Goal: Task Accomplishment & Management: Use online tool/utility

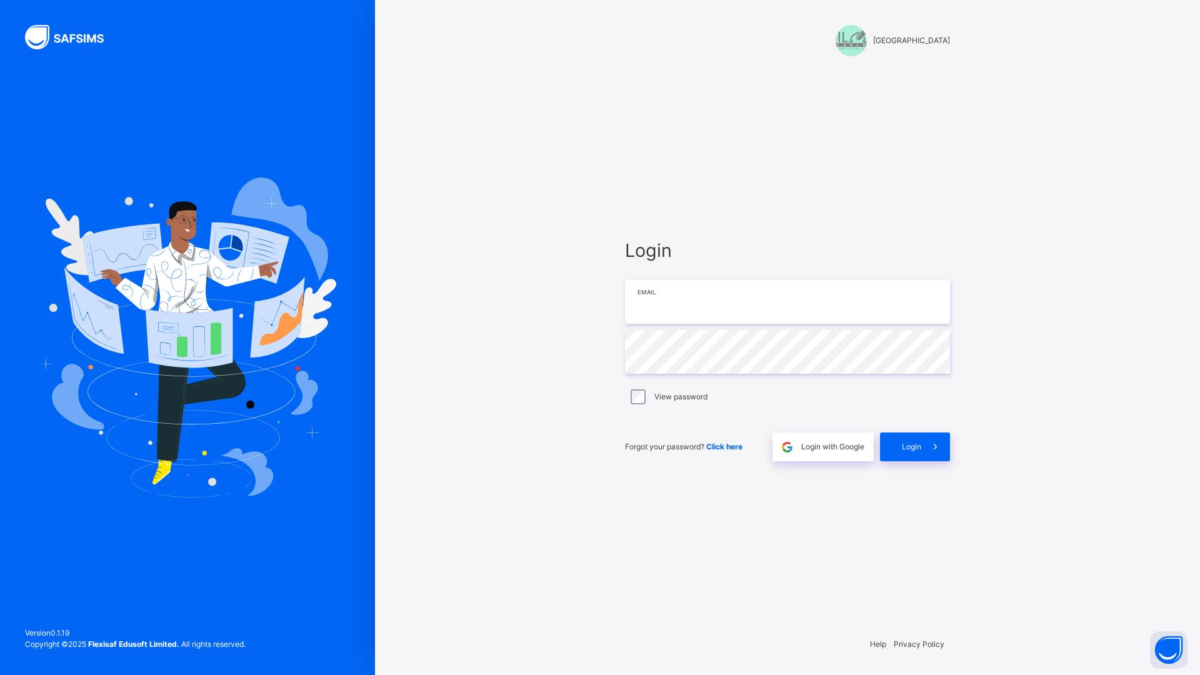
click at [703, 297] on input "email" at bounding box center [787, 302] width 325 height 44
type input "**********"
click at [912, 449] on span "Login" at bounding box center [911, 446] width 19 height 11
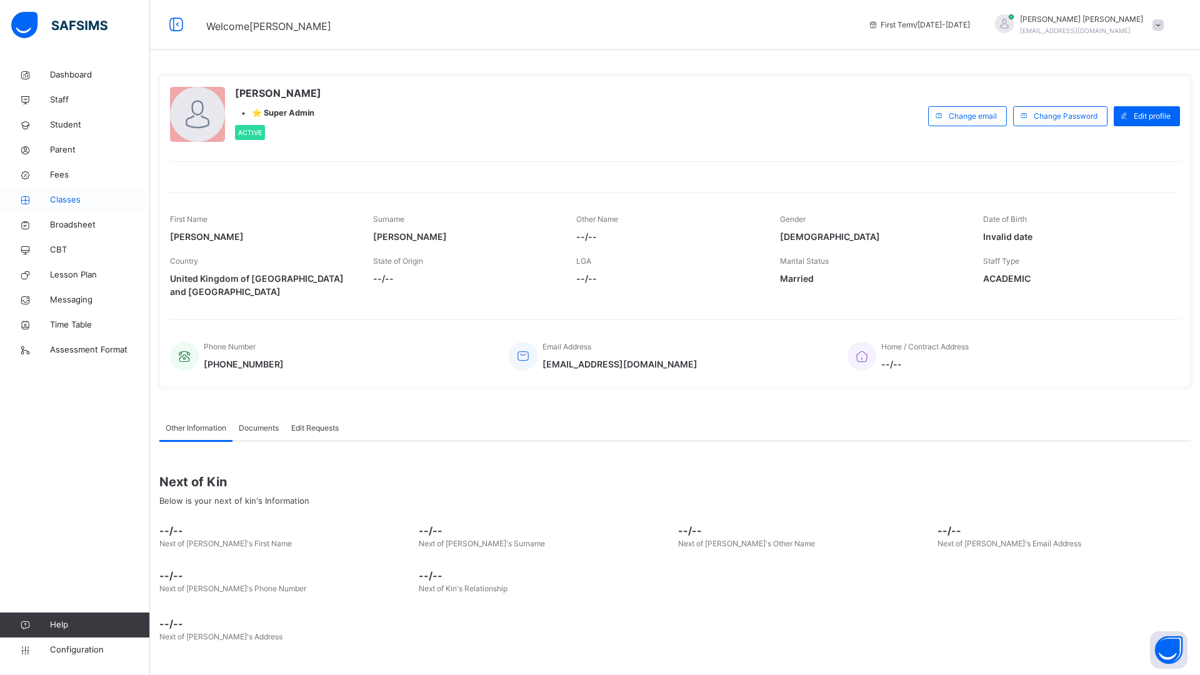
click at [78, 197] on span "Classes" at bounding box center [100, 200] width 100 height 12
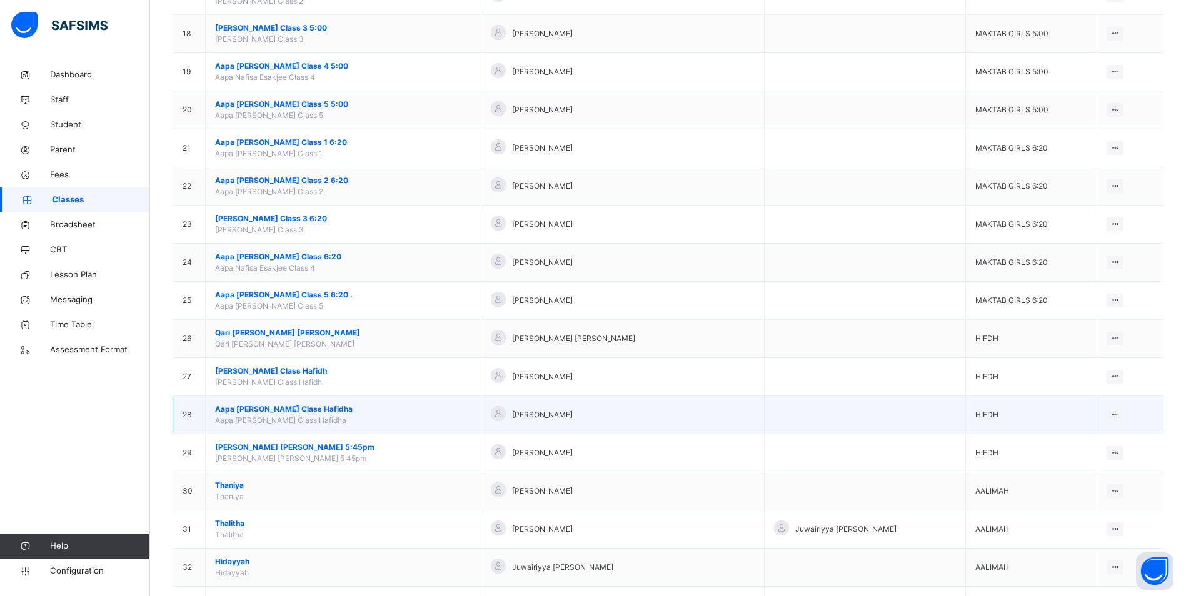
scroll to position [918, 0]
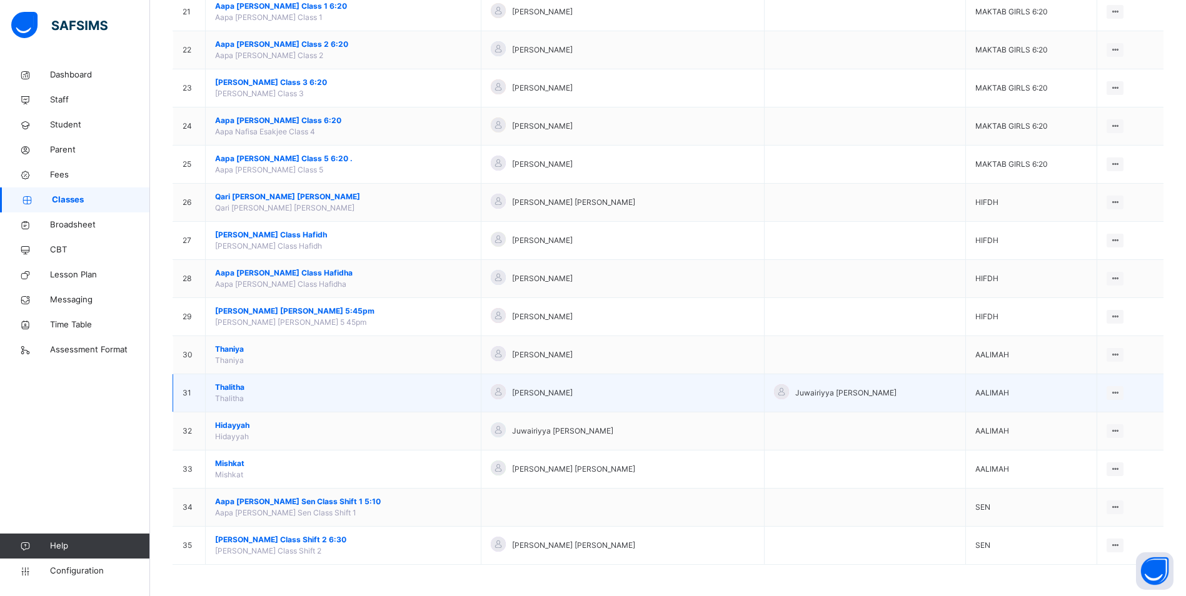
click at [241, 385] on span "Thalitha" at bounding box center [343, 387] width 256 height 11
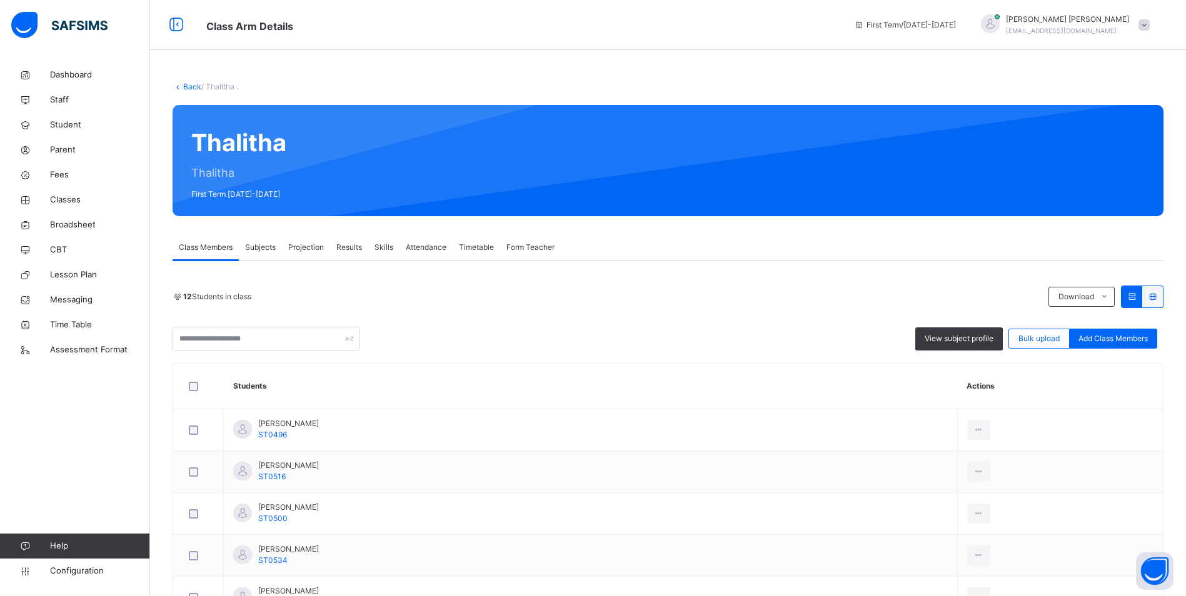
click at [436, 249] on span "Attendance" at bounding box center [426, 247] width 41 height 11
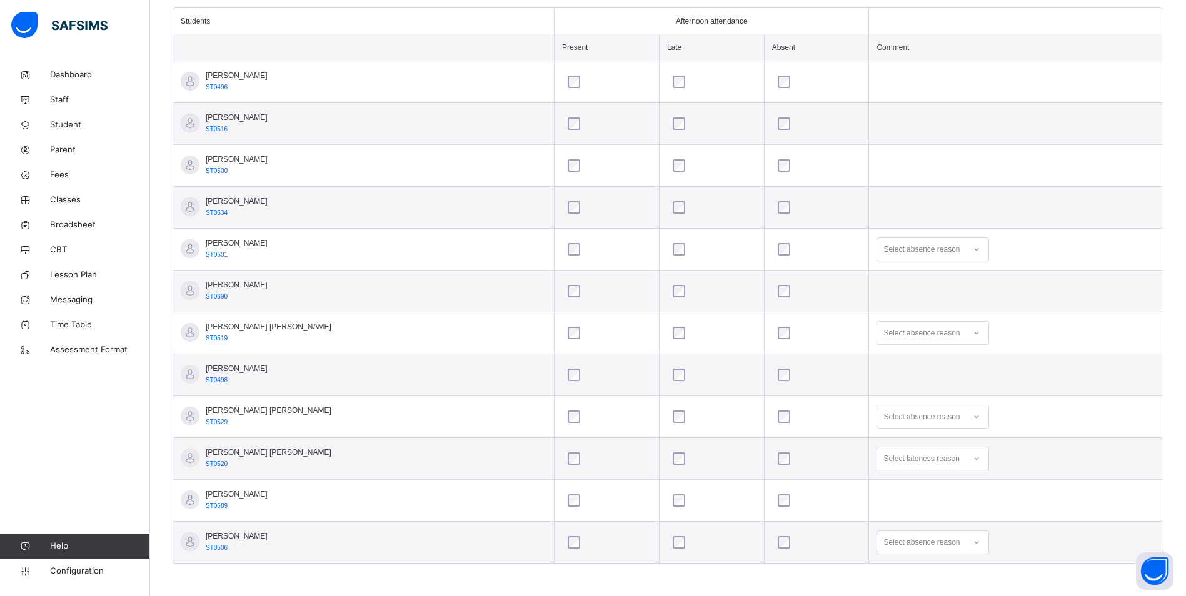
scroll to position [353, 0]
click at [972, 455] on icon at bounding box center [975, 457] width 7 height 12
click at [86, 567] on span "Configuration" at bounding box center [99, 571] width 99 height 12
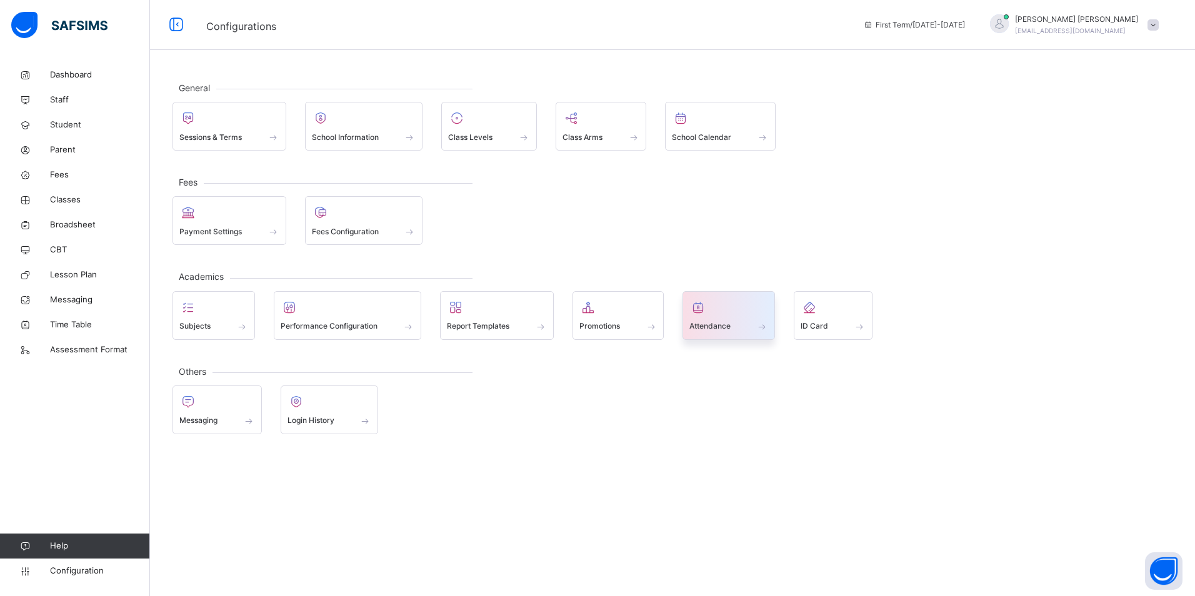
click at [734, 326] on div "Attendance" at bounding box center [728, 326] width 79 height 13
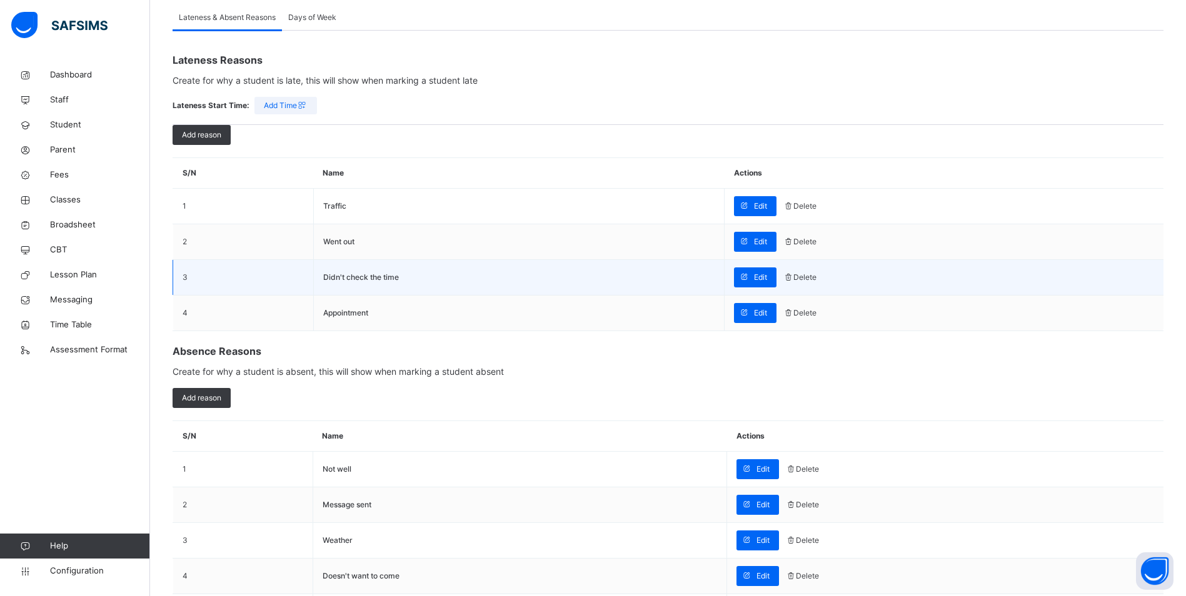
scroll to position [125, 0]
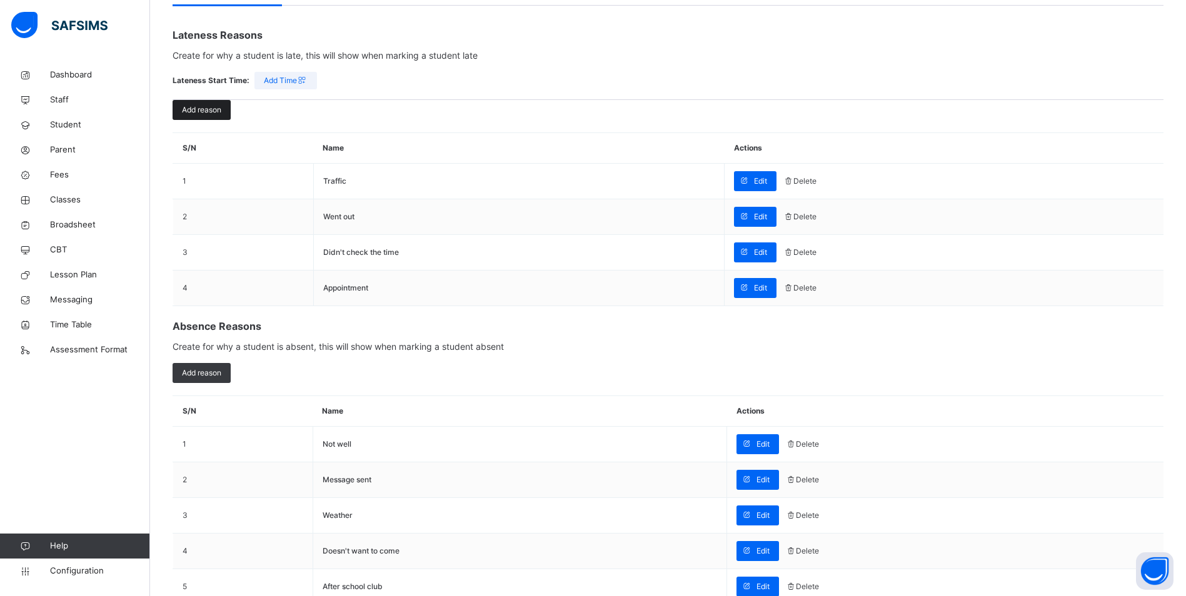
click at [196, 106] on span "Add reason" at bounding box center [201, 109] width 39 height 11
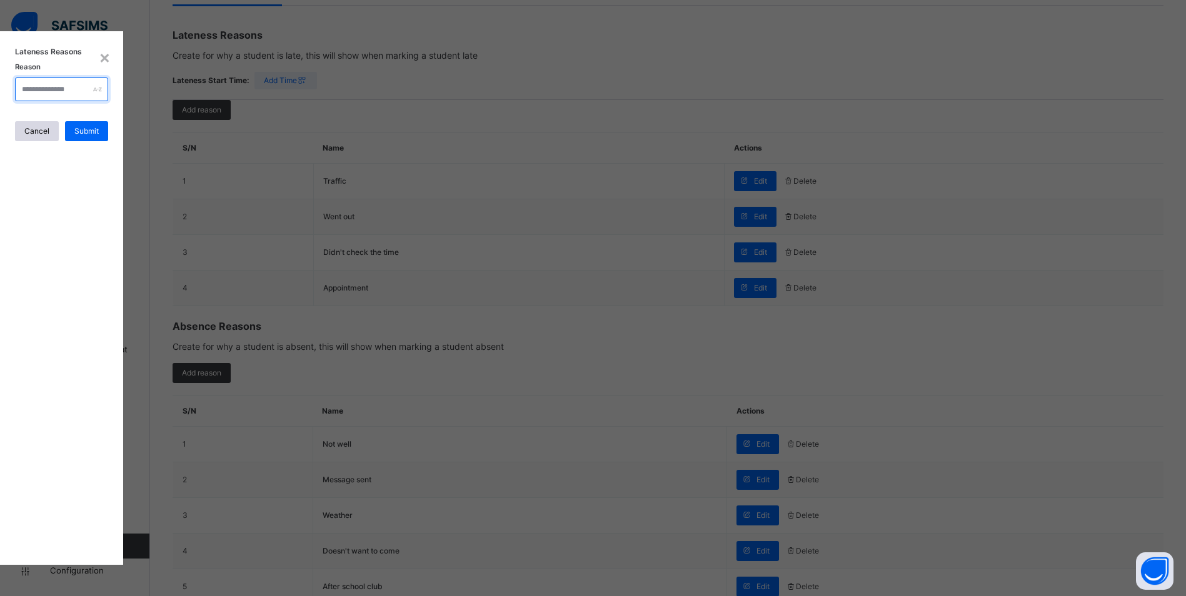
click at [108, 101] on input "text" at bounding box center [61, 89] width 93 height 24
click at [99, 137] on span "Submit" at bounding box center [86, 131] width 24 height 11
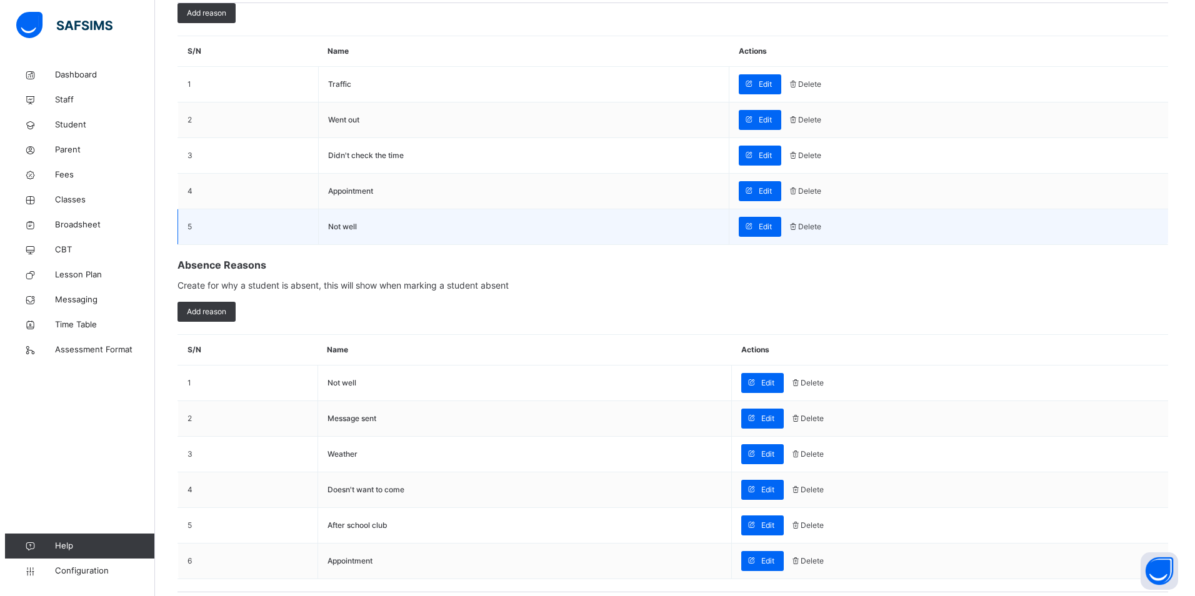
scroll to position [237, 0]
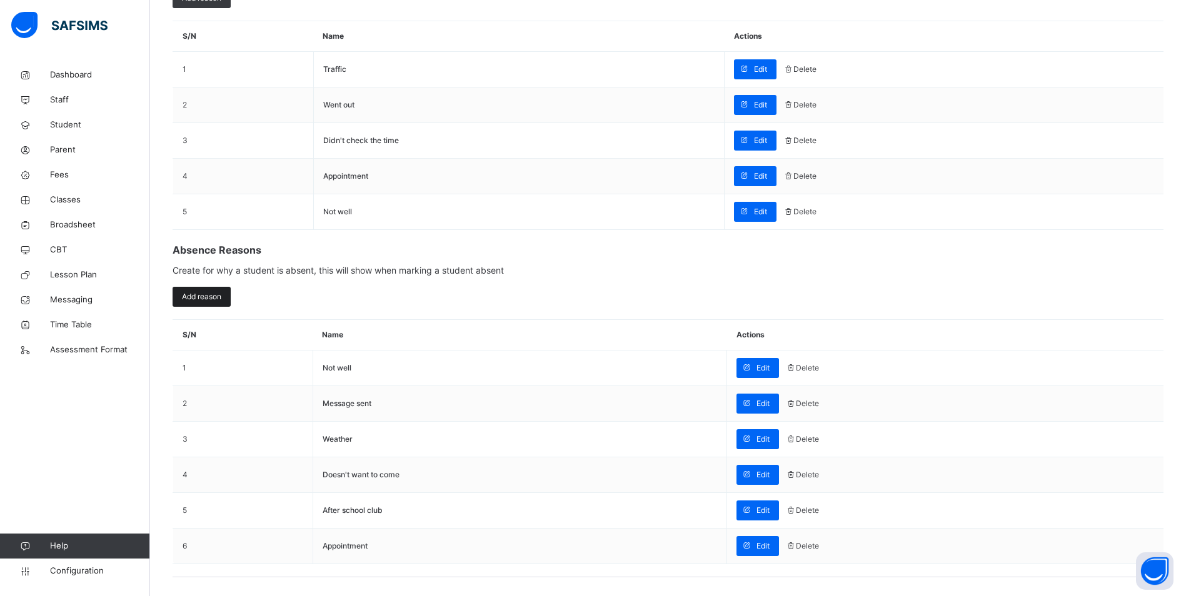
click at [206, 300] on span "Add reason" at bounding box center [201, 296] width 39 height 11
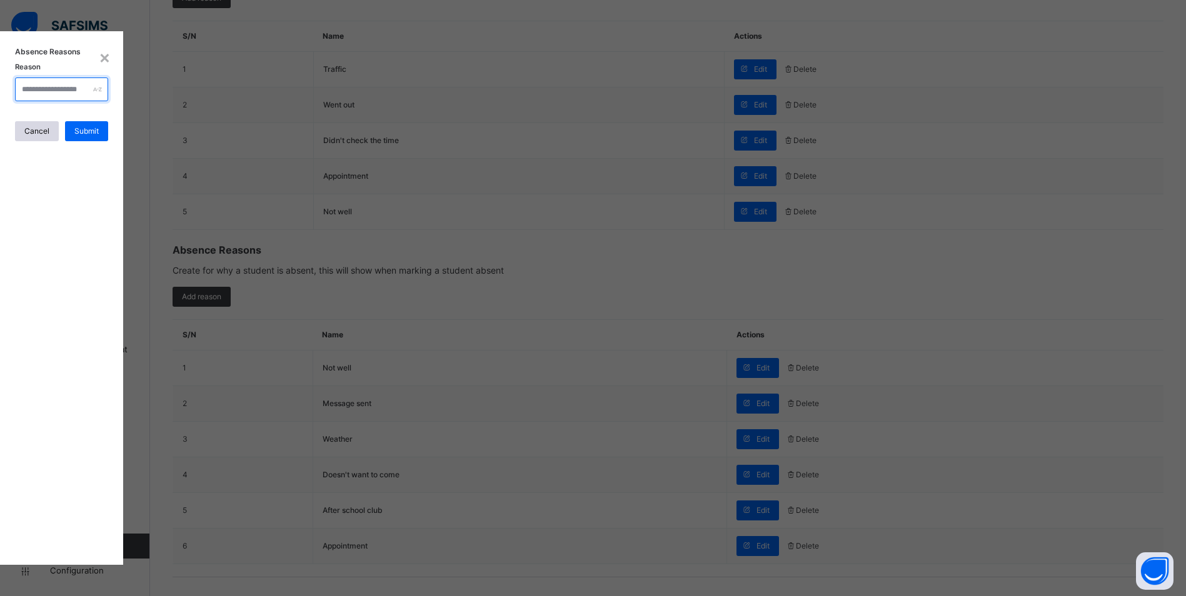
click at [108, 101] on input "text" at bounding box center [61, 89] width 93 height 24
type input "*"
type input "**********"
click at [99, 137] on span "Submit" at bounding box center [86, 131] width 24 height 11
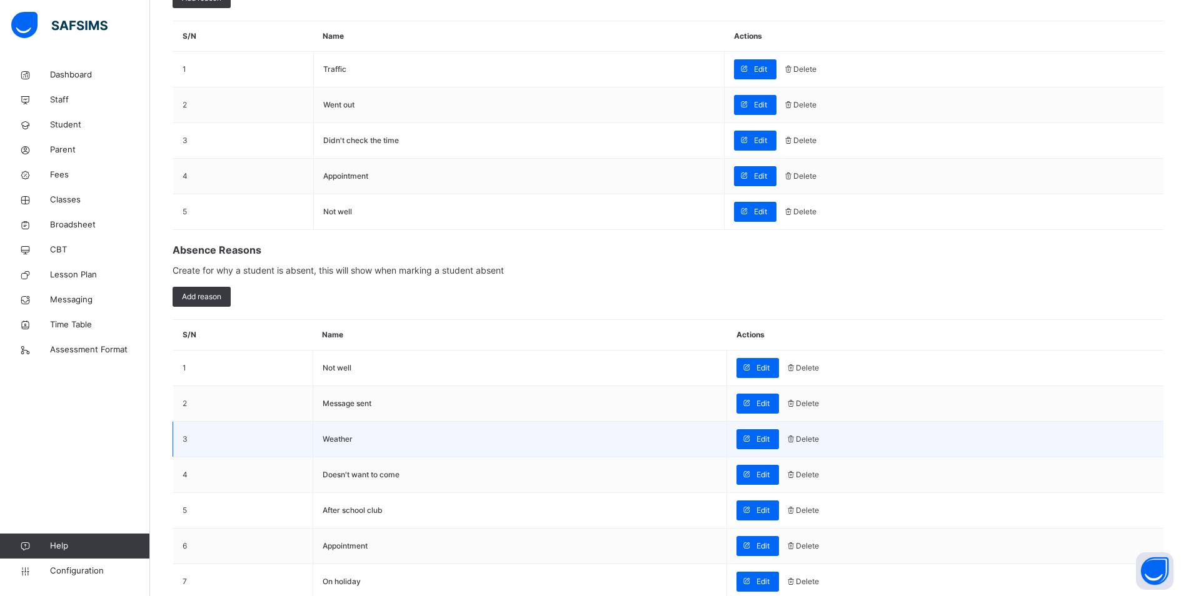
scroll to position [272, 0]
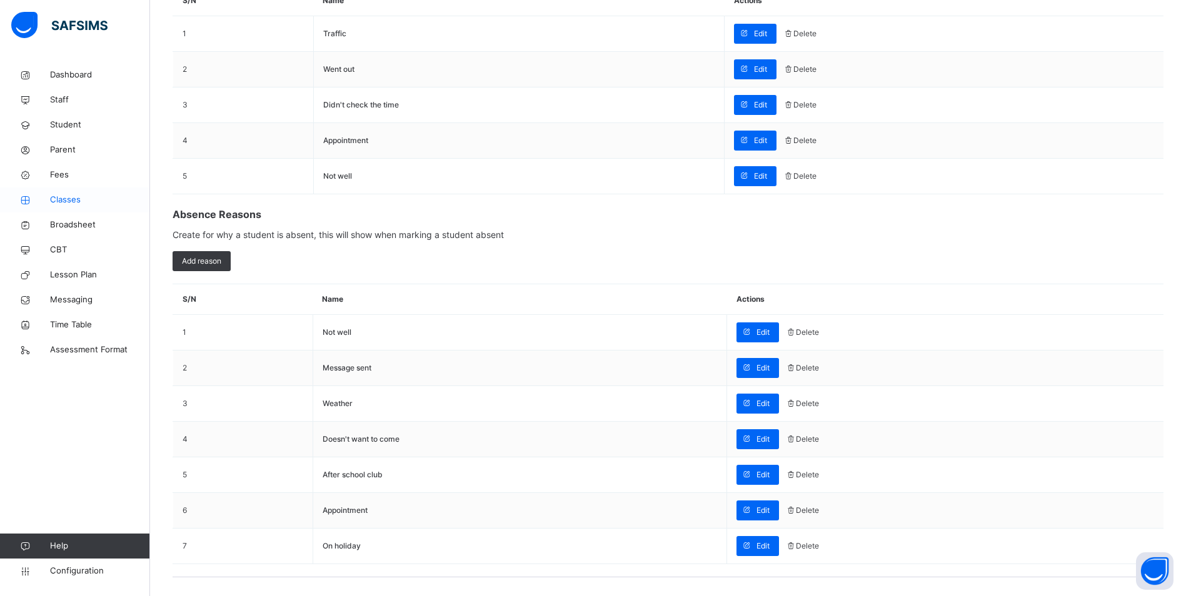
click at [72, 196] on span "Classes" at bounding box center [100, 200] width 100 height 12
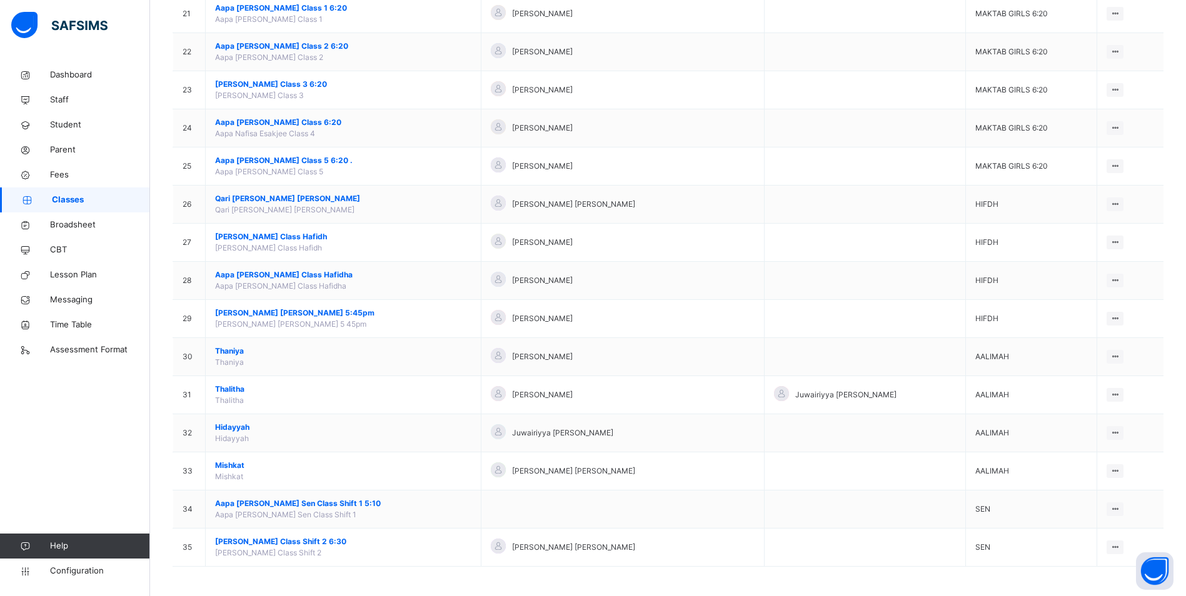
scroll to position [918, 0]
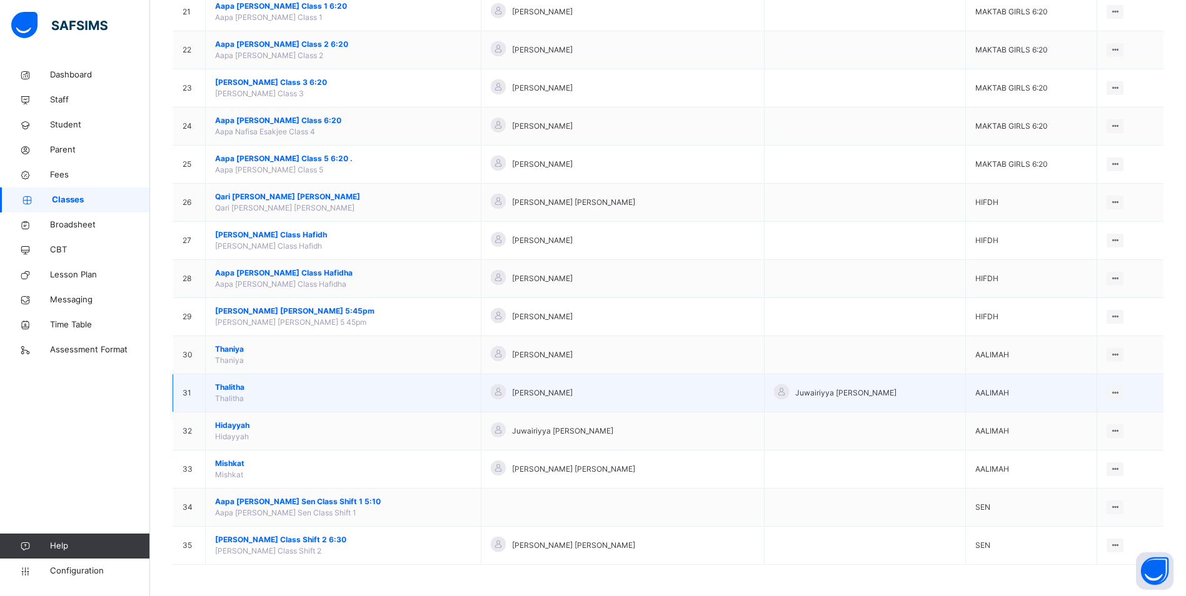
click at [219, 384] on span "Thalitha" at bounding box center [343, 387] width 256 height 11
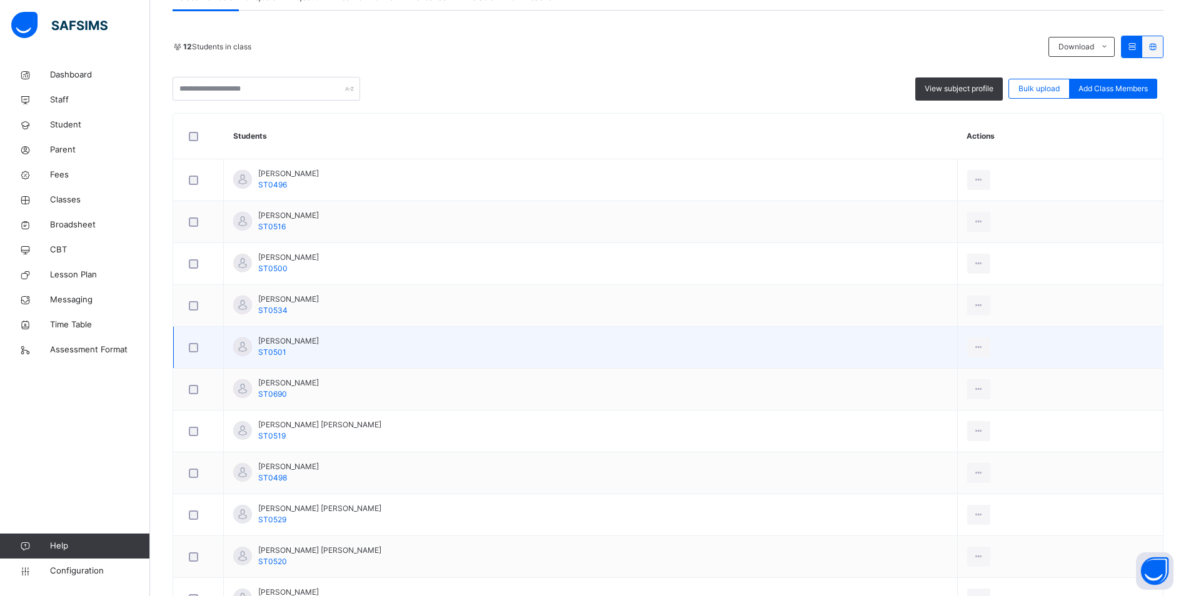
scroll to position [62, 0]
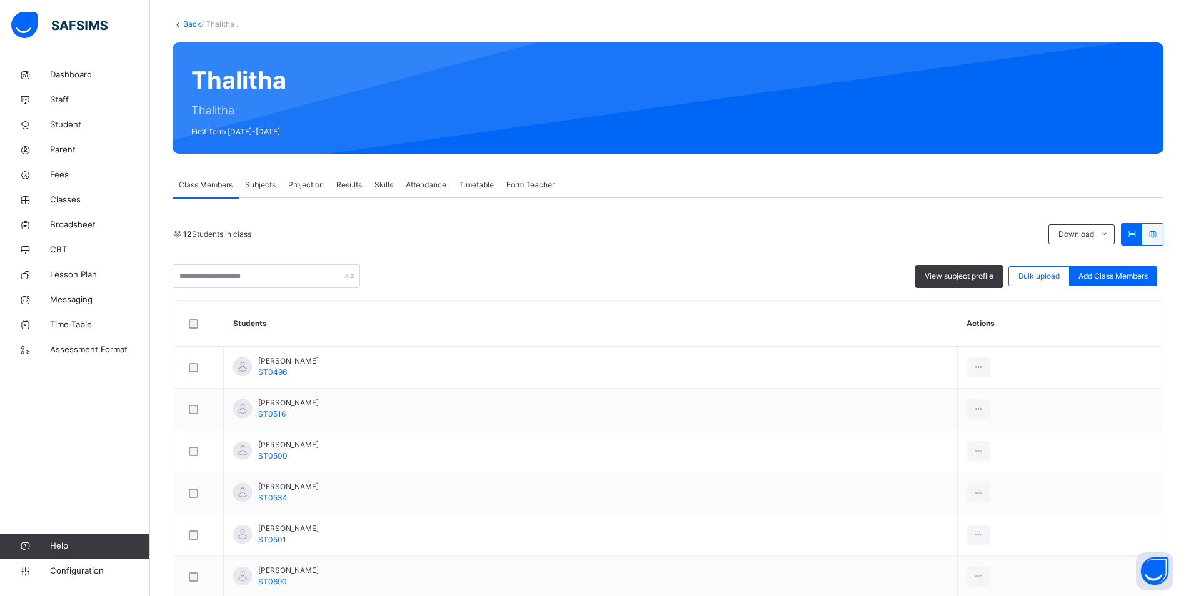
click at [418, 184] on span "Attendance" at bounding box center [426, 184] width 41 height 11
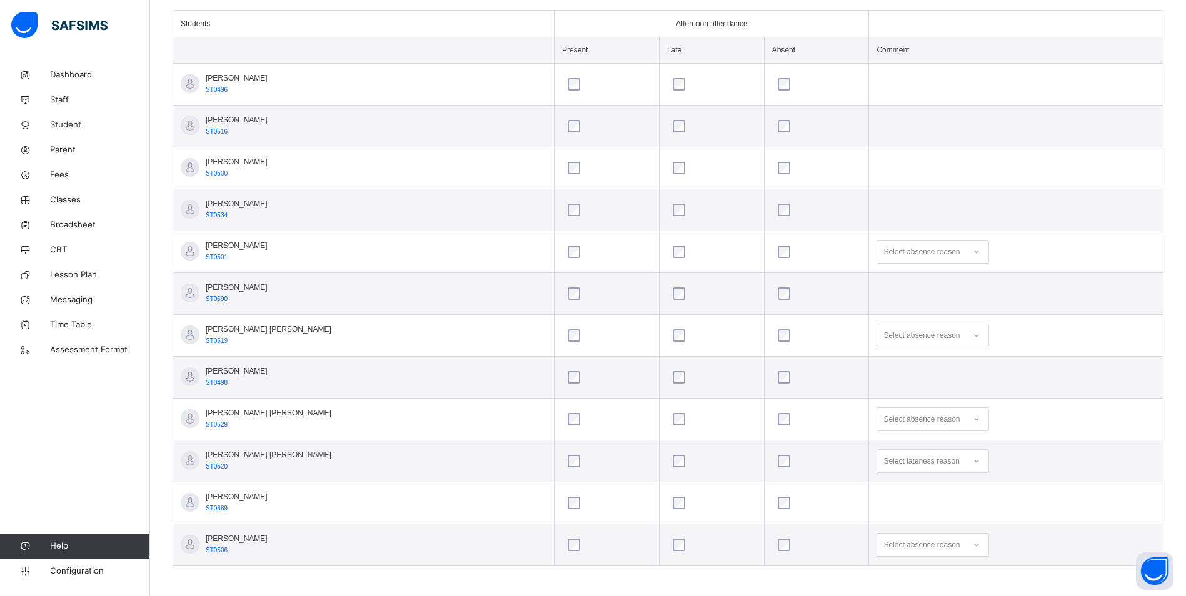
scroll to position [353, 0]
click at [966, 459] on div at bounding box center [976, 457] width 21 height 20
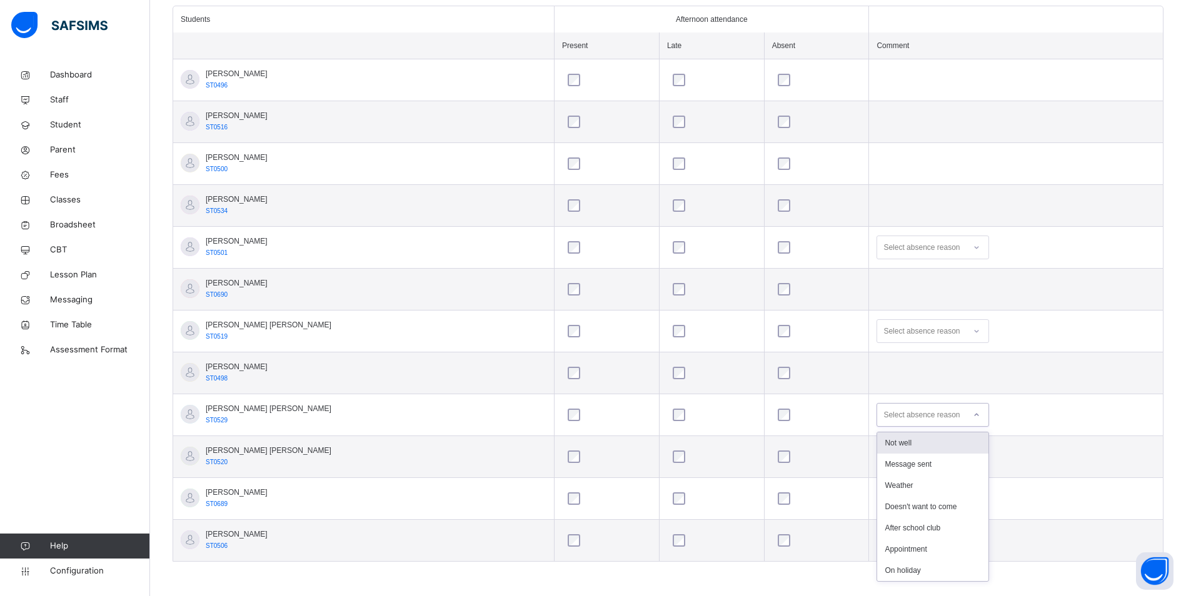
click at [972, 414] on icon at bounding box center [975, 415] width 7 height 12
click at [883, 571] on div "On holiday" at bounding box center [932, 570] width 111 height 21
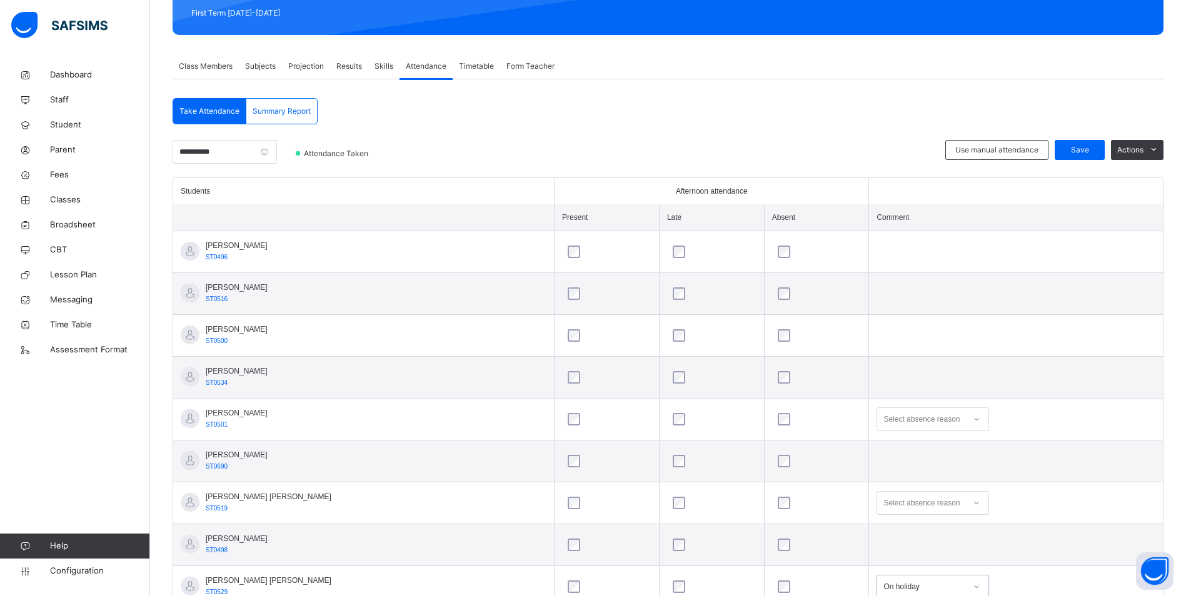
scroll to position [166, 0]
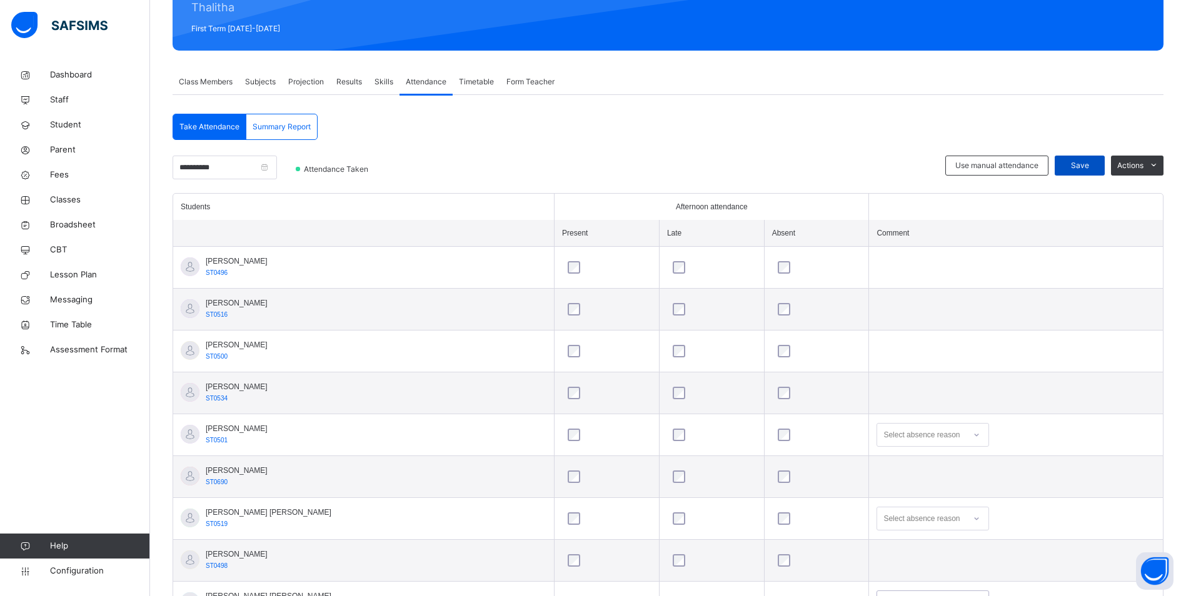
click at [1092, 163] on span "Save" at bounding box center [1079, 165] width 31 height 11
click at [61, 197] on span "Classes" at bounding box center [100, 200] width 100 height 12
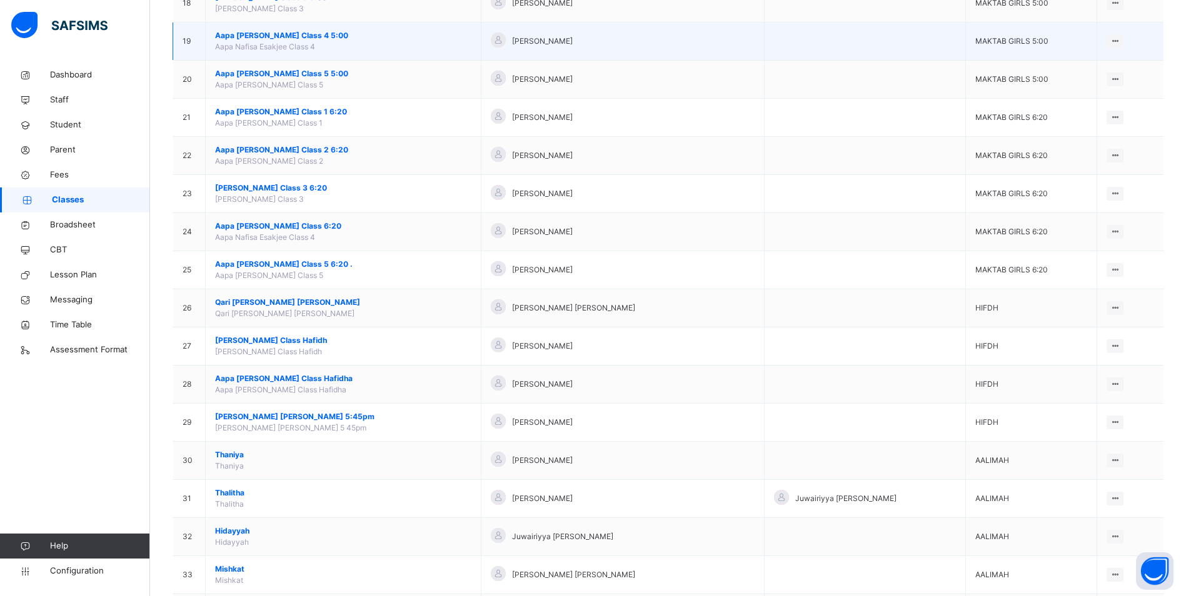
scroll to position [918, 0]
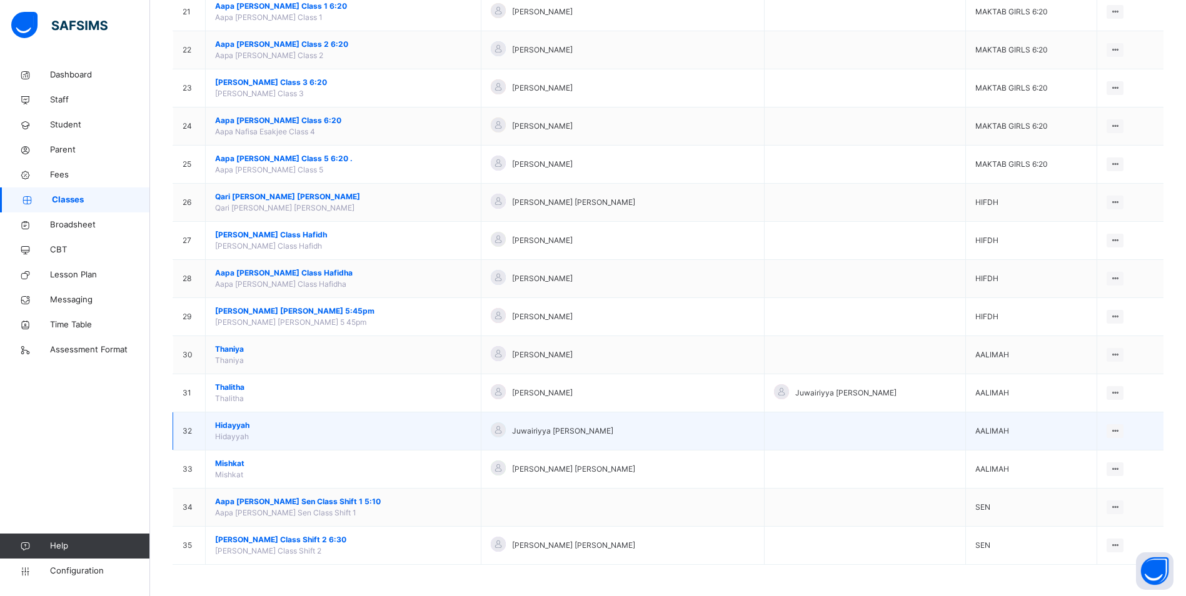
click at [237, 424] on span "Hidayyah" at bounding box center [343, 425] width 256 height 11
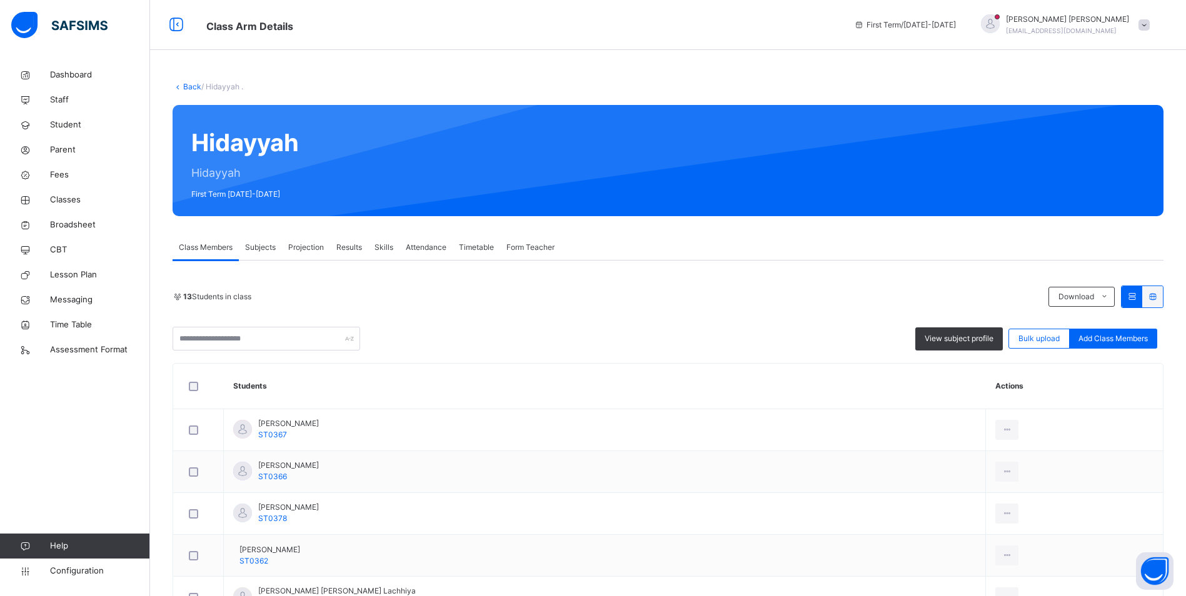
click at [421, 243] on span "Attendance" at bounding box center [426, 247] width 41 height 11
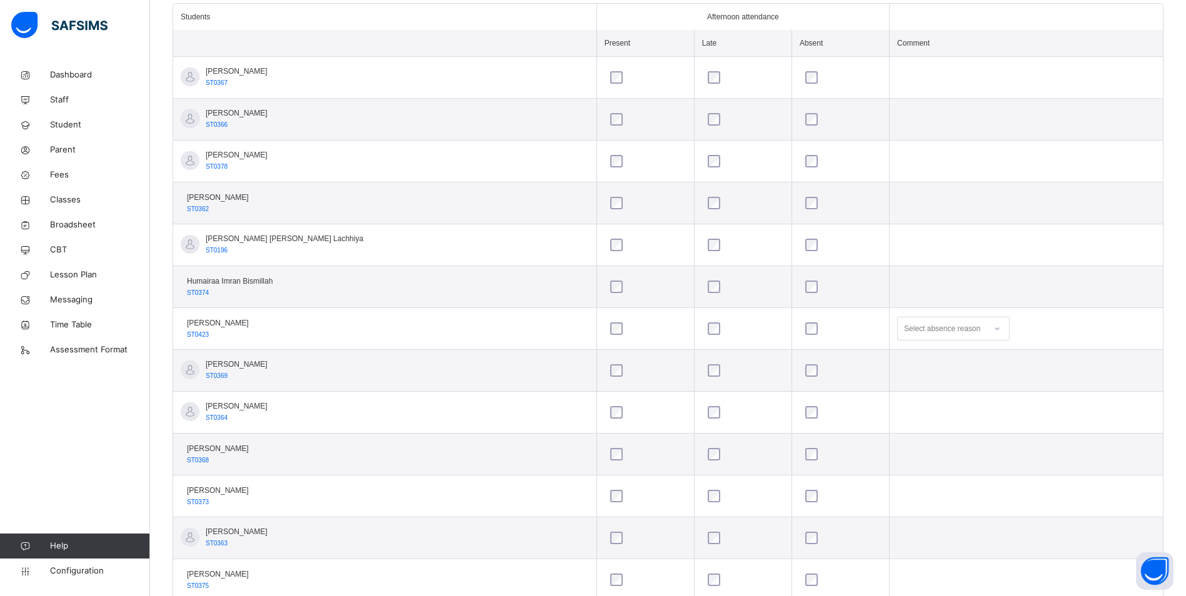
scroll to position [145, 0]
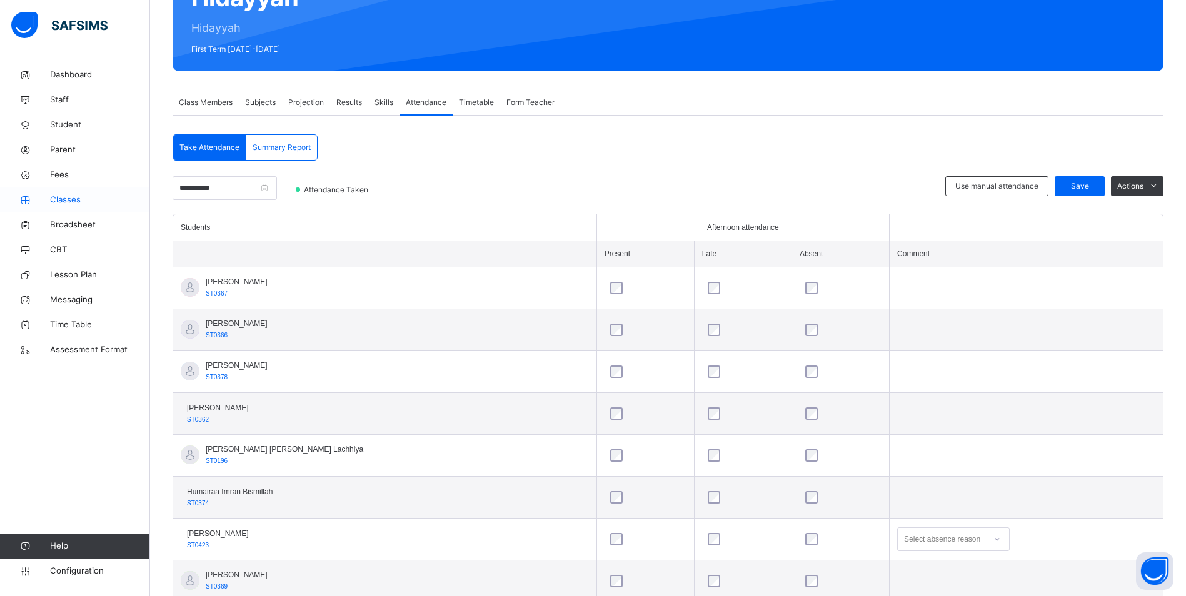
click at [65, 196] on span "Classes" at bounding box center [100, 200] width 100 height 12
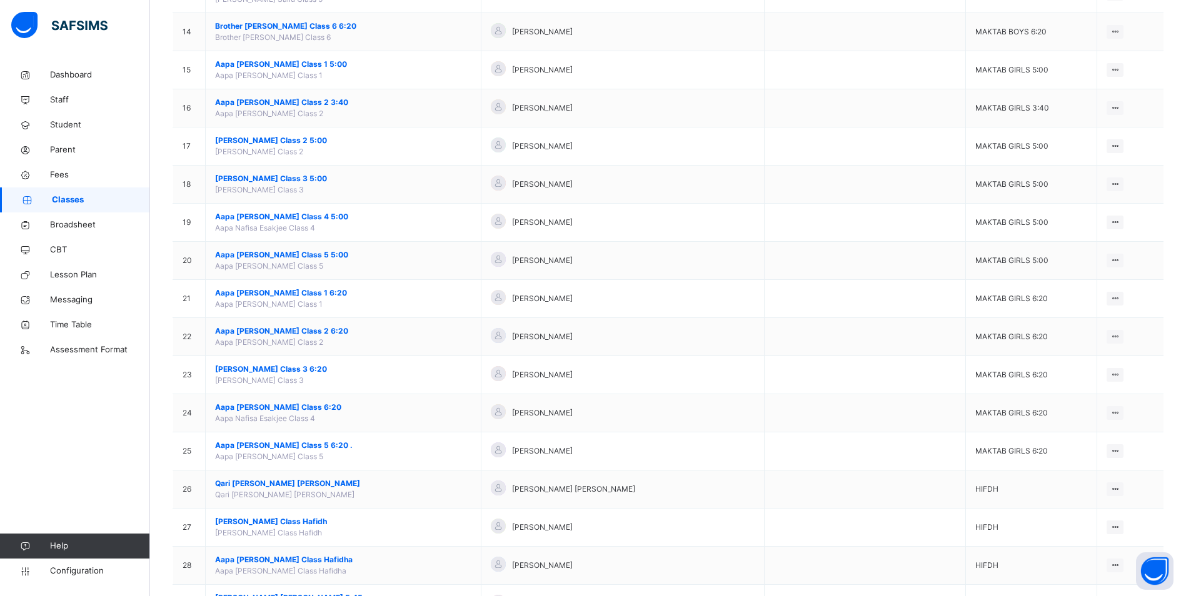
scroll to position [918, 0]
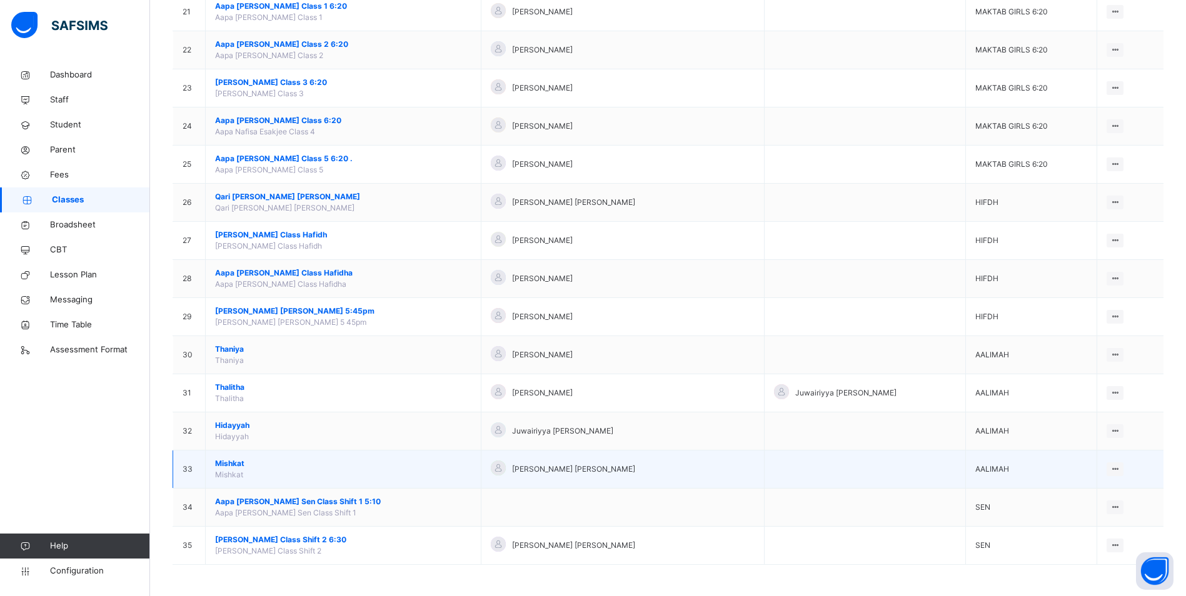
click at [235, 464] on span "Mishkat" at bounding box center [343, 463] width 256 height 11
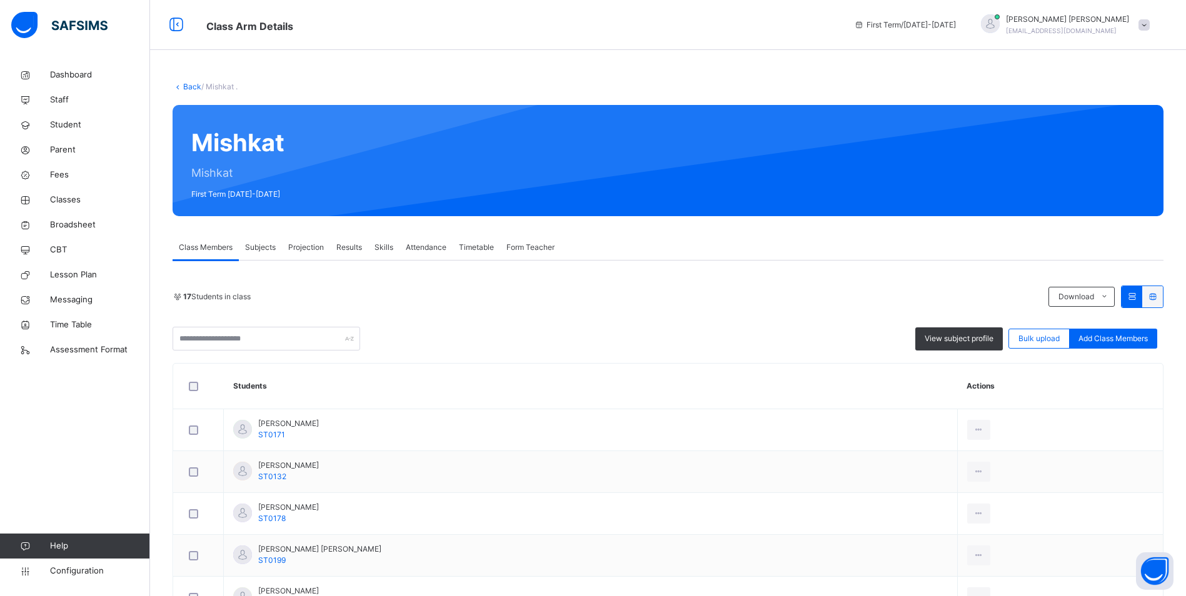
click at [427, 244] on span "Attendance" at bounding box center [426, 247] width 41 height 11
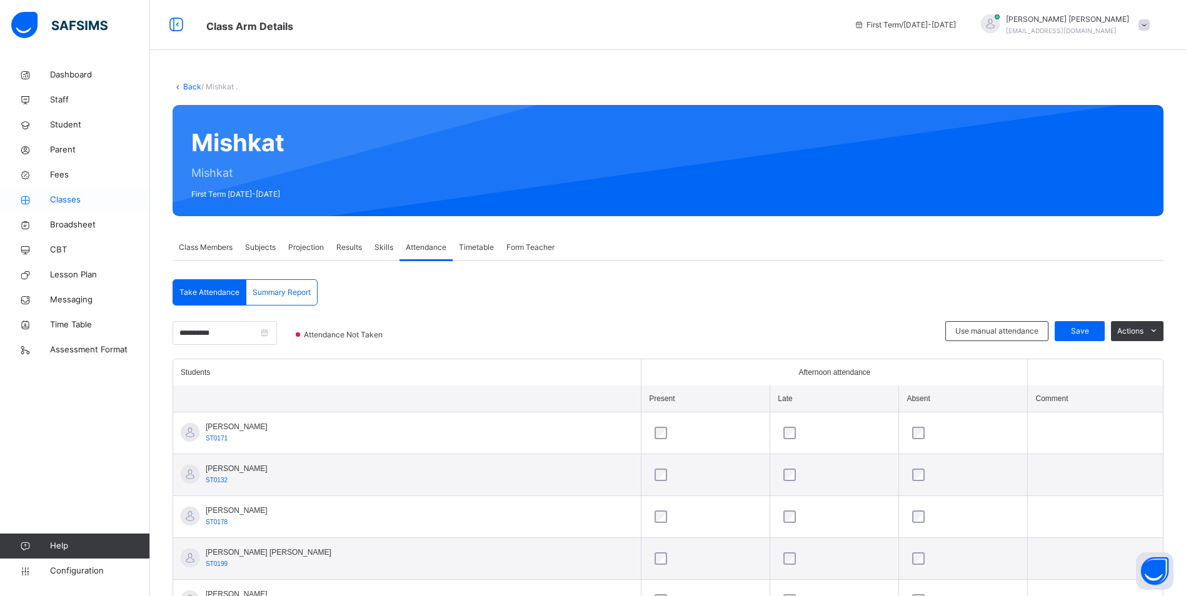
click at [79, 194] on span "Classes" at bounding box center [100, 200] width 100 height 12
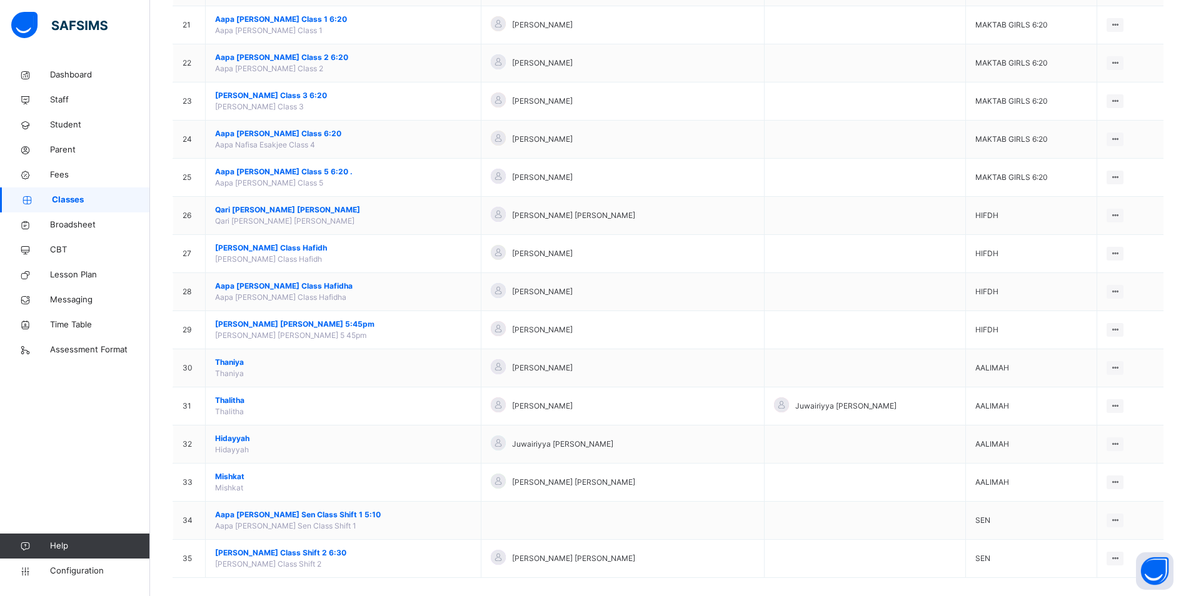
scroll to position [918, 0]
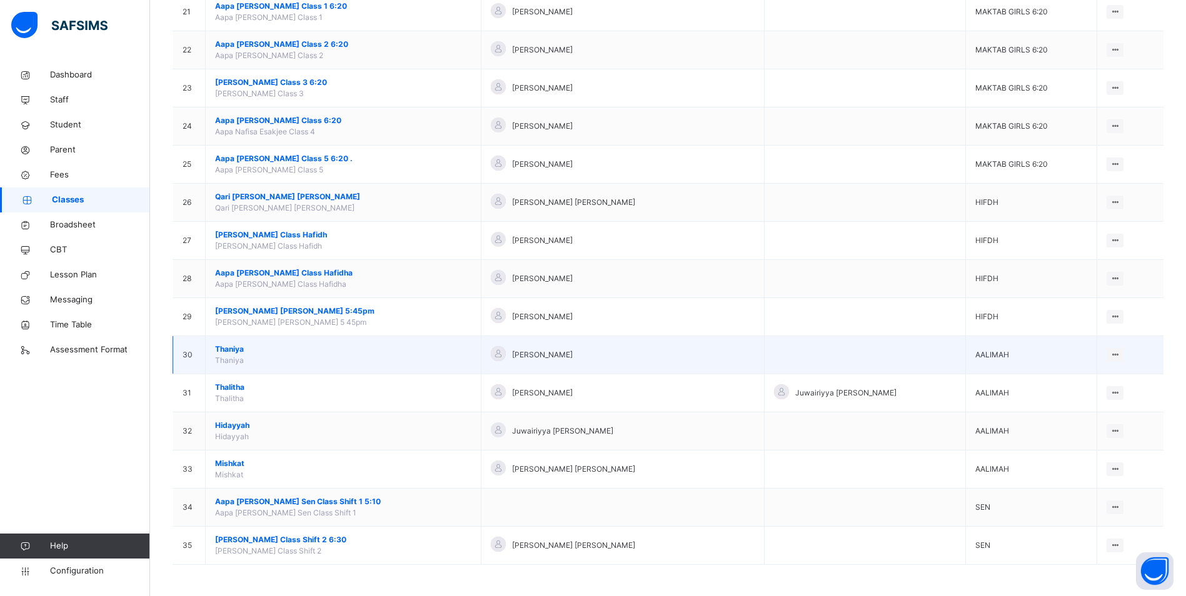
click at [240, 346] on span "Thaniya" at bounding box center [343, 349] width 256 height 11
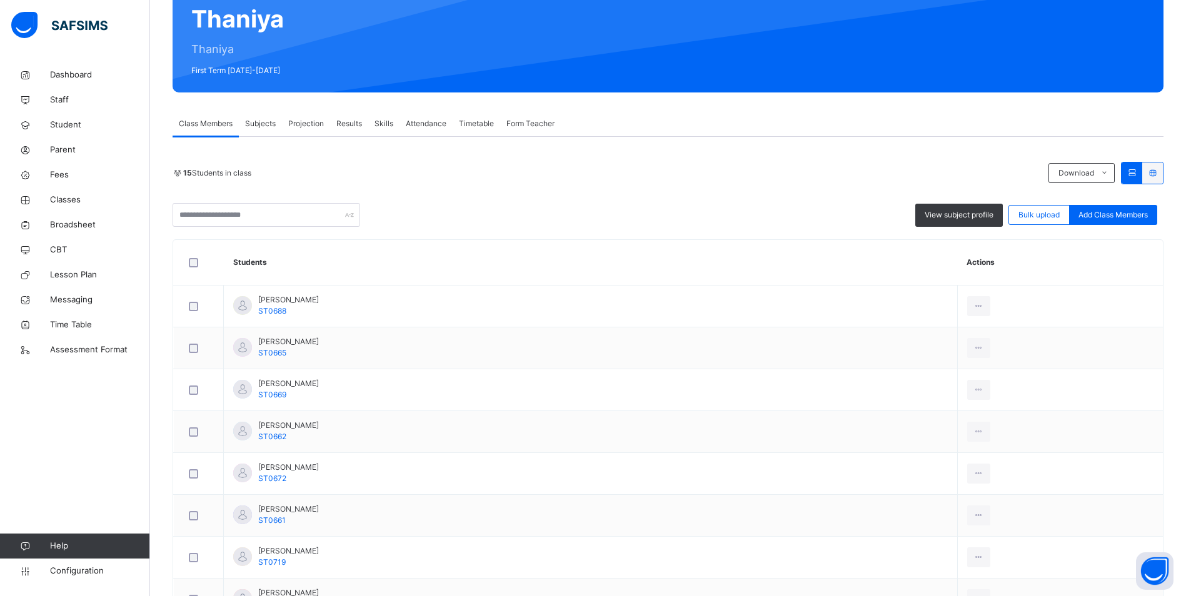
scroll to position [125, 0]
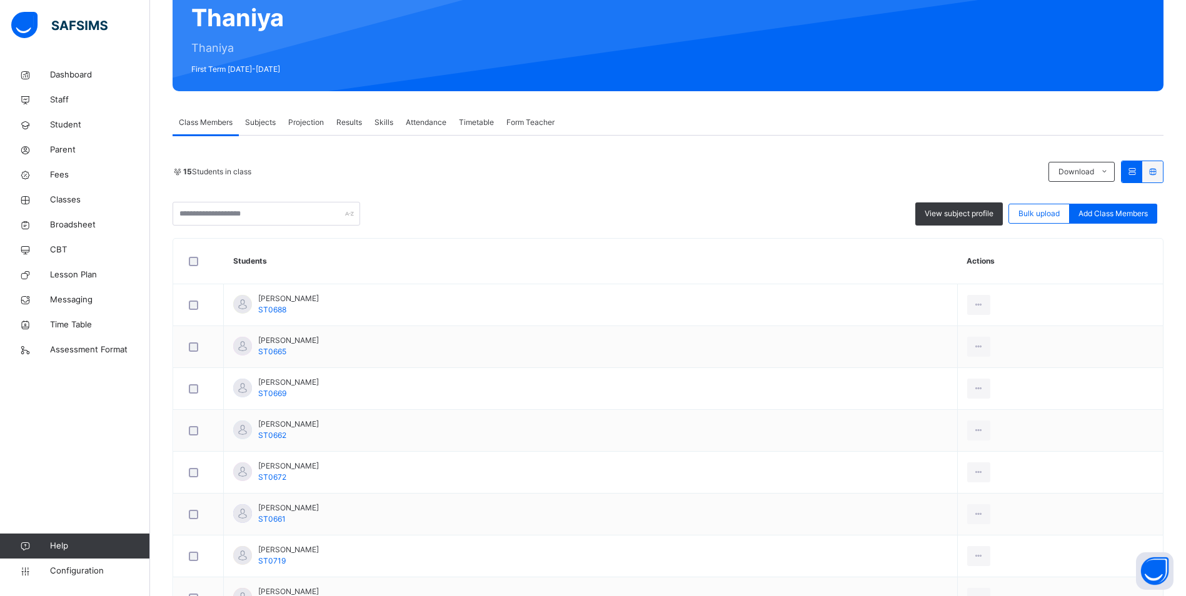
click at [425, 124] on span "Attendance" at bounding box center [426, 122] width 41 height 11
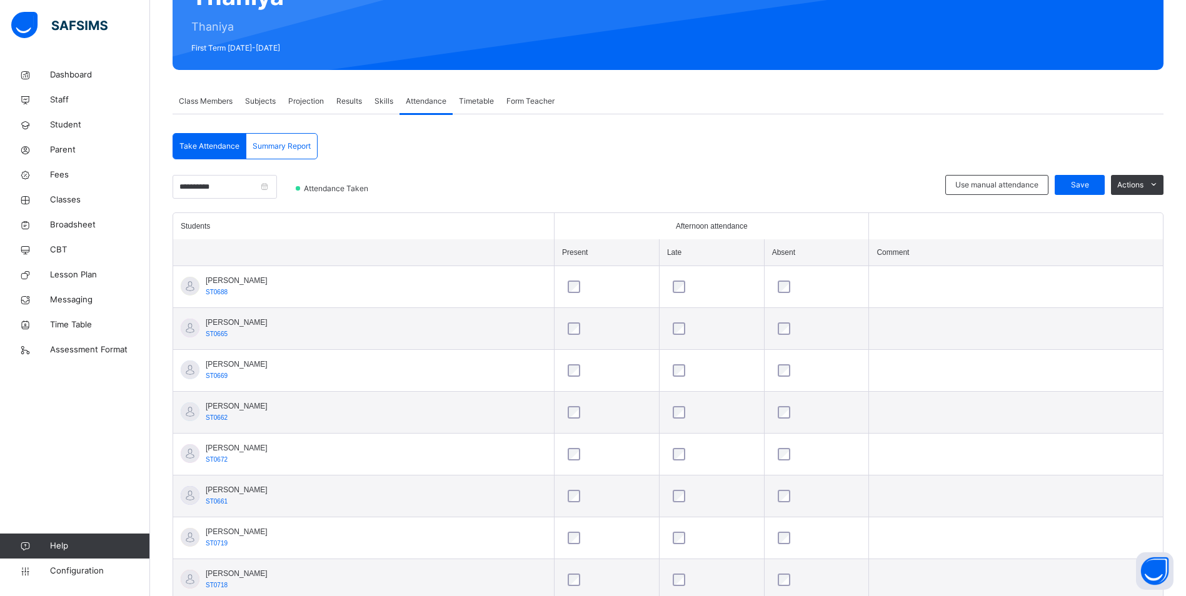
scroll to position [104, 0]
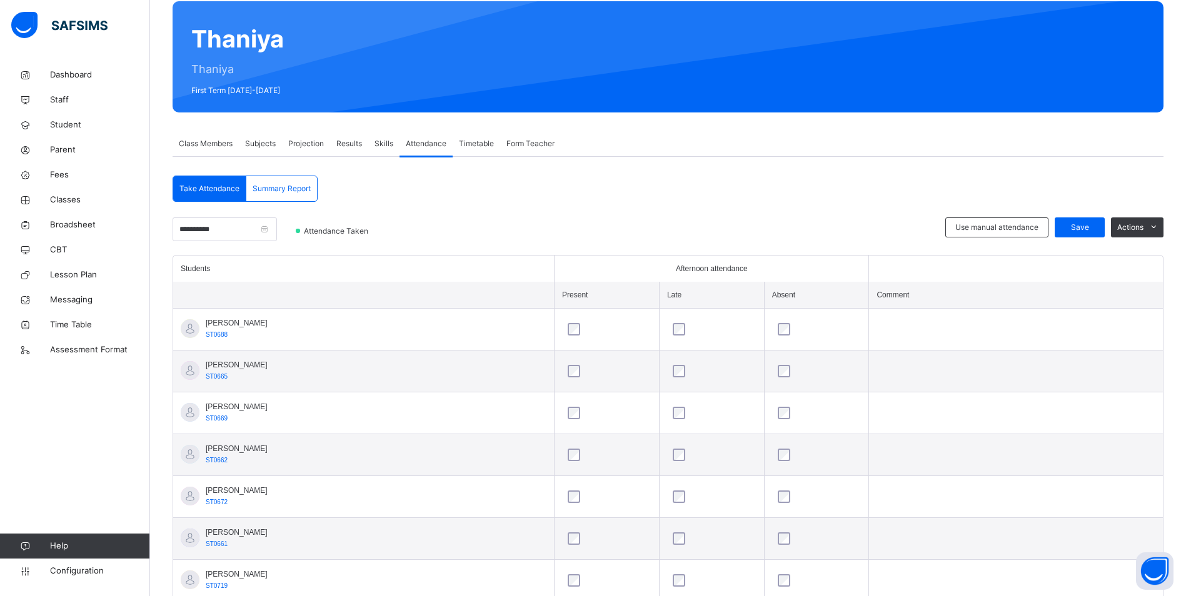
drag, startPoint x: 67, startPoint y: 197, endPoint x: 285, endPoint y: 374, distance: 280.8
click at [67, 197] on span "Classes" at bounding box center [100, 200] width 100 height 12
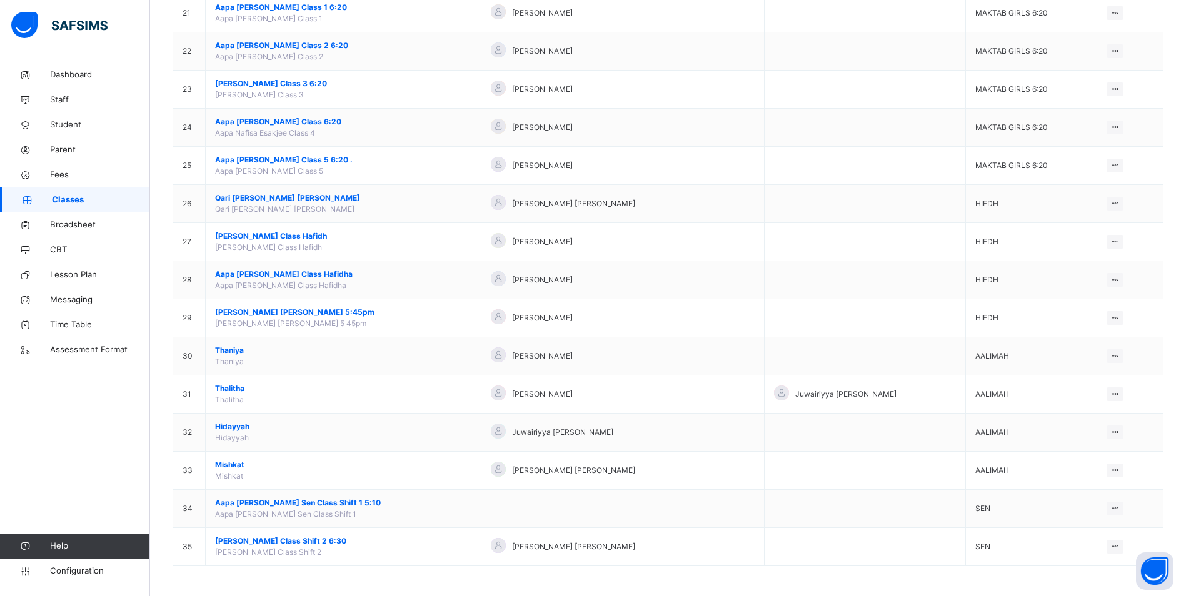
scroll to position [918, 0]
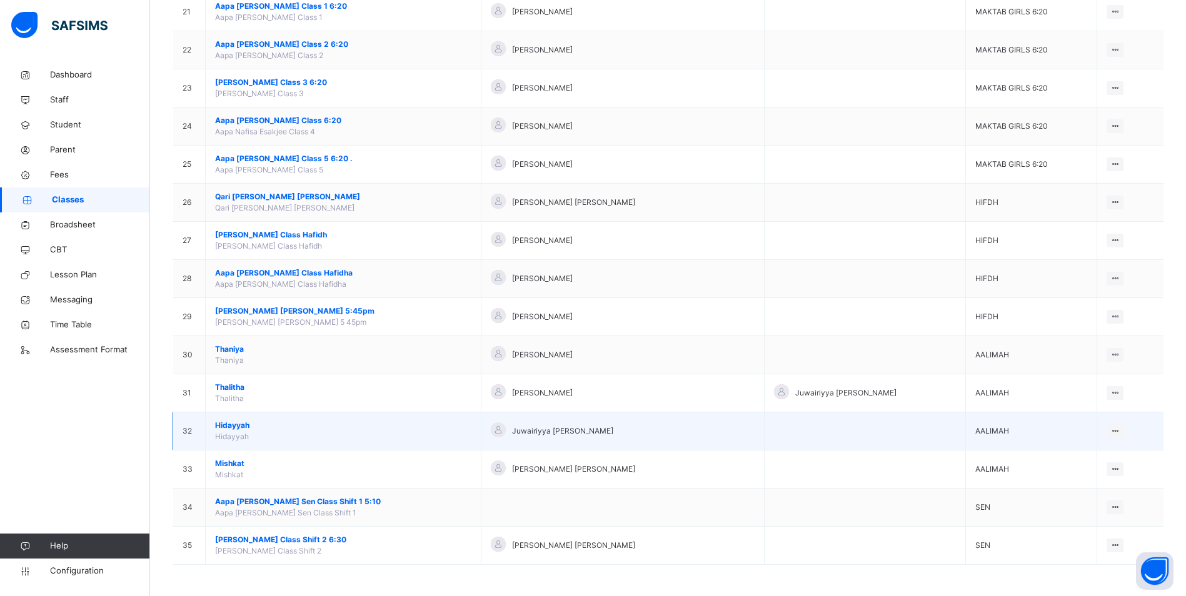
click at [219, 422] on span "Hidayyah" at bounding box center [343, 425] width 256 height 11
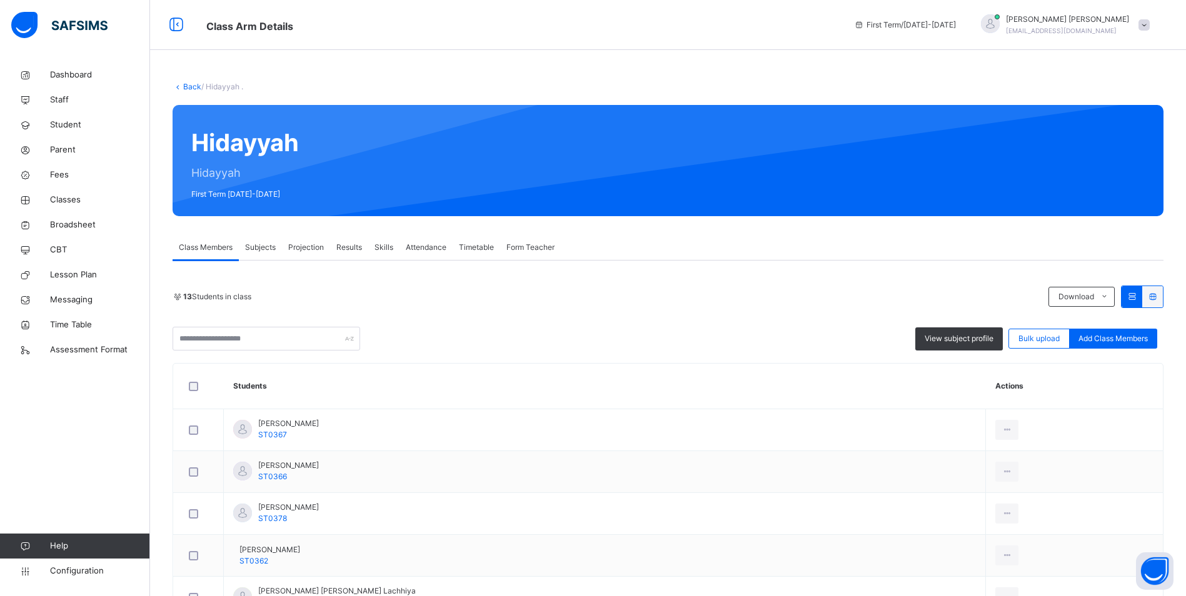
click at [417, 248] on span "Attendance" at bounding box center [426, 247] width 41 height 11
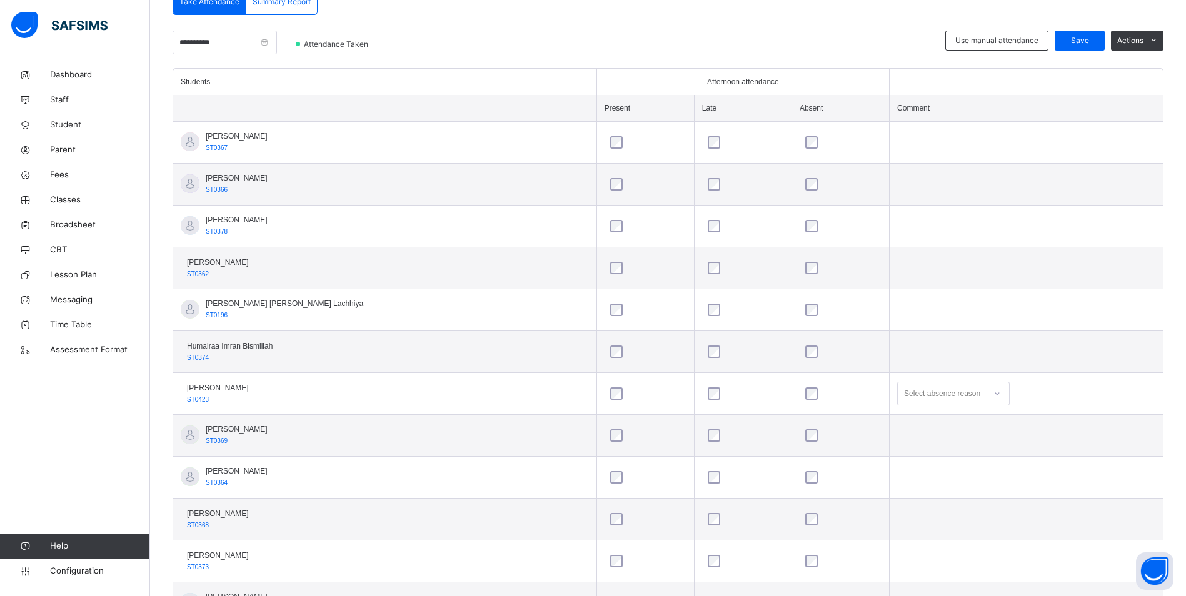
scroll to position [312, 0]
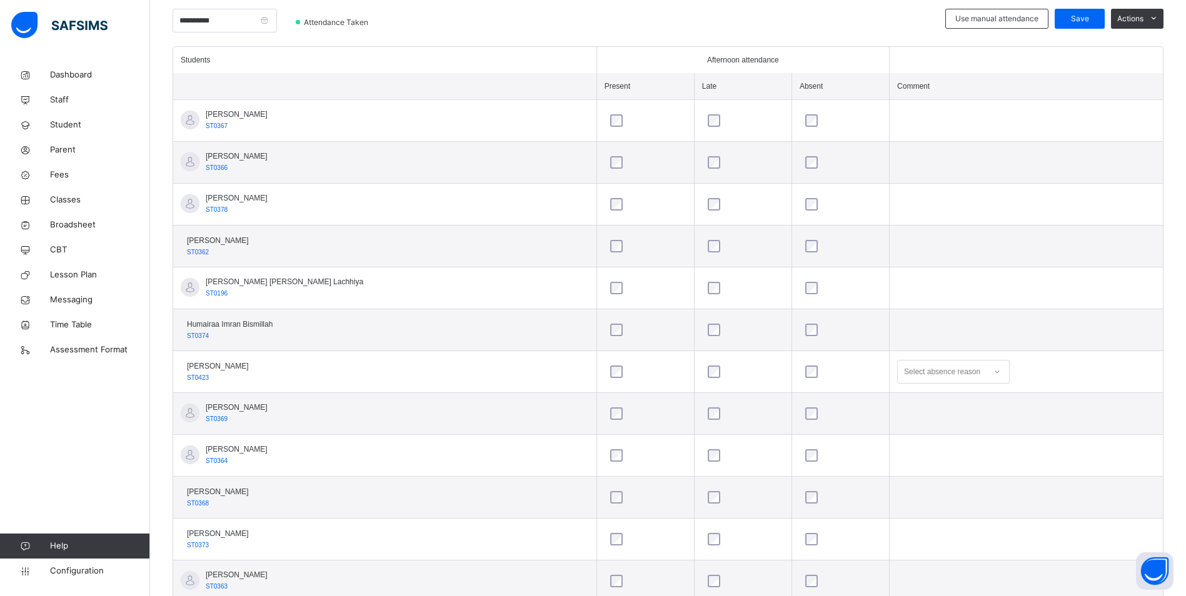
click at [993, 374] on icon at bounding box center [996, 372] width 7 height 12
click at [897, 402] on div "Not well" at bounding box center [952, 399] width 111 height 21
click at [1087, 11] on div "Save" at bounding box center [1079, 19] width 50 height 20
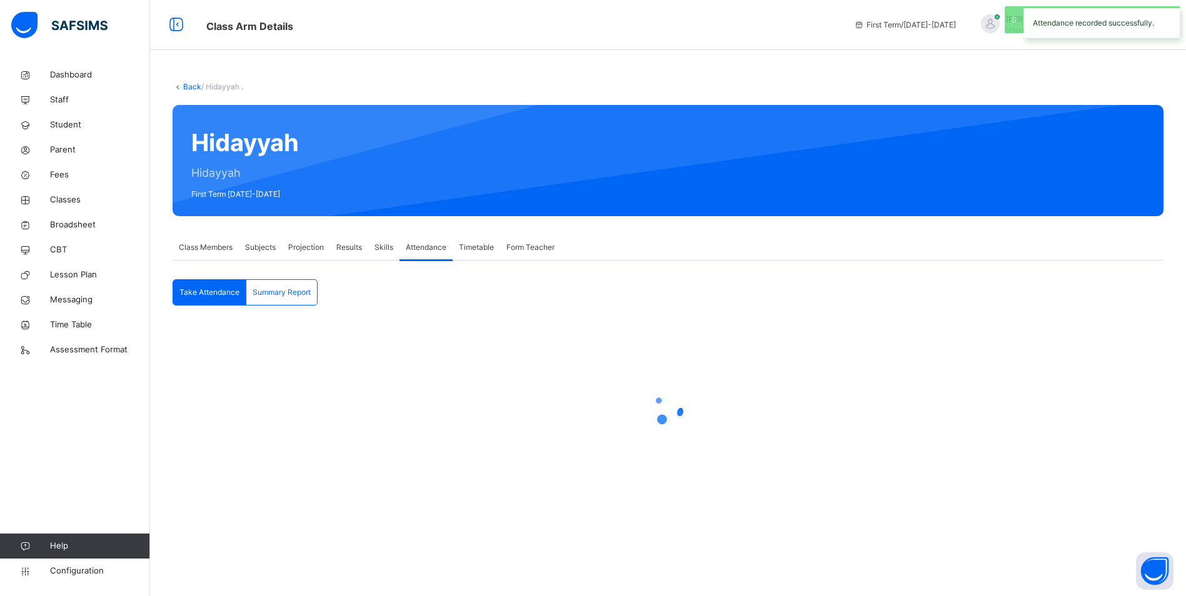
scroll to position [0, 0]
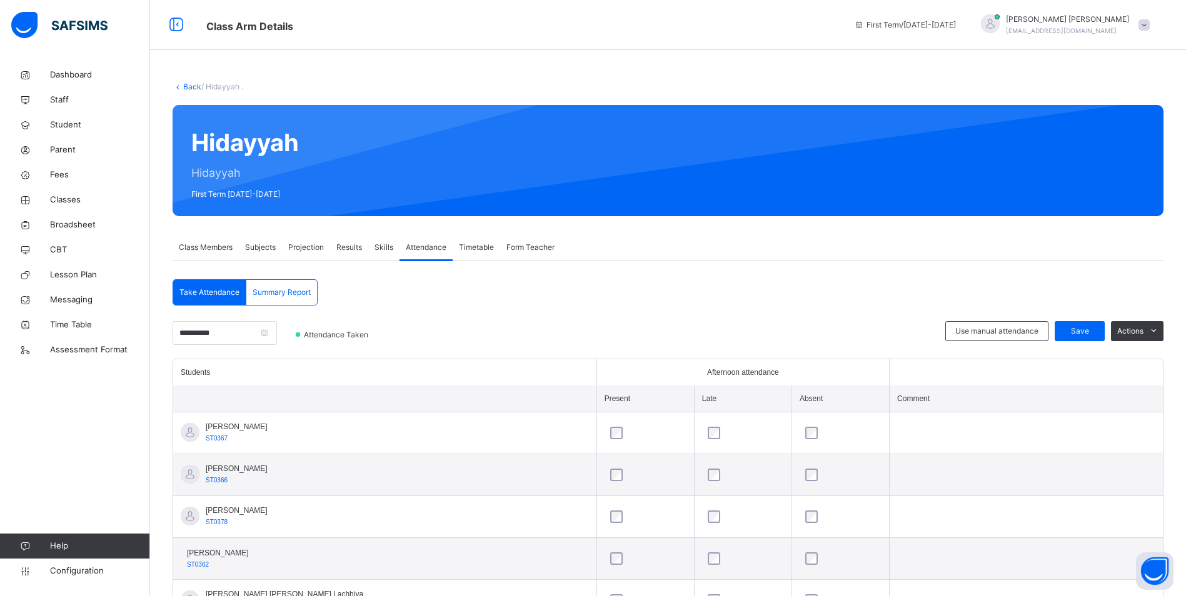
drag, startPoint x: 68, startPoint y: 197, endPoint x: 377, endPoint y: 427, distance: 384.6
click at [68, 197] on span "Classes" at bounding box center [100, 200] width 100 height 12
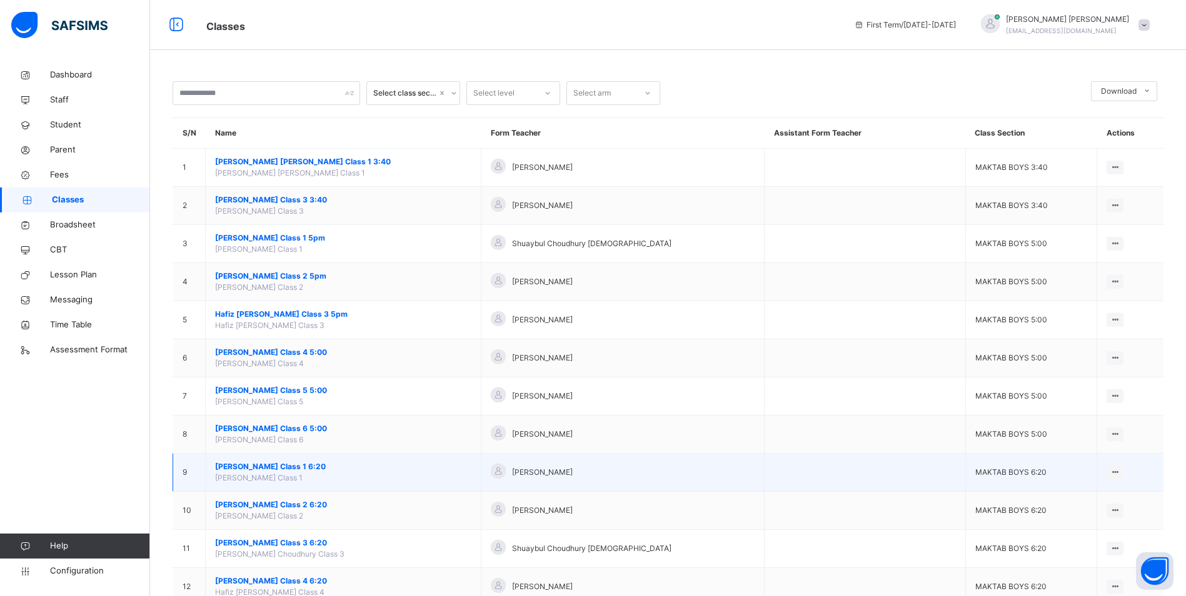
click at [287, 468] on span "[PERSON_NAME] Class 1 6:20" at bounding box center [343, 466] width 256 height 11
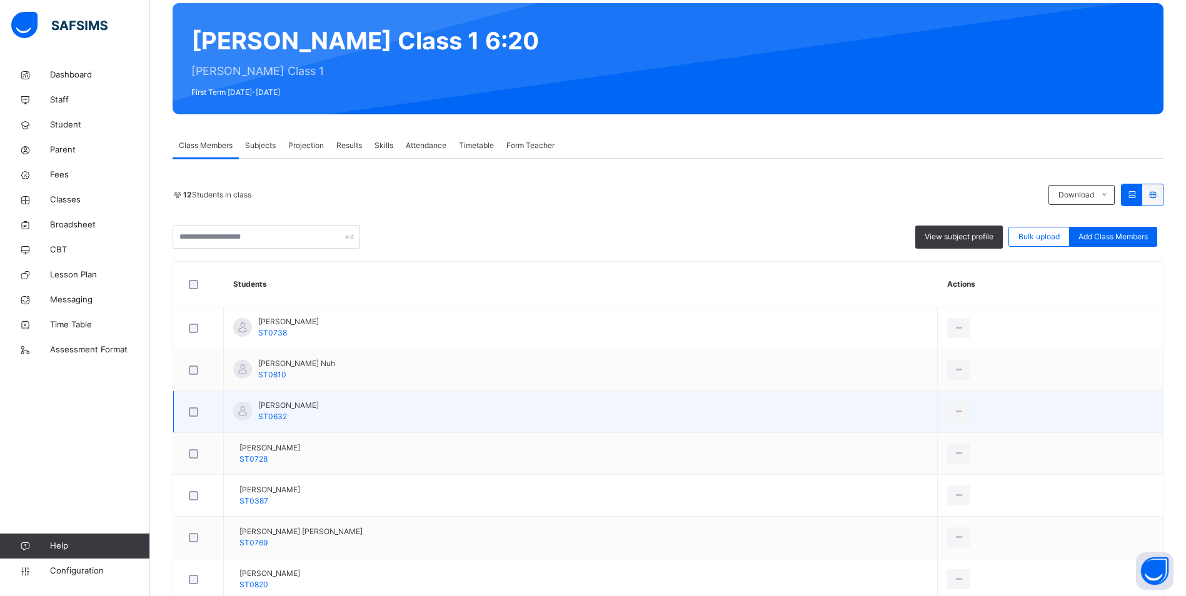
scroll to position [125, 0]
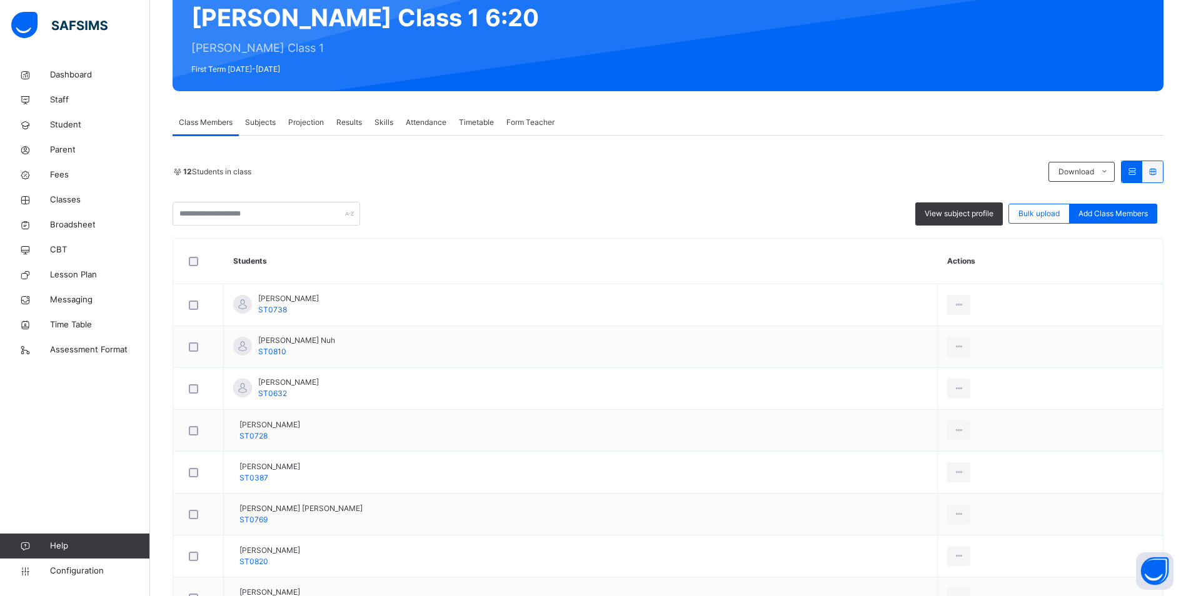
click at [421, 122] on span "Attendance" at bounding box center [426, 122] width 41 height 11
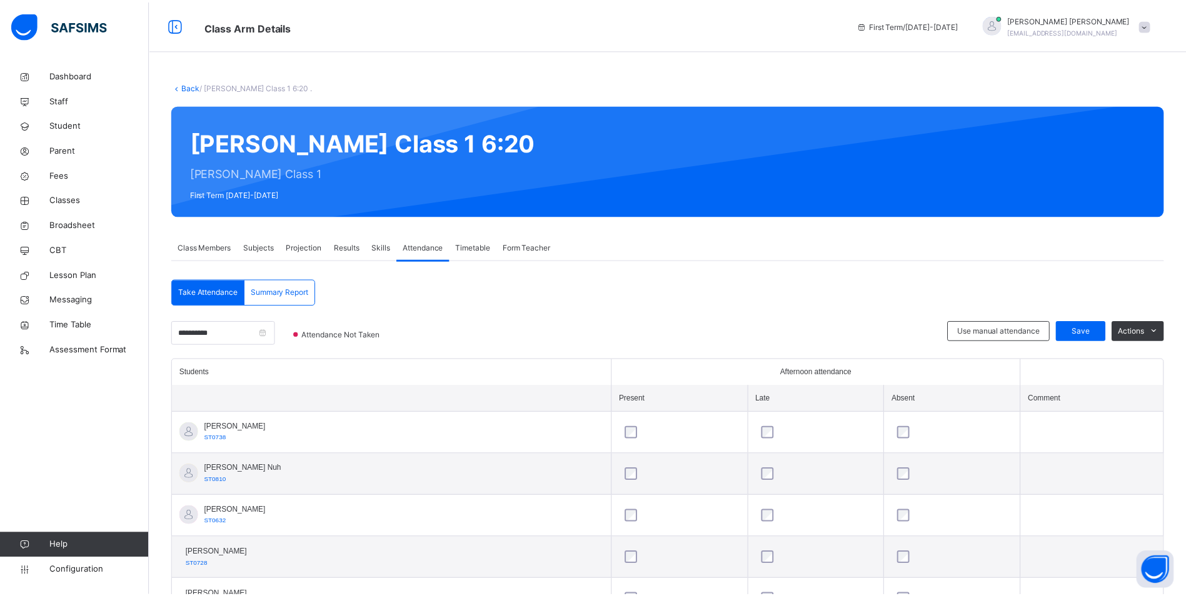
scroll to position [187, 0]
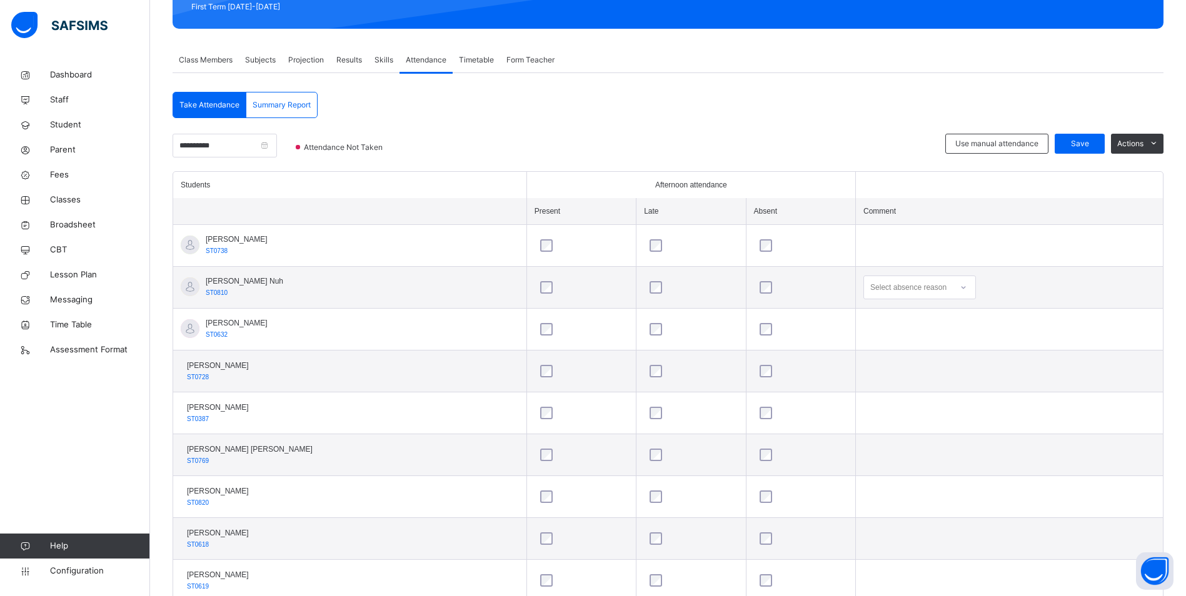
click at [965, 286] on icon at bounding box center [962, 287] width 7 height 12
click at [922, 316] on div "Not well" at bounding box center [919, 315] width 111 height 21
click at [1079, 141] on span "Save" at bounding box center [1079, 143] width 31 height 11
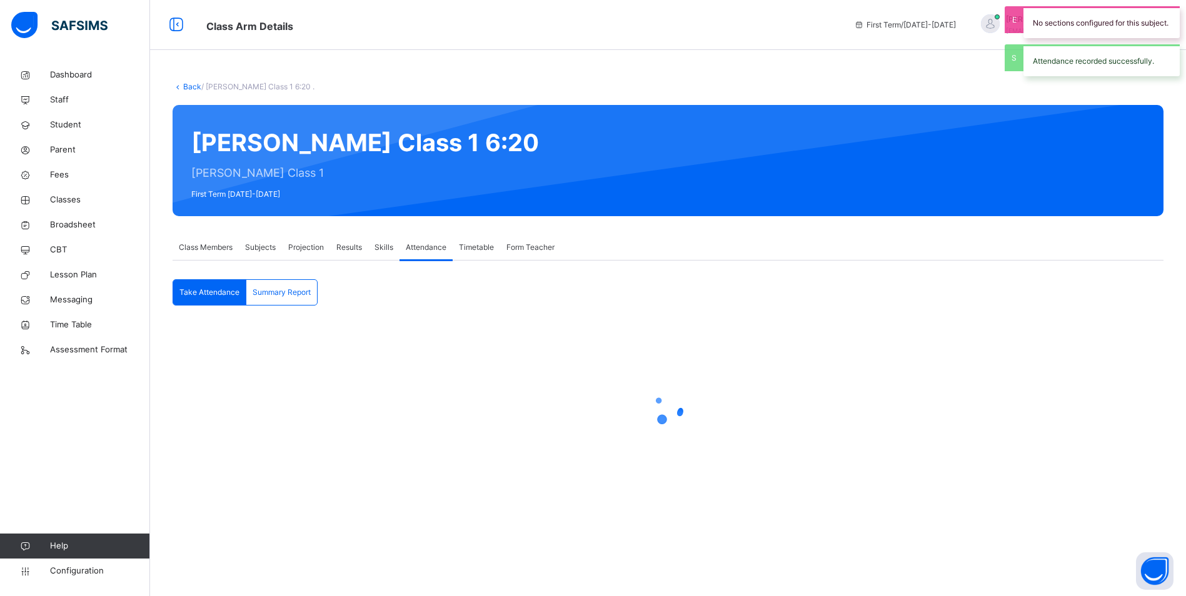
scroll to position [0, 0]
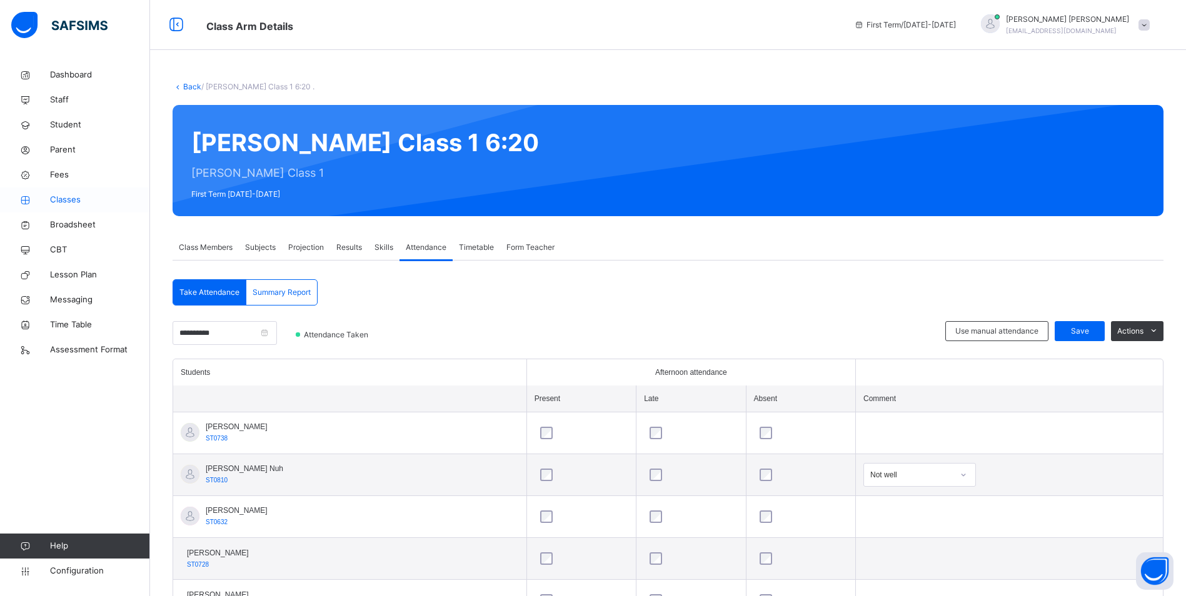
click at [54, 194] on span "Classes" at bounding box center [100, 200] width 100 height 12
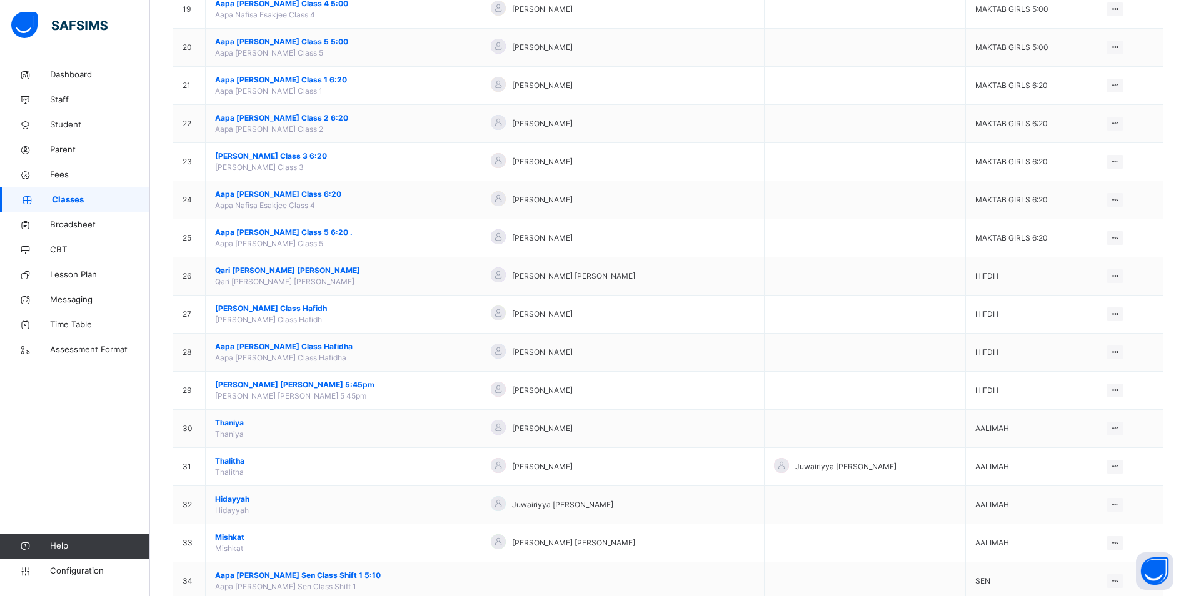
scroll to position [875, 0]
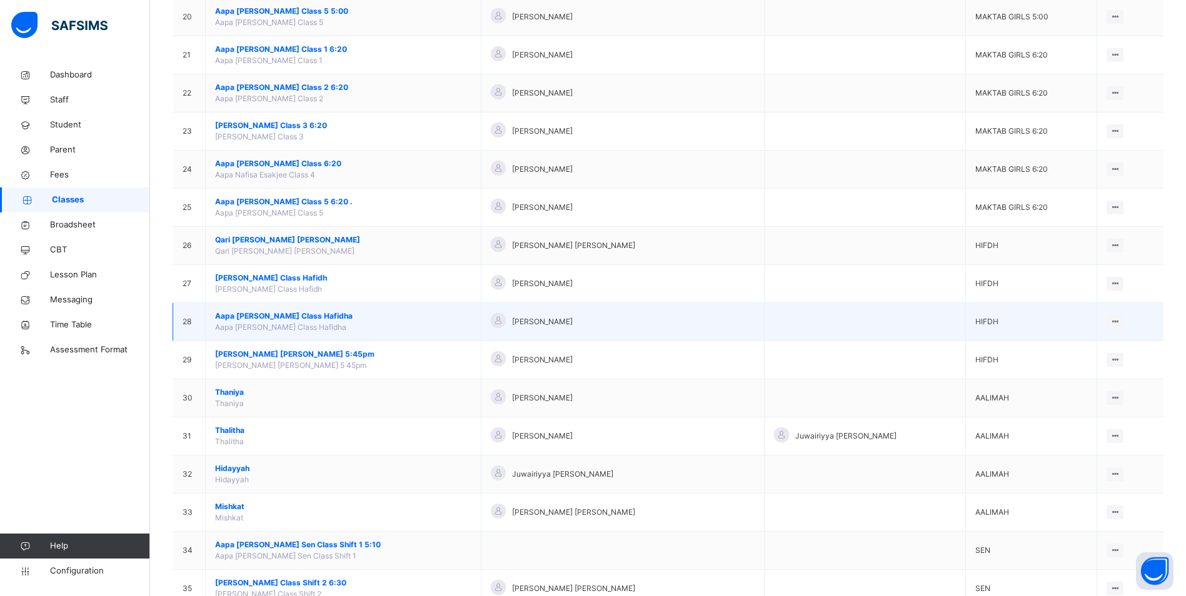
click at [316, 314] on span "Aapa [PERSON_NAME] Class Hafidha" at bounding box center [343, 316] width 256 height 11
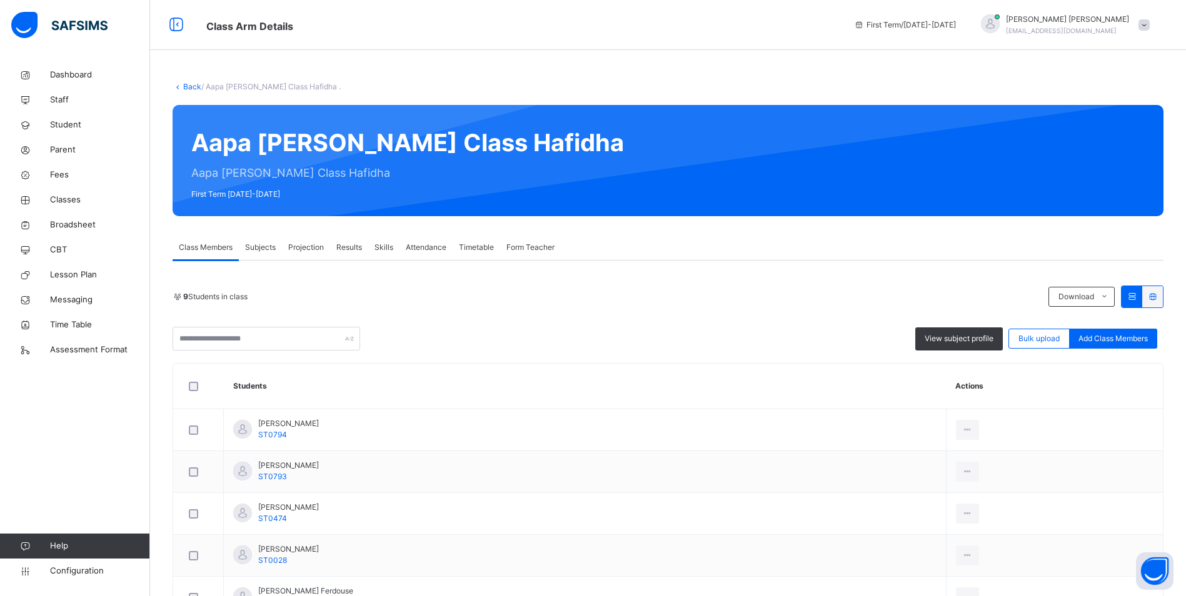
click at [429, 249] on span "Attendance" at bounding box center [426, 247] width 41 height 11
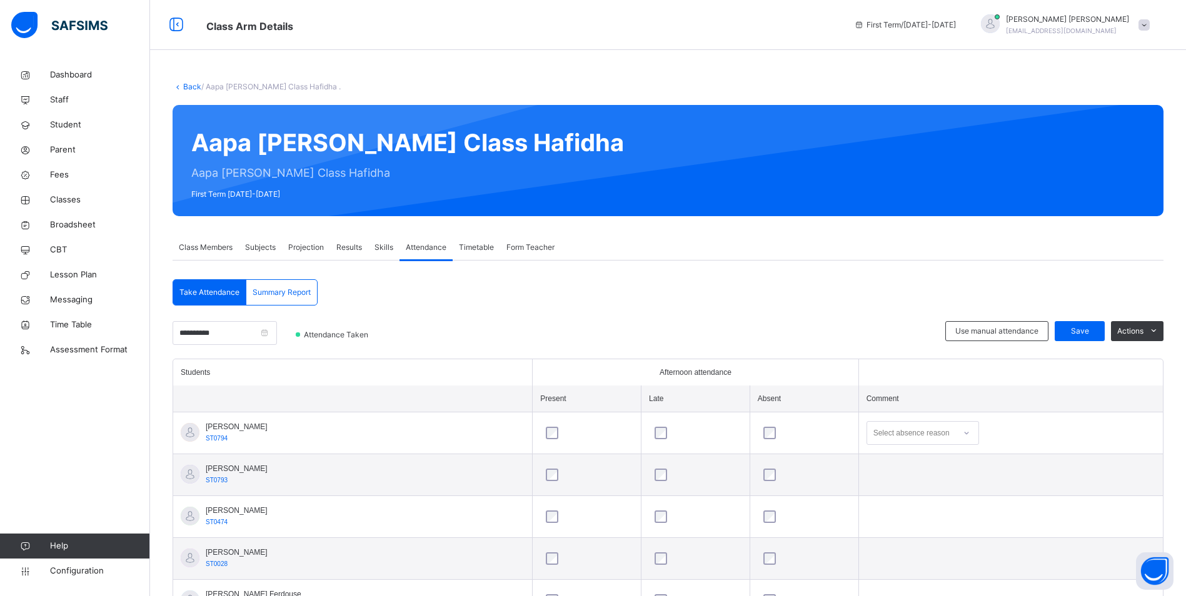
drag, startPoint x: 67, startPoint y: 202, endPoint x: 377, endPoint y: 454, distance: 399.4
click at [67, 202] on span "Classes" at bounding box center [100, 200] width 100 height 12
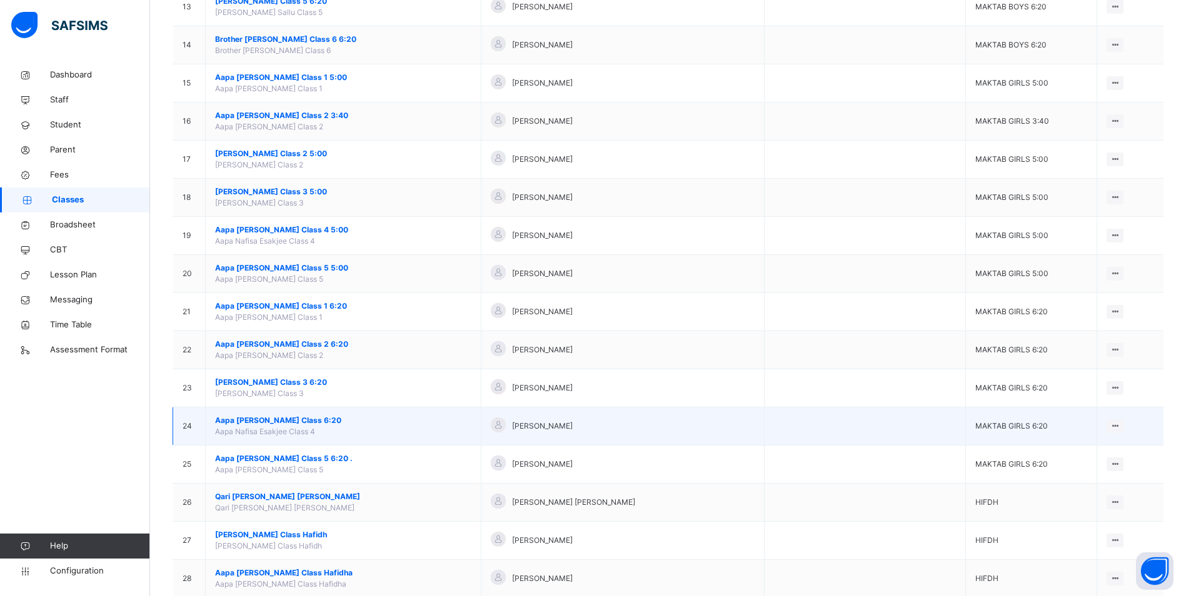
scroll to position [606, 0]
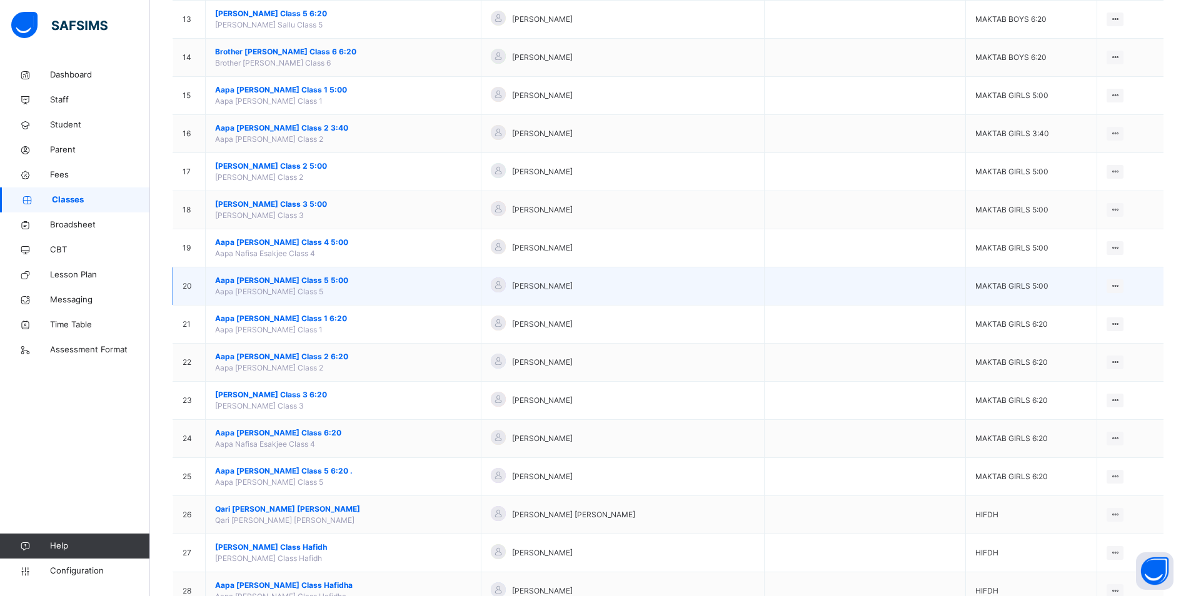
click at [289, 281] on span "Aapa [PERSON_NAME] Class 5 5:00" at bounding box center [343, 280] width 256 height 11
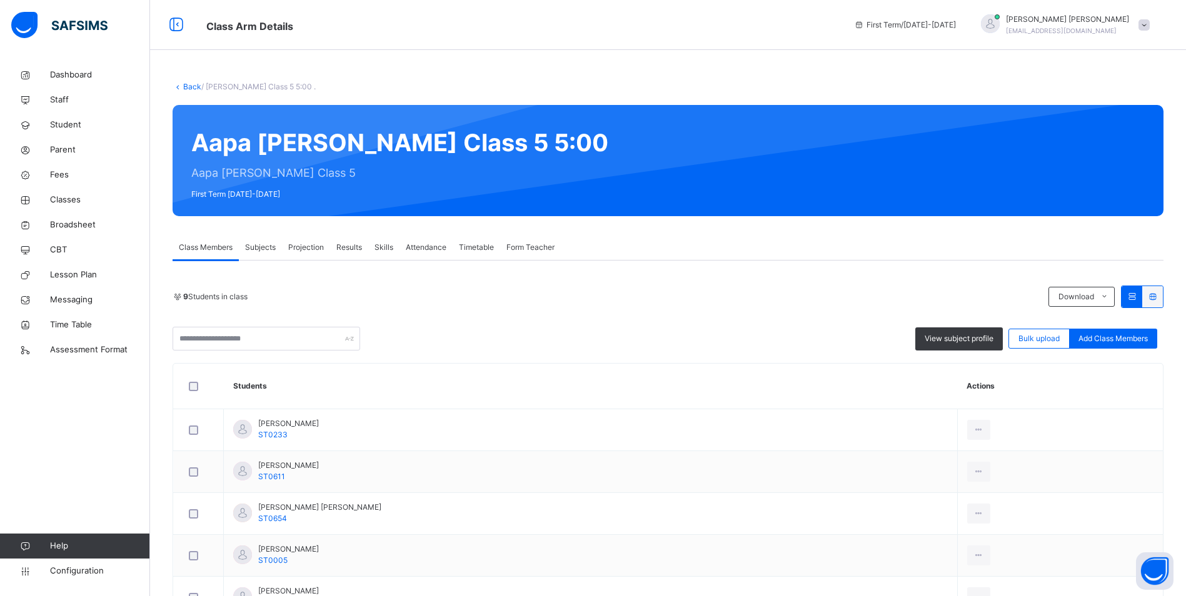
click at [424, 244] on span "Attendance" at bounding box center [426, 247] width 41 height 11
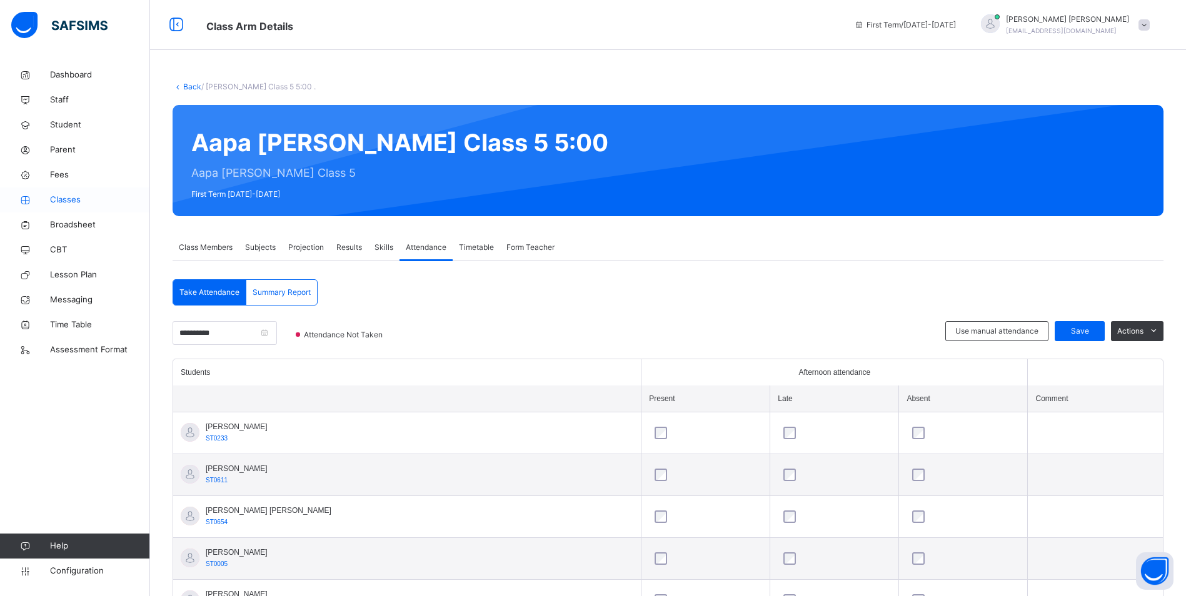
click at [71, 194] on span "Classes" at bounding box center [100, 200] width 100 height 12
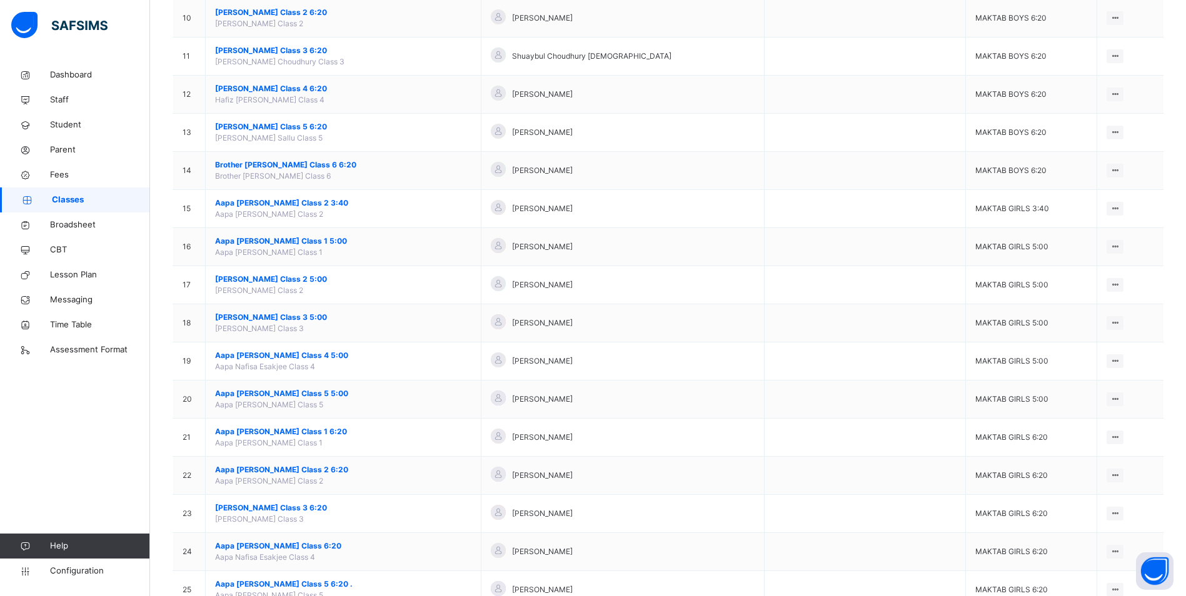
scroll to position [500, 0]
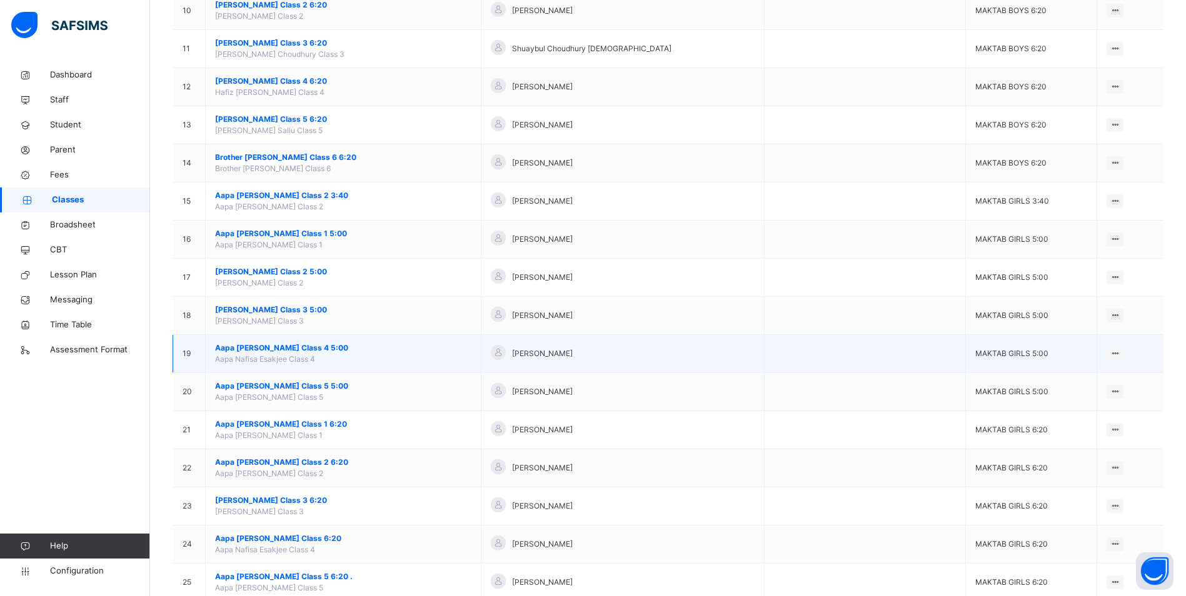
click at [281, 347] on span "Aapa [PERSON_NAME] Class 4 5:00" at bounding box center [343, 347] width 256 height 11
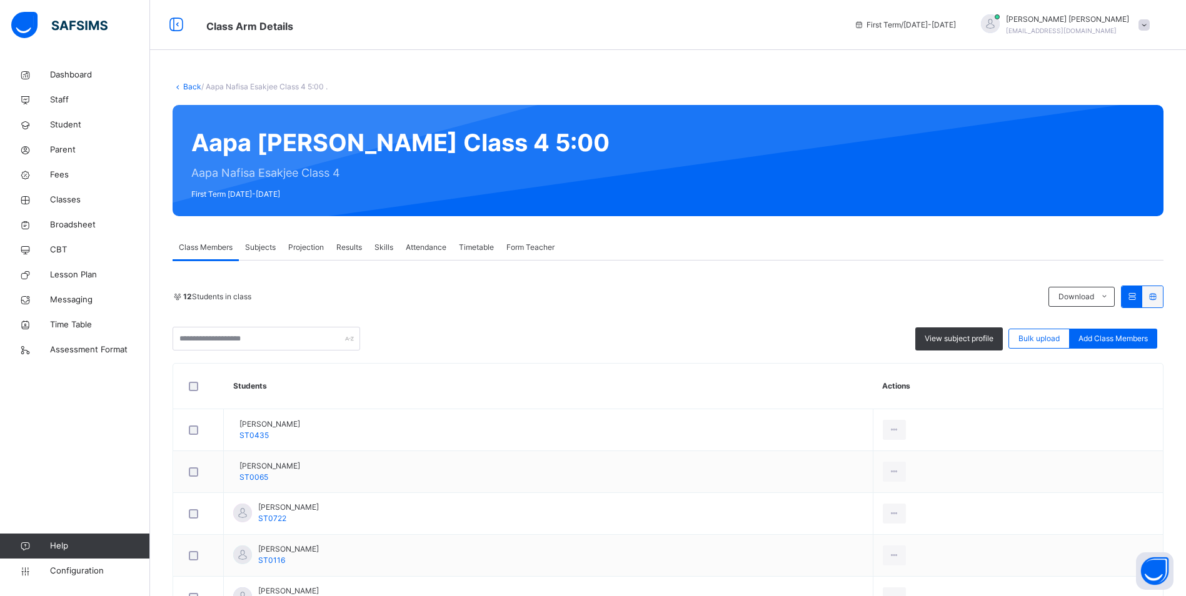
click at [421, 246] on span "Attendance" at bounding box center [426, 247] width 41 height 11
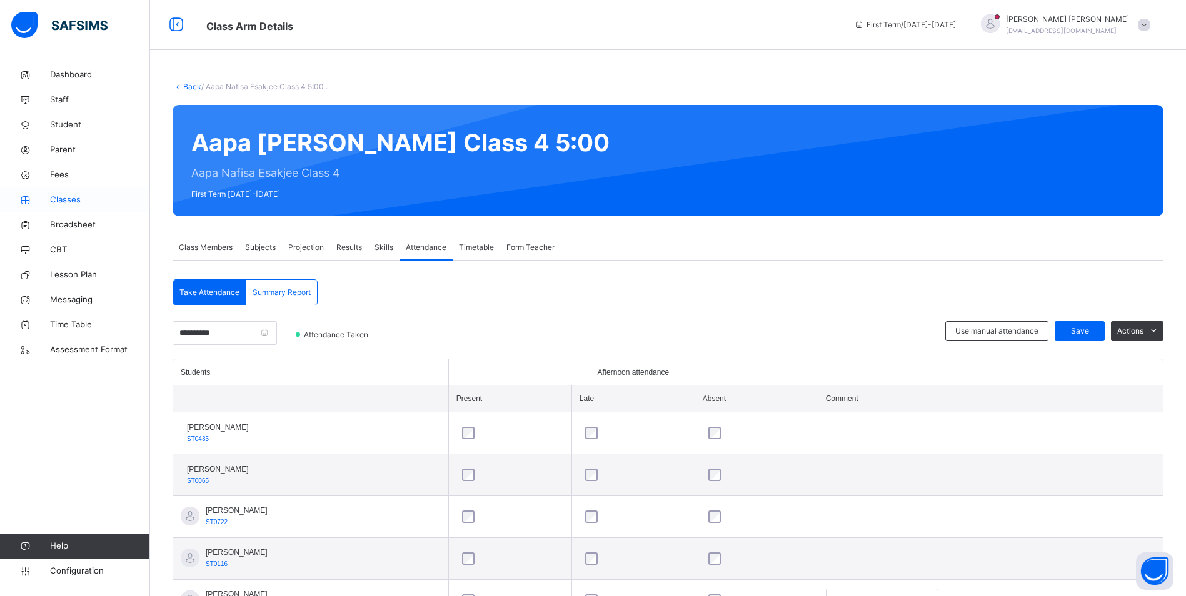
click at [69, 197] on span "Classes" at bounding box center [100, 200] width 100 height 12
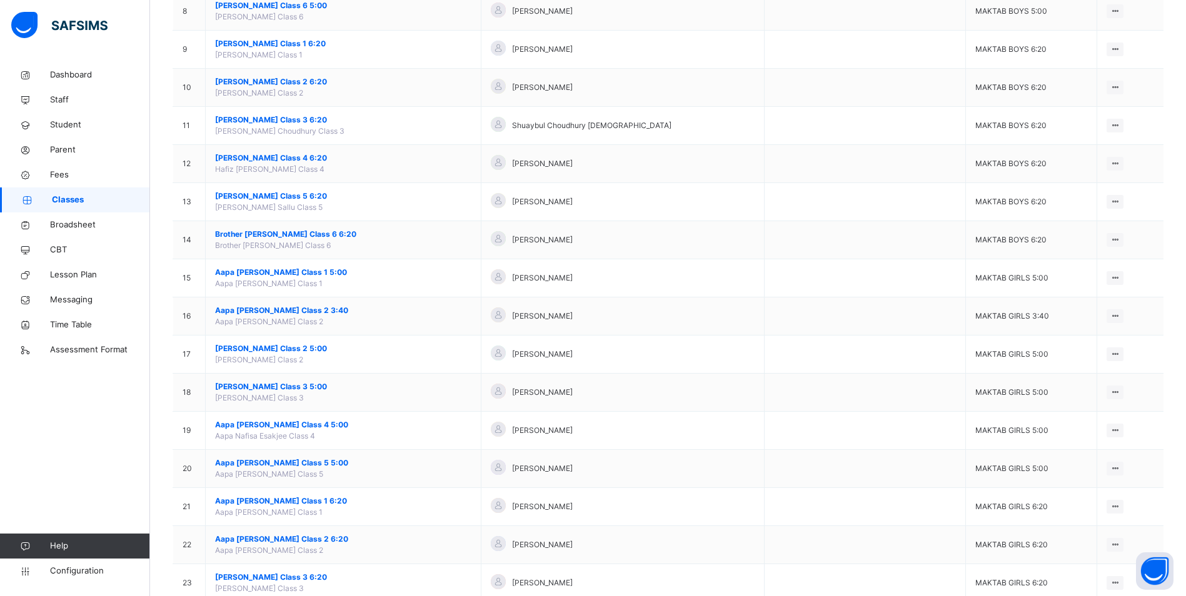
scroll to position [437, 0]
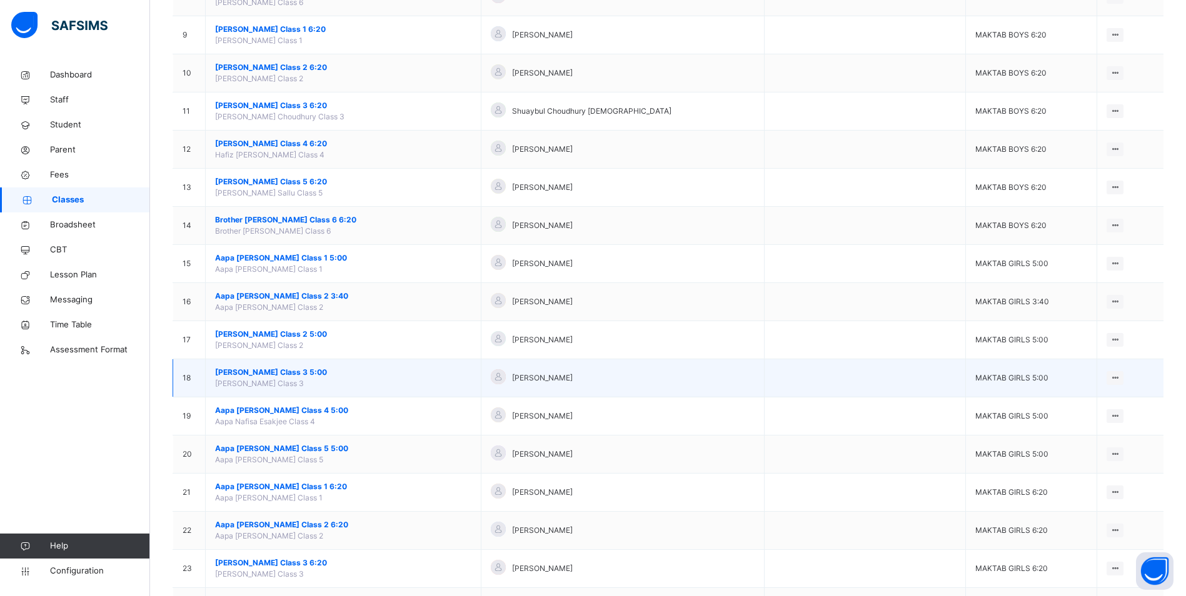
click at [308, 372] on span "[PERSON_NAME] Class 3 5:00" at bounding box center [343, 372] width 256 height 11
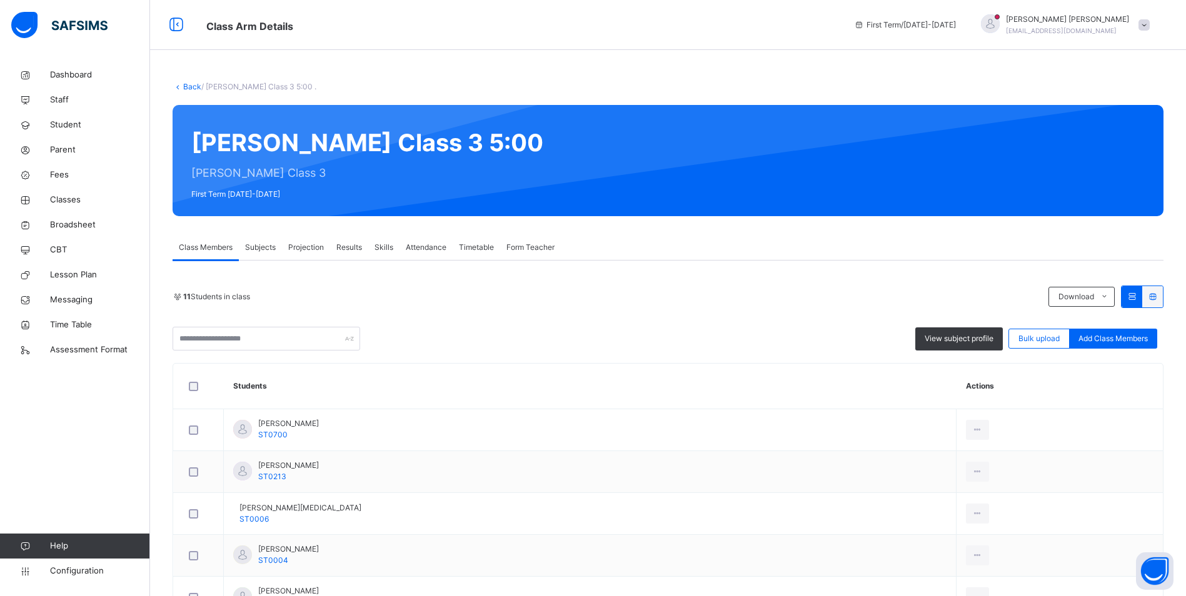
click at [442, 250] on span "Attendance" at bounding box center [426, 247] width 41 height 11
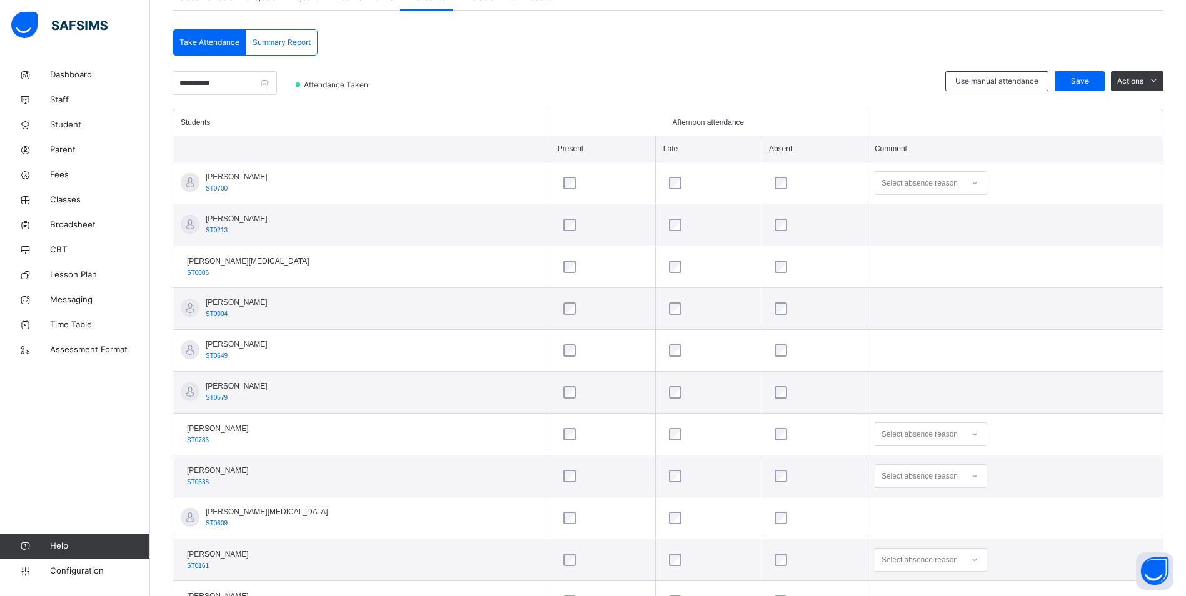
scroll to position [311, 0]
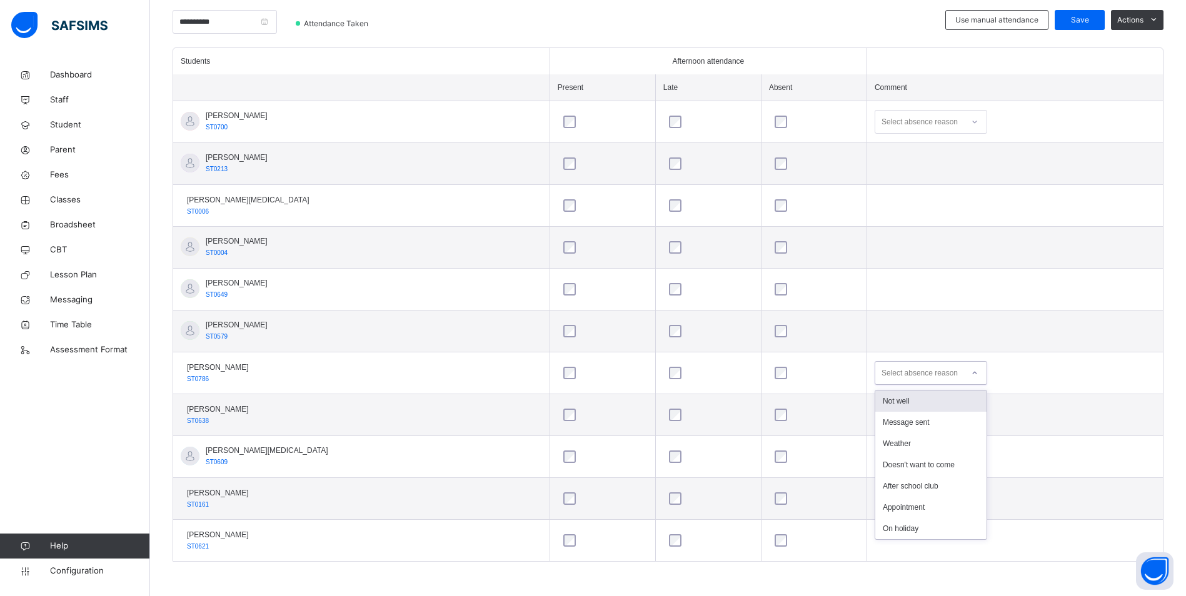
click at [971, 372] on icon at bounding box center [974, 373] width 7 height 12
click at [71, 572] on span "Configuration" at bounding box center [99, 571] width 99 height 12
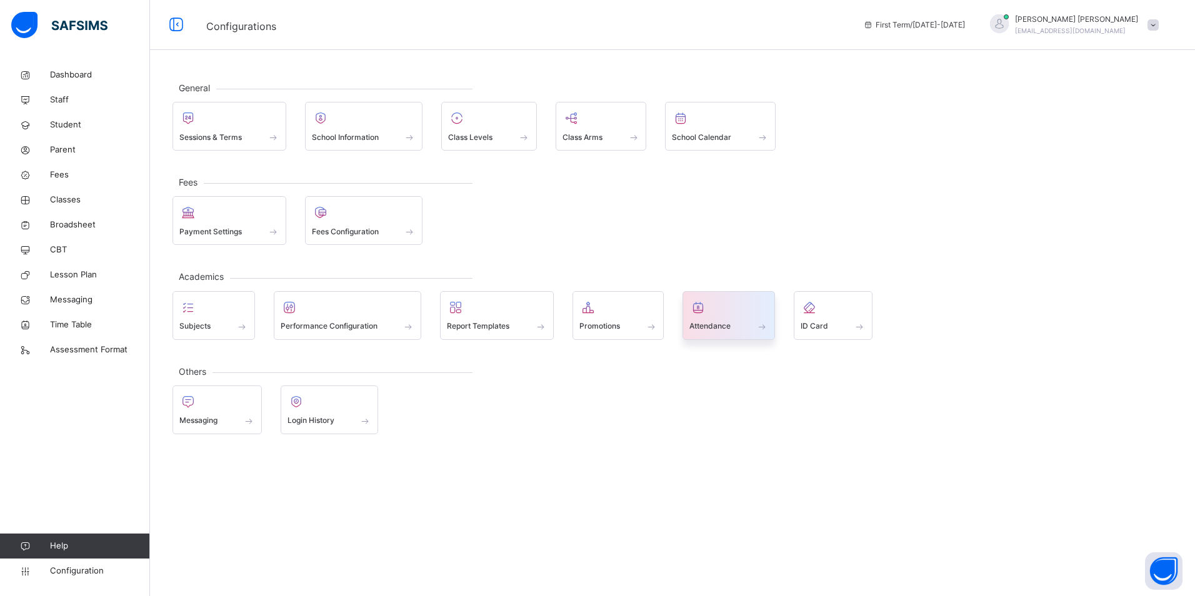
click at [699, 320] on div "Attendance" at bounding box center [728, 326] width 79 height 13
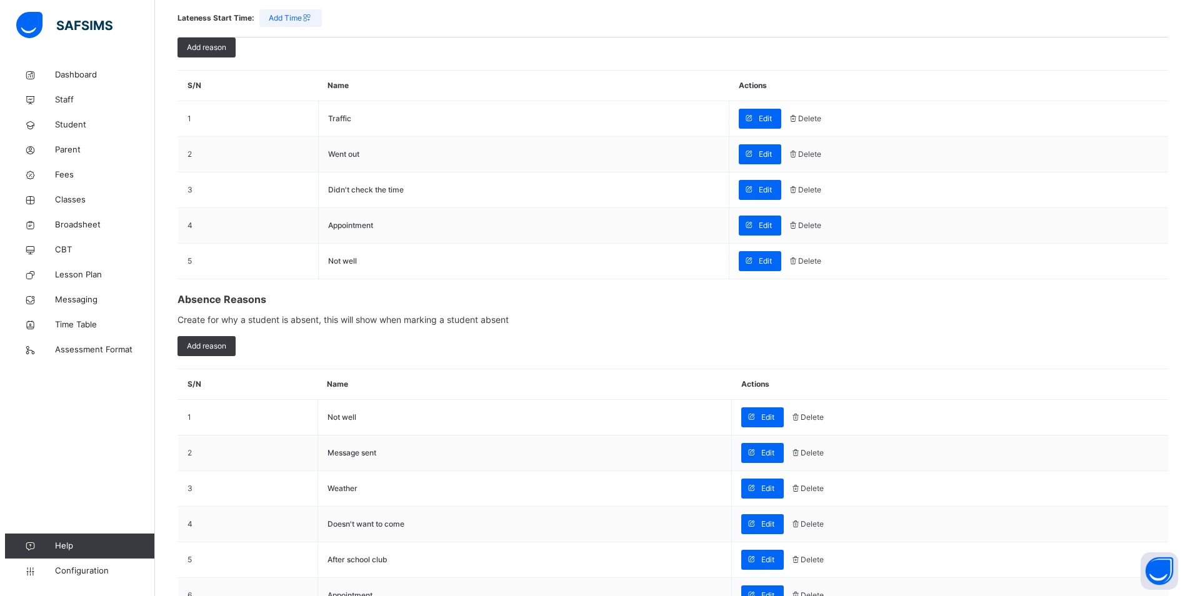
scroll to position [272, 0]
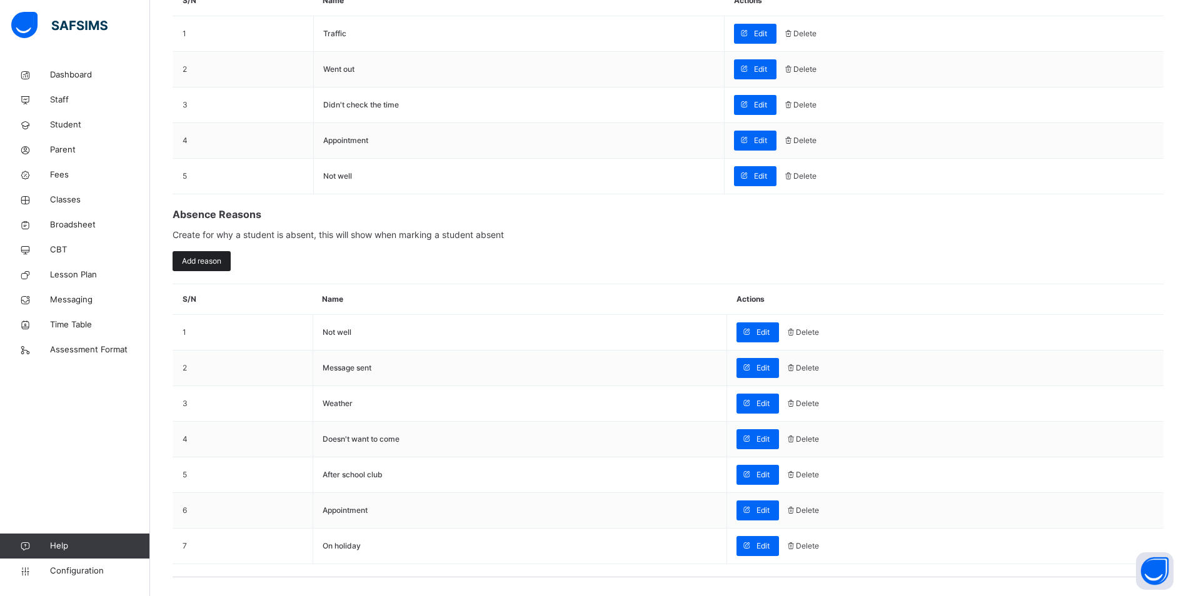
click at [204, 257] on span "Add reason" at bounding box center [201, 261] width 39 height 11
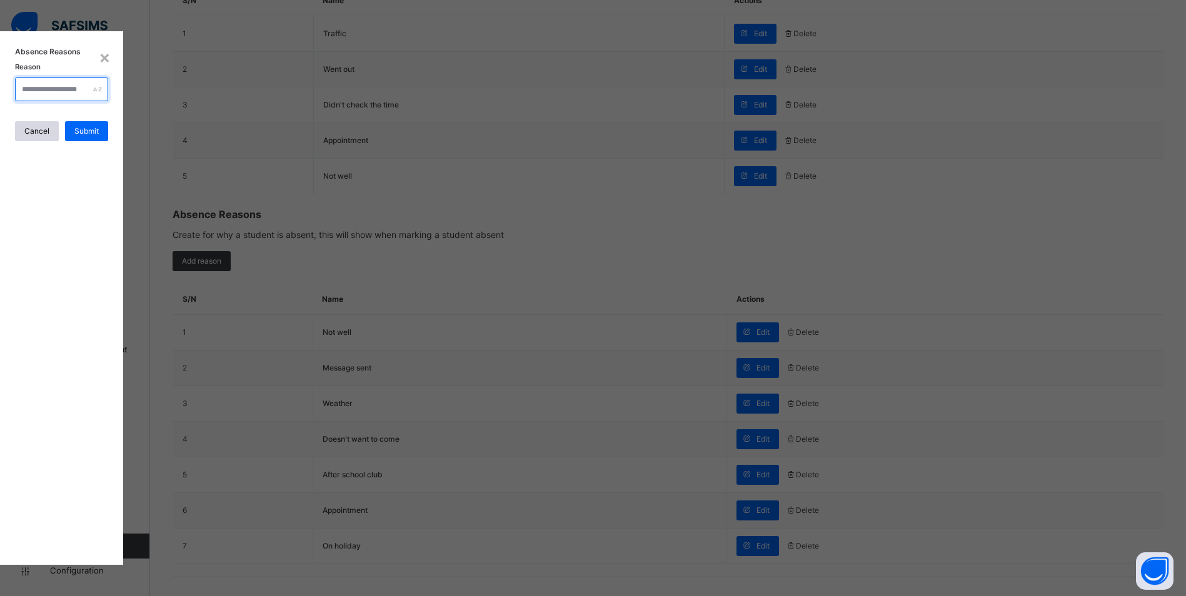
click at [108, 101] on input "text" at bounding box center [61, 89] width 93 height 24
type input "**********"
click at [99, 137] on span "Submit" at bounding box center [86, 131] width 24 height 11
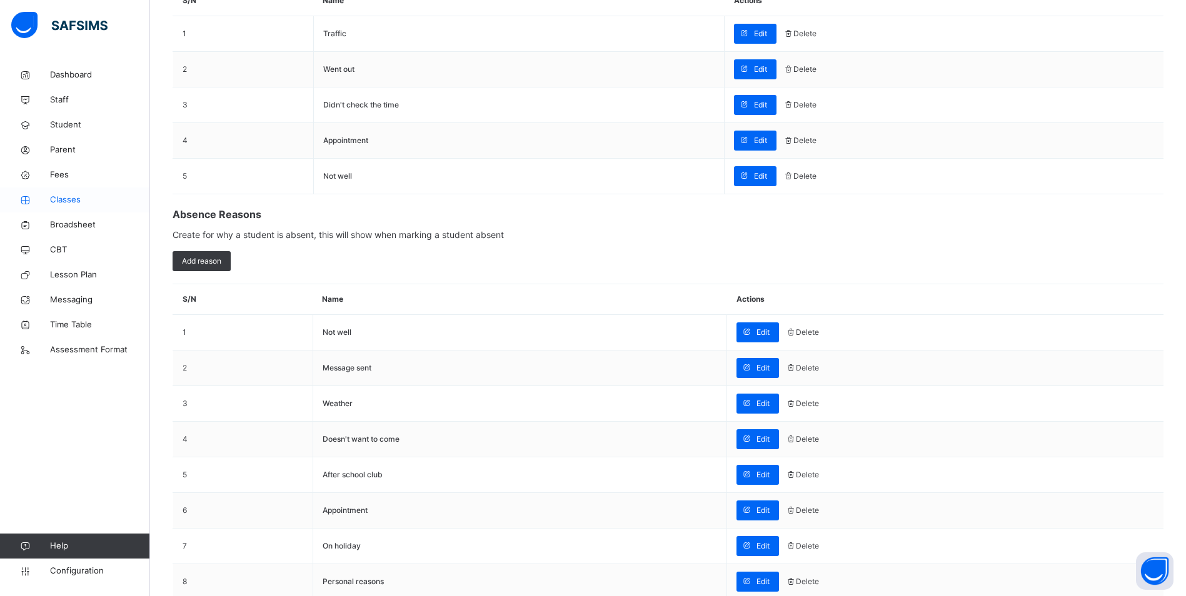
click at [67, 197] on span "Classes" at bounding box center [100, 200] width 100 height 12
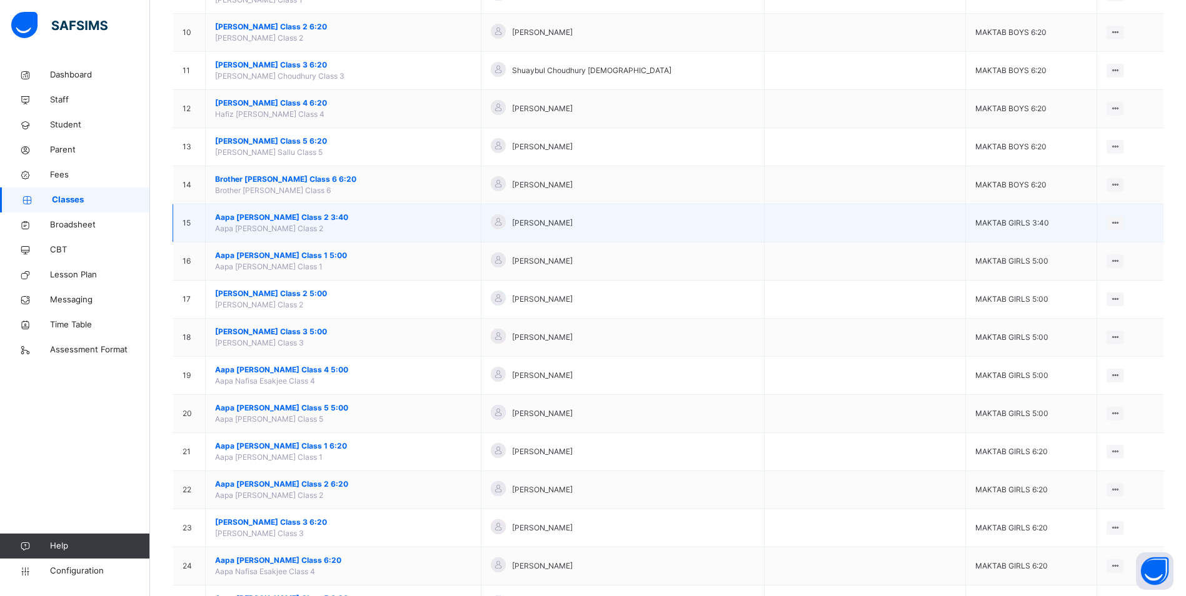
scroll to position [500, 0]
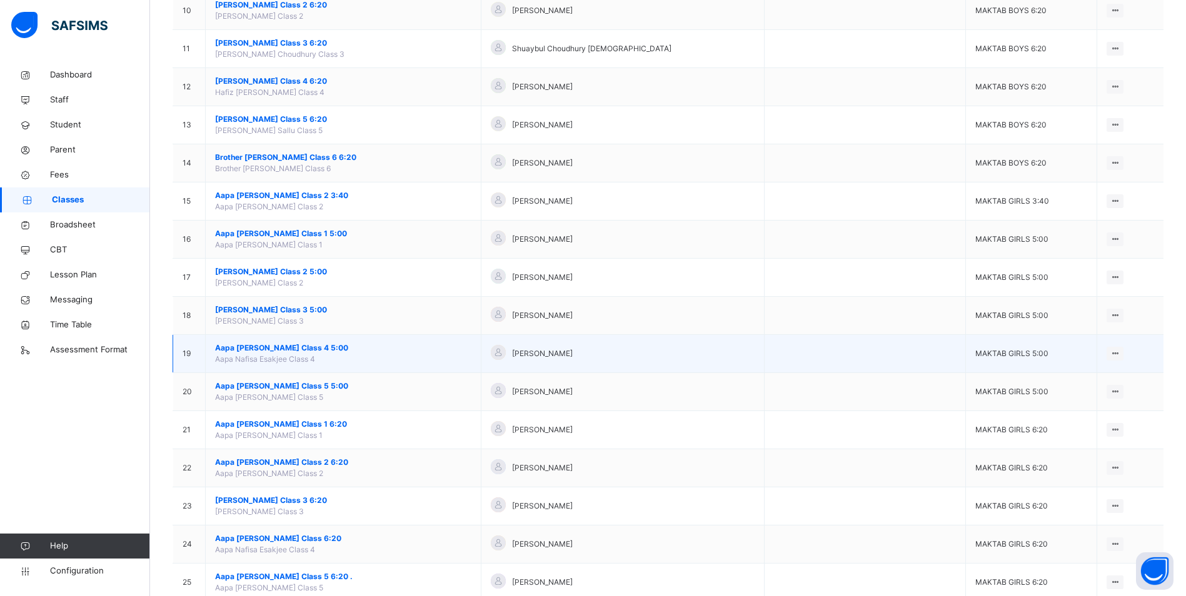
click at [304, 345] on span "Aapa [PERSON_NAME] Class 4 5:00" at bounding box center [343, 347] width 256 height 11
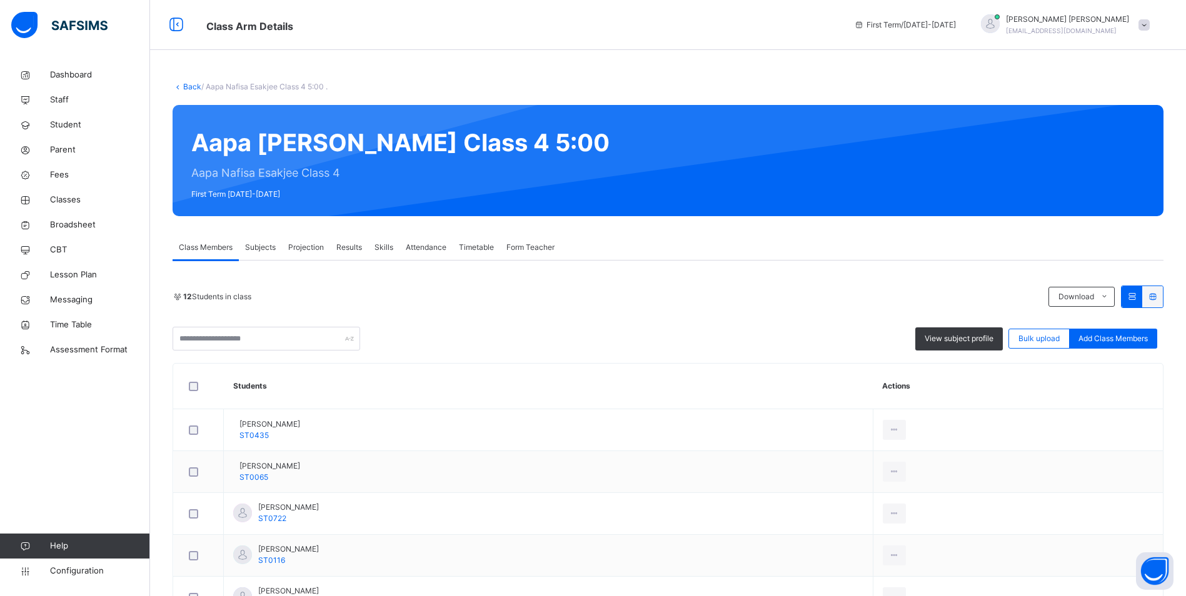
click at [433, 247] on span "Attendance" at bounding box center [426, 247] width 41 height 11
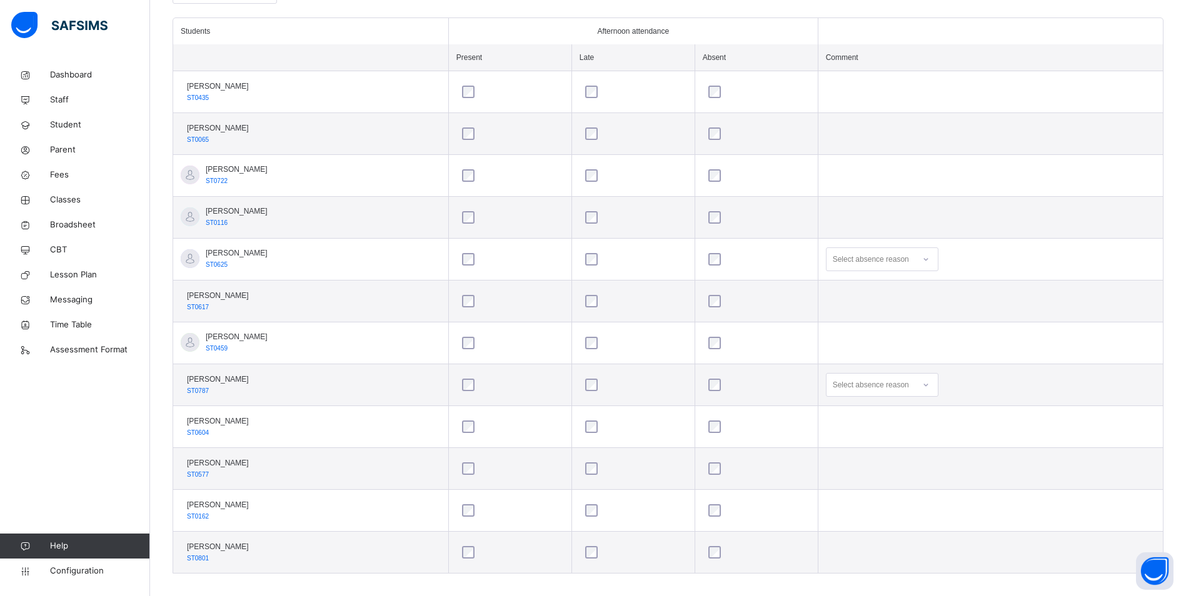
scroll to position [353, 0]
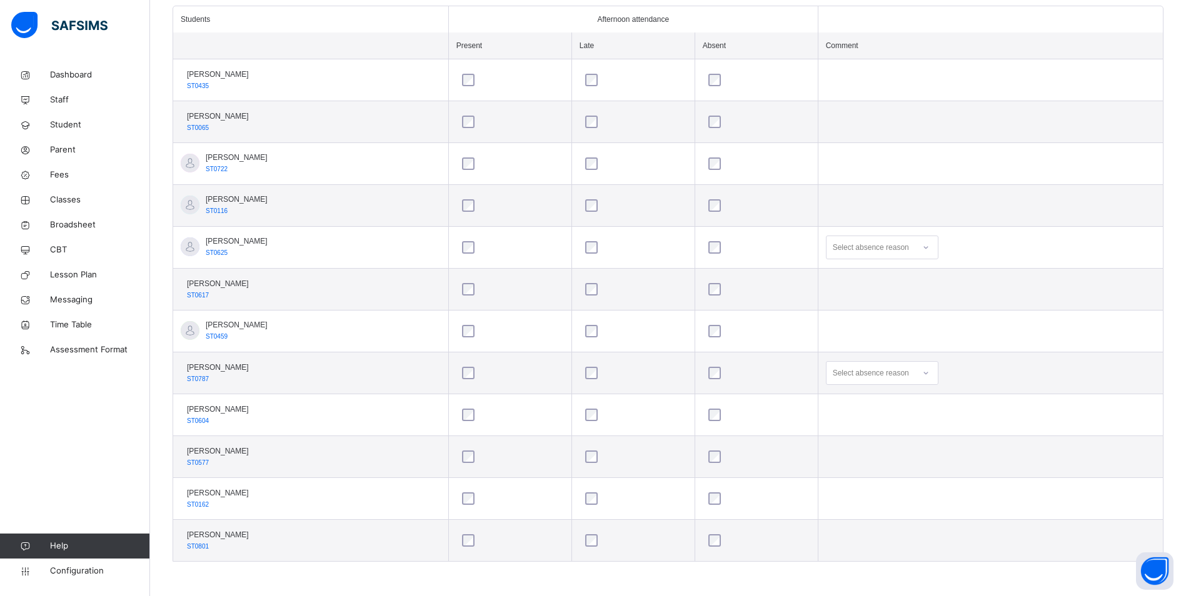
click at [929, 372] on icon at bounding box center [925, 373] width 7 height 12
click at [906, 549] on div "Personal reasons" at bounding box center [881, 549] width 111 height 21
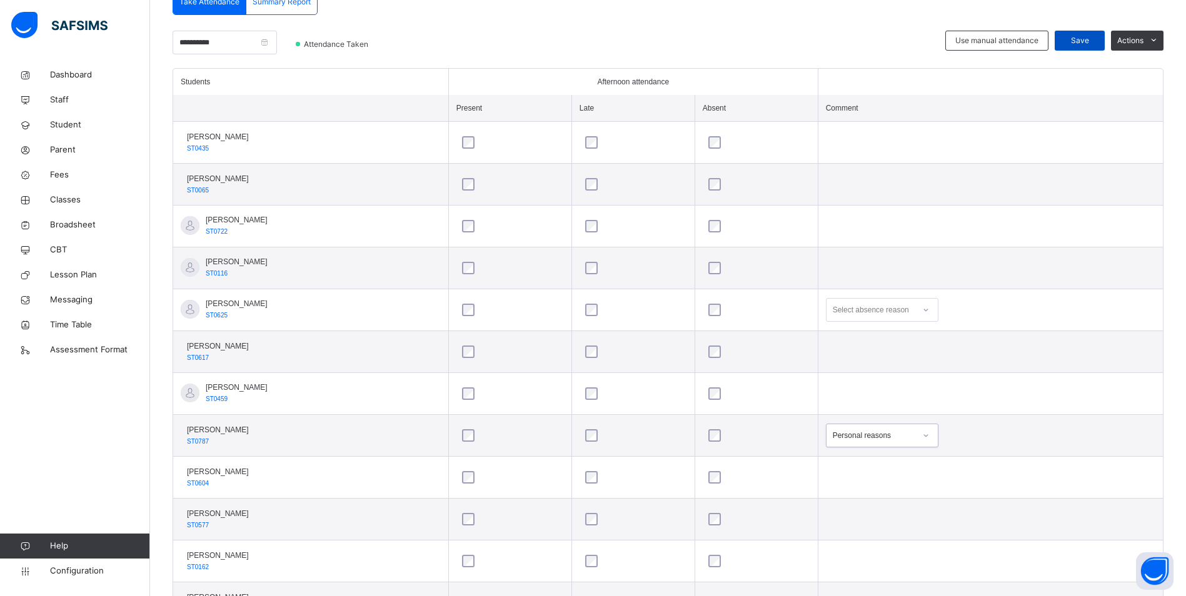
click at [1089, 31] on div "Save" at bounding box center [1079, 41] width 50 height 20
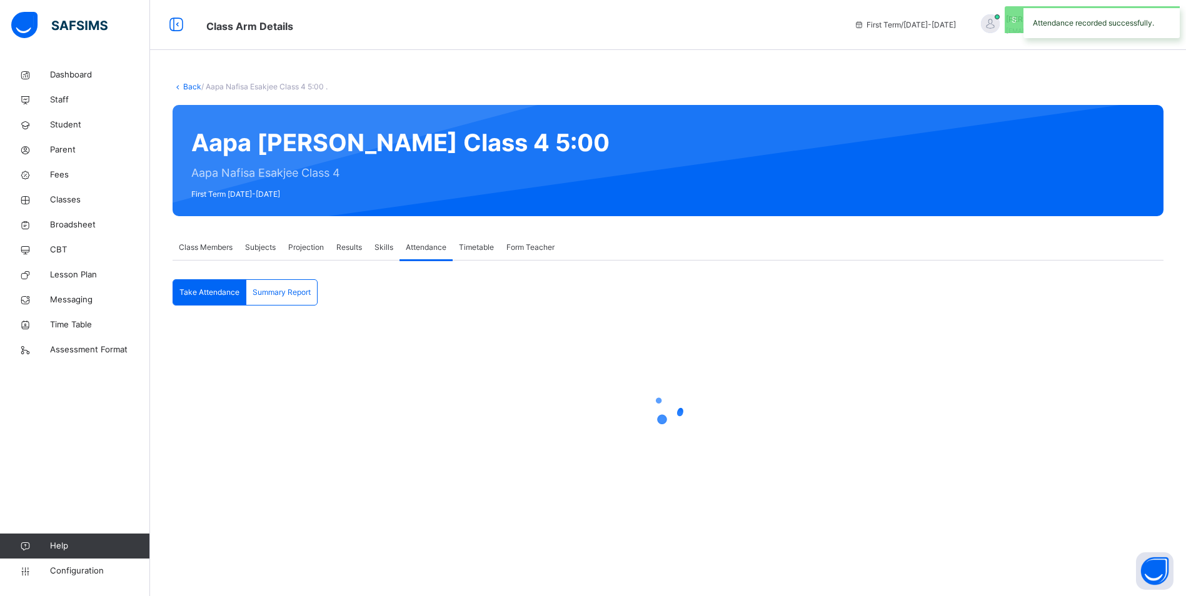
scroll to position [0, 0]
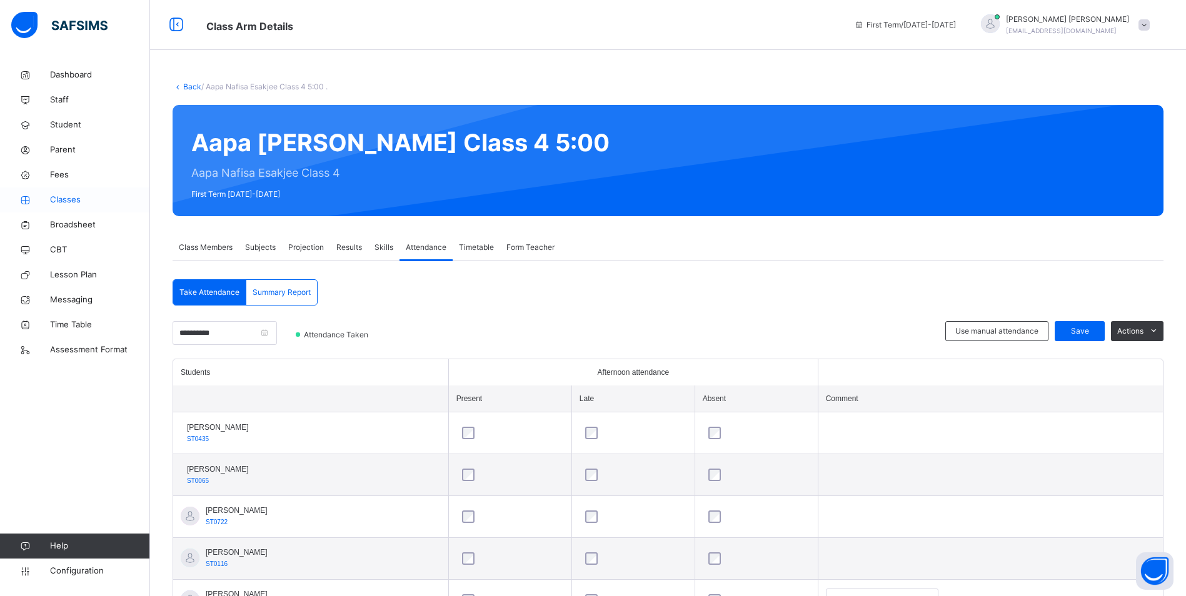
click at [63, 197] on span "Classes" at bounding box center [100, 200] width 100 height 12
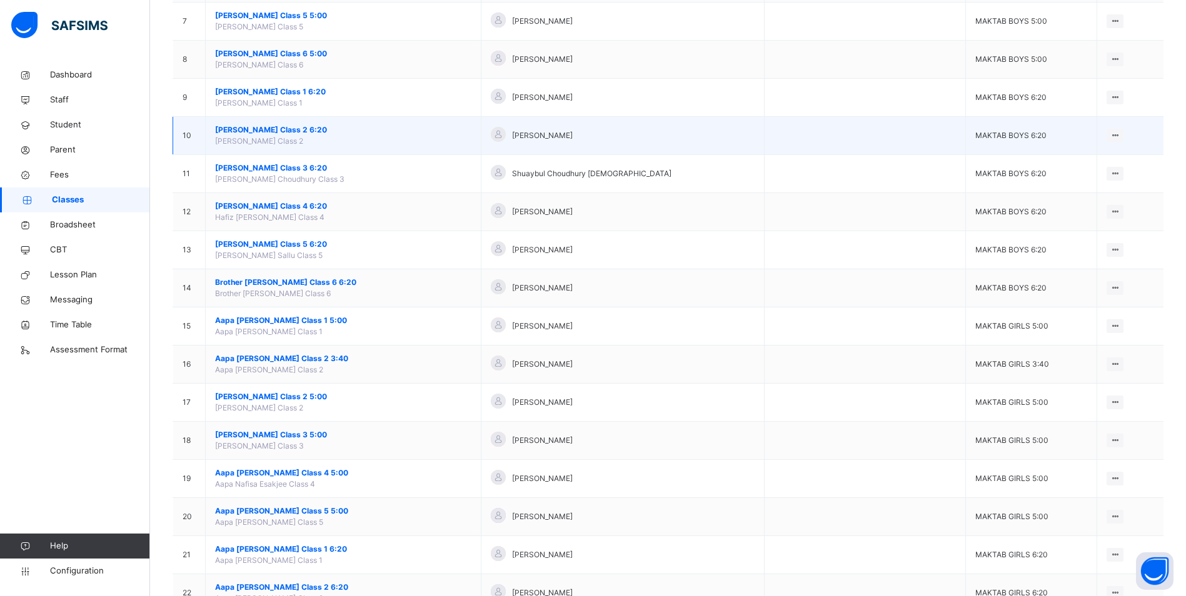
scroll to position [437, 0]
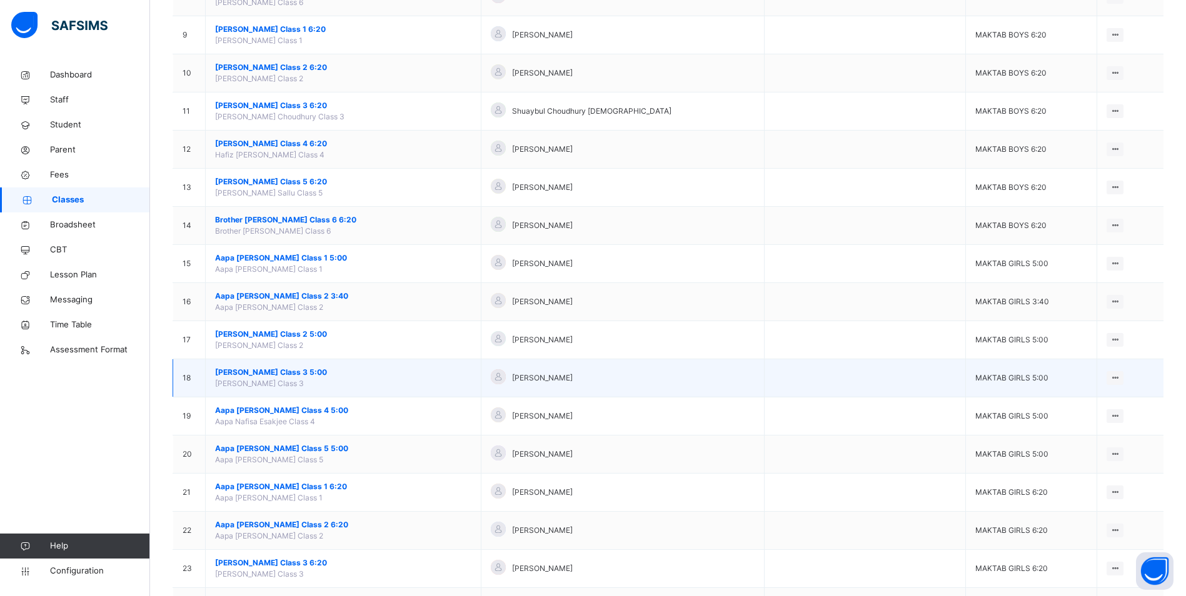
click at [306, 369] on span "[PERSON_NAME] Class 3 5:00" at bounding box center [343, 372] width 256 height 11
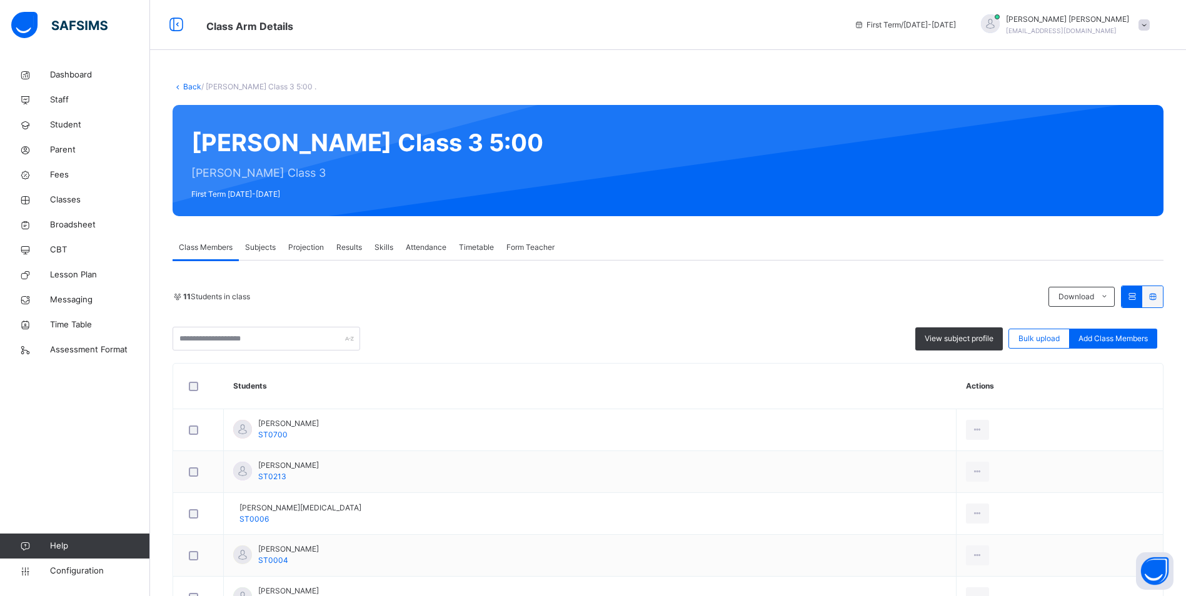
click at [422, 242] on span "Attendance" at bounding box center [426, 247] width 41 height 11
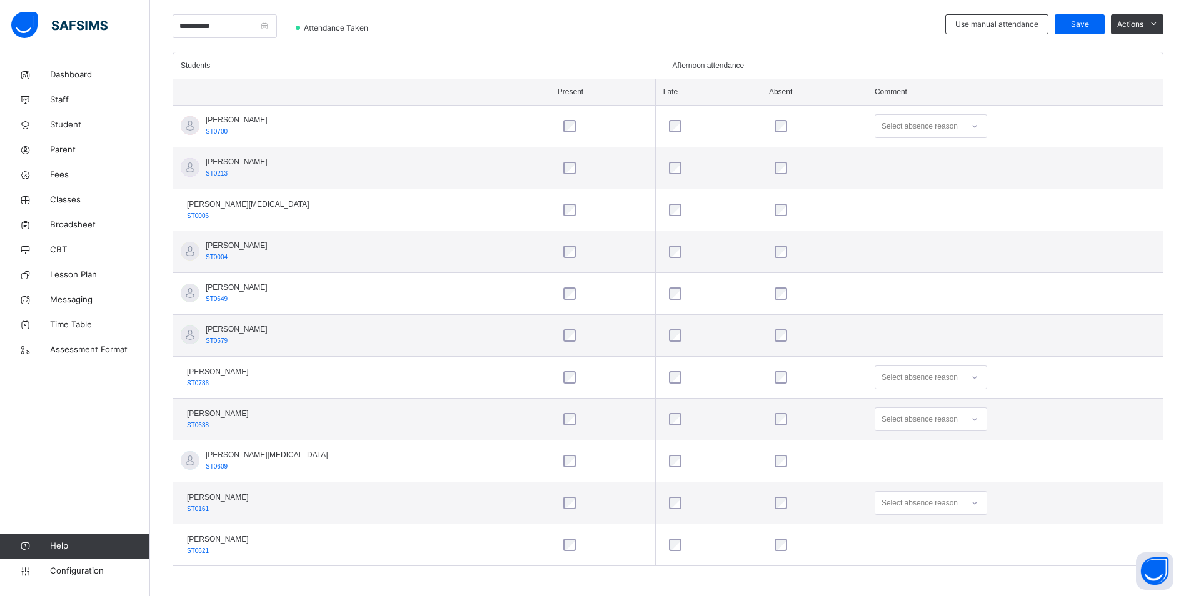
scroll to position [311, 0]
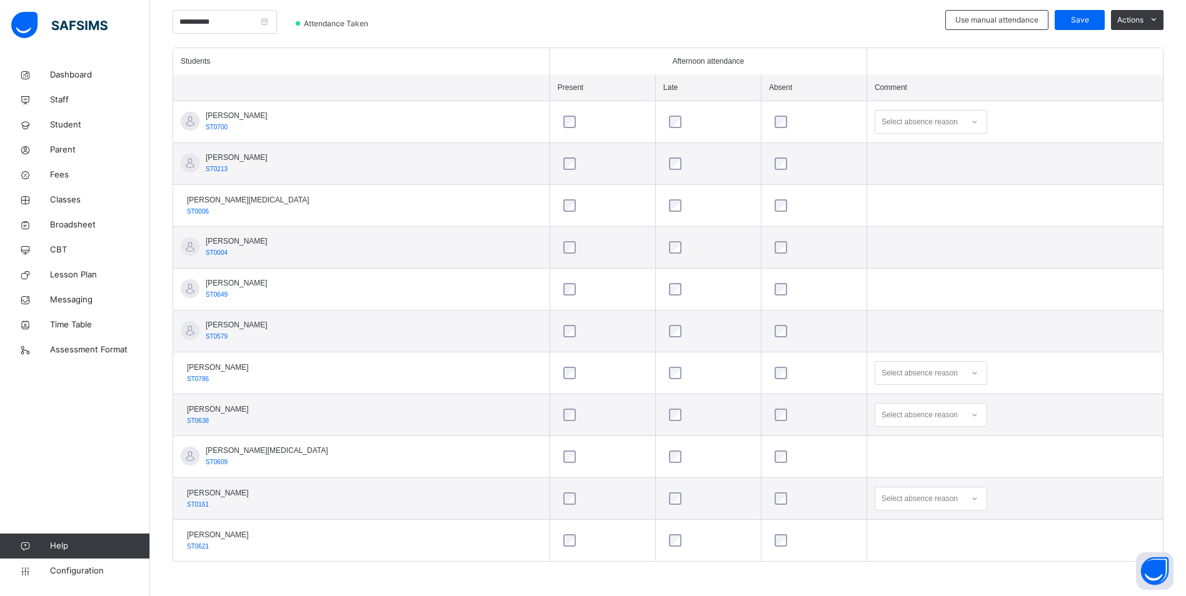
click at [971, 371] on icon at bounding box center [974, 373] width 7 height 12
click at [902, 551] on div "Personal reasons" at bounding box center [930, 549] width 111 height 21
drag, startPoint x: 66, startPoint y: 197, endPoint x: 458, endPoint y: 370, distance: 428.4
click at [66, 197] on span "Classes" at bounding box center [100, 200] width 100 height 12
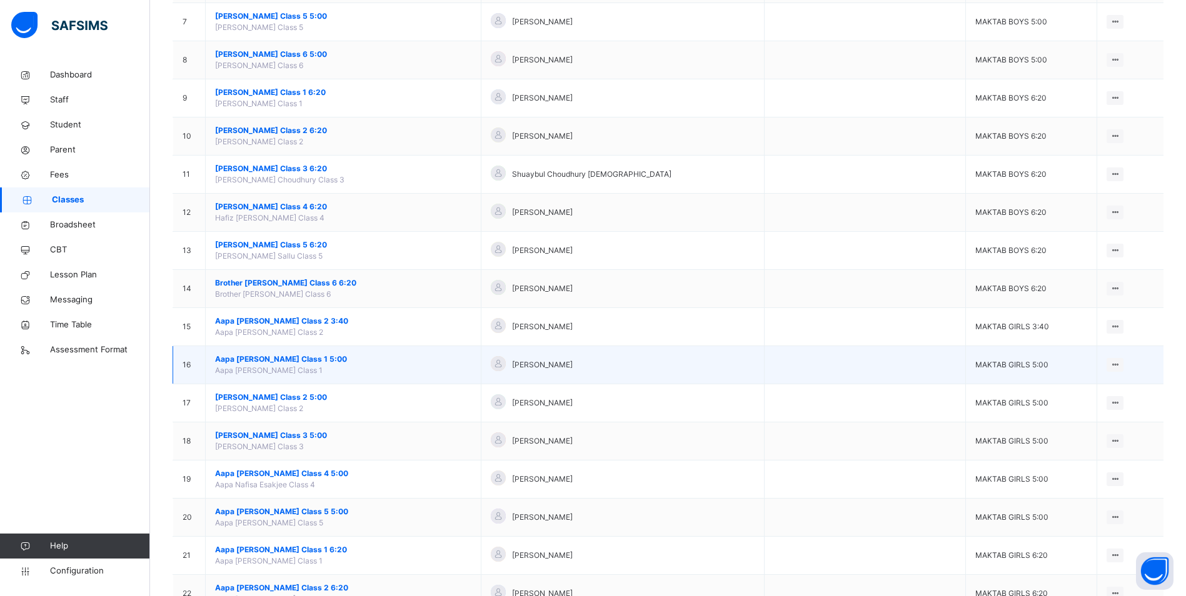
scroll to position [375, 0]
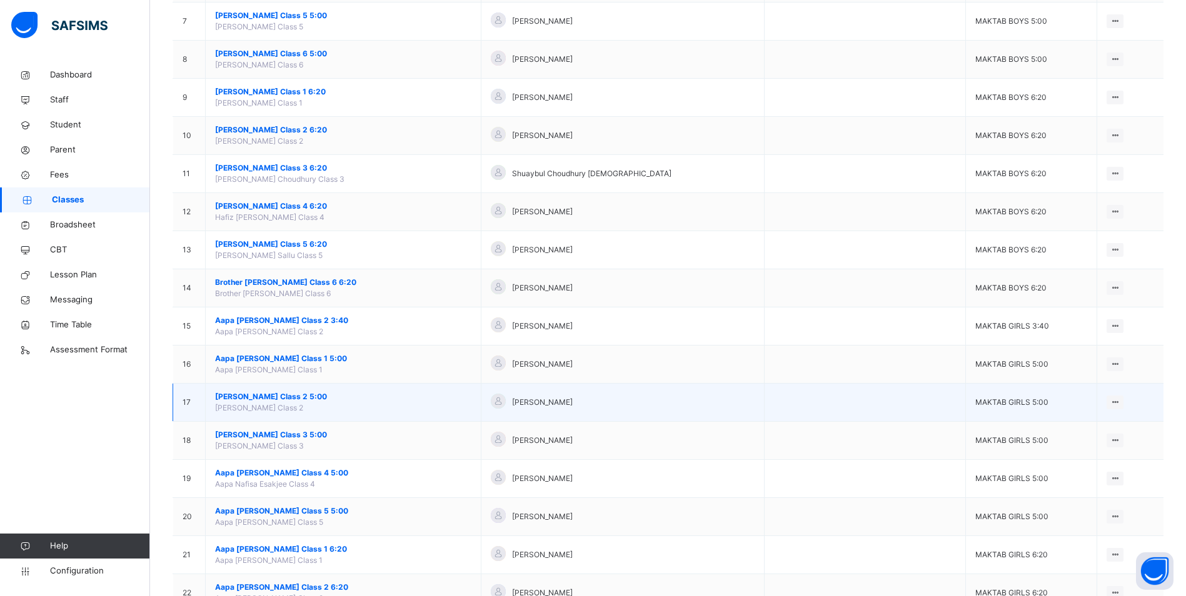
click at [303, 392] on span "[PERSON_NAME] Class 2 5:00" at bounding box center [343, 396] width 256 height 11
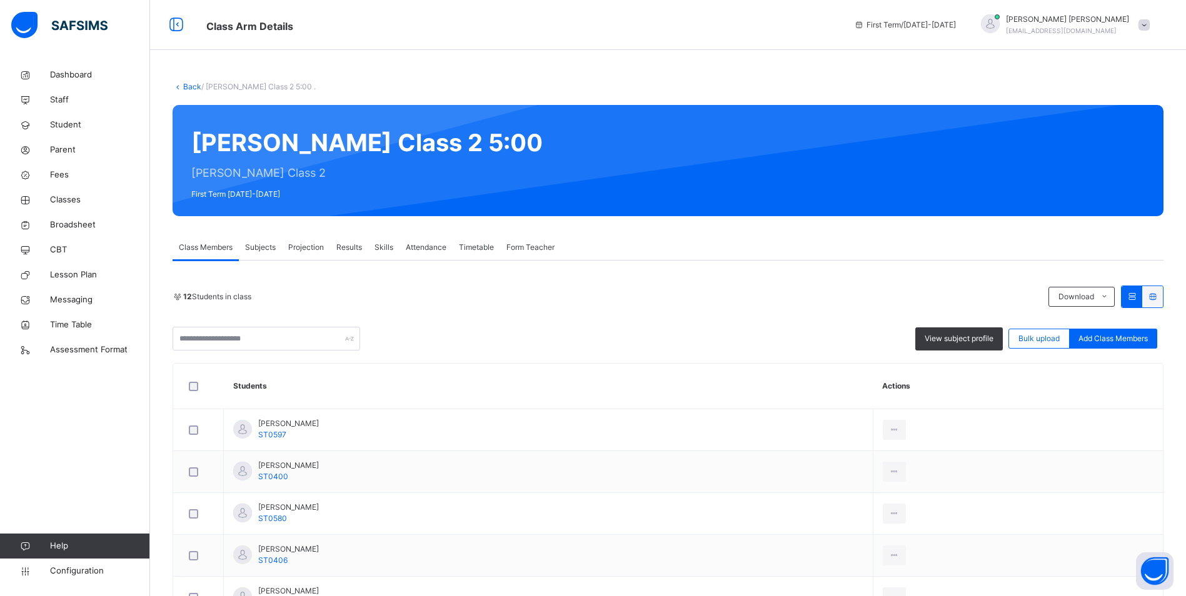
click at [427, 248] on span "Attendance" at bounding box center [426, 247] width 41 height 11
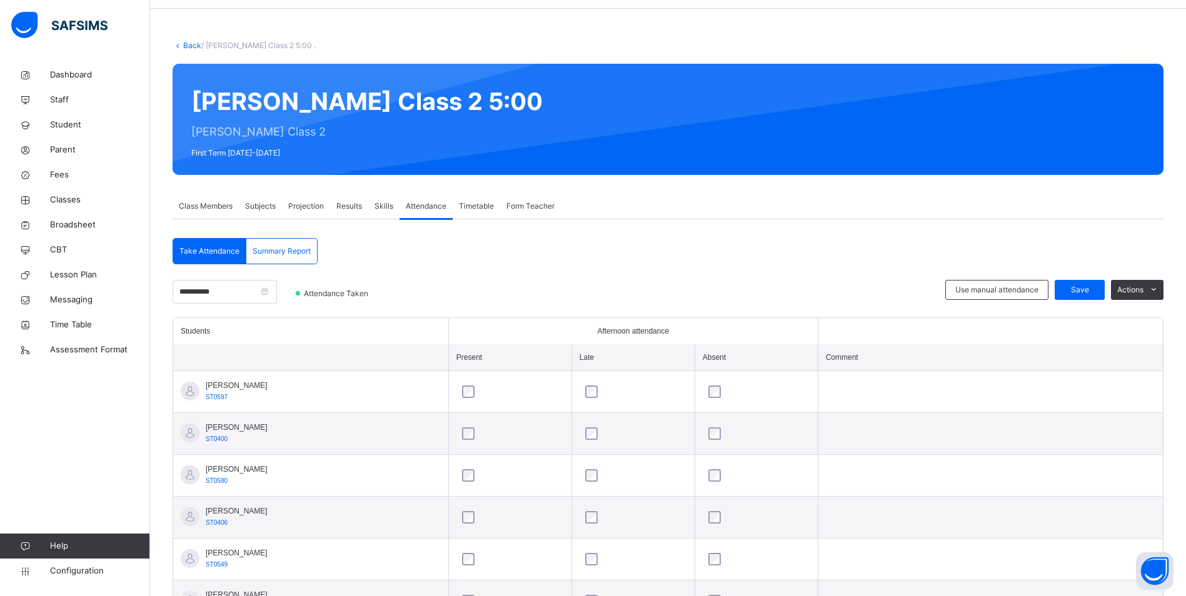
scroll to position [41, 0]
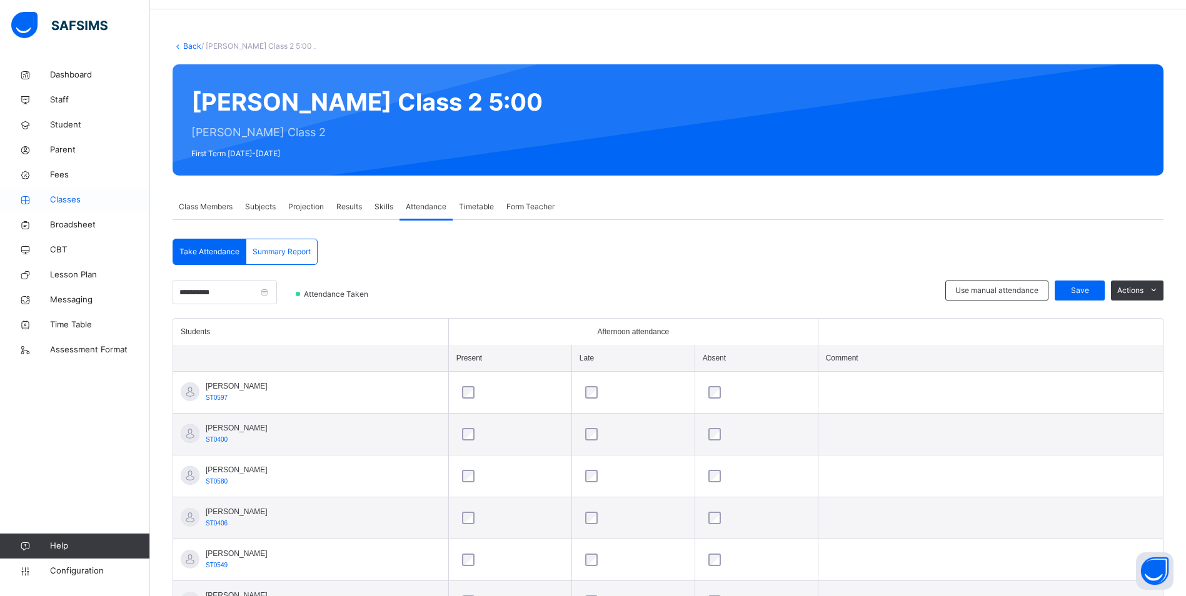
click at [70, 201] on span "Classes" at bounding box center [100, 200] width 100 height 12
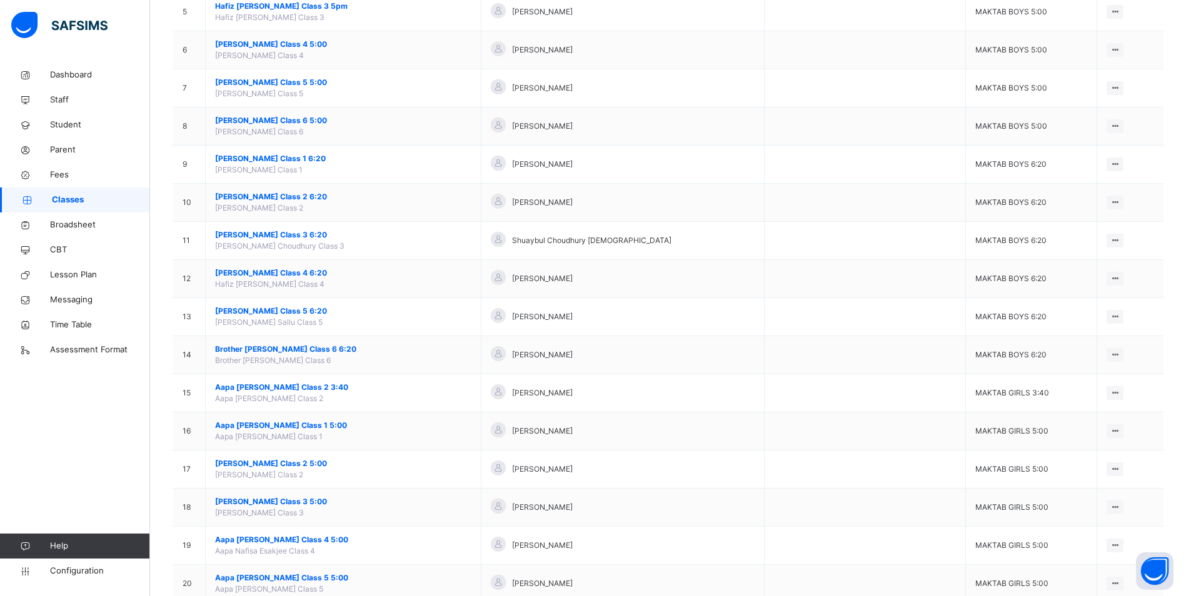
scroll to position [312, 0]
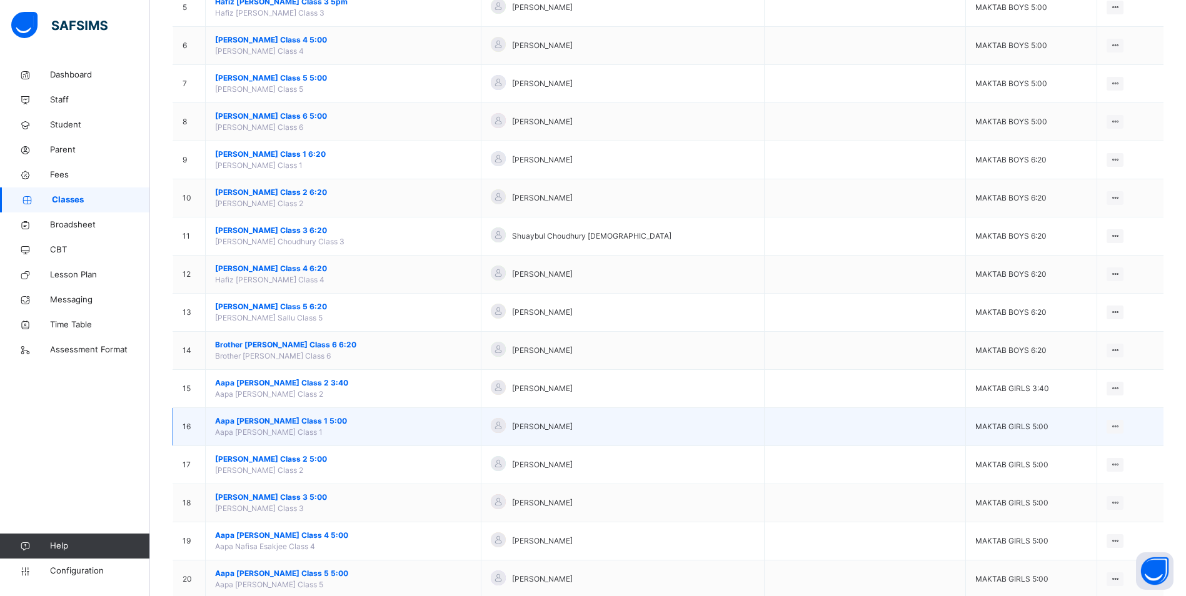
click at [292, 421] on span "Aapa [PERSON_NAME] Class 1 5:00" at bounding box center [343, 421] width 256 height 11
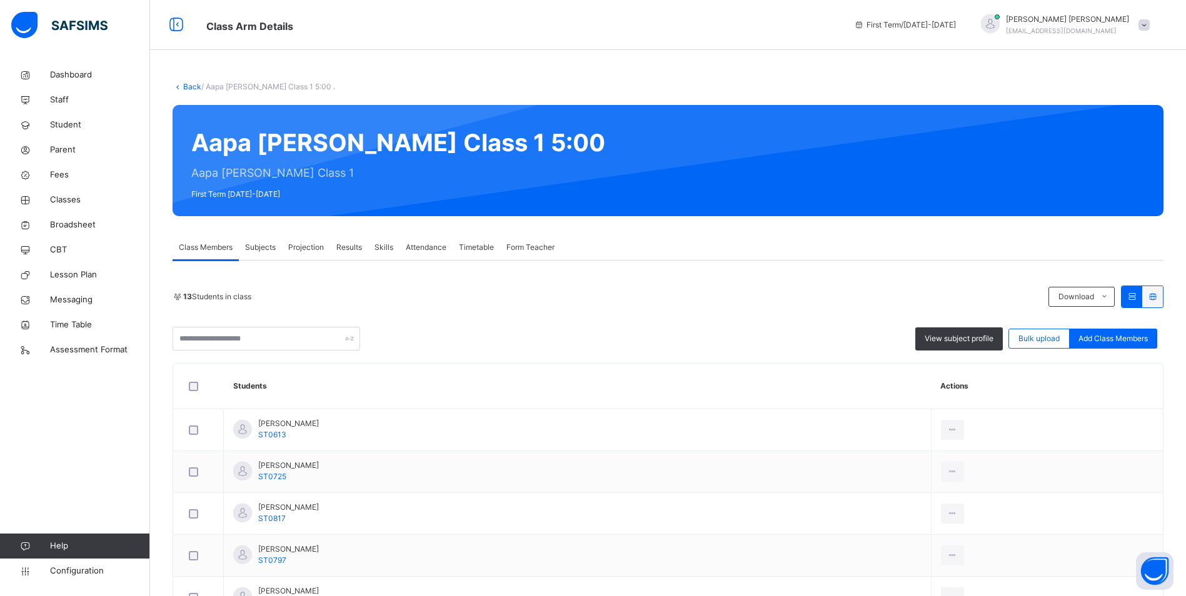
click at [425, 246] on span "Attendance" at bounding box center [426, 247] width 41 height 11
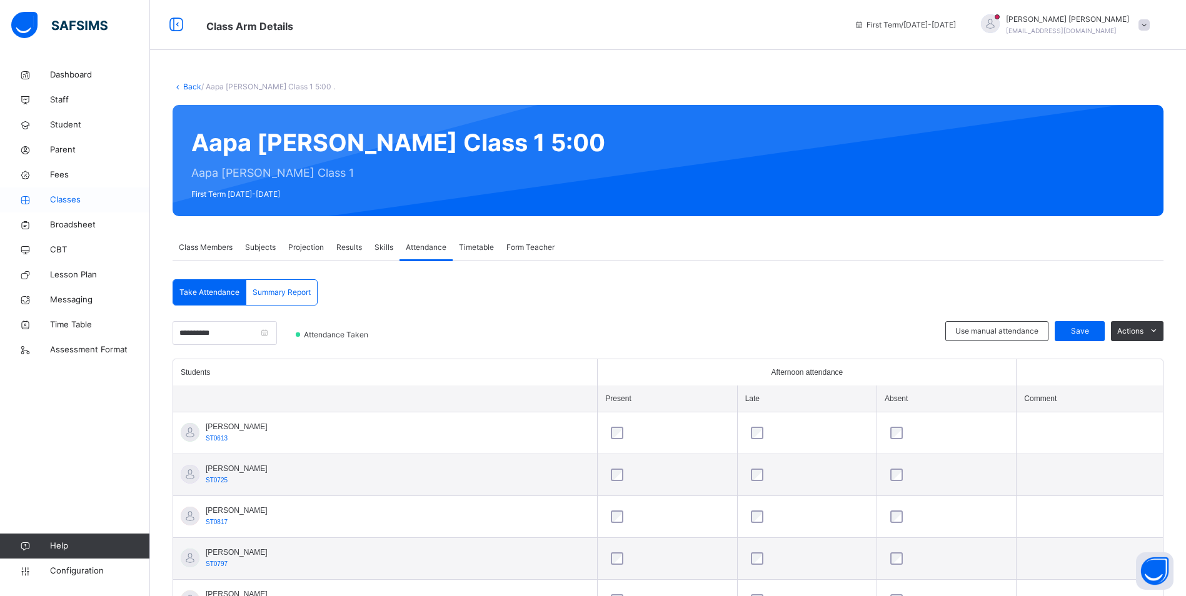
click at [72, 199] on span "Classes" at bounding box center [100, 200] width 100 height 12
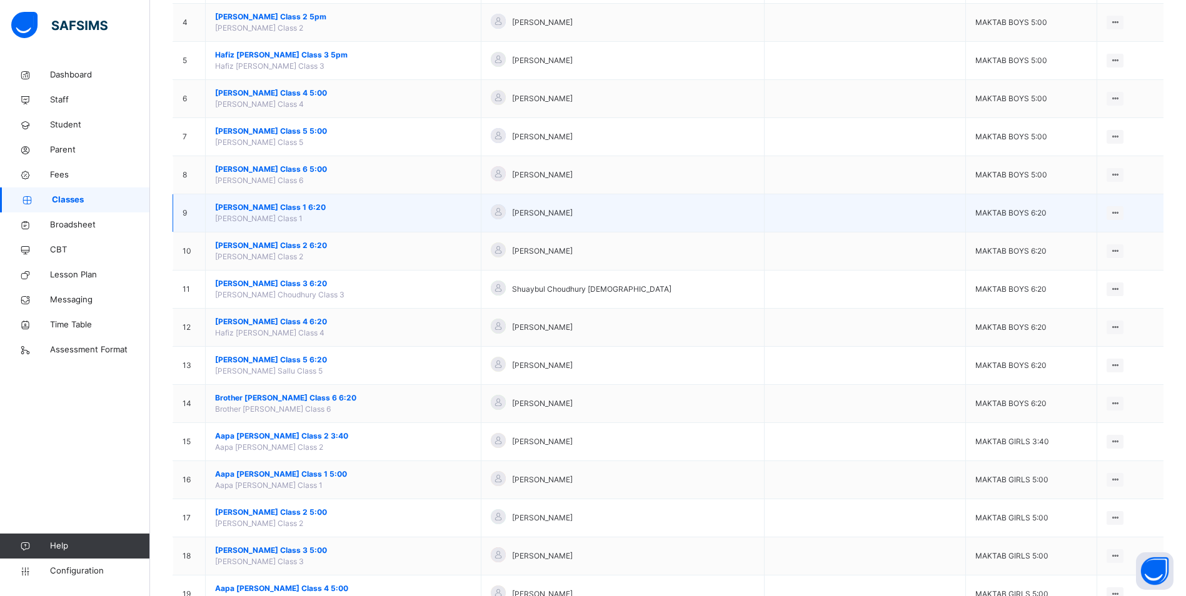
scroll to position [312, 0]
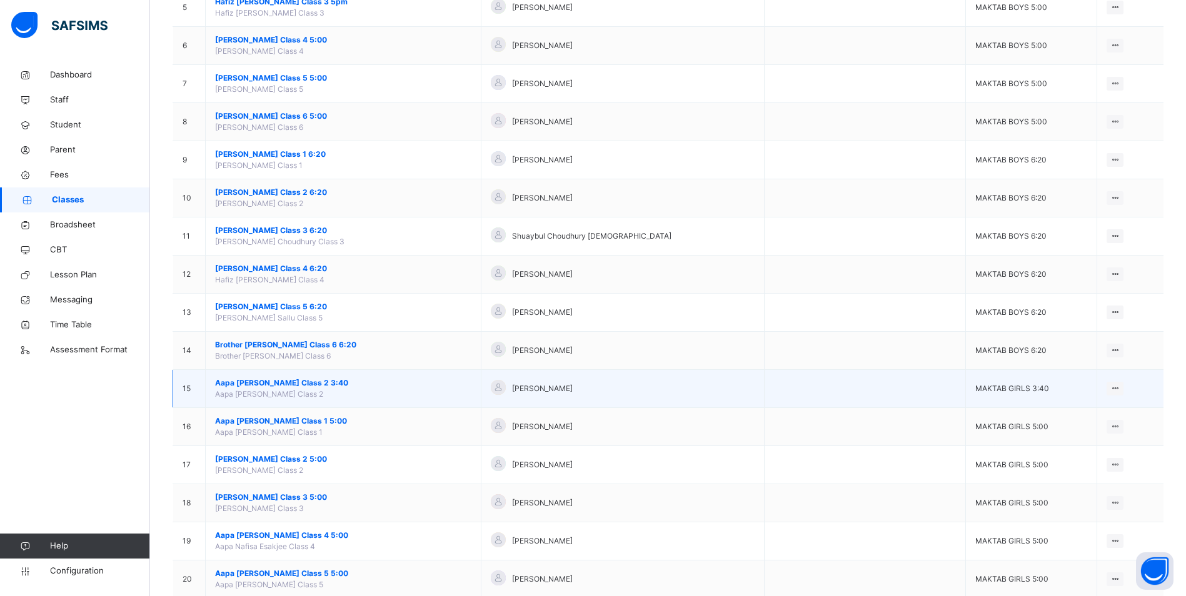
click at [297, 382] on span "Aapa [PERSON_NAME] Class 2 3:40" at bounding box center [343, 382] width 256 height 11
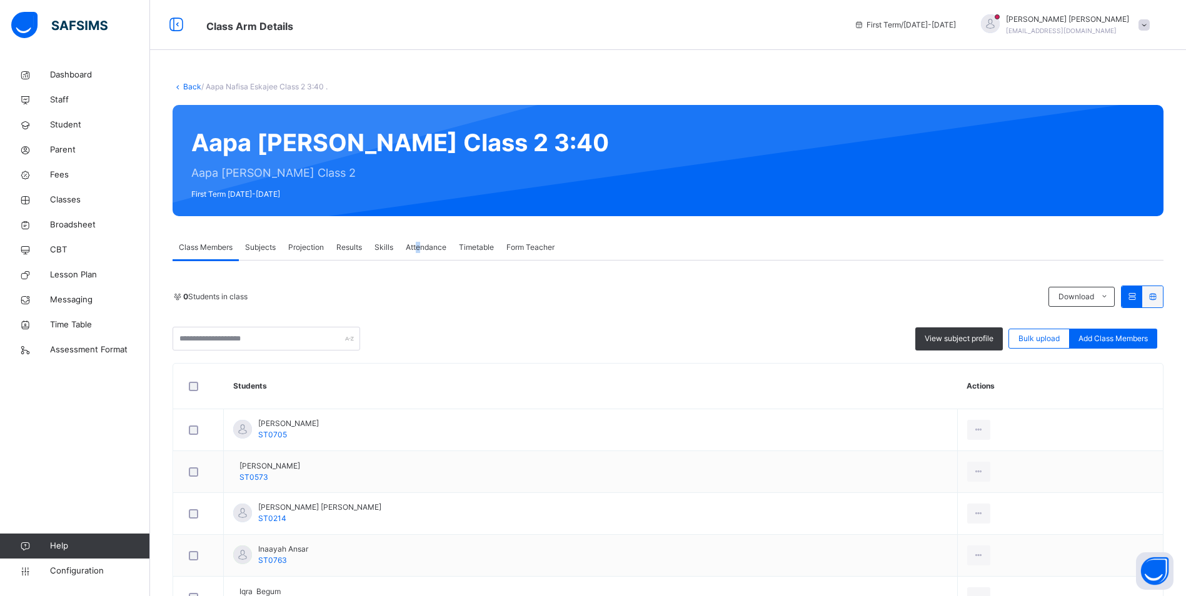
click at [418, 242] on span "Attendance" at bounding box center [426, 247] width 41 height 11
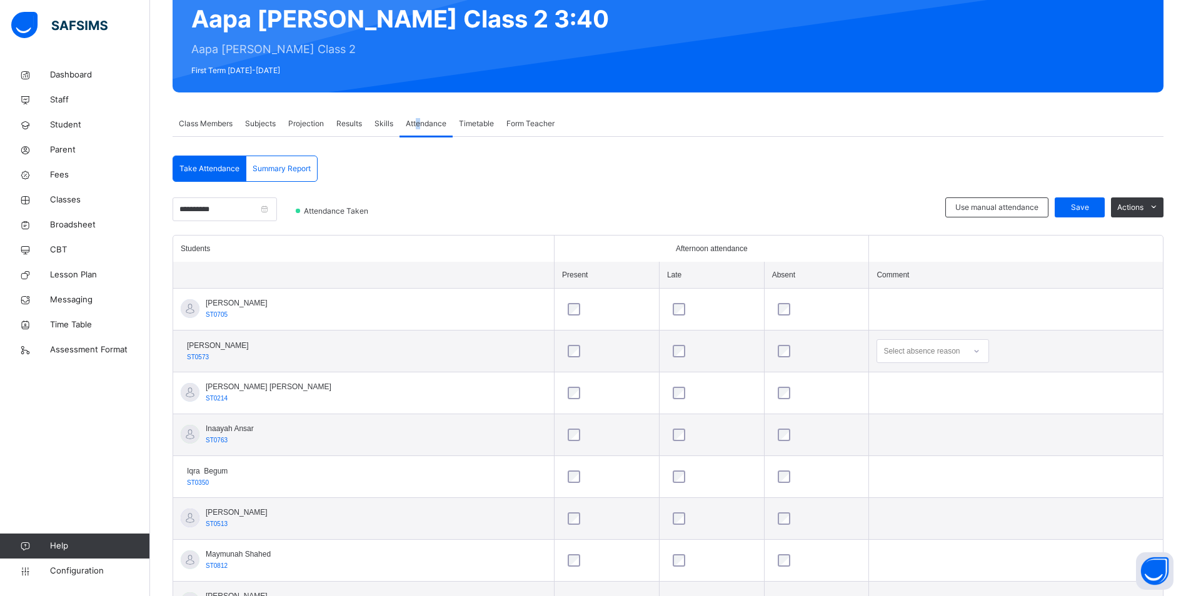
scroll to position [187, 0]
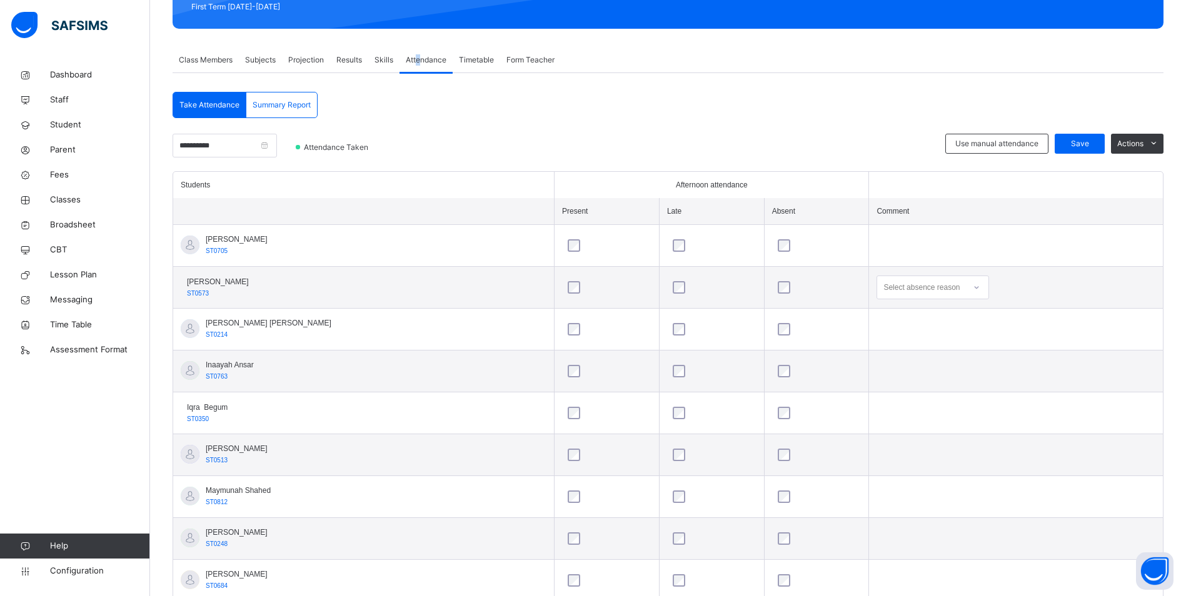
drag, startPoint x: 76, startPoint y: 196, endPoint x: 422, endPoint y: 391, distance: 397.0
click at [76, 196] on span "Classes" at bounding box center [100, 200] width 100 height 12
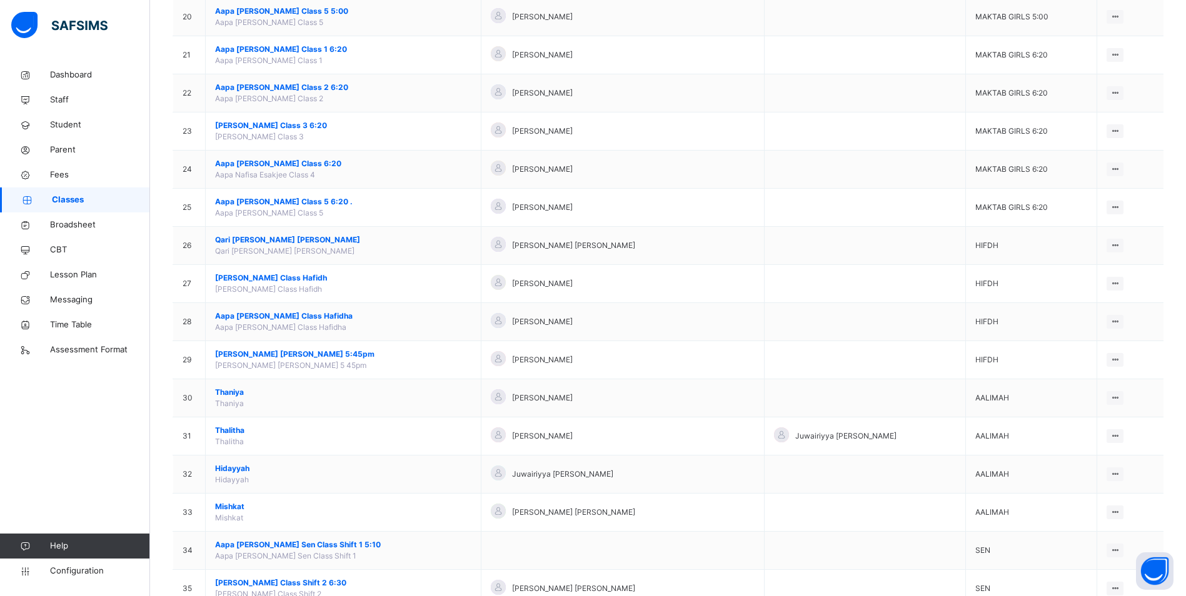
scroll to position [918, 0]
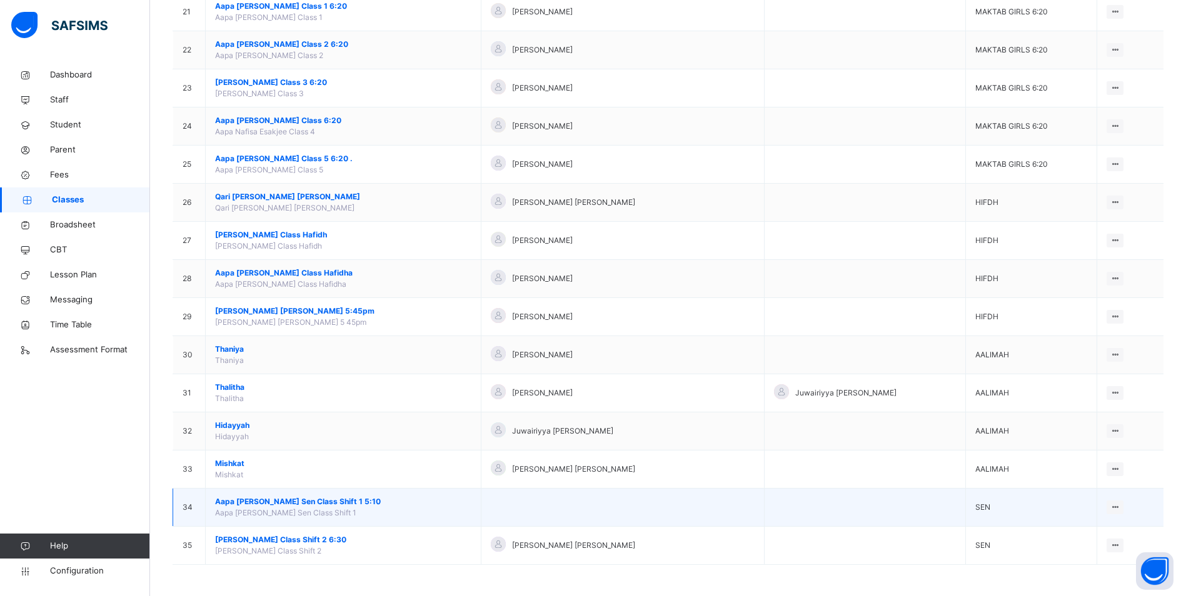
click at [306, 501] on span "Aapa [PERSON_NAME] Sen Class Shift 1 5:10" at bounding box center [343, 501] width 256 height 11
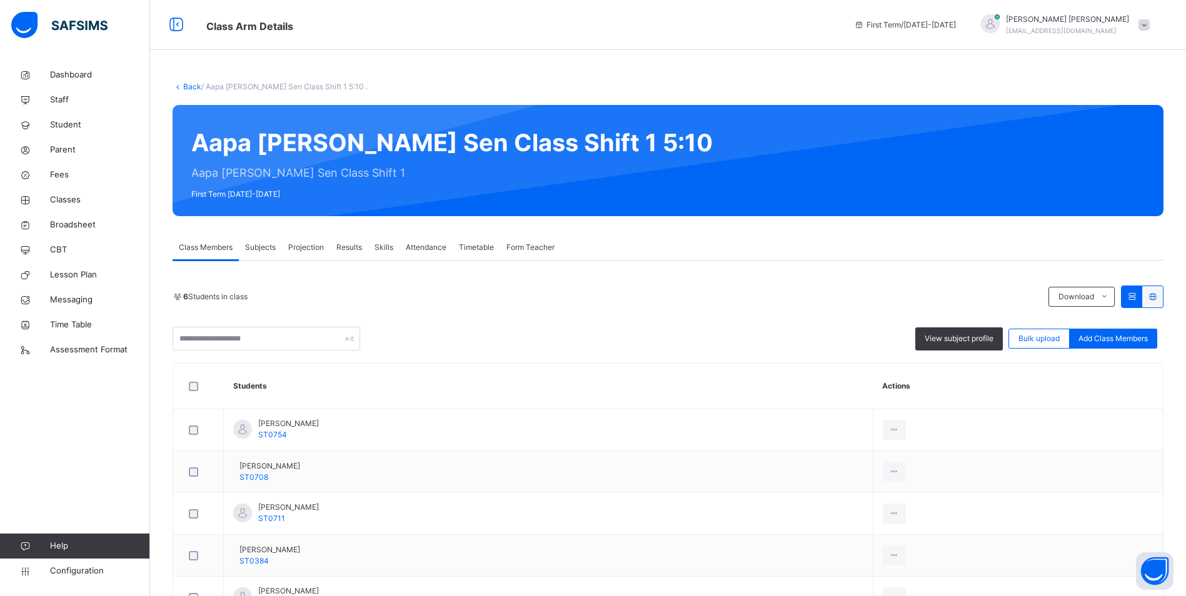
click at [429, 249] on span "Attendance" at bounding box center [426, 247] width 41 height 11
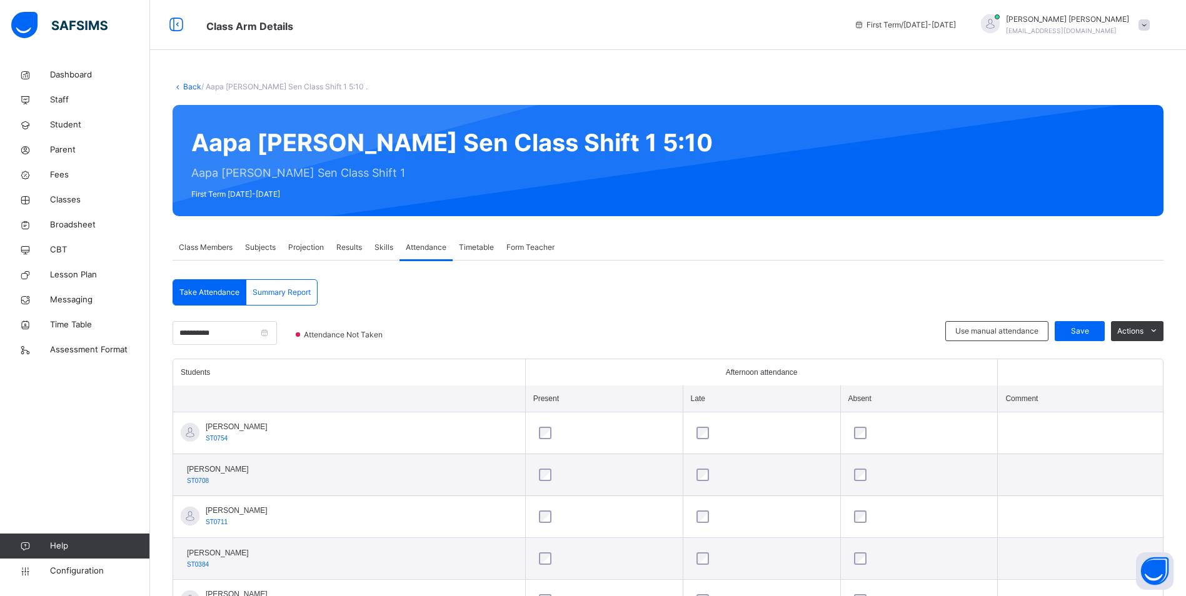
scroll to position [102, 0]
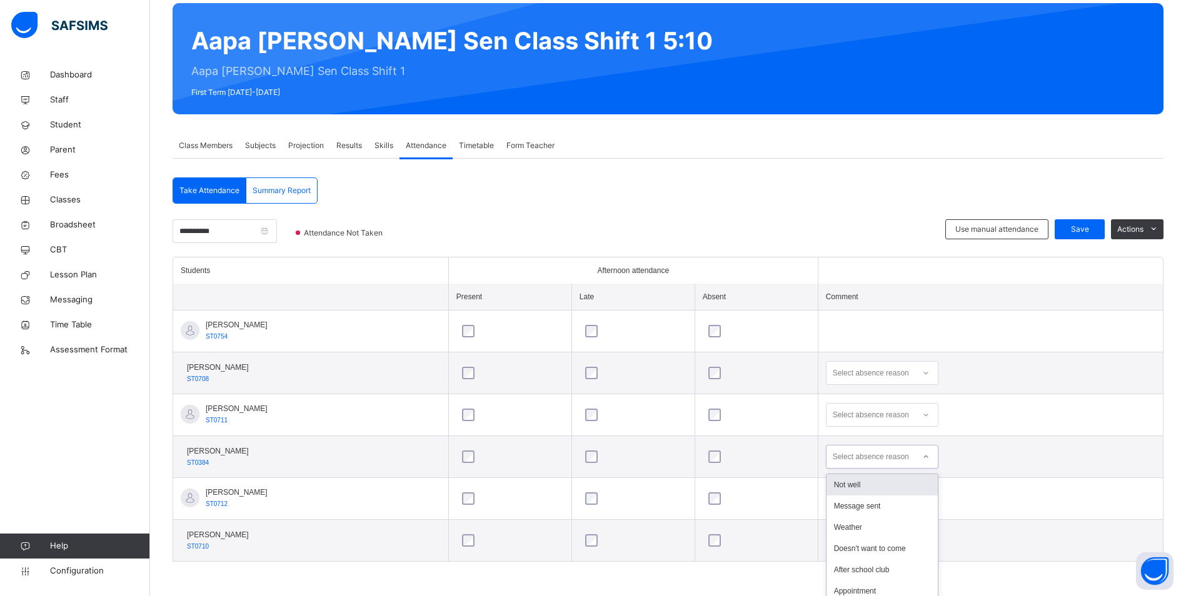
click at [929, 457] on icon at bounding box center [925, 457] width 7 height 12
click at [894, 480] on div "Not well" at bounding box center [881, 484] width 111 height 21
click at [1095, 231] on span "Save" at bounding box center [1079, 229] width 31 height 11
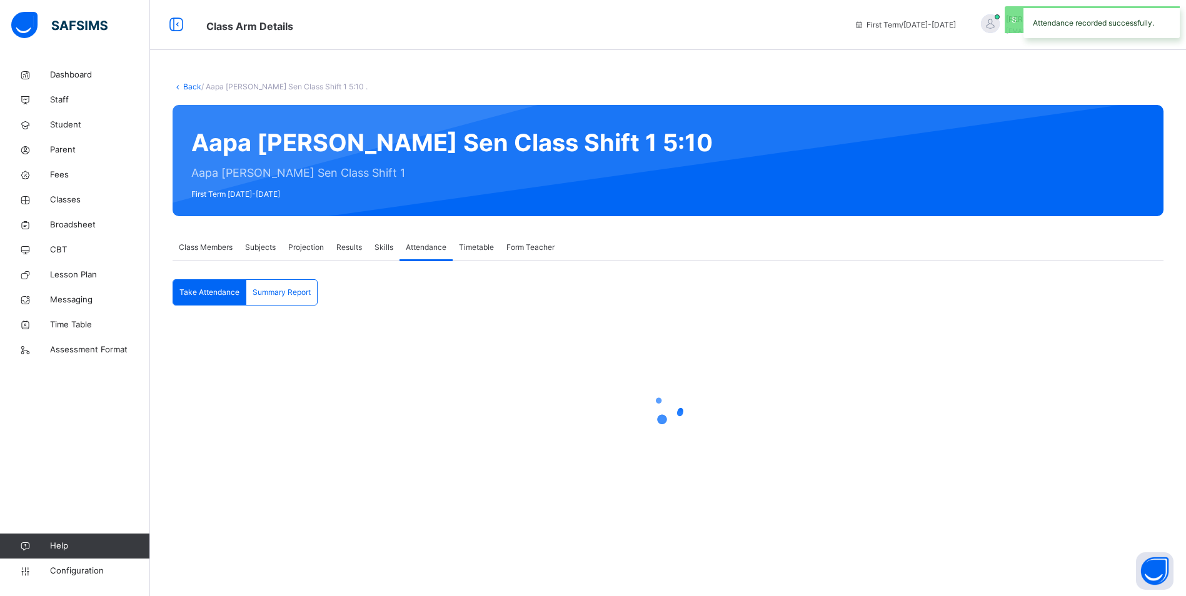
scroll to position [0, 0]
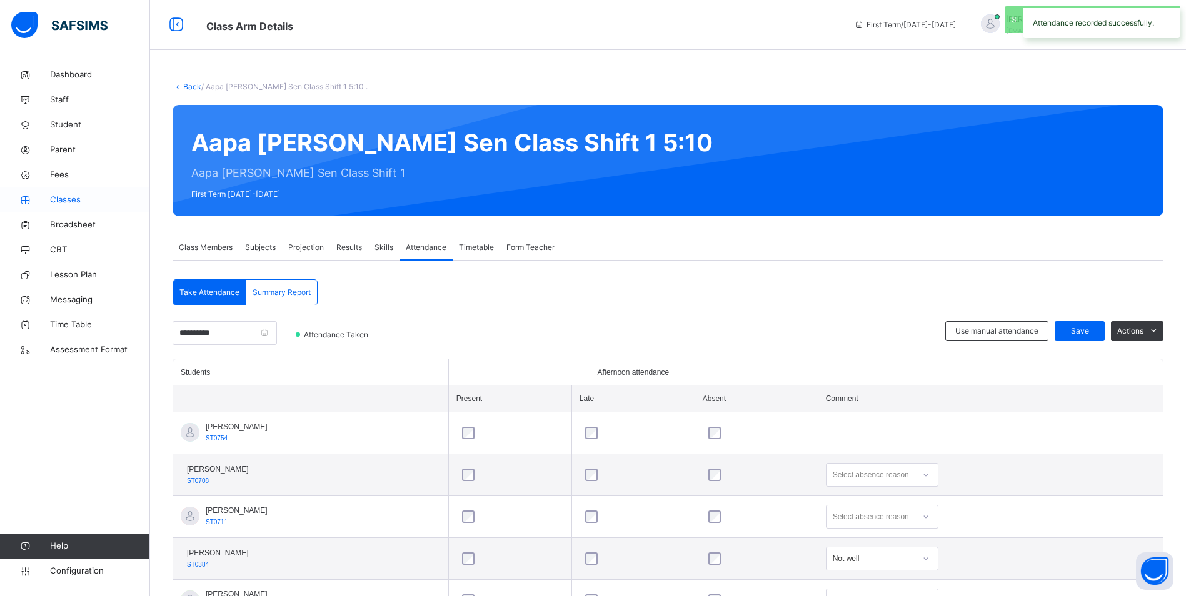
click at [62, 193] on link "Classes" at bounding box center [75, 199] width 150 height 25
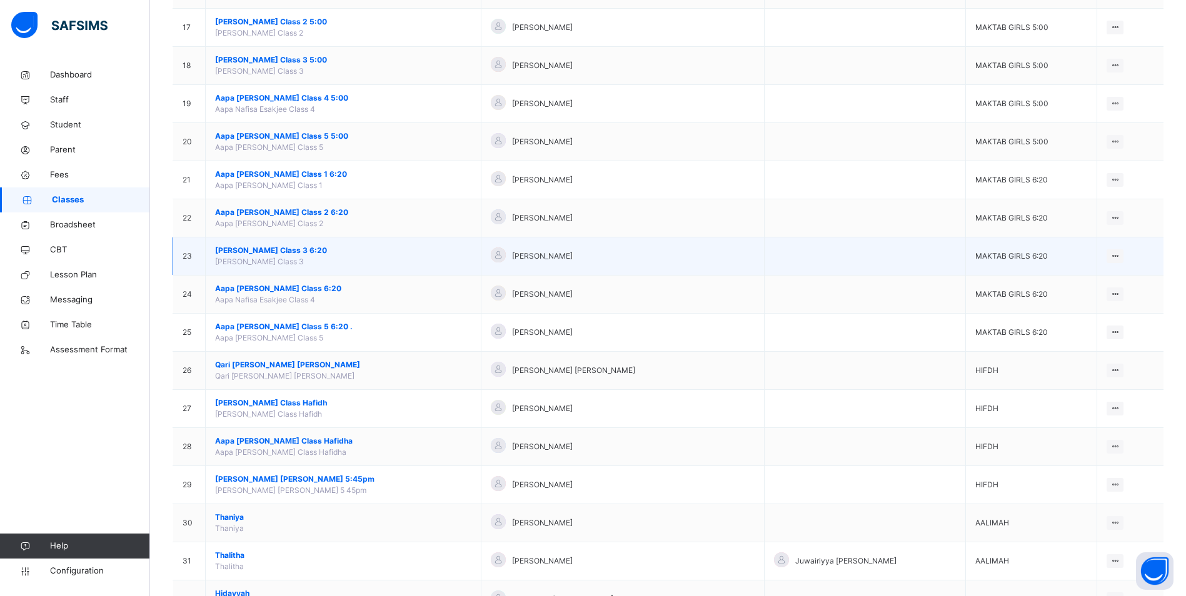
scroll to position [687, 0]
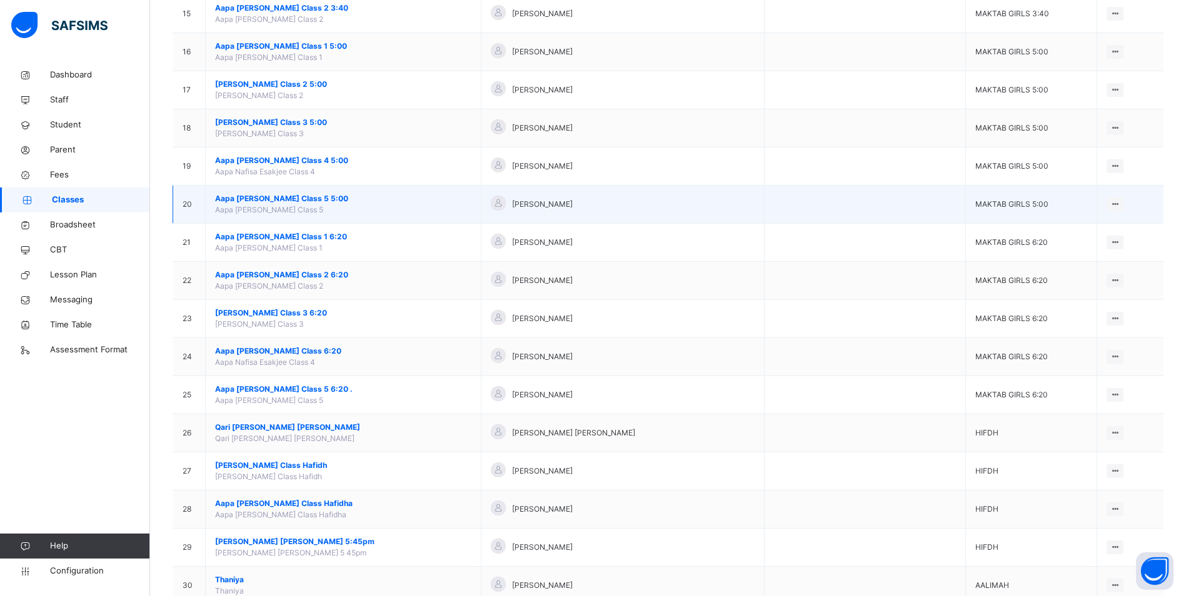
click at [249, 196] on span "Aapa [PERSON_NAME] Class 5 5:00" at bounding box center [343, 198] width 256 height 11
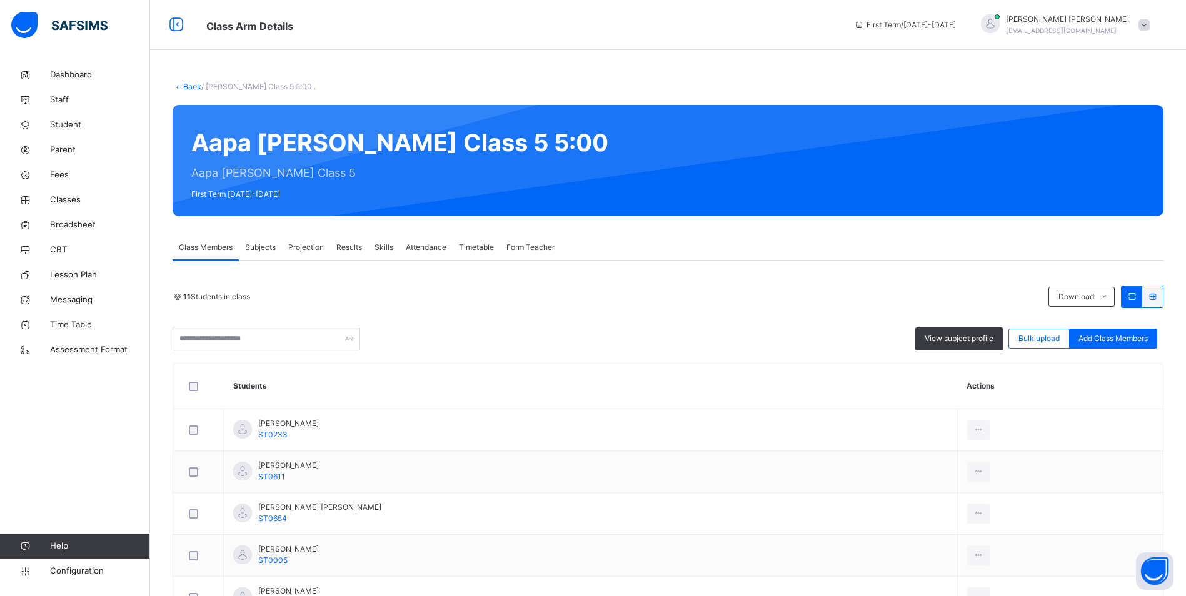
click at [412, 245] on span "Attendance" at bounding box center [426, 247] width 41 height 11
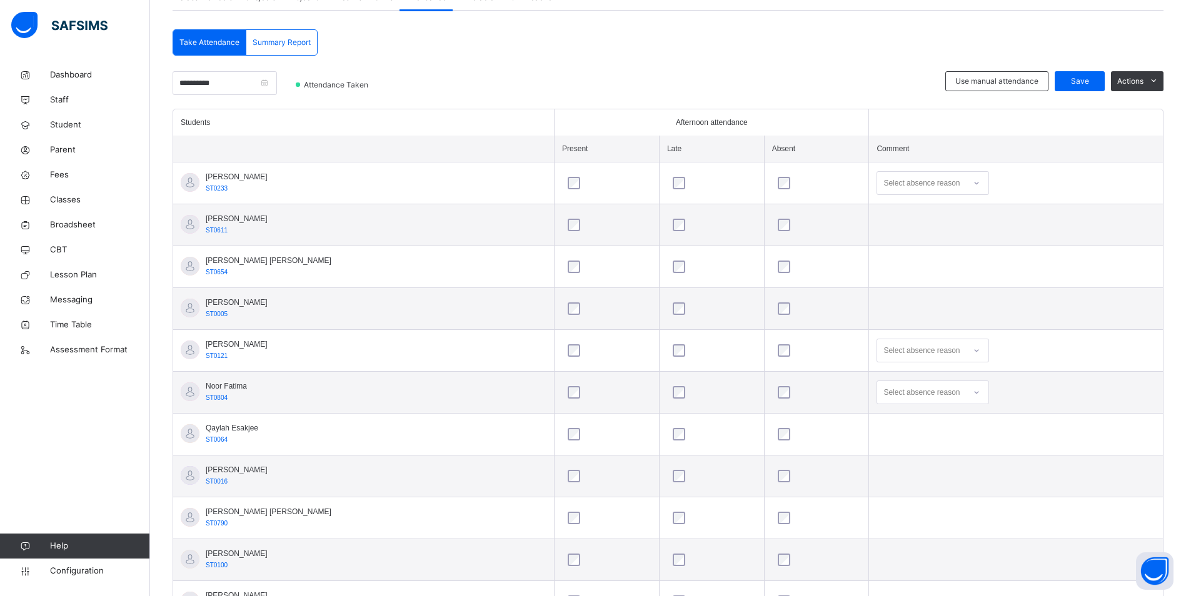
scroll to position [311, 0]
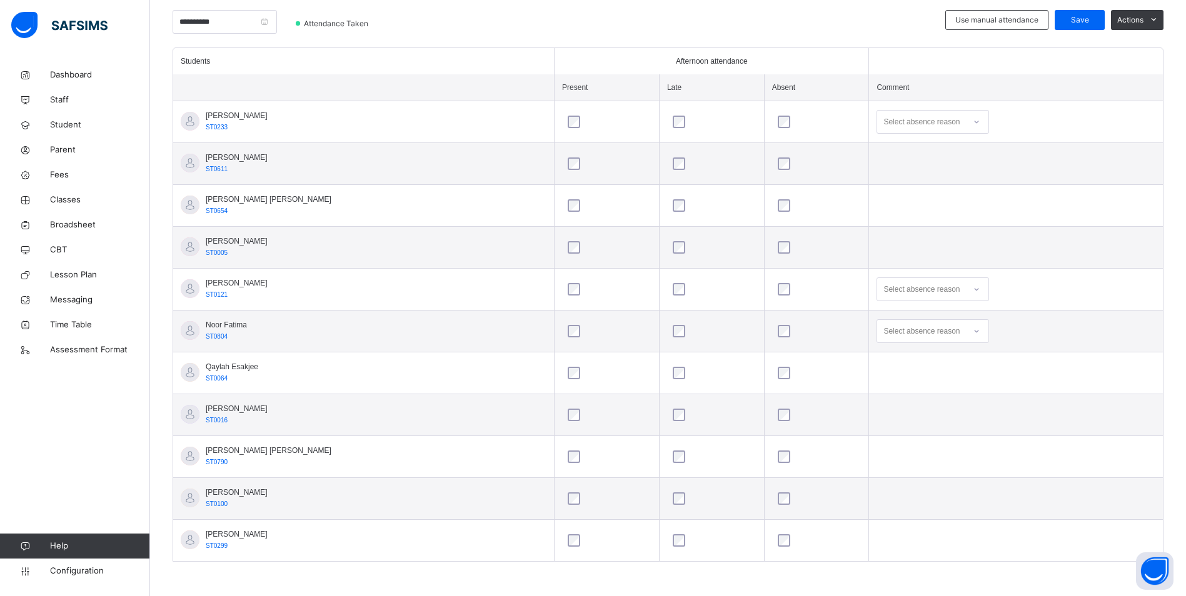
click at [972, 330] on icon at bounding box center [975, 331] width 7 height 12
click at [972, 333] on icon at bounding box center [975, 331] width 7 height 12
click at [883, 356] on div "Not well" at bounding box center [932, 359] width 111 height 21
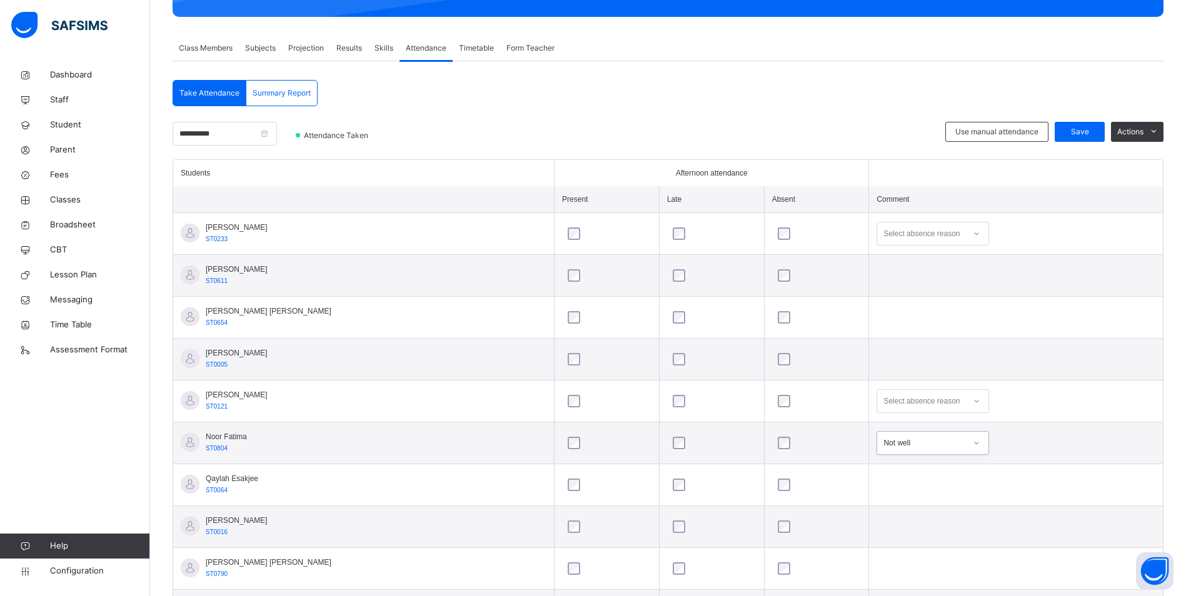
scroll to position [186, 0]
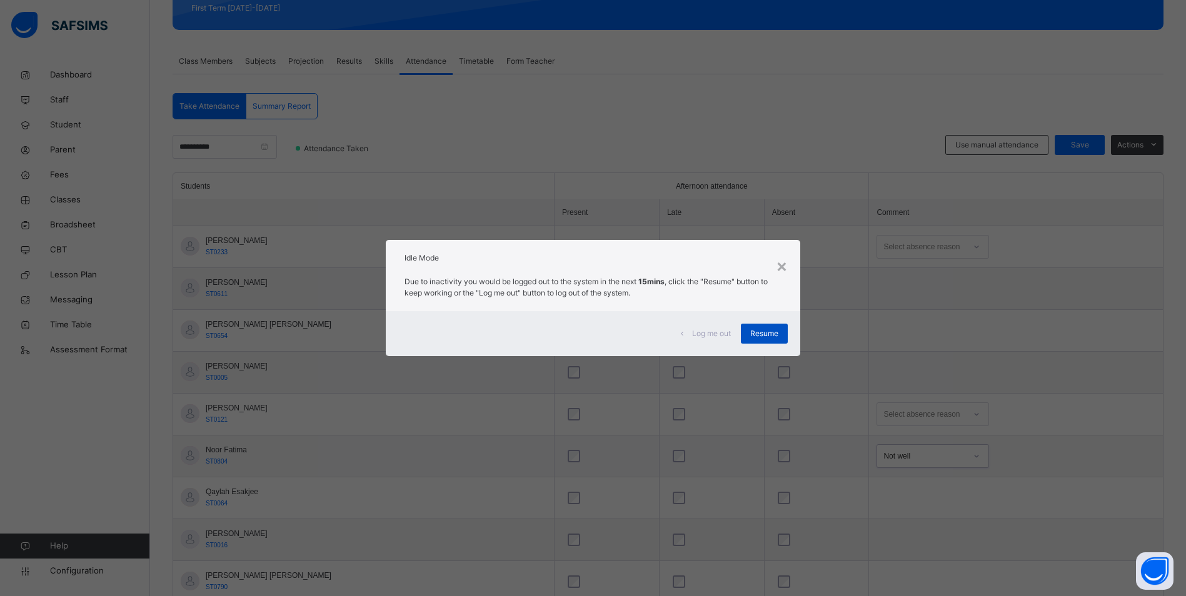
click at [768, 326] on div "Resume" at bounding box center [764, 334] width 47 height 20
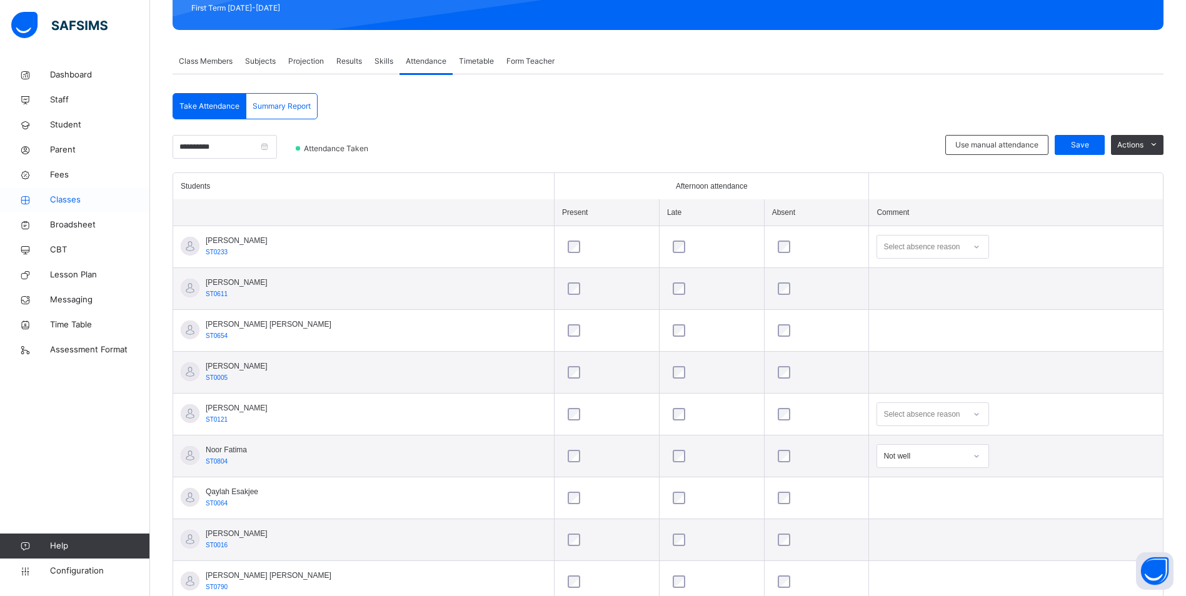
click at [62, 200] on span "Classes" at bounding box center [100, 200] width 100 height 12
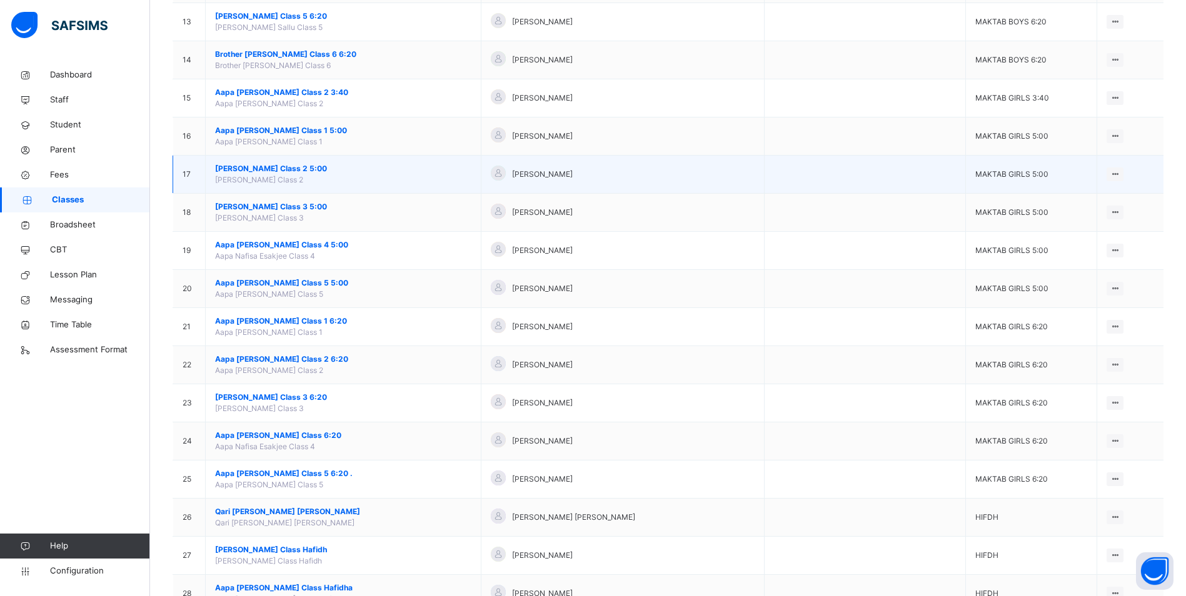
scroll to position [625, 0]
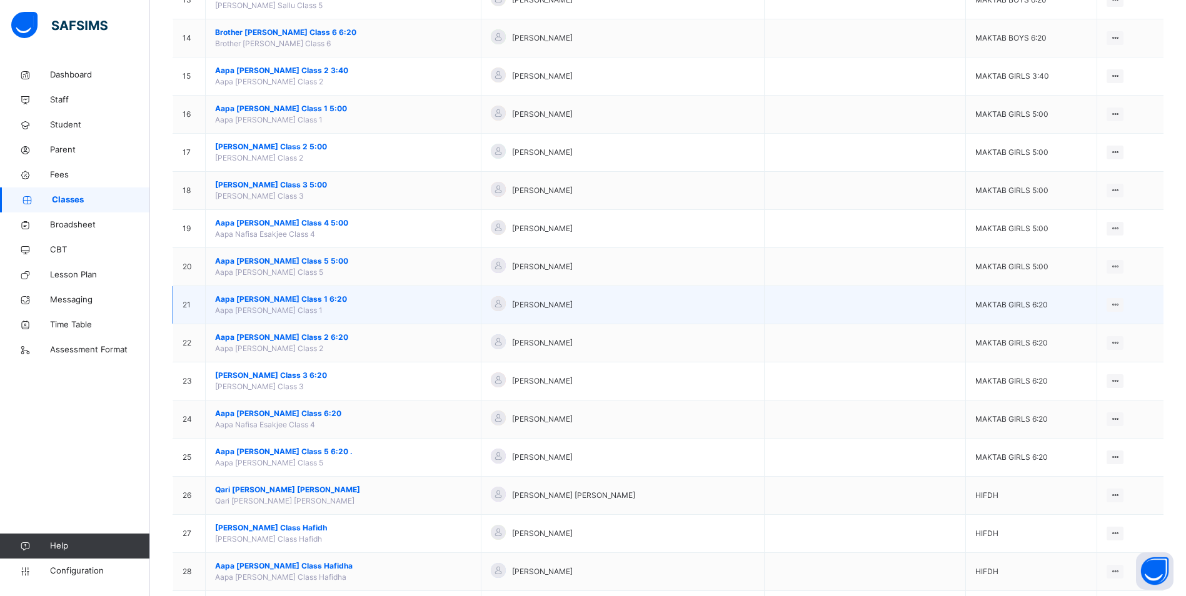
click at [323, 298] on span "Aapa [PERSON_NAME] Class 1 6:20" at bounding box center [343, 299] width 256 height 11
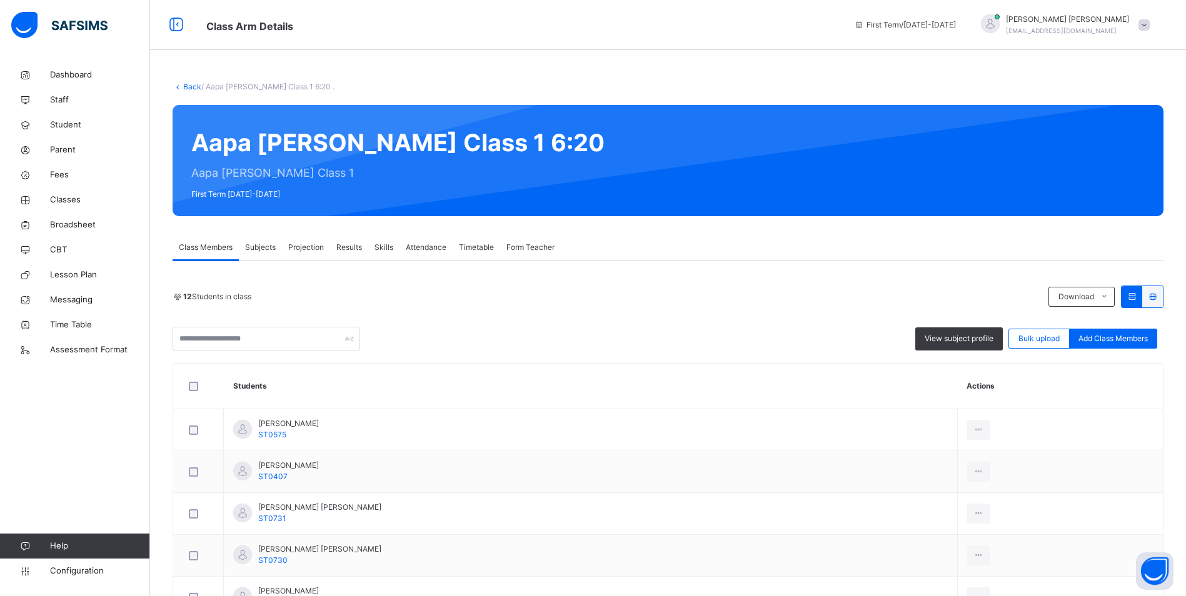
click at [427, 247] on span "Attendance" at bounding box center [426, 247] width 41 height 11
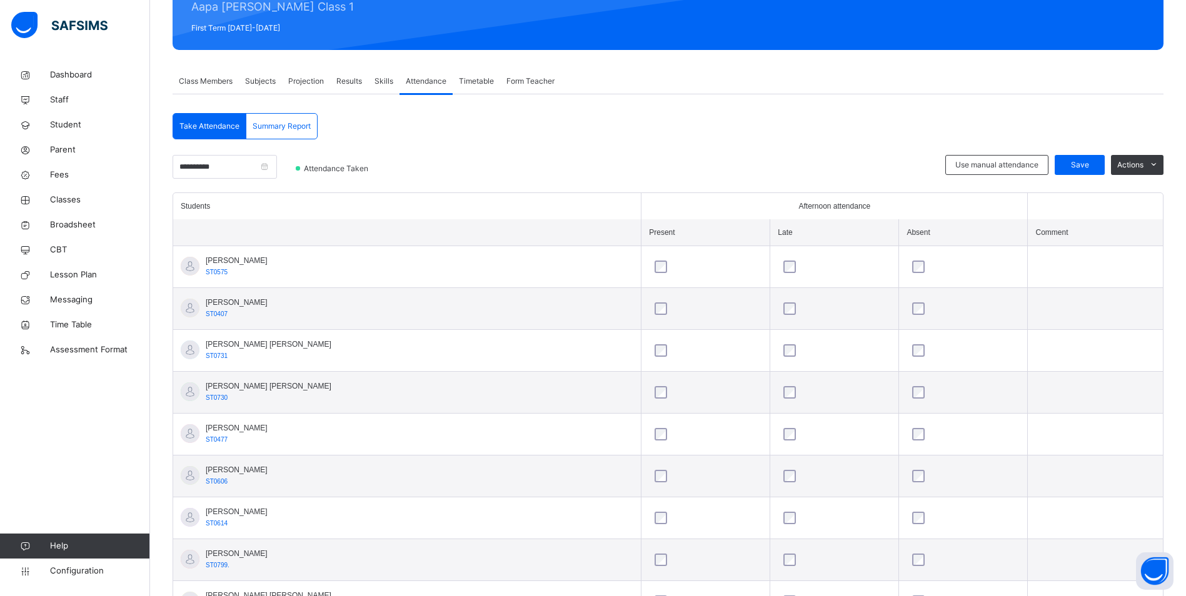
scroll to position [166, 0]
click at [71, 198] on span "Classes" at bounding box center [100, 200] width 100 height 12
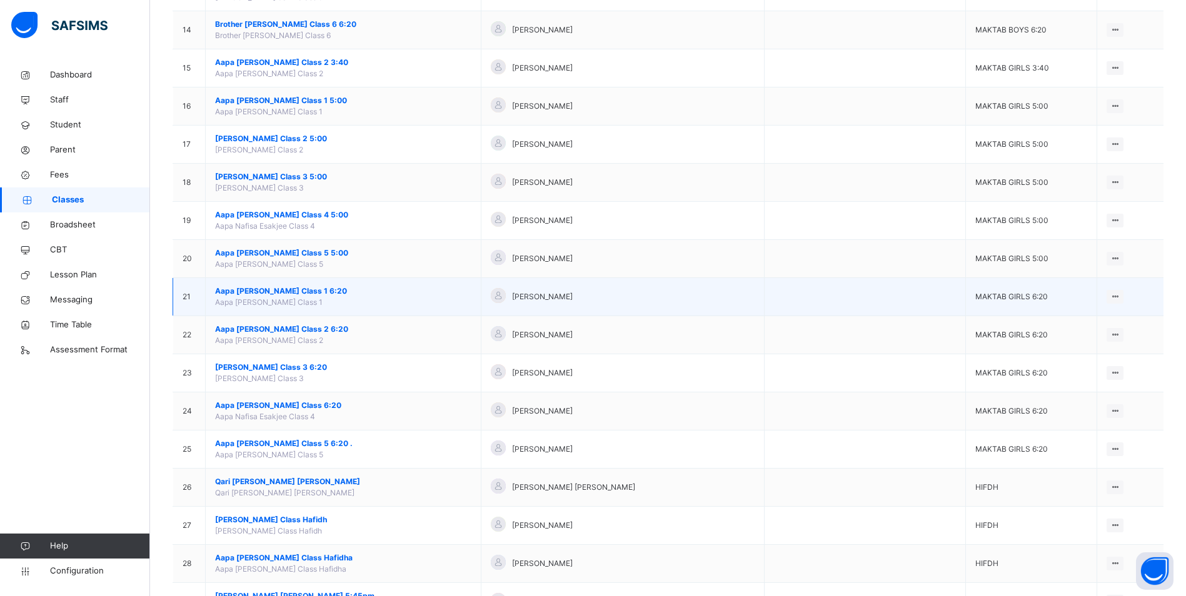
scroll to position [687, 0]
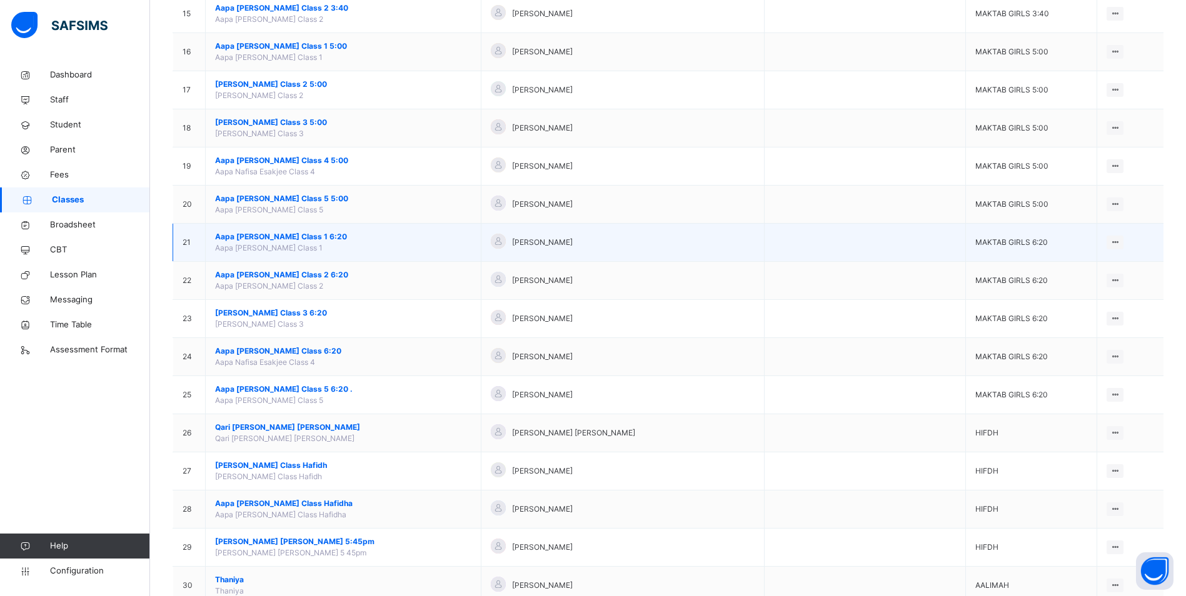
click at [307, 236] on span "Aapa [PERSON_NAME] Class 1 6:20" at bounding box center [343, 236] width 256 height 11
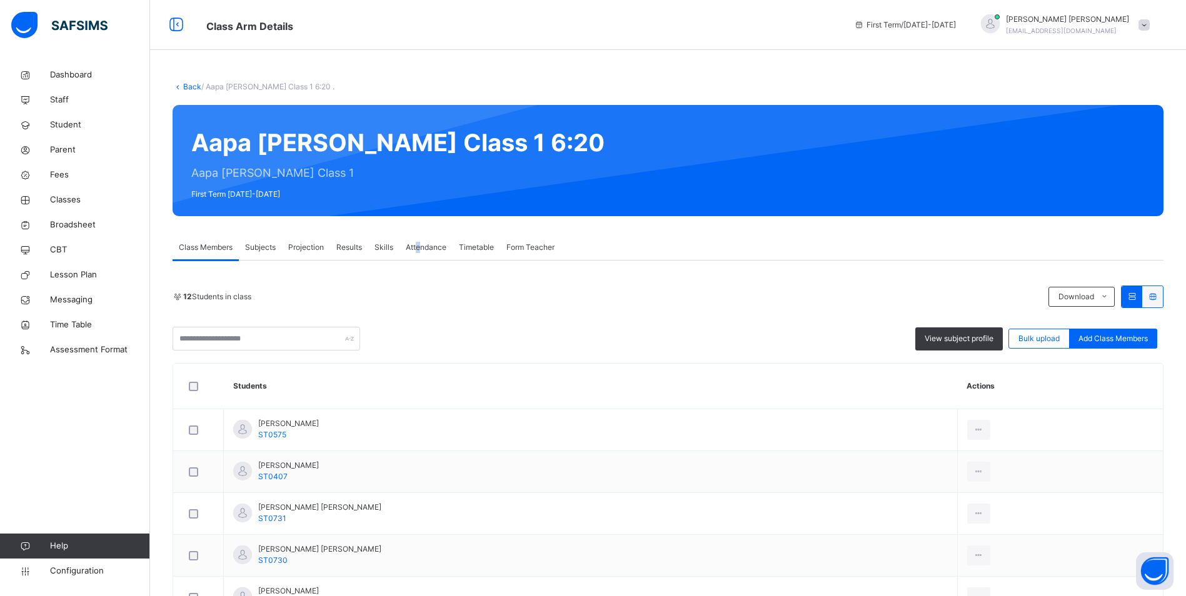
click at [419, 242] on div "Attendance" at bounding box center [425, 247] width 53 height 25
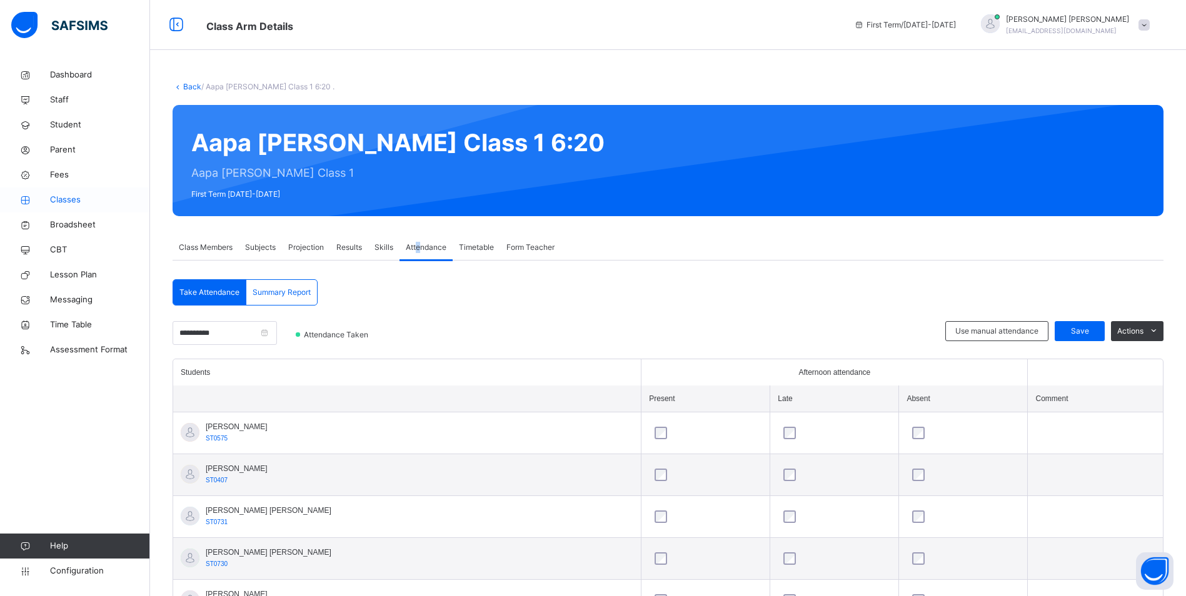
click at [67, 199] on span "Classes" at bounding box center [100, 200] width 100 height 12
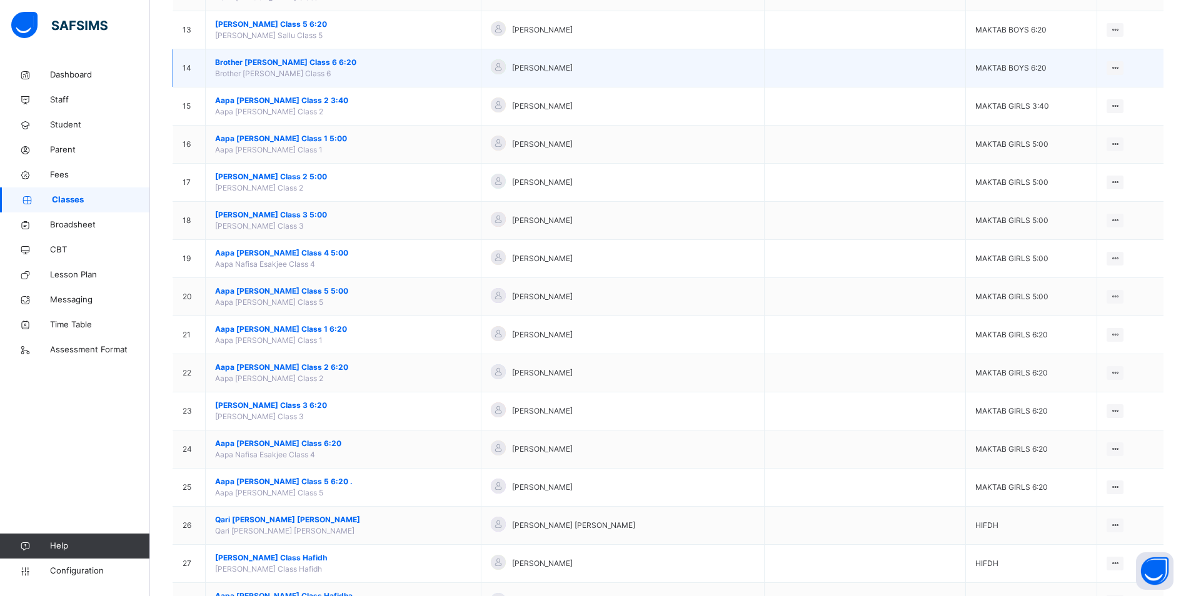
scroll to position [625, 0]
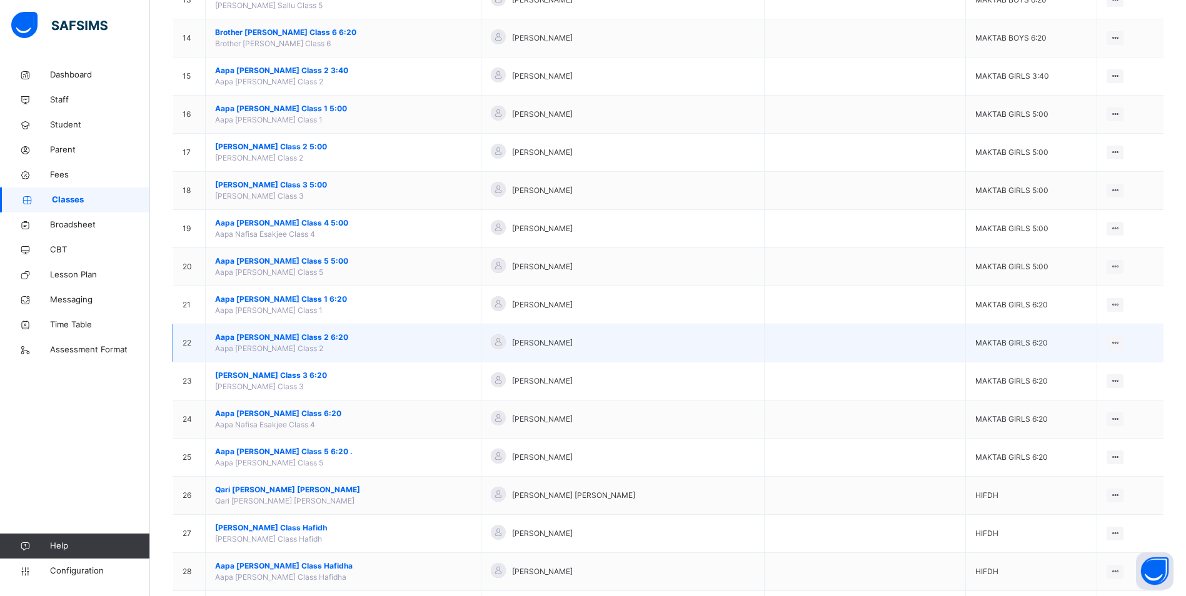
click at [319, 339] on span "Aapa [PERSON_NAME] Class 2 6:20" at bounding box center [343, 337] width 256 height 11
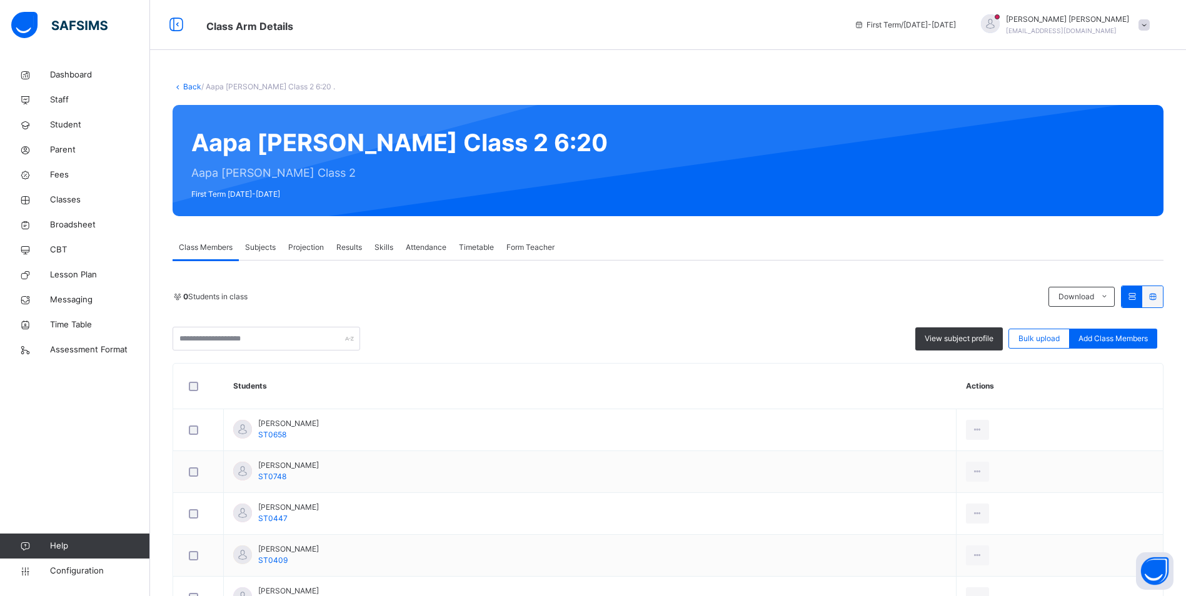
click at [410, 244] on span "Attendance" at bounding box center [426, 247] width 41 height 11
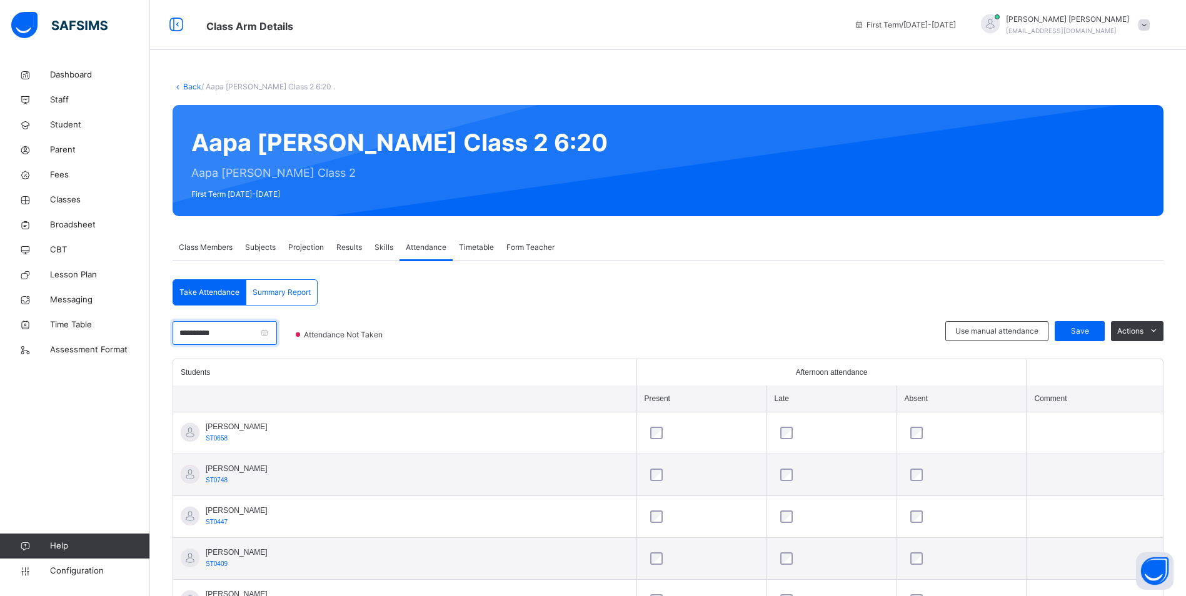
click at [260, 335] on input "**********" at bounding box center [224, 333] width 104 height 24
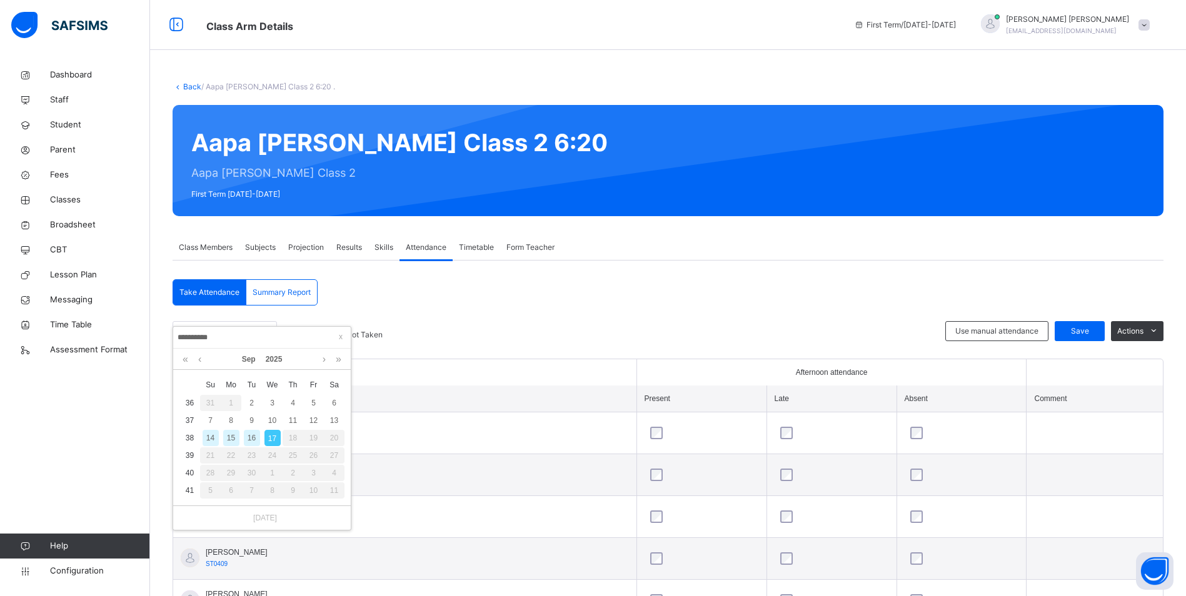
click at [252, 438] on div "16" at bounding box center [252, 438] width 16 height 16
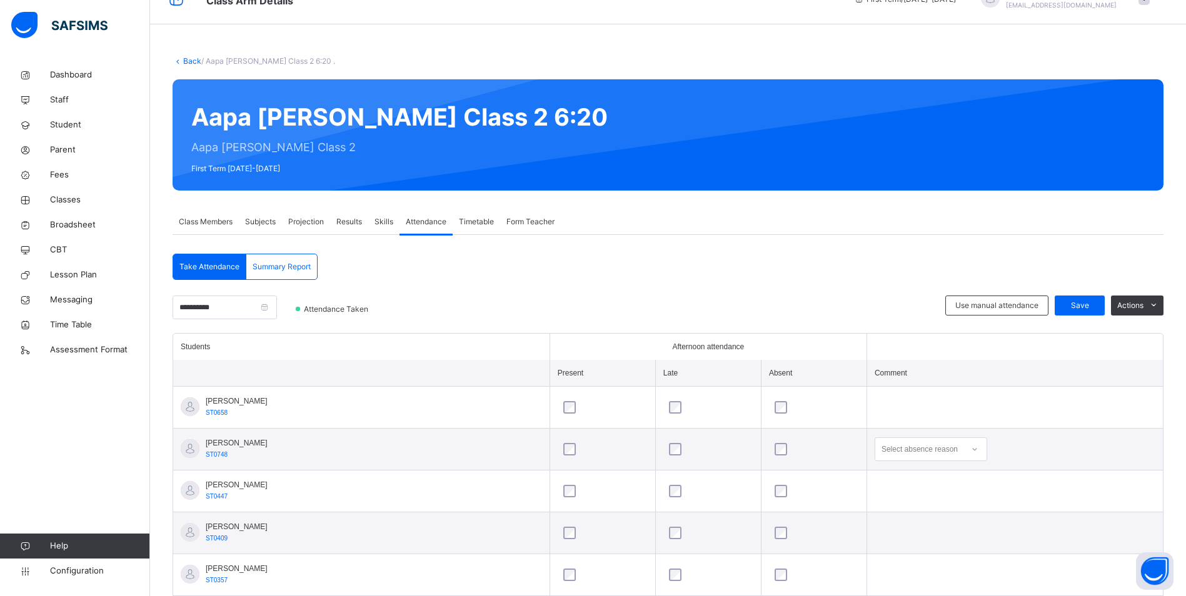
scroll to position [20, 0]
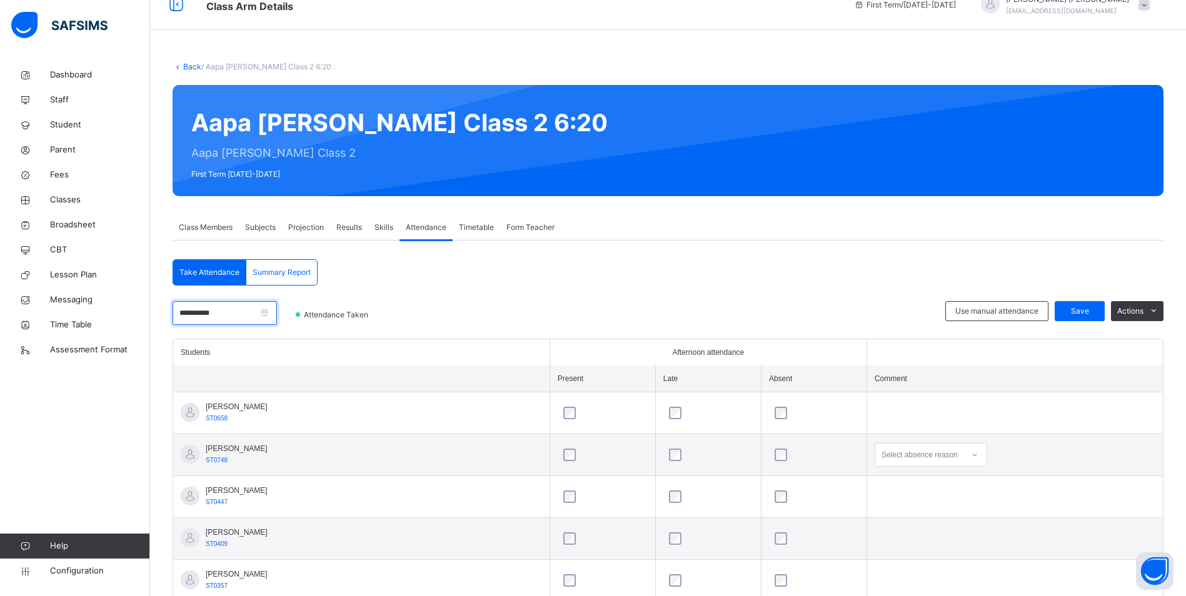
click at [251, 317] on input "**********" at bounding box center [224, 313] width 104 height 24
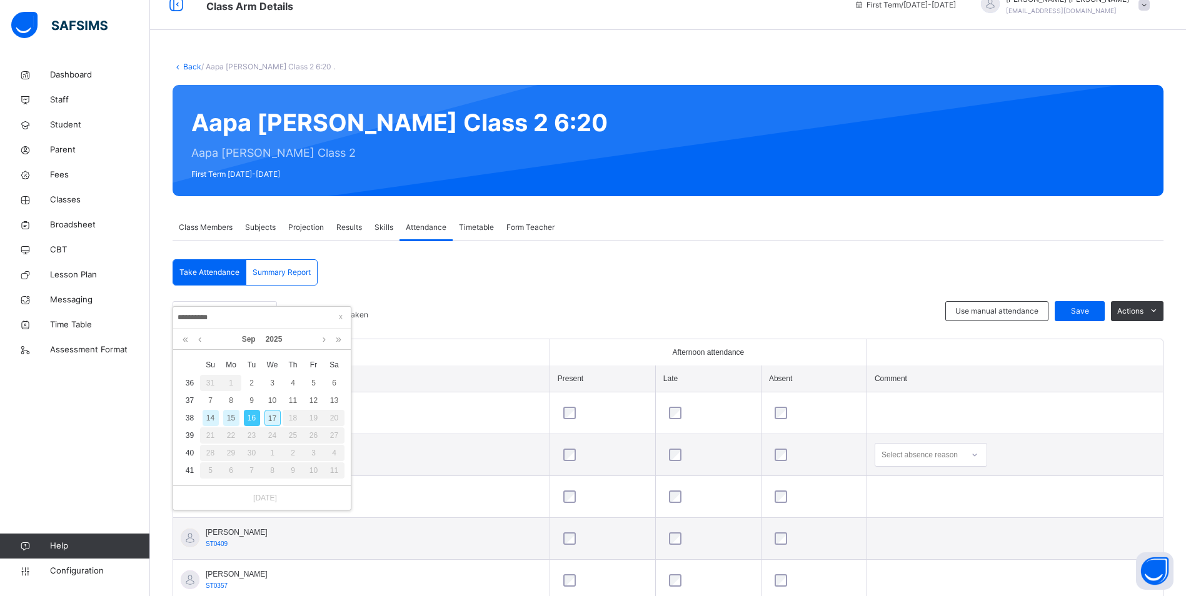
click at [274, 417] on div "17" at bounding box center [272, 418] width 16 height 16
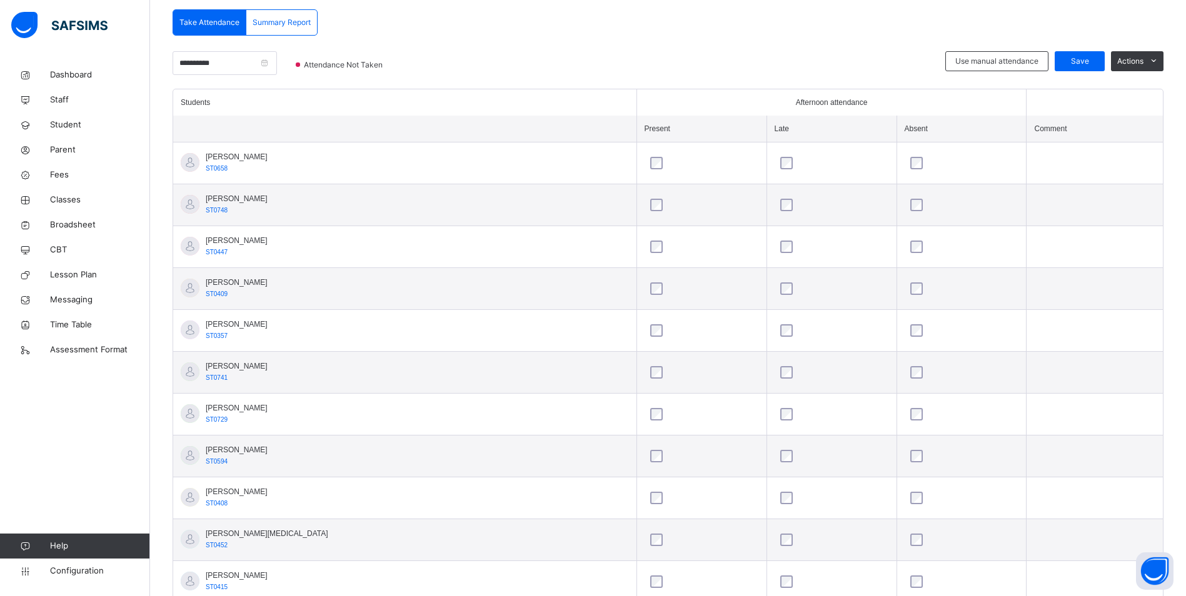
scroll to position [207, 0]
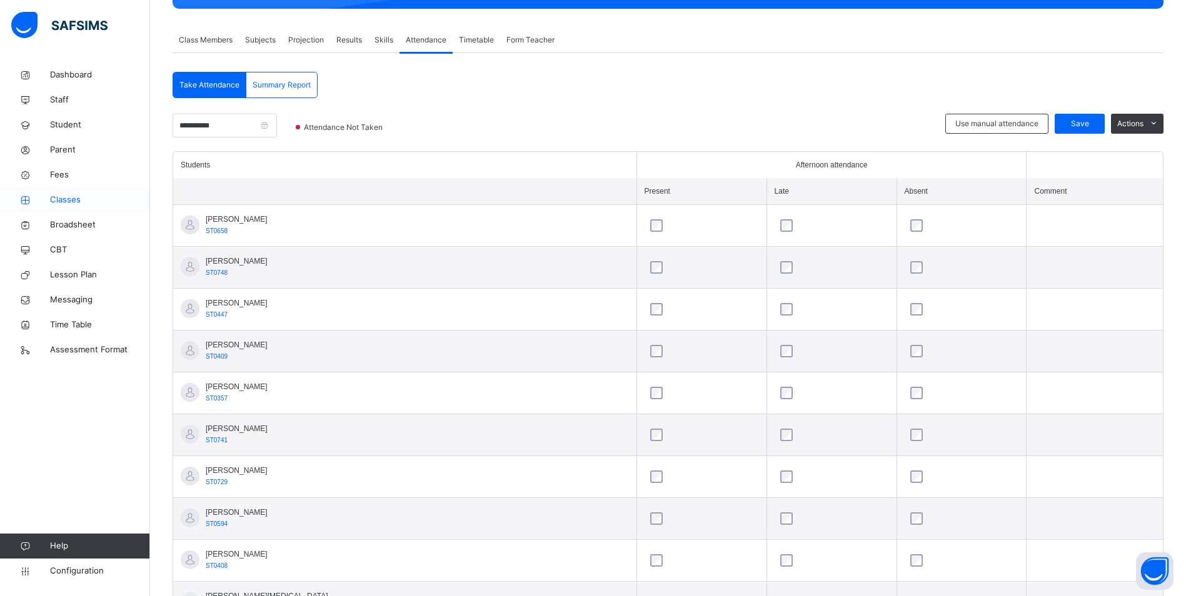
click at [67, 195] on span "Classes" at bounding box center [100, 200] width 100 height 12
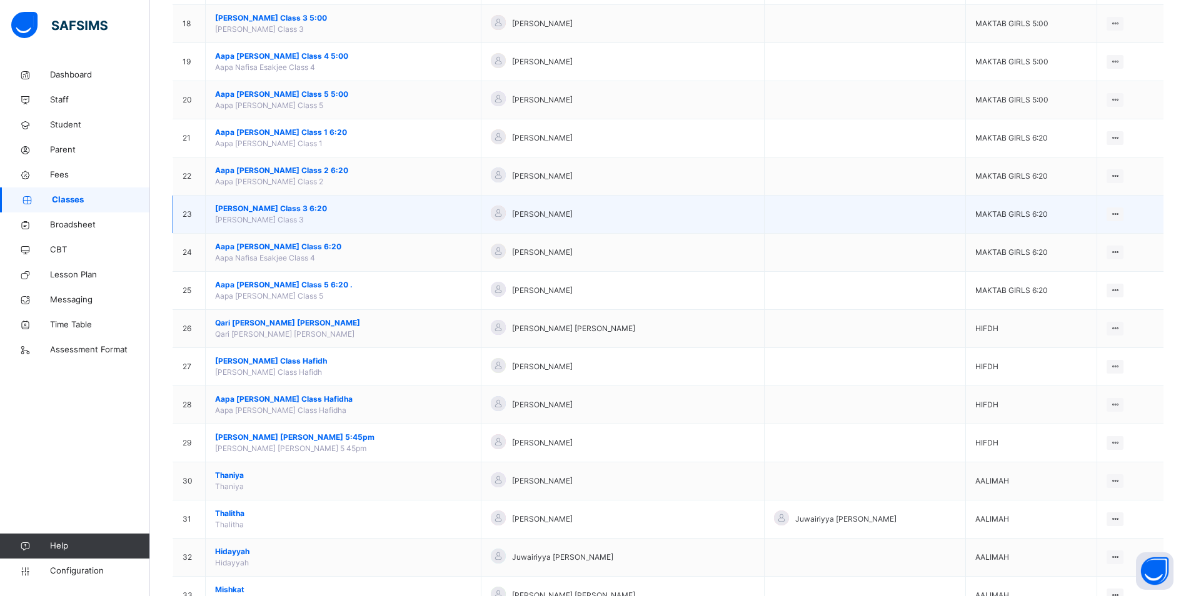
scroll to position [812, 0]
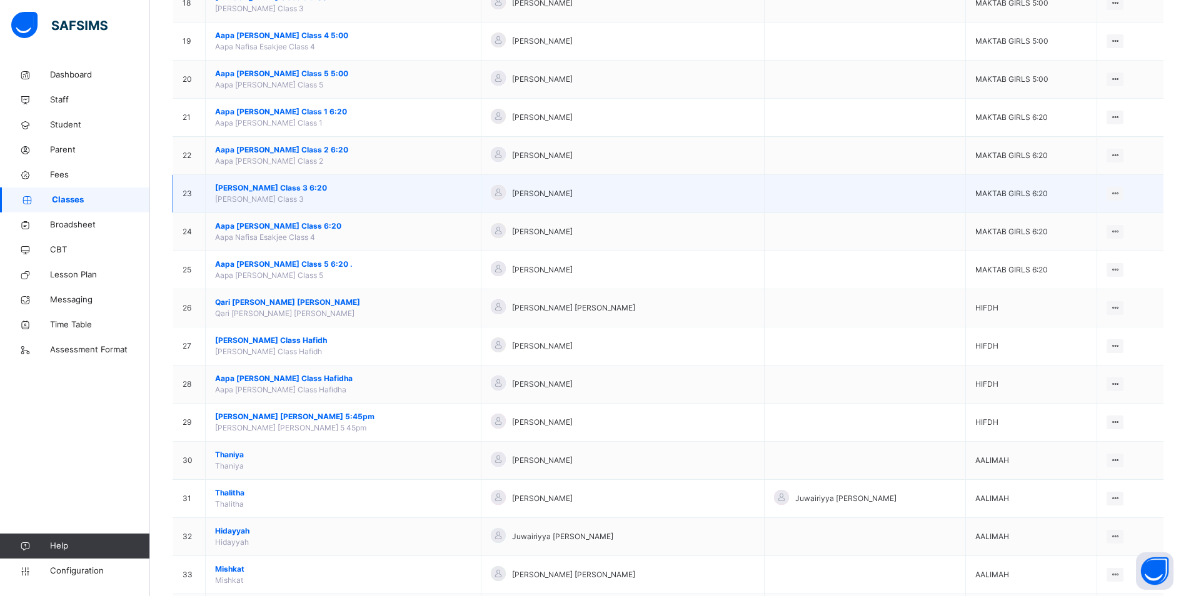
click at [324, 189] on span "[PERSON_NAME] Class 3 6:20" at bounding box center [343, 187] width 256 height 11
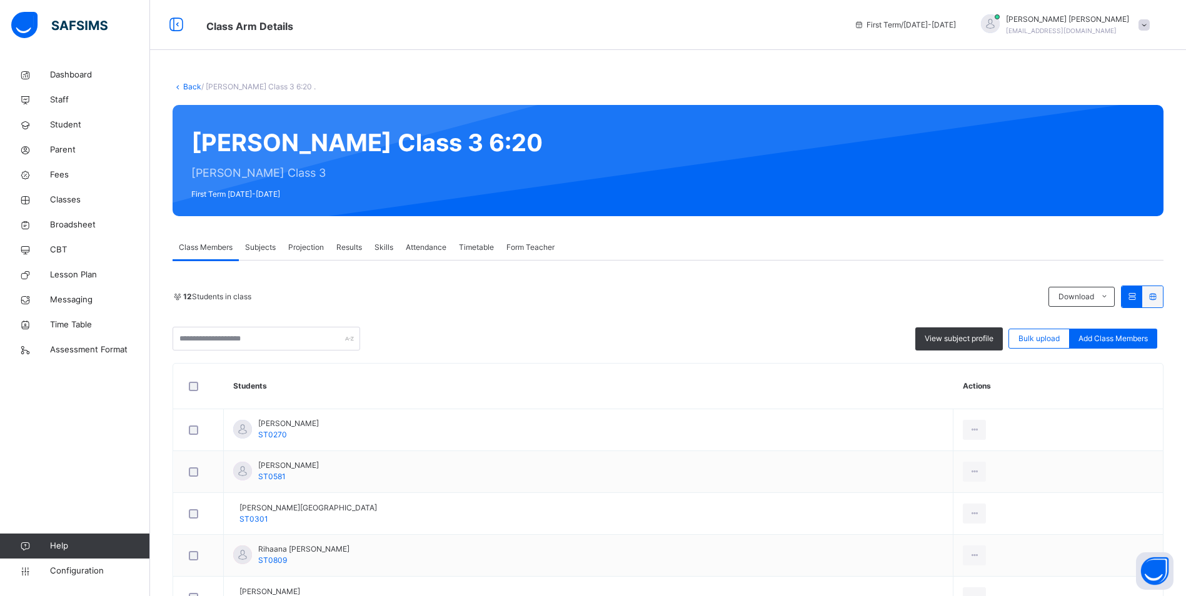
click at [420, 244] on span "Attendance" at bounding box center [426, 247] width 41 height 11
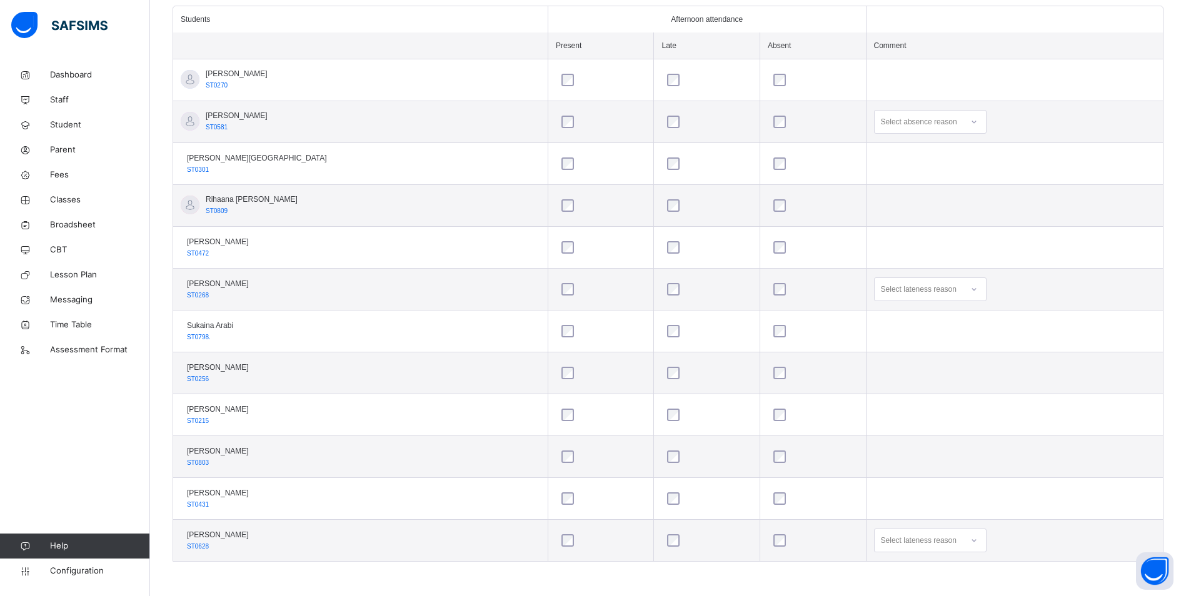
scroll to position [291, 0]
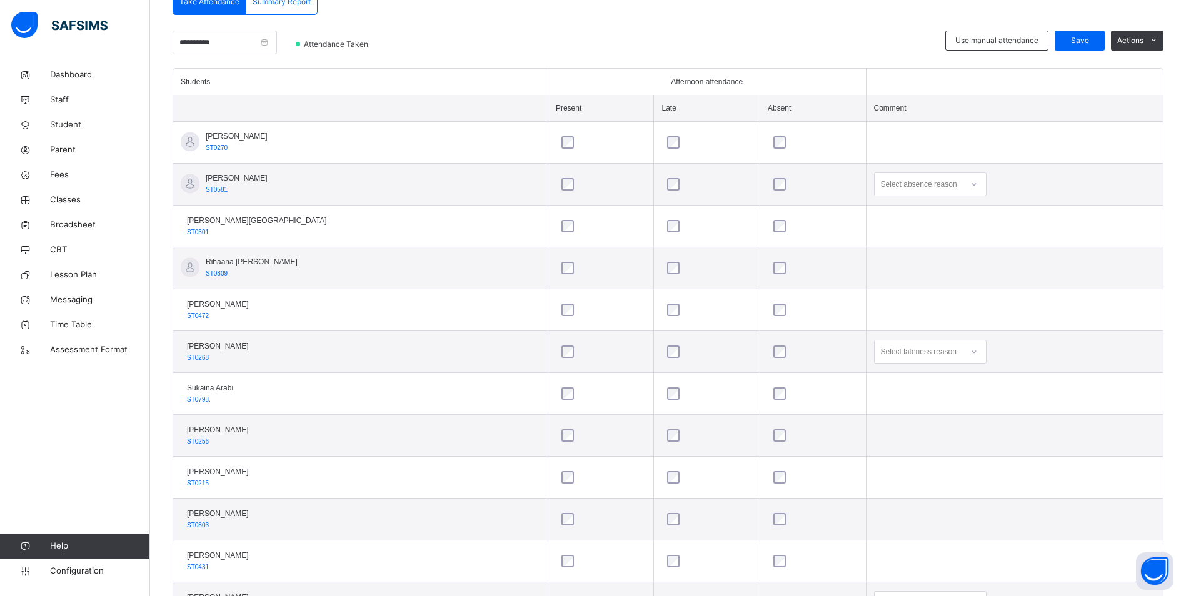
click at [970, 185] on icon at bounding box center [973, 184] width 7 height 12
click at [879, 211] on div "Not well" at bounding box center [929, 212] width 111 height 21
click at [1078, 34] on div "Save" at bounding box center [1079, 41] width 50 height 20
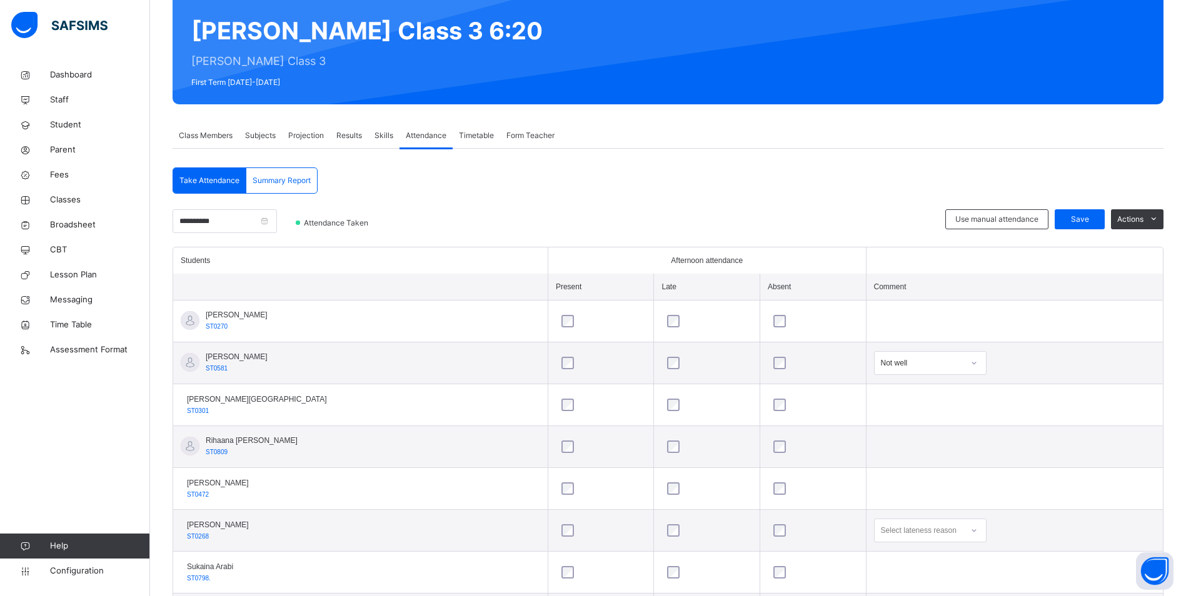
scroll to position [166, 0]
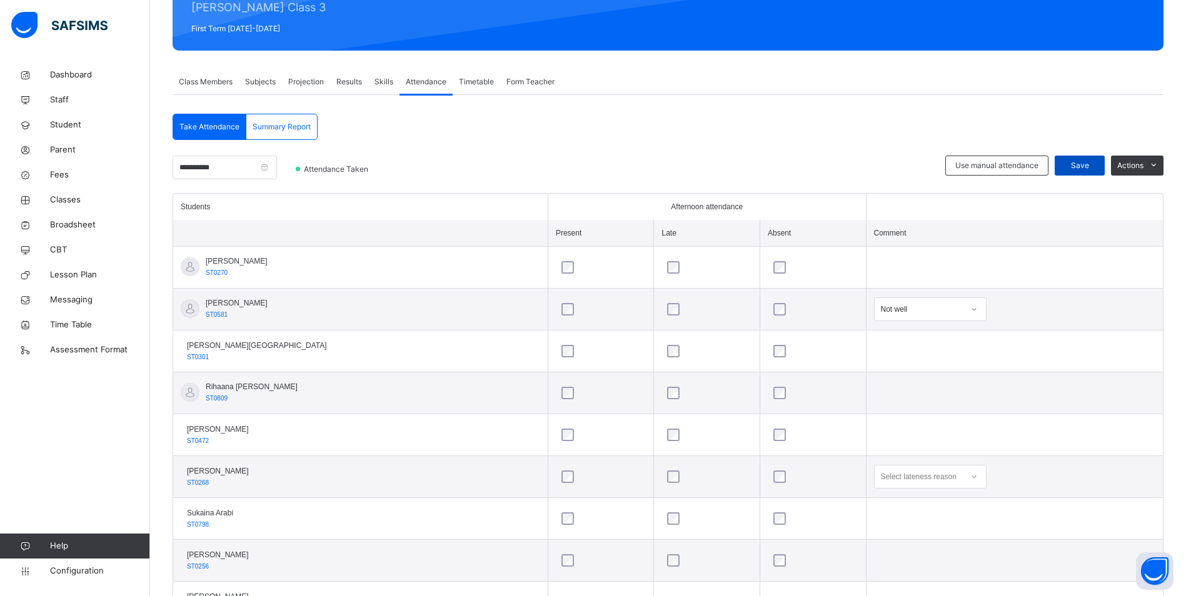
click at [1093, 161] on span "Save" at bounding box center [1079, 165] width 31 height 11
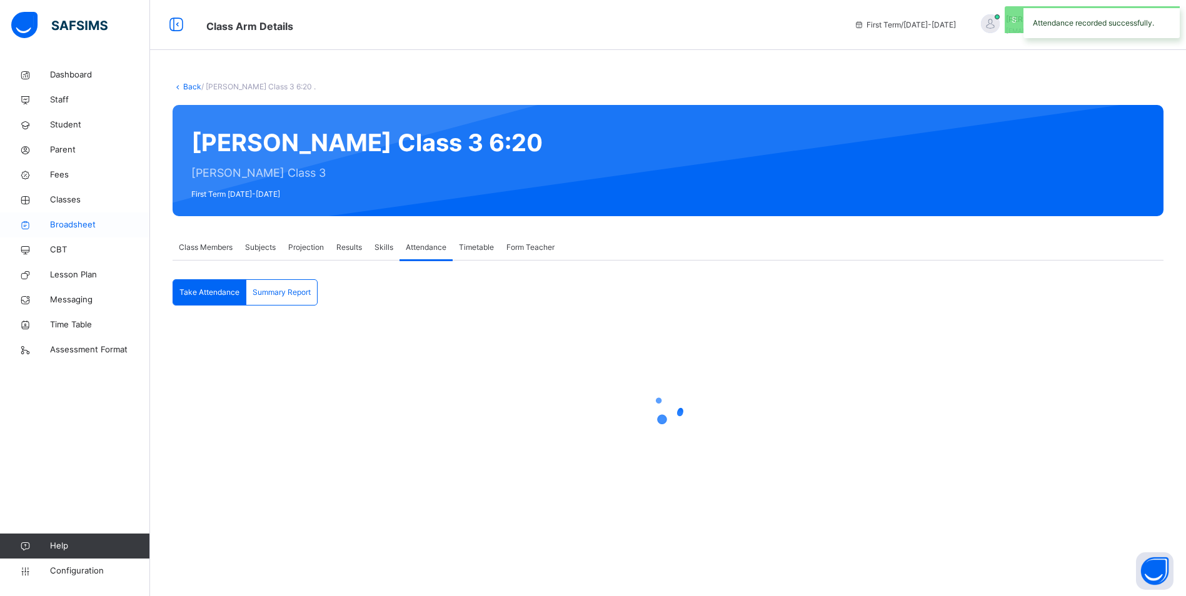
scroll to position [0, 0]
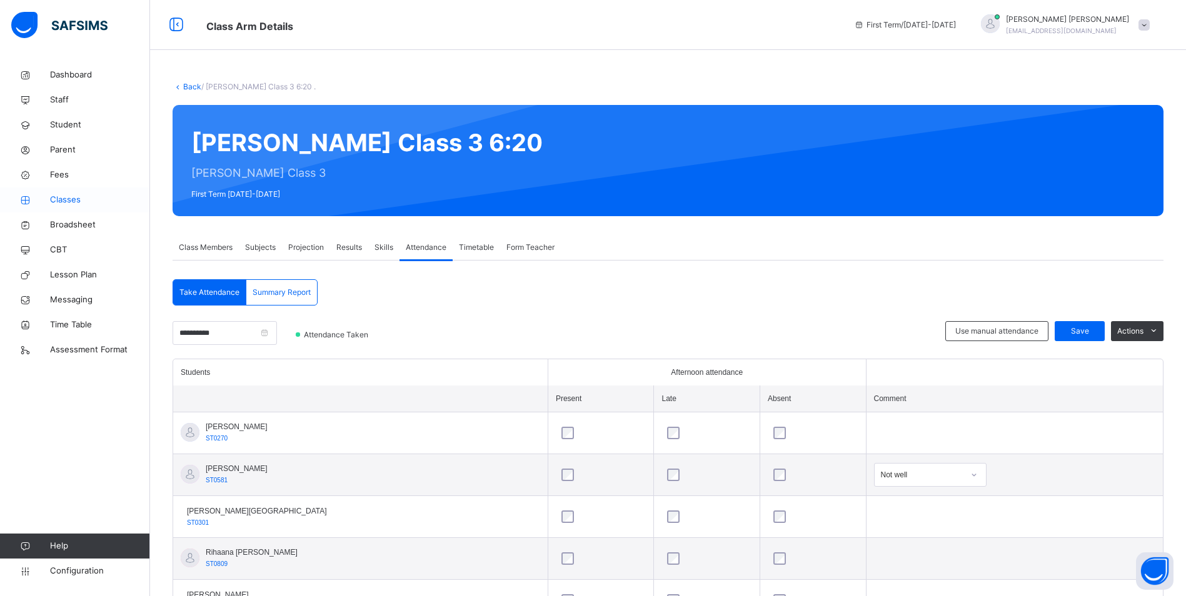
click at [66, 195] on span "Classes" at bounding box center [100, 200] width 100 height 12
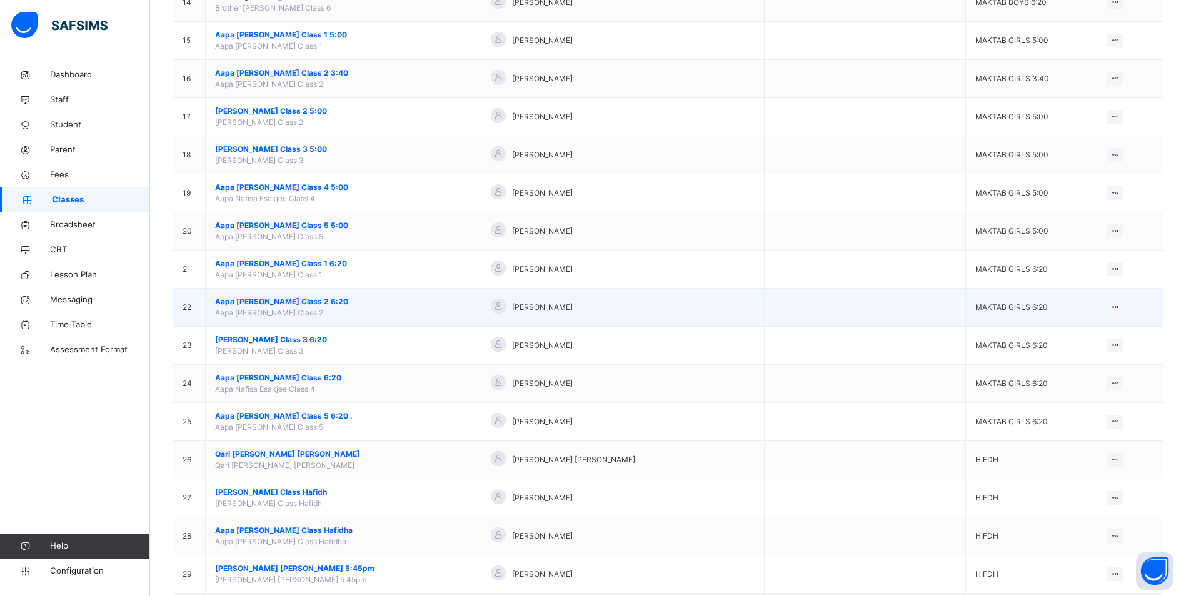
scroll to position [750, 0]
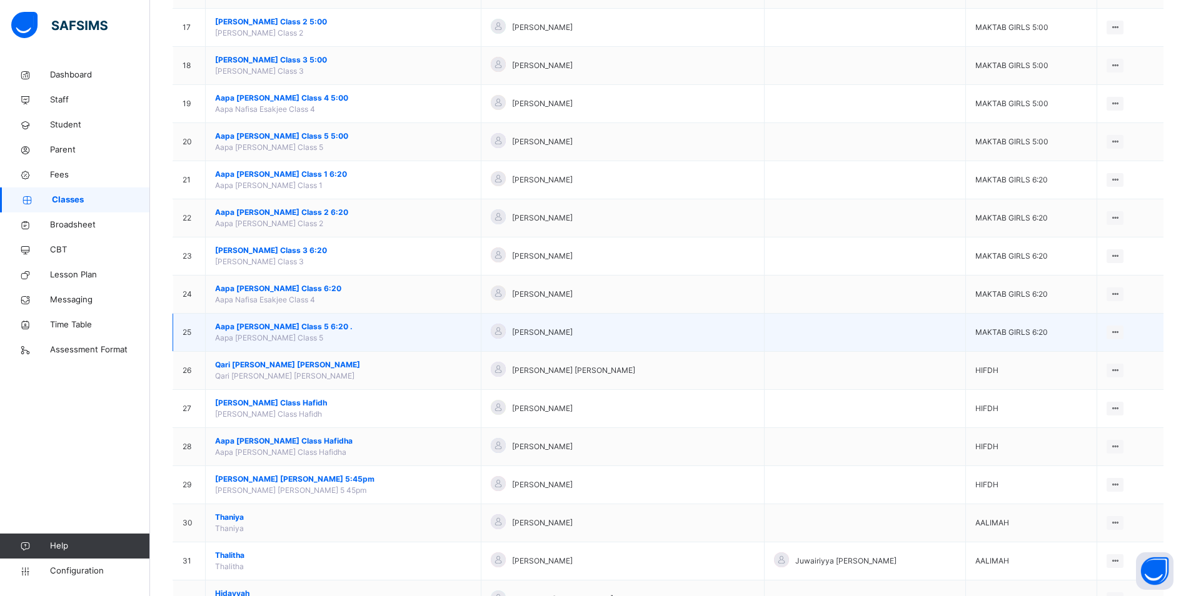
click at [251, 325] on span "Aapa [PERSON_NAME] Class 5 6:20 ." at bounding box center [343, 326] width 256 height 11
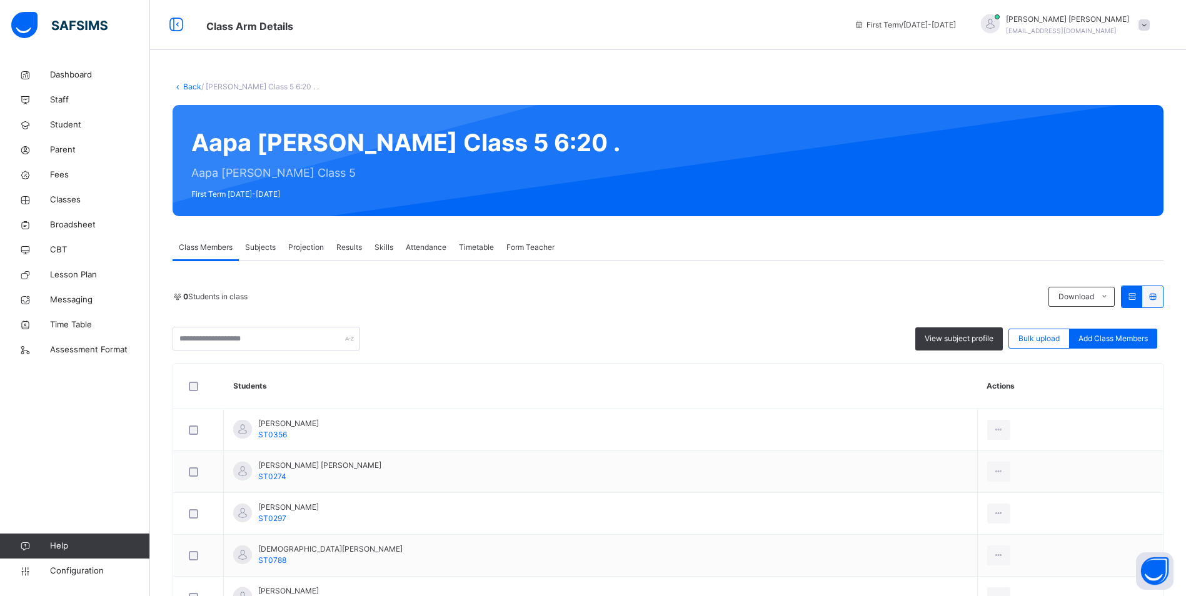
click at [410, 249] on span "Attendance" at bounding box center [426, 247] width 41 height 11
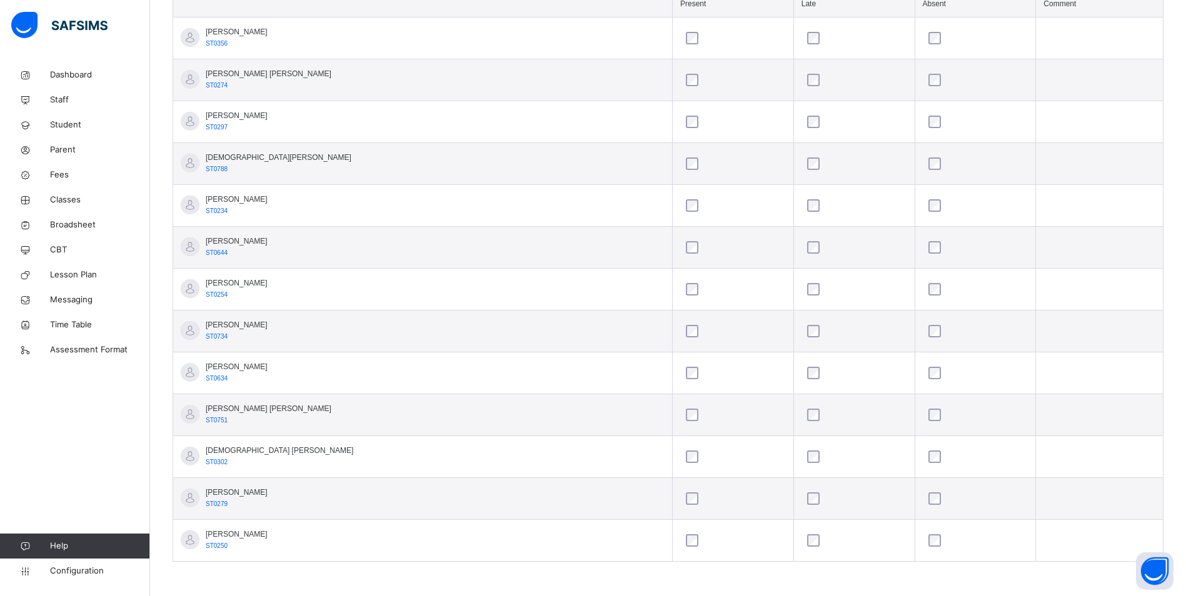
scroll to position [145, 0]
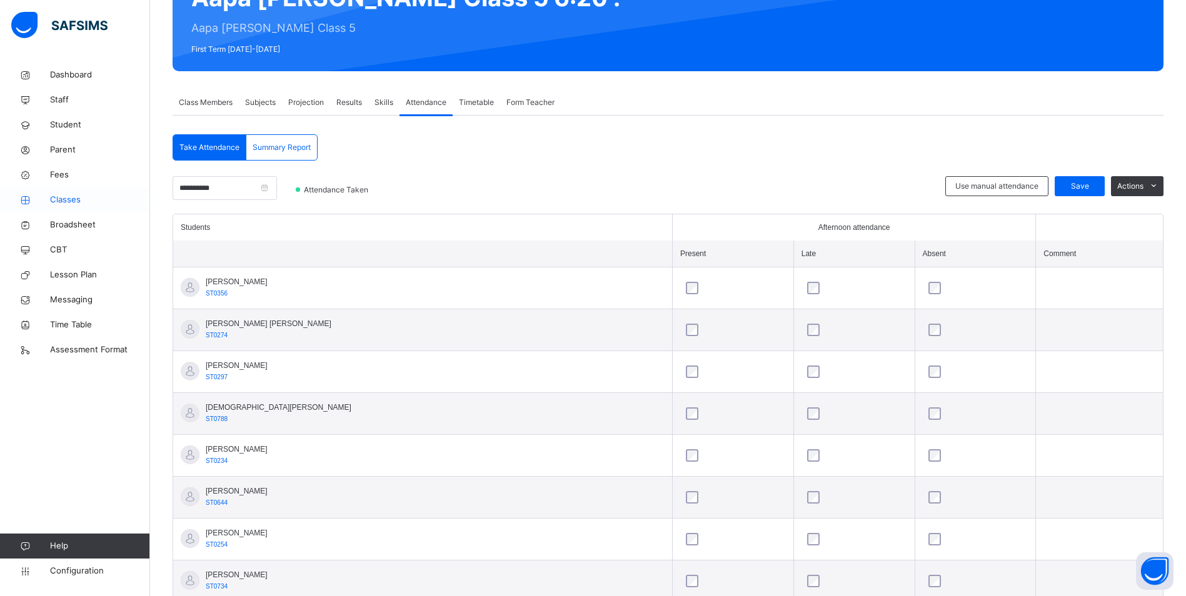
click at [81, 202] on span "Classes" at bounding box center [100, 200] width 100 height 12
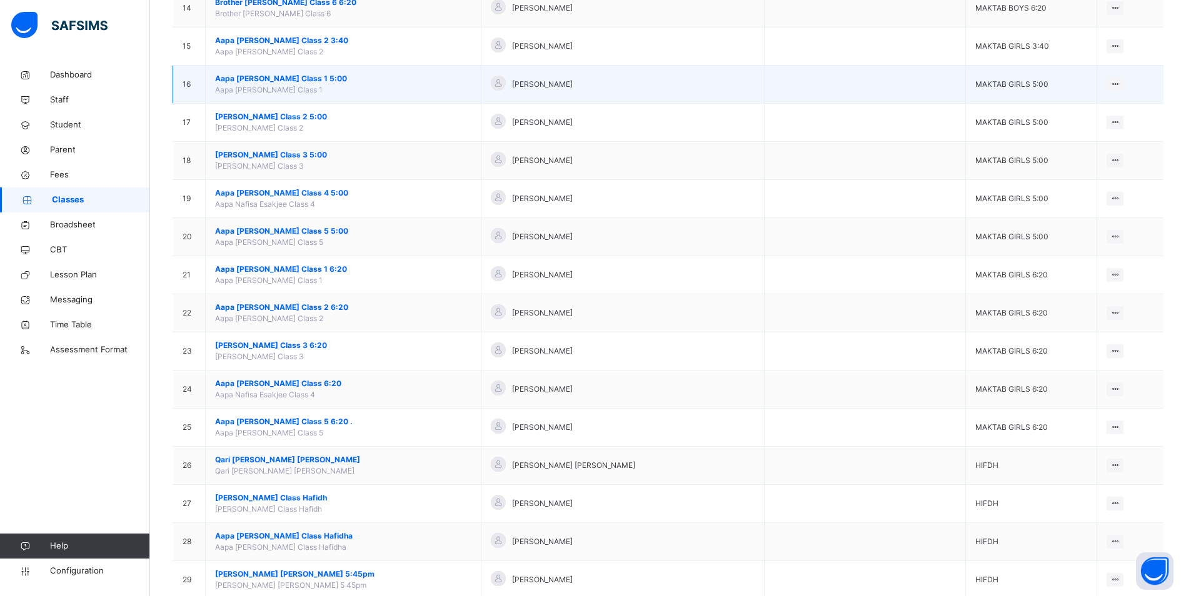
scroll to position [687, 0]
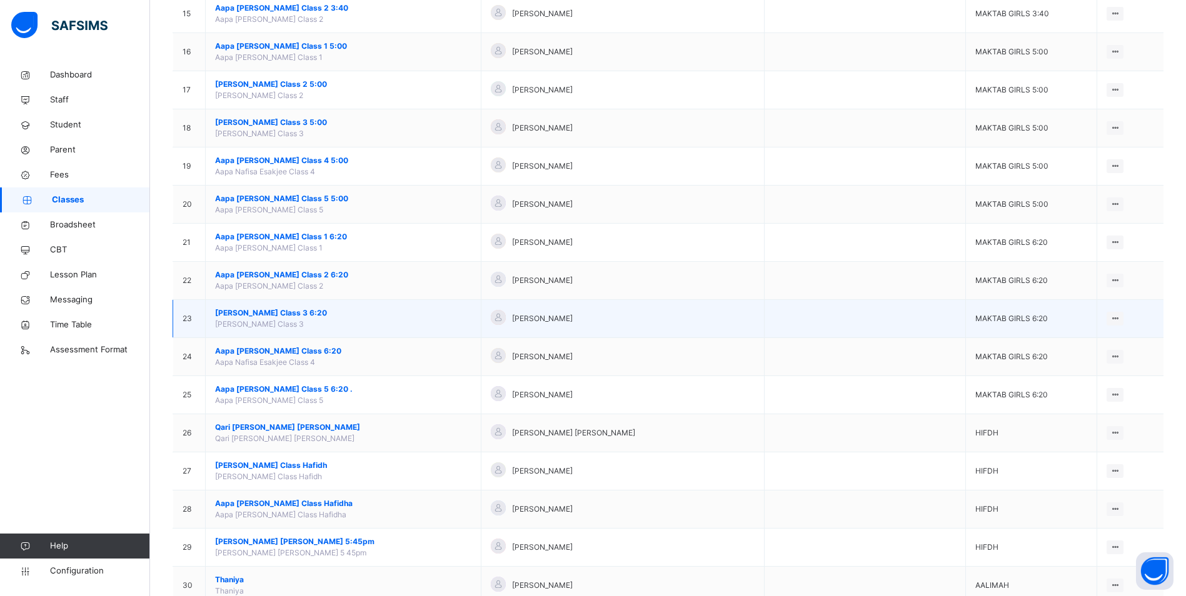
click at [307, 309] on span "[PERSON_NAME] Class 3 6:20" at bounding box center [343, 312] width 256 height 11
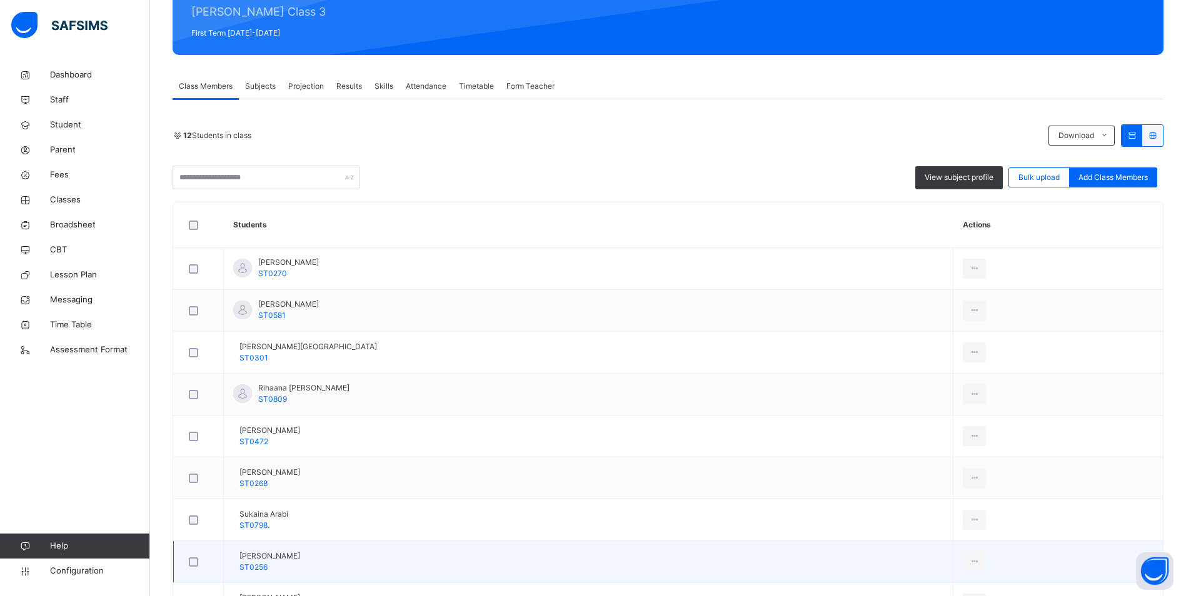
scroll to position [134, 0]
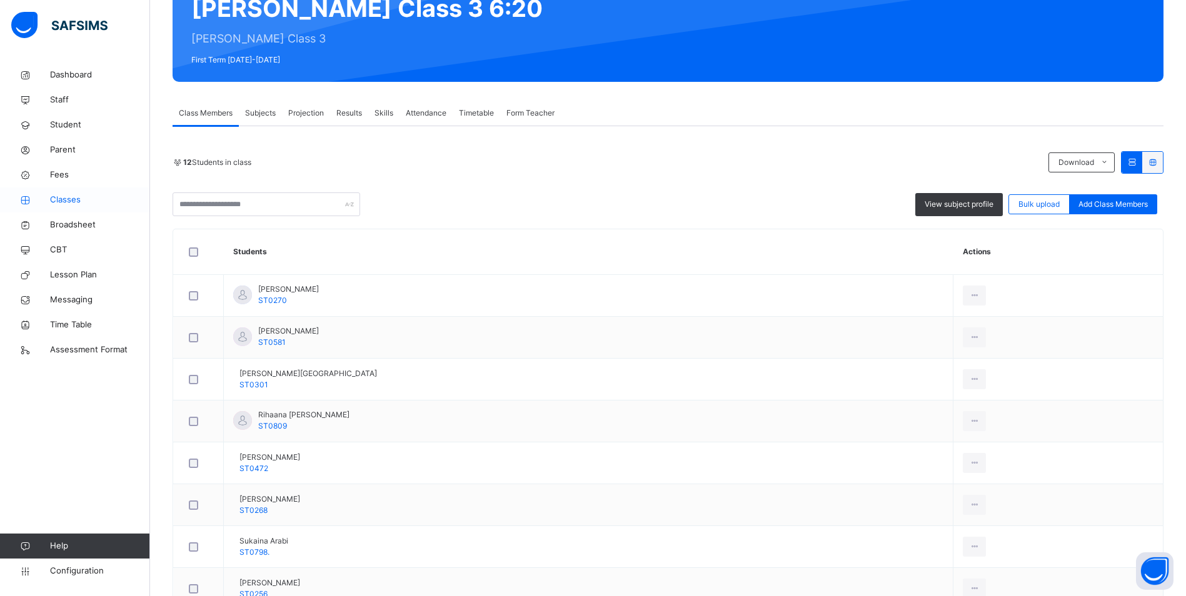
click at [64, 196] on span "Classes" at bounding box center [100, 200] width 100 height 12
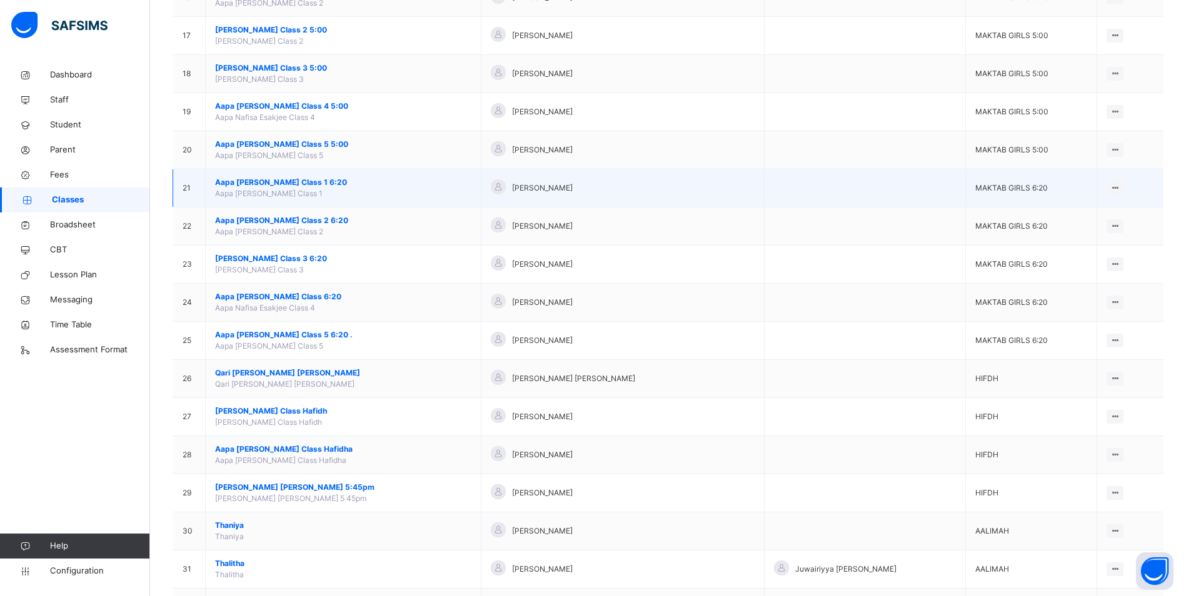
scroll to position [750, 0]
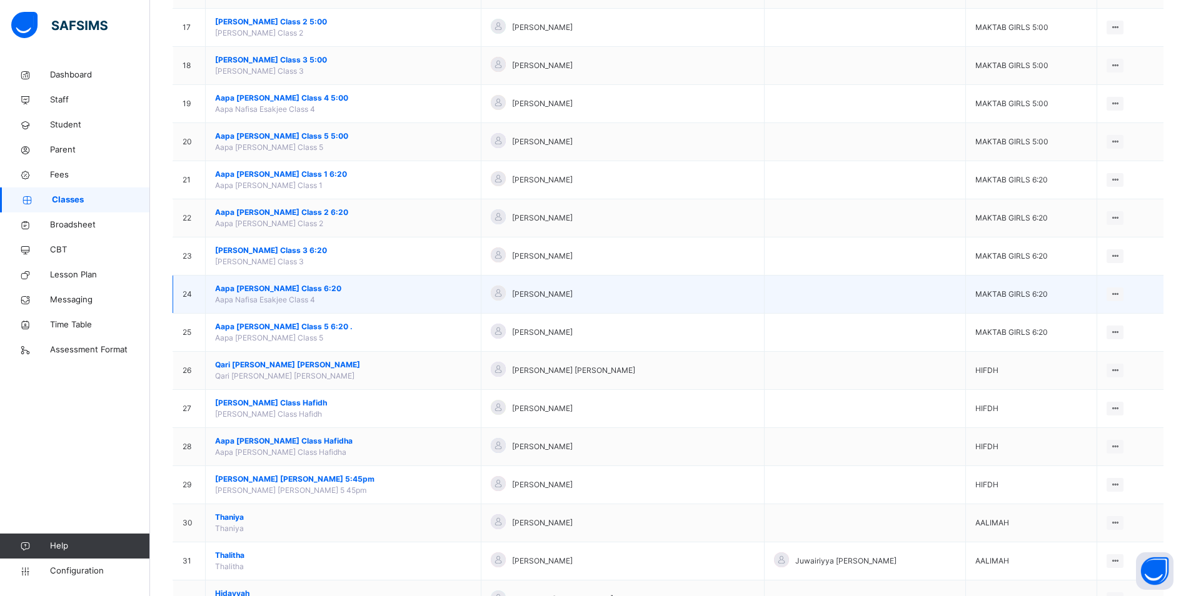
click at [302, 286] on span "Aapa [PERSON_NAME] Class 6:20" at bounding box center [343, 288] width 256 height 11
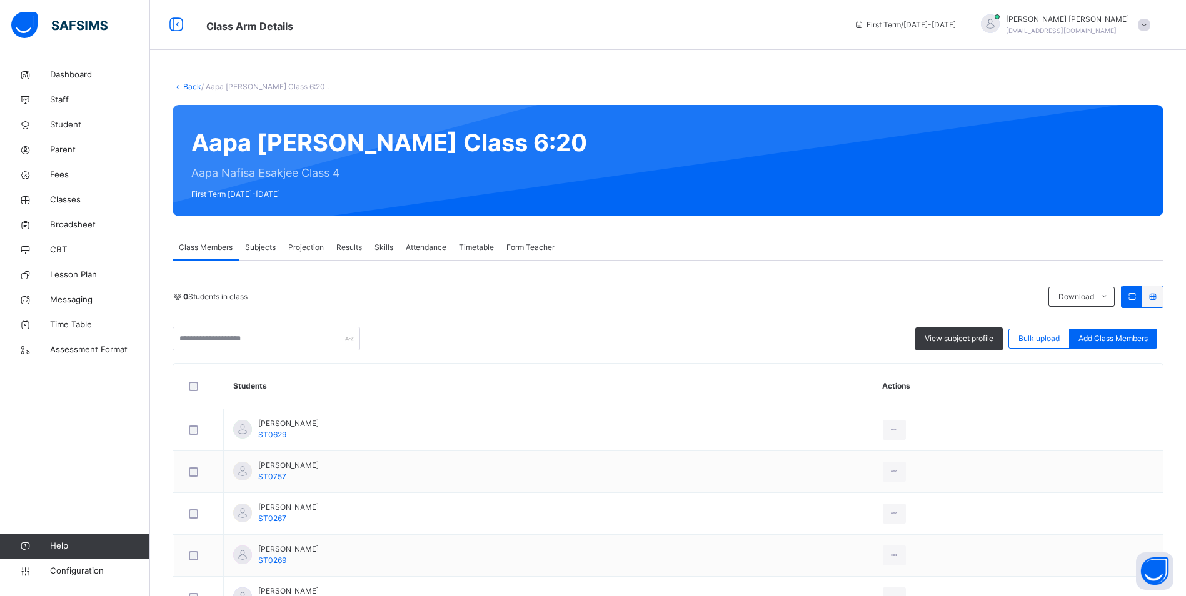
click at [444, 247] on span "Attendance" at bounding box center [426, 247] width 41 height 11
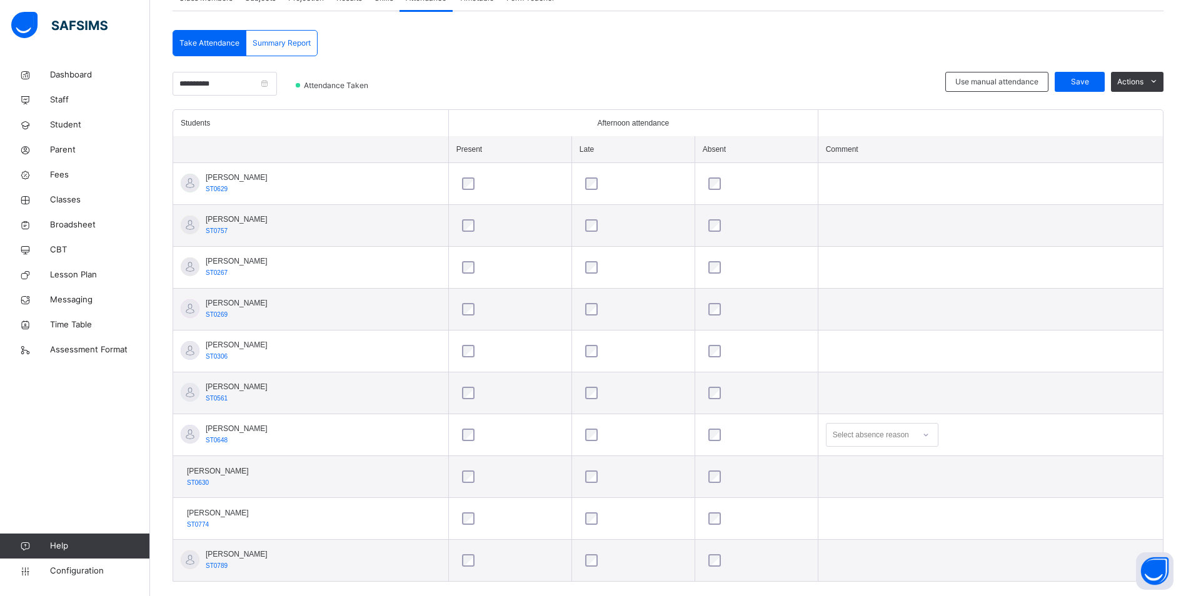
scroll to position [269, 0]
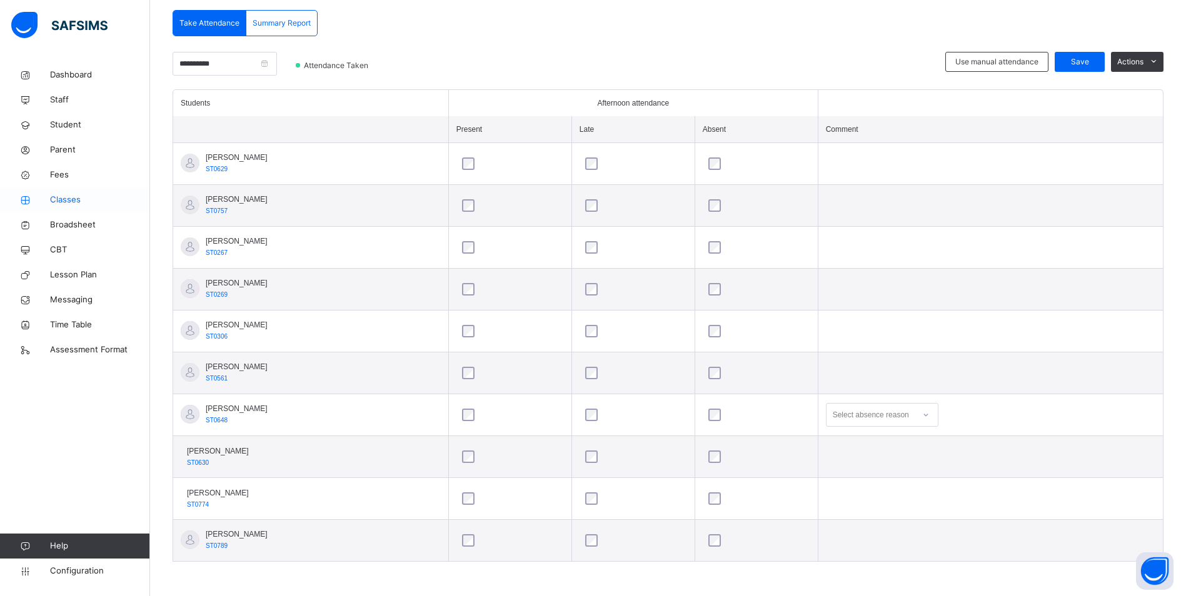
click at [67, 198] on span "Classes" at bounding box center [100, 200] width 100 height 12
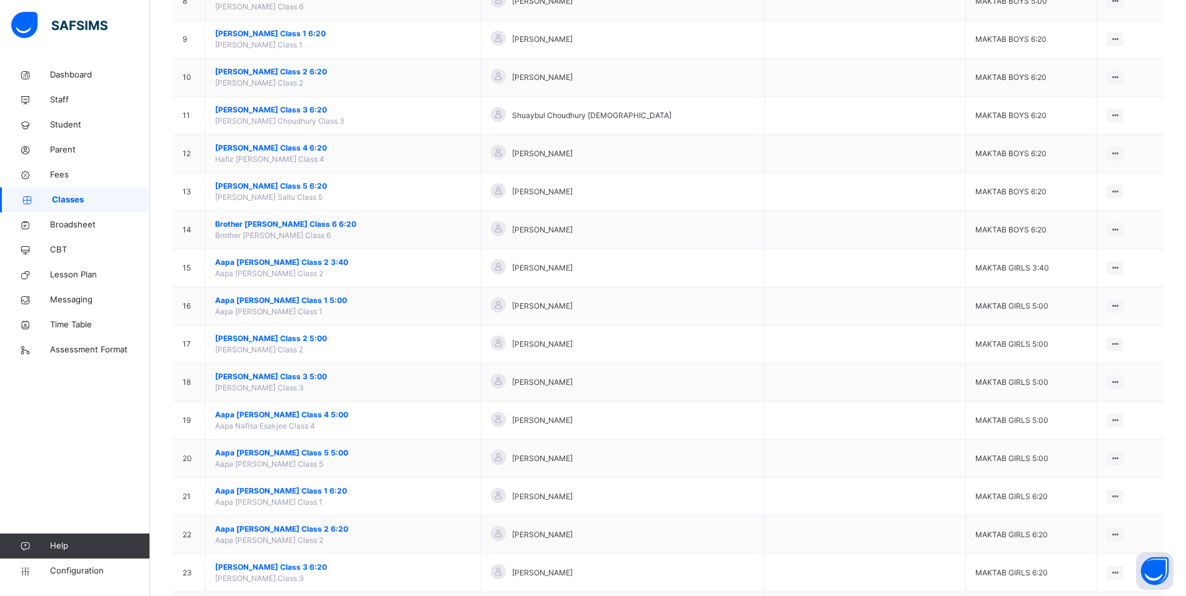
scroll to position [437, 0]
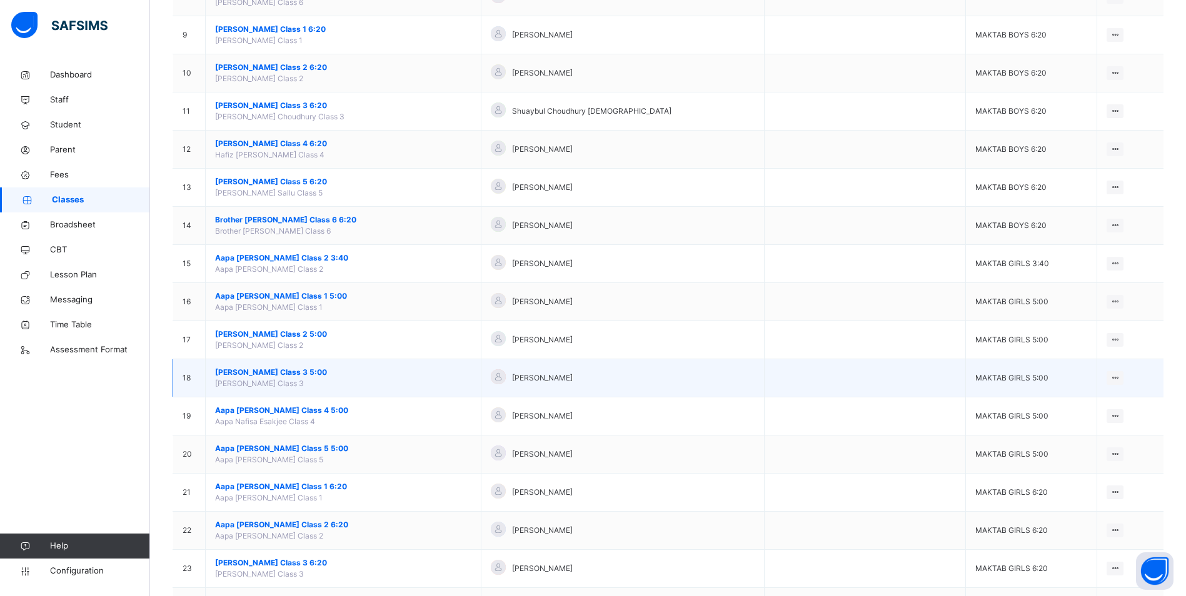
click at [291, 371] on span "[PERSON_NAME] Class 3 5:00" at bounding box center [343, 372] width 256 height 11
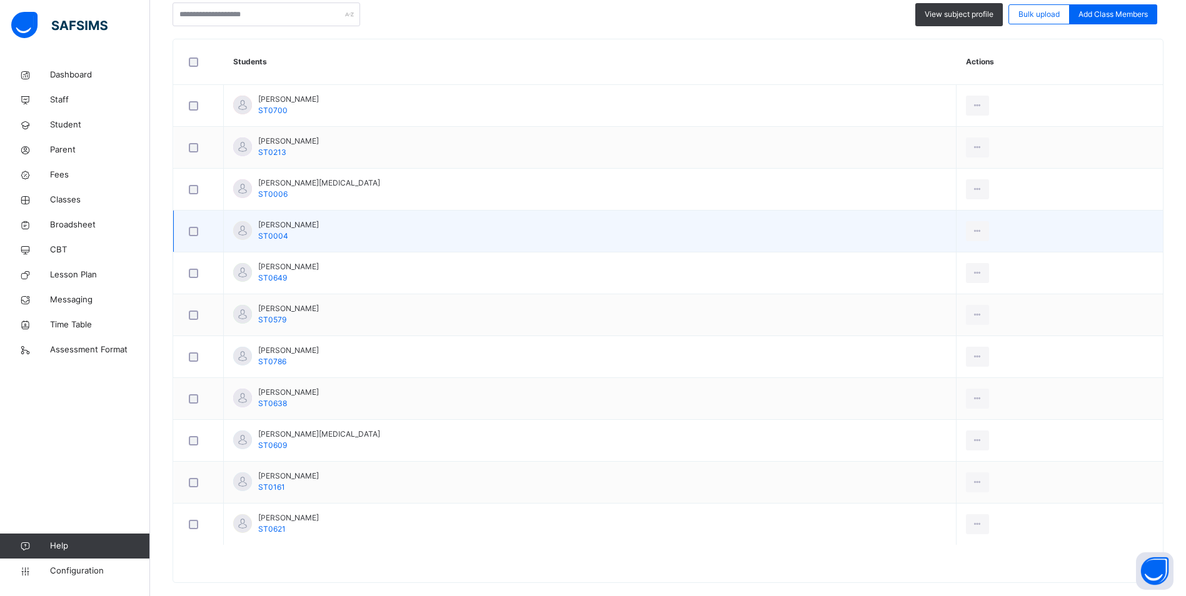
scroll to position [342, 0]
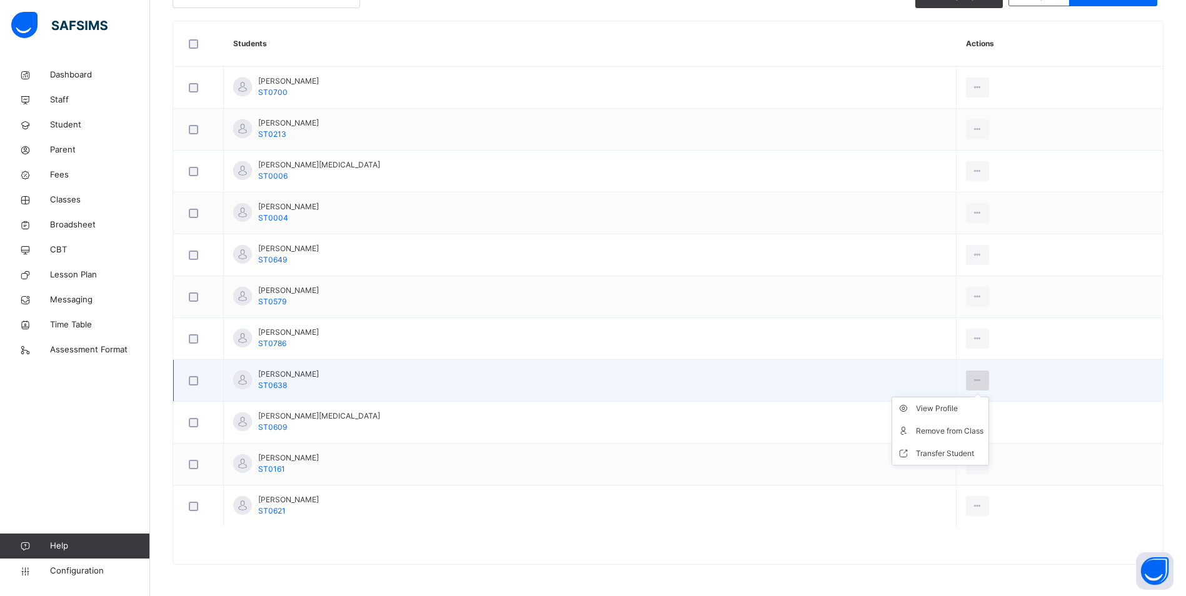
click at [972, 378] on icon at bounding box center [977, 380] width 11 height 11
click at [916, 426] on div "Remove from Class" at bounding box center [949, 431] width 67 height 12
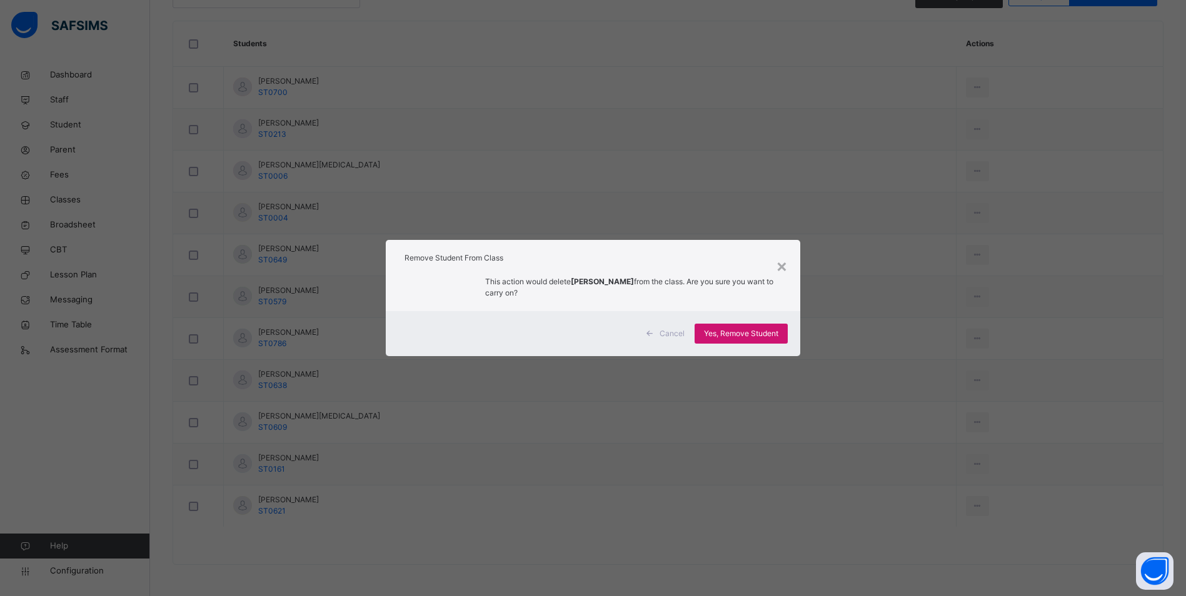
click at [757, 324] on div "Yes, Remove Student" at bounding box center [740, 334] width 93 height 20
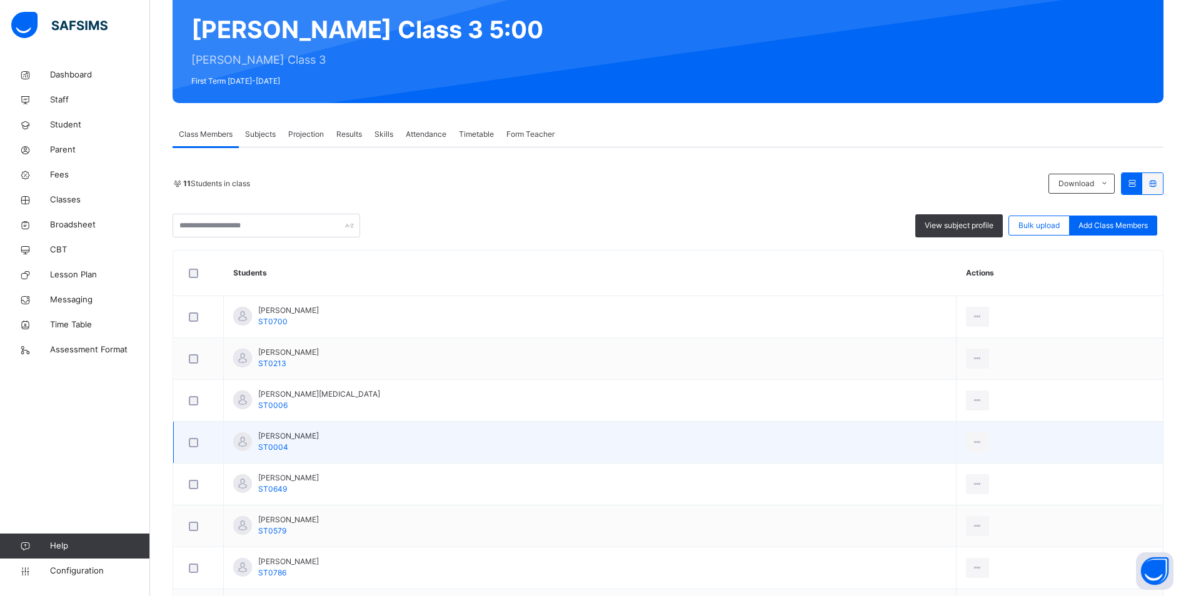
scroll to position [51, 0]
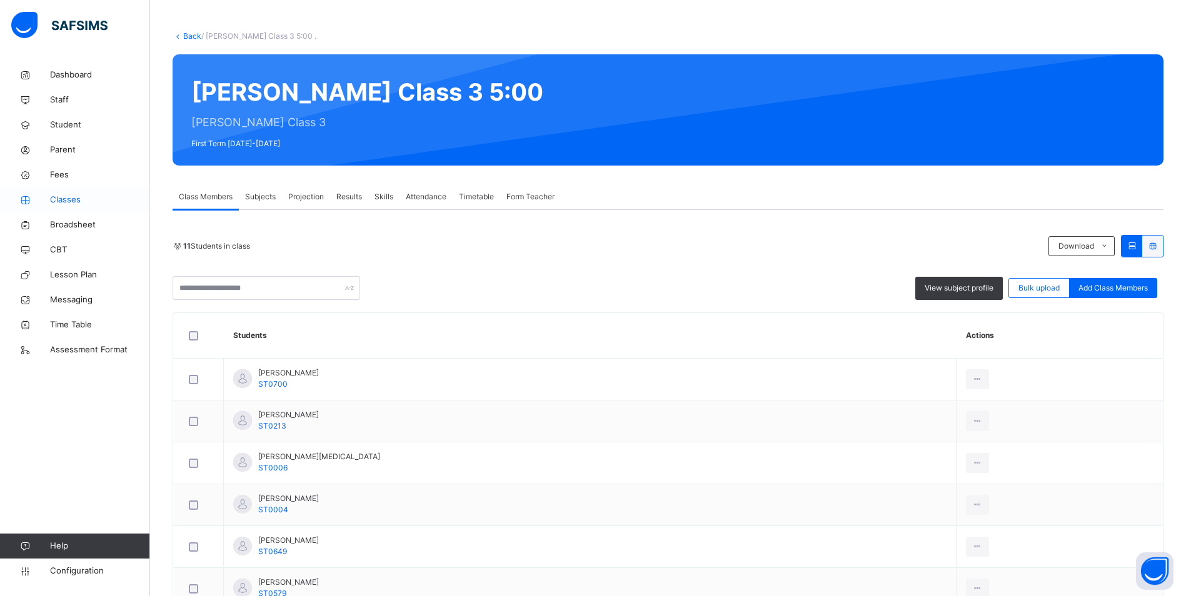
click at [62, 196] on span "Classes" at bounding box center [100, 200] width 100 height 12
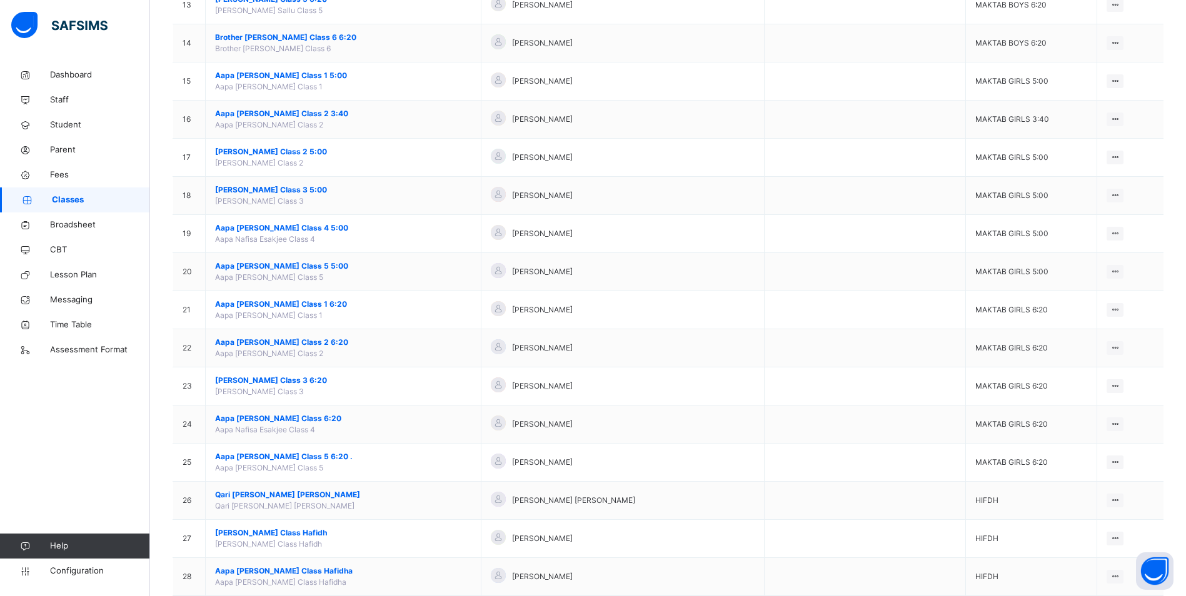
scroll to position [625, 0]
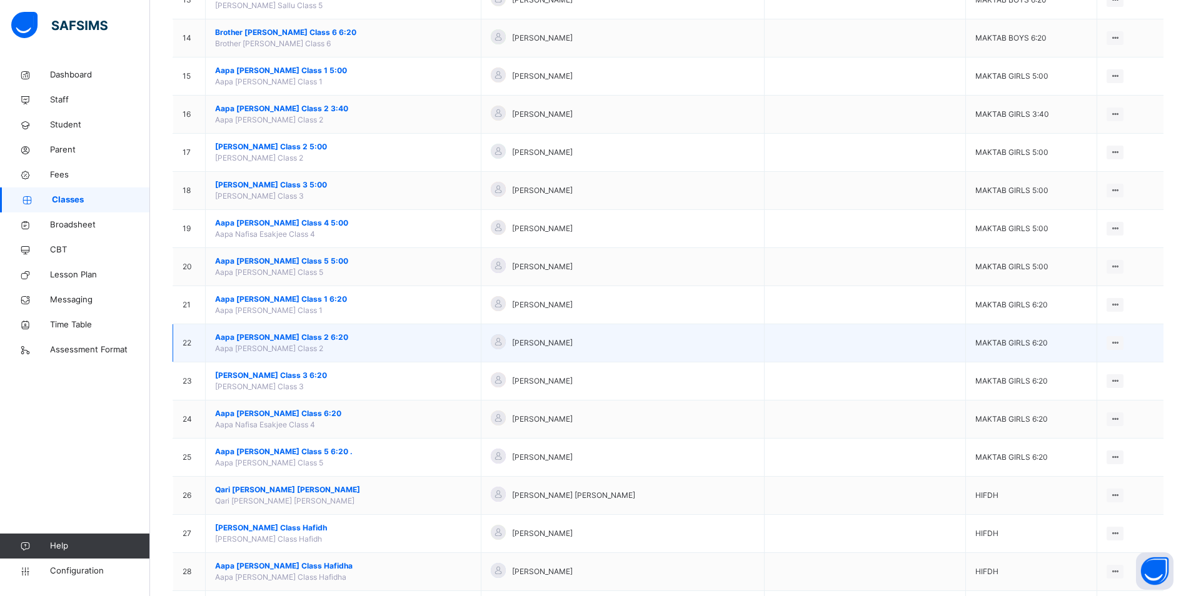
click at [322, 339] on span "Aapa [PERSON_NAME] Class 2 6:20" at bounding box center [343, 337] width 256 height 11
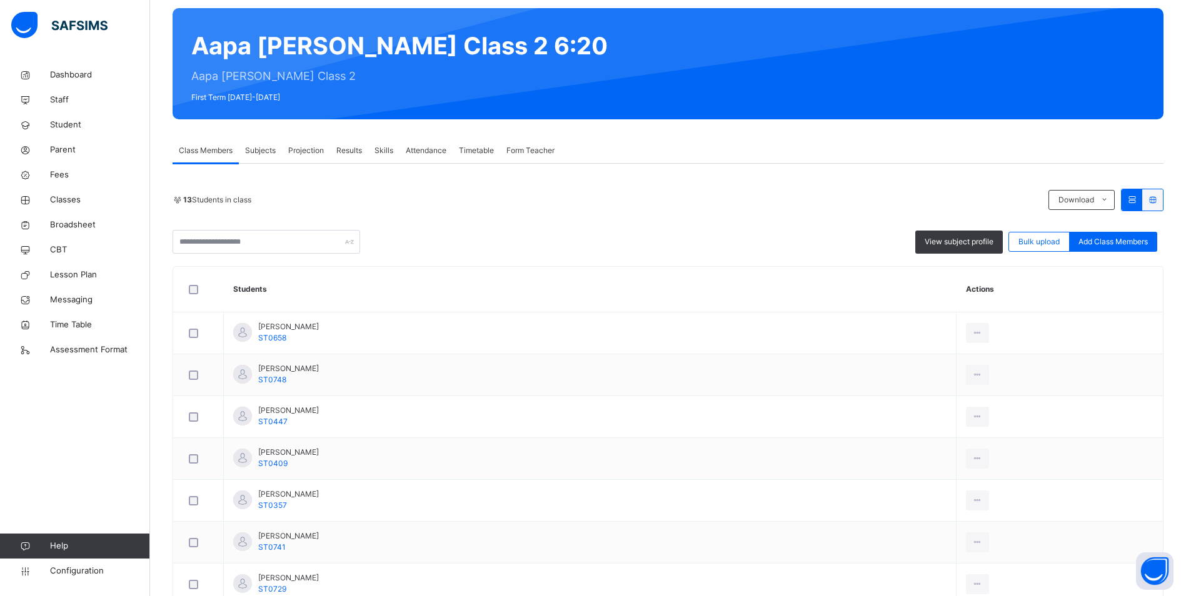
scroll to position [125, 0]
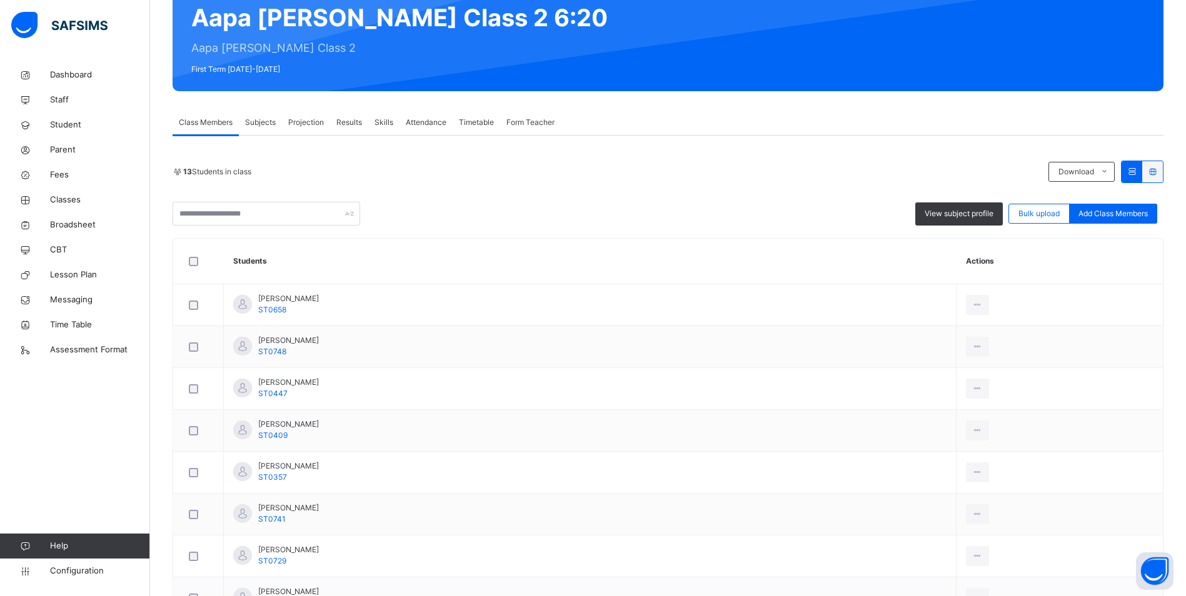
click at [424, 119] on span "Attendance" at bounding box center [426, 122] width 41 height 11
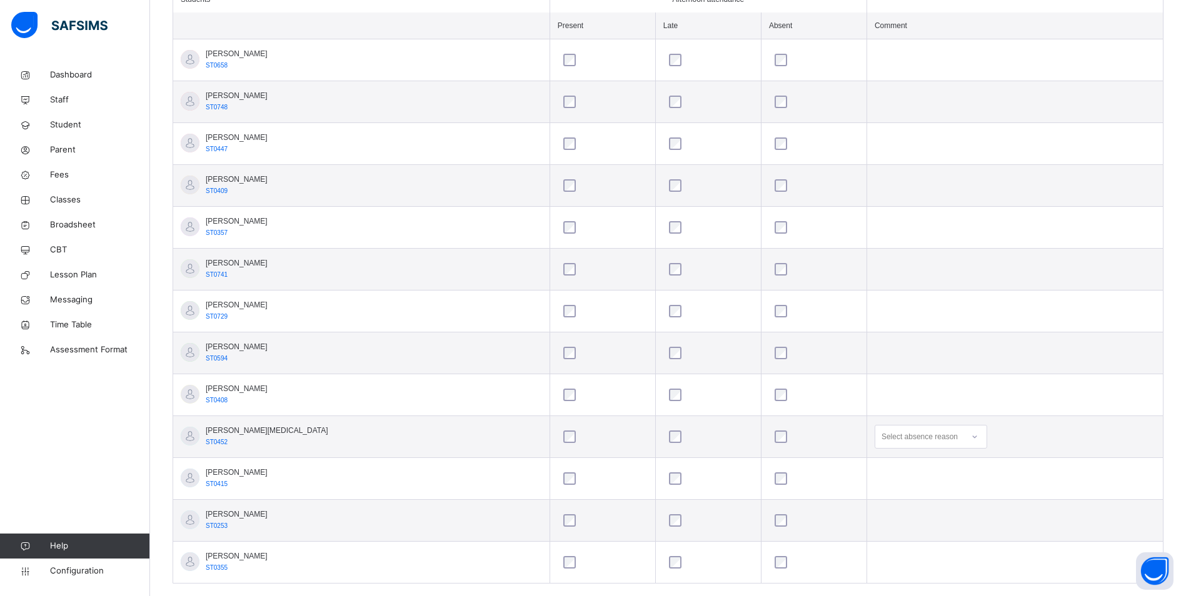
scroll to position [395, 0]
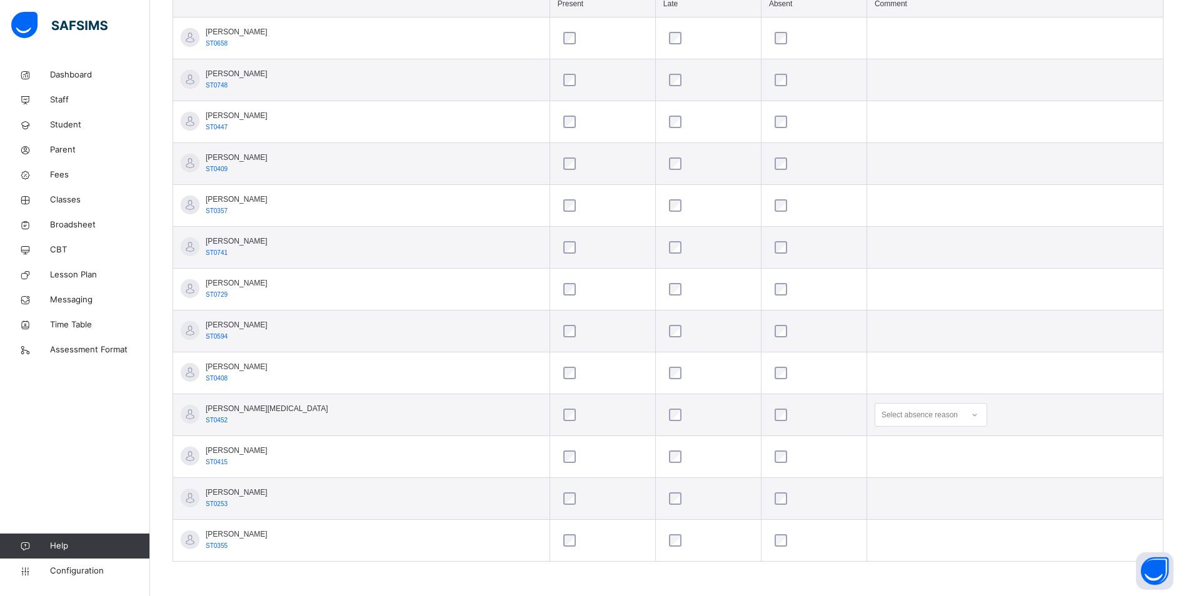
click at [971, 416] on icon at bounding box center [974, 415] width 7 height 12
click at [877, 448] on div "Not well" at bounding box center [930, 442] width 111 height 21
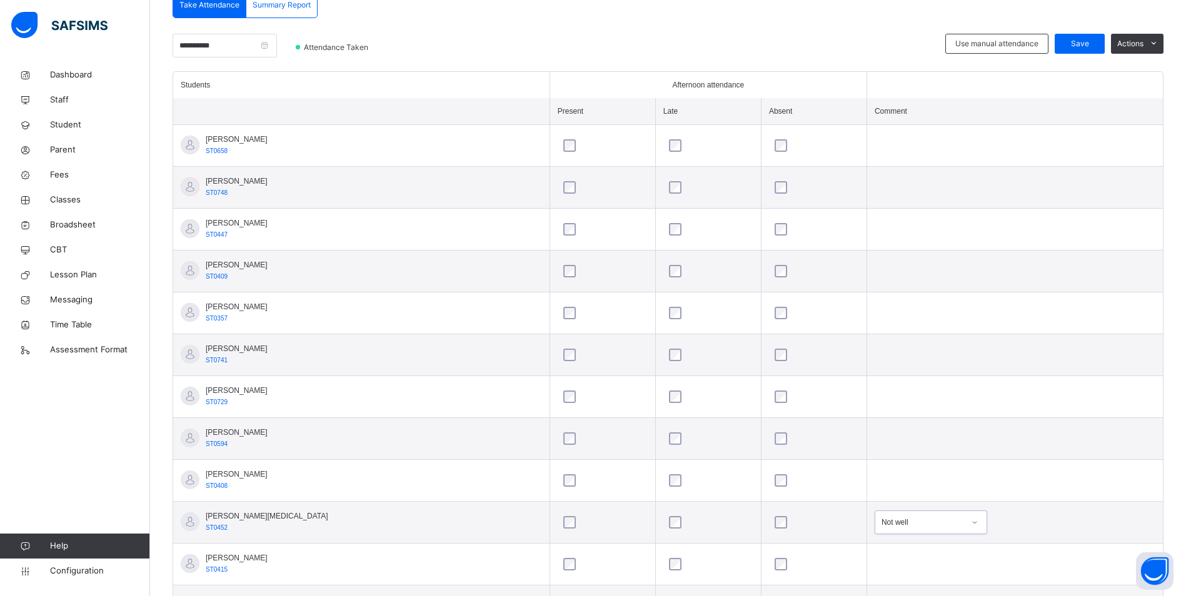
scroll to position [145, 0]
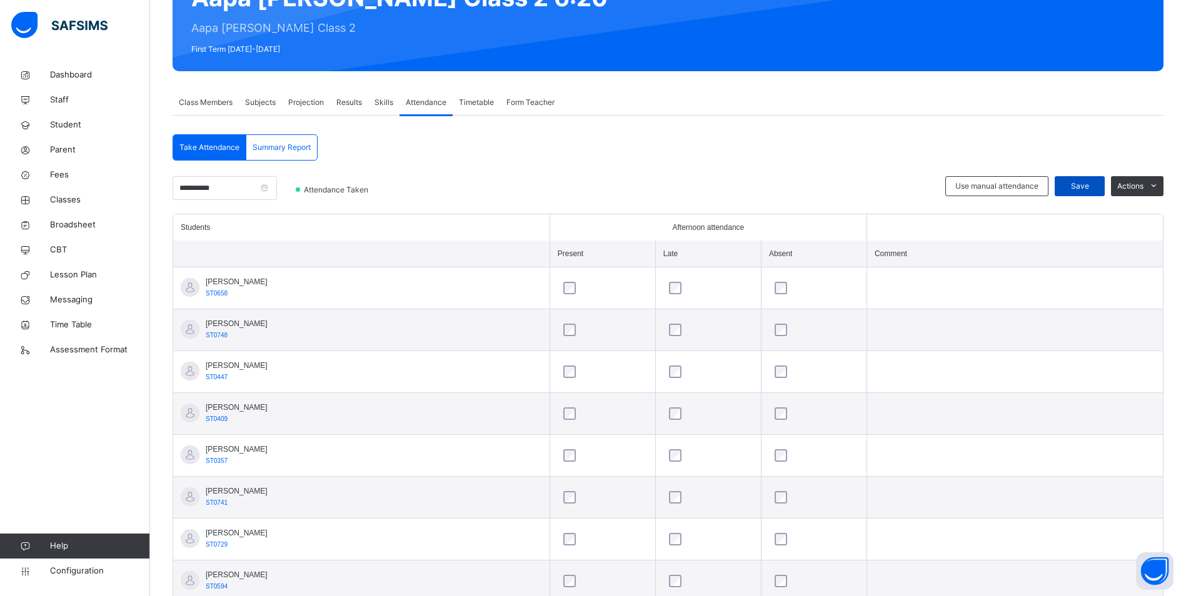
click at [1083, 183] on span "Save" at bounding box center [1079, 186] width 31 height 11
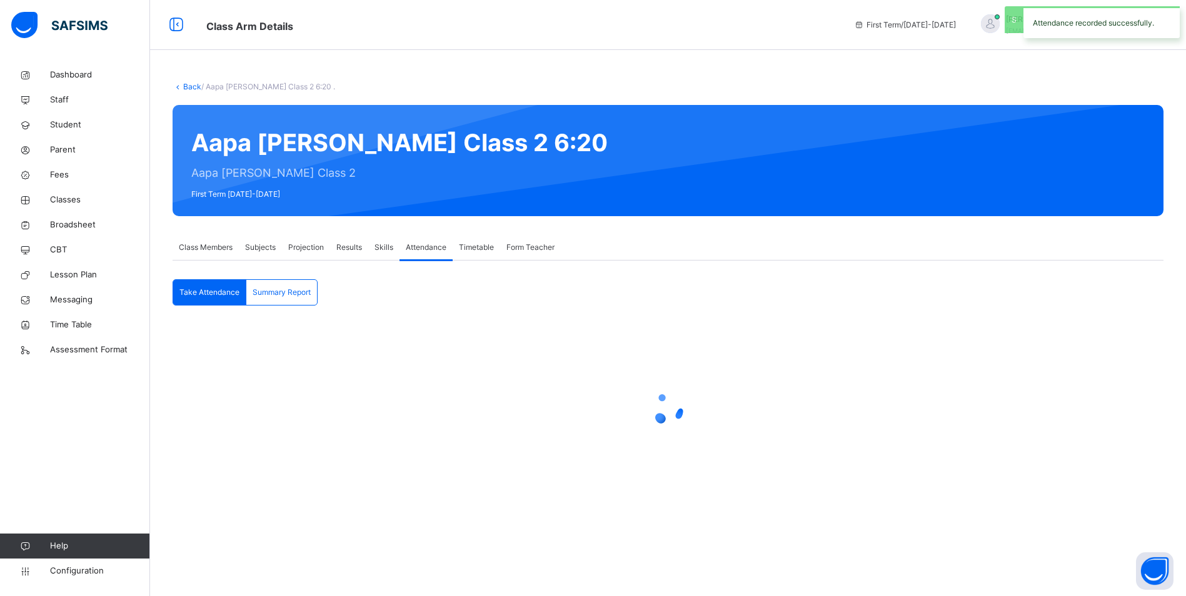
scroll to position [0, 0]
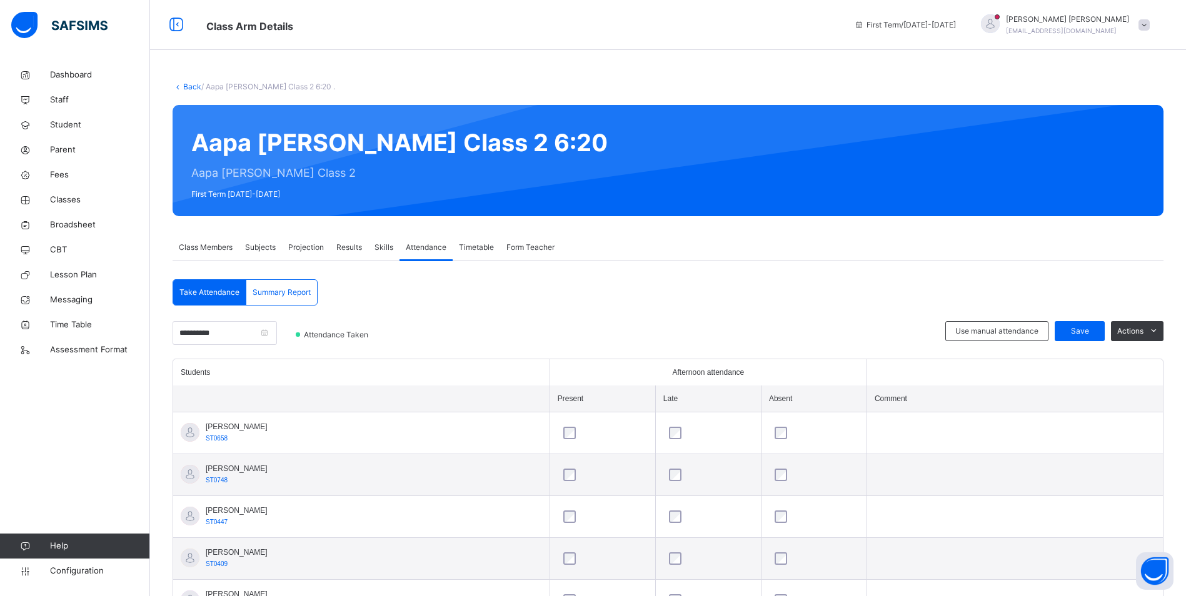
drag, startPoint x: 64, startPoint y: 199, endPoint x: 1164, endPoint y: 363, distance: 1111.4
click at [64, 199] on span "Classes" at bounding box center [100, 200] width 100 height 12
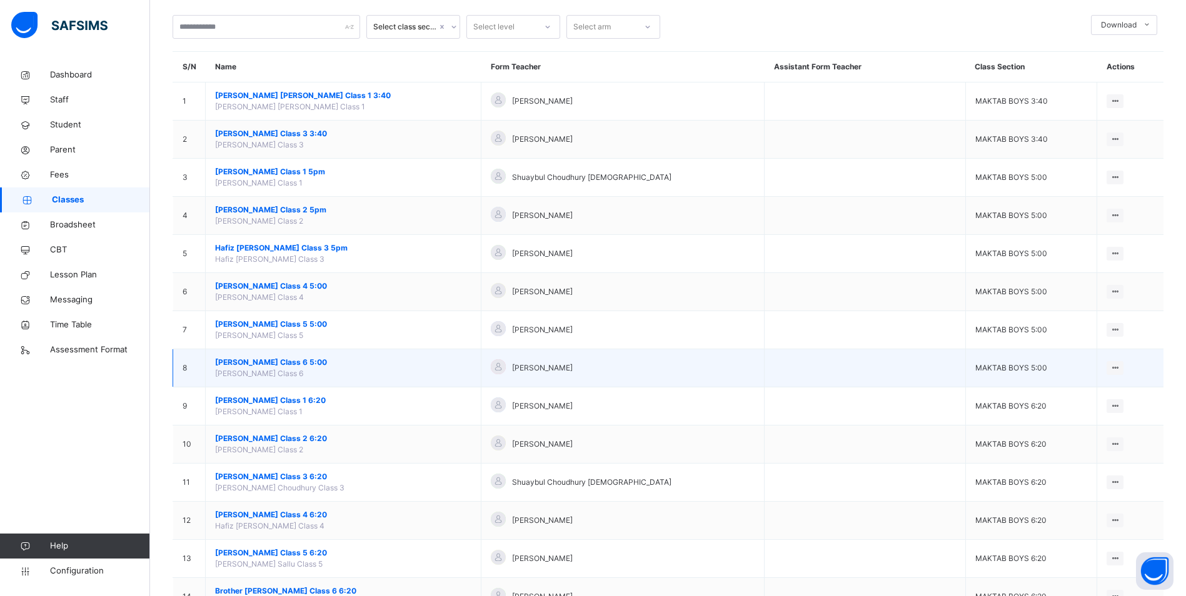
scroll to position [125, 0]
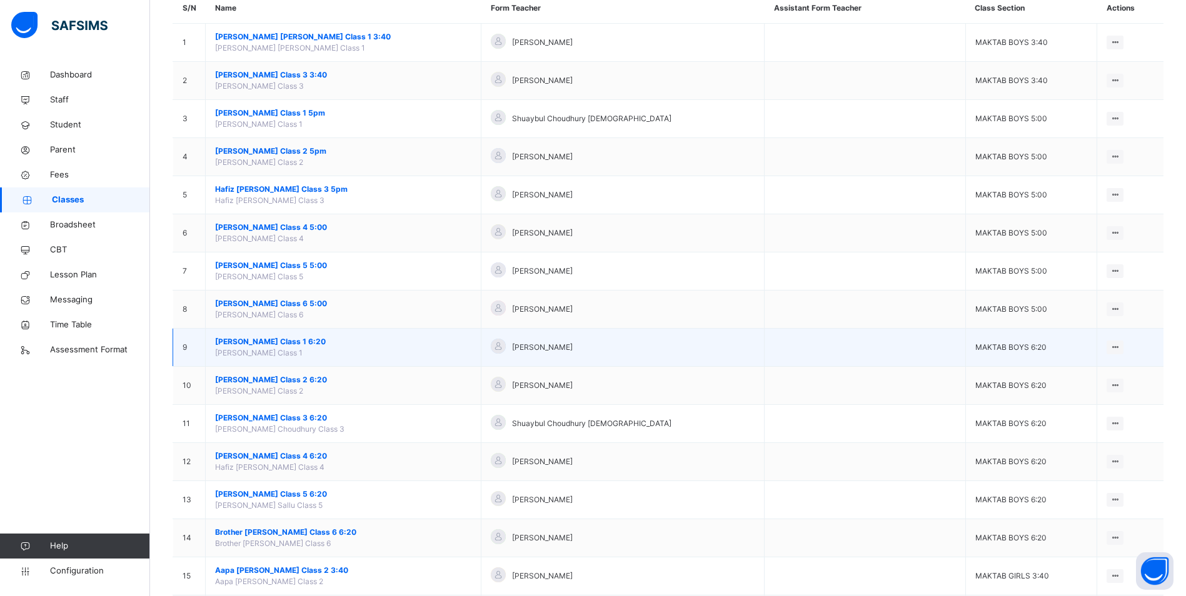
click at [326, 338] on span "[PERSON_NAME] Class 1 6:20" at bounding box center [343, 341] width 256 height 11
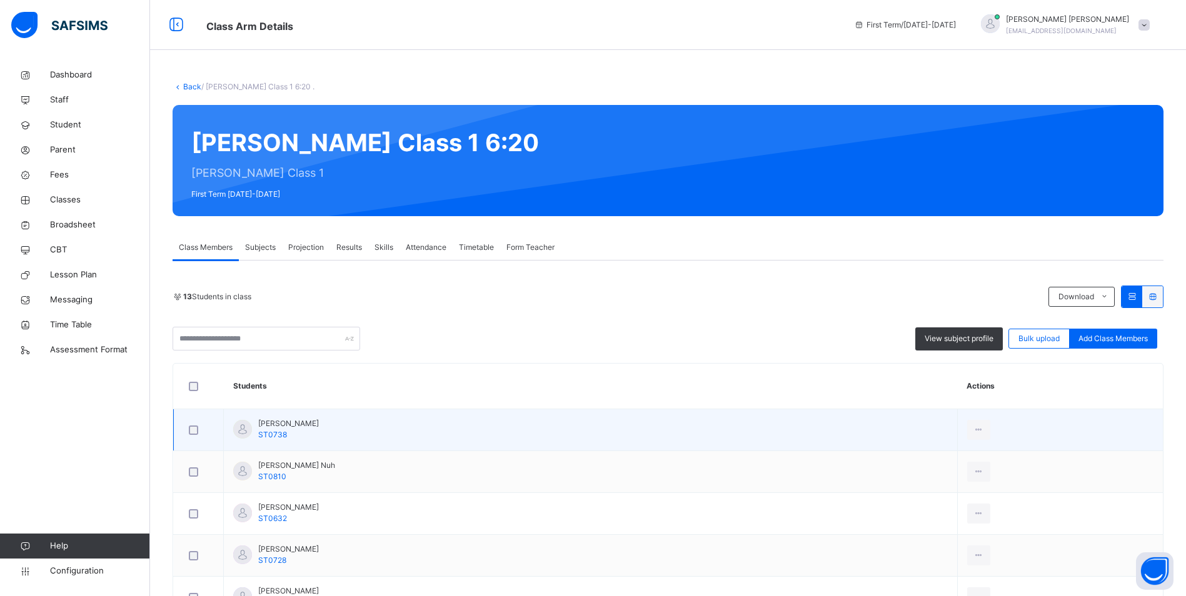
scroll to position [250, 0]
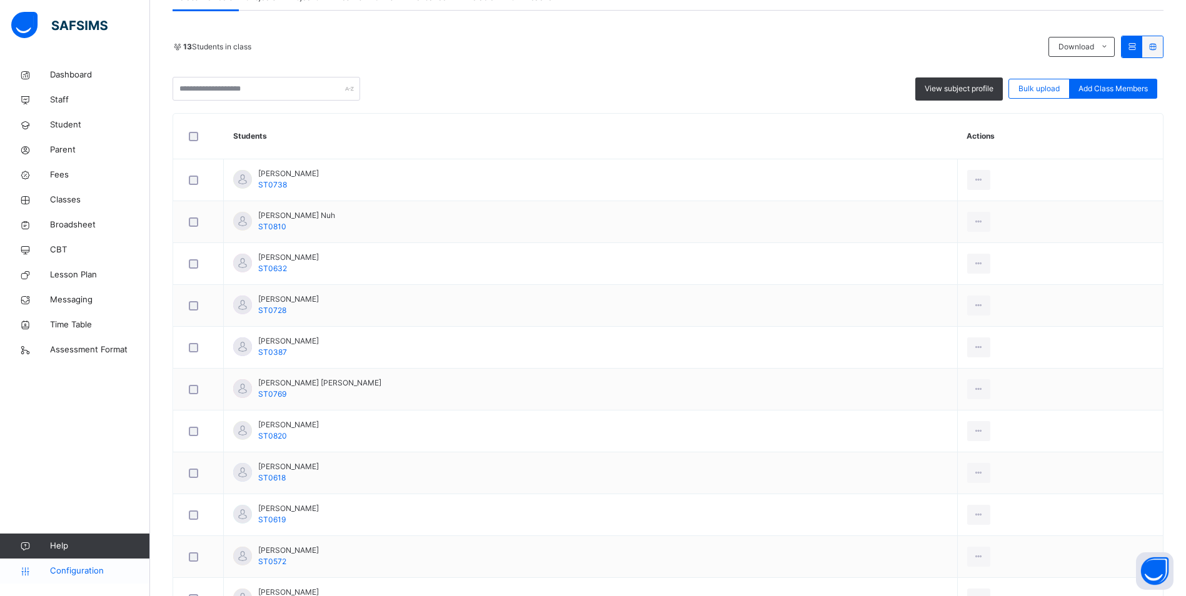
click at [91, 567] on span "Configuration" at bounding box center [99, 571] width 99 height 12
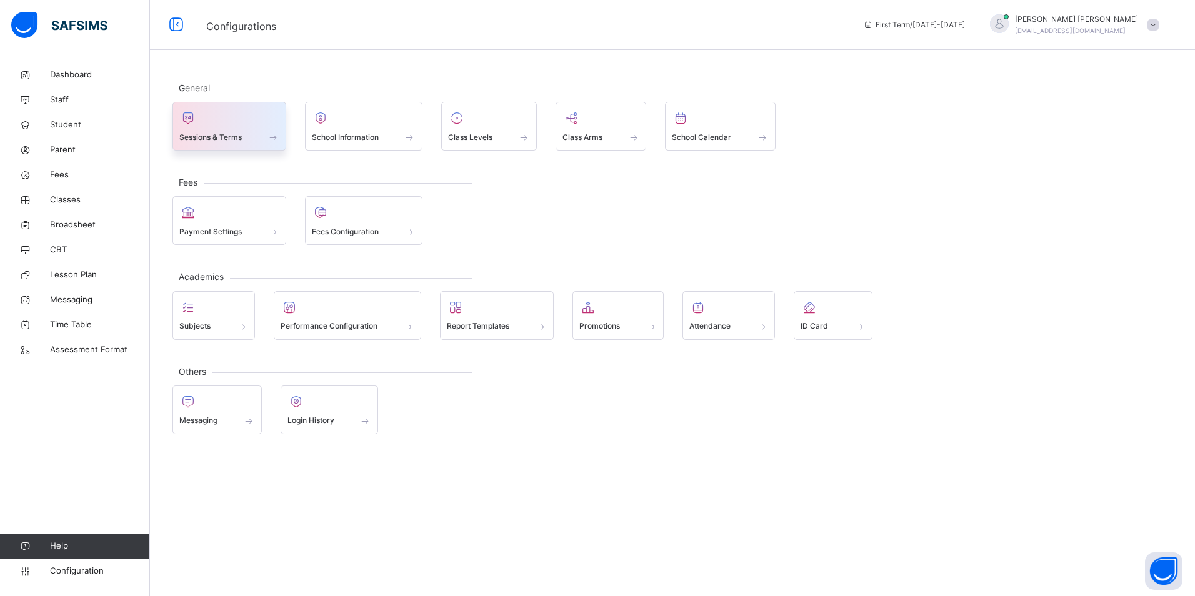
click at [215, 121] on div at bounding box center [229, 118] width 100 height 19
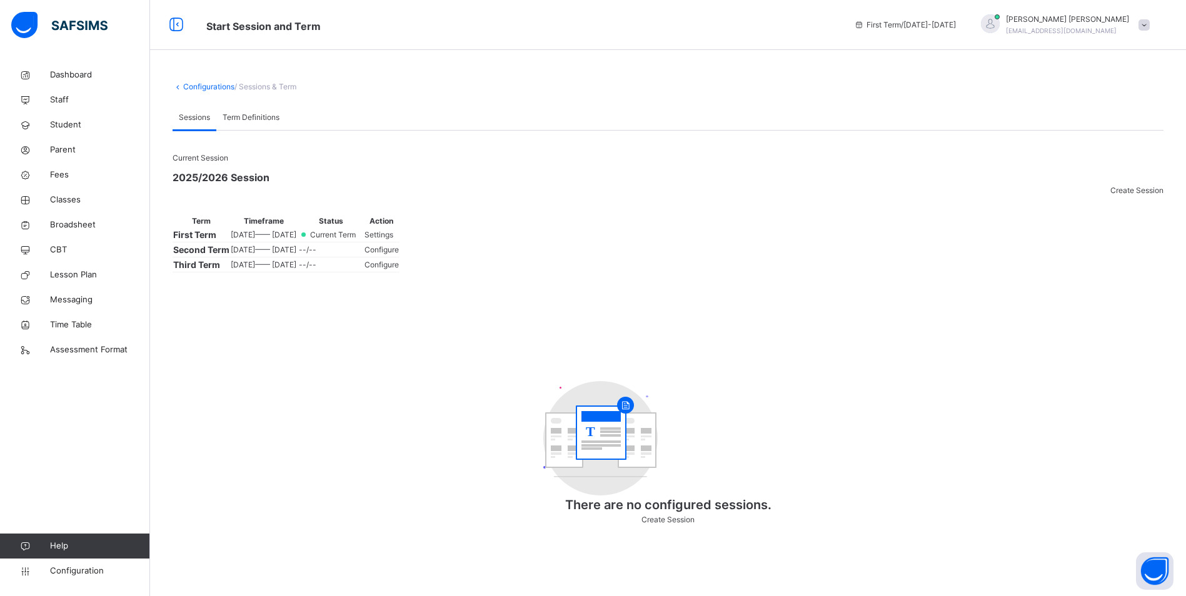
click at [251, 111] on div "Term Definitions" at bounding box center [250, 117] width 69 height 25
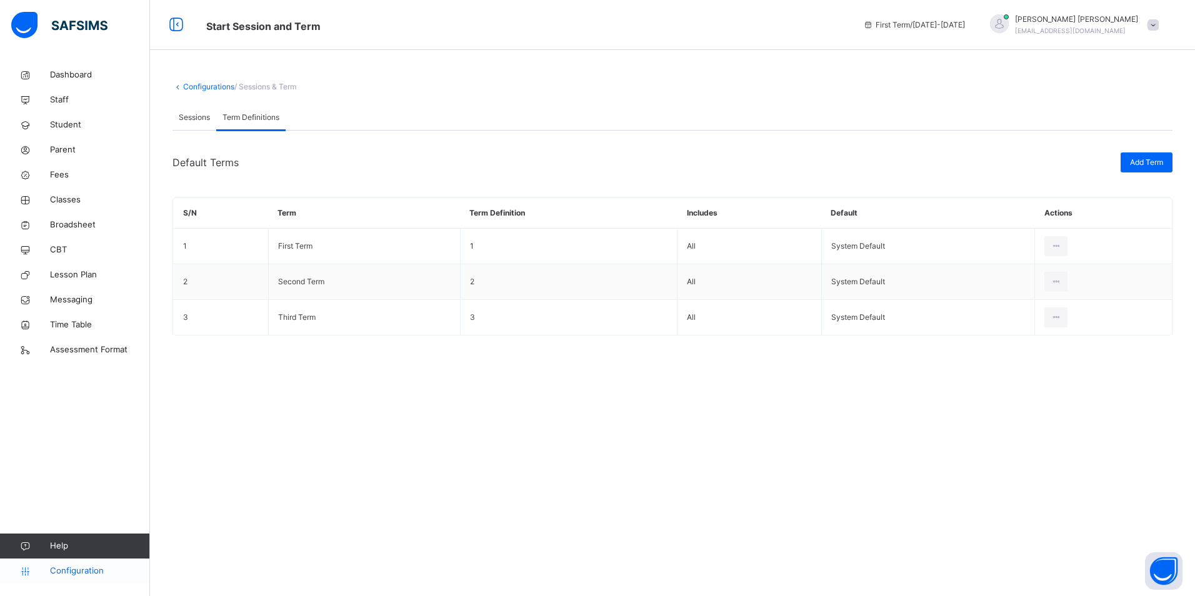
click at [71, 572] on span "Configuration" at bounding box center [99, 571] width 99 height 12
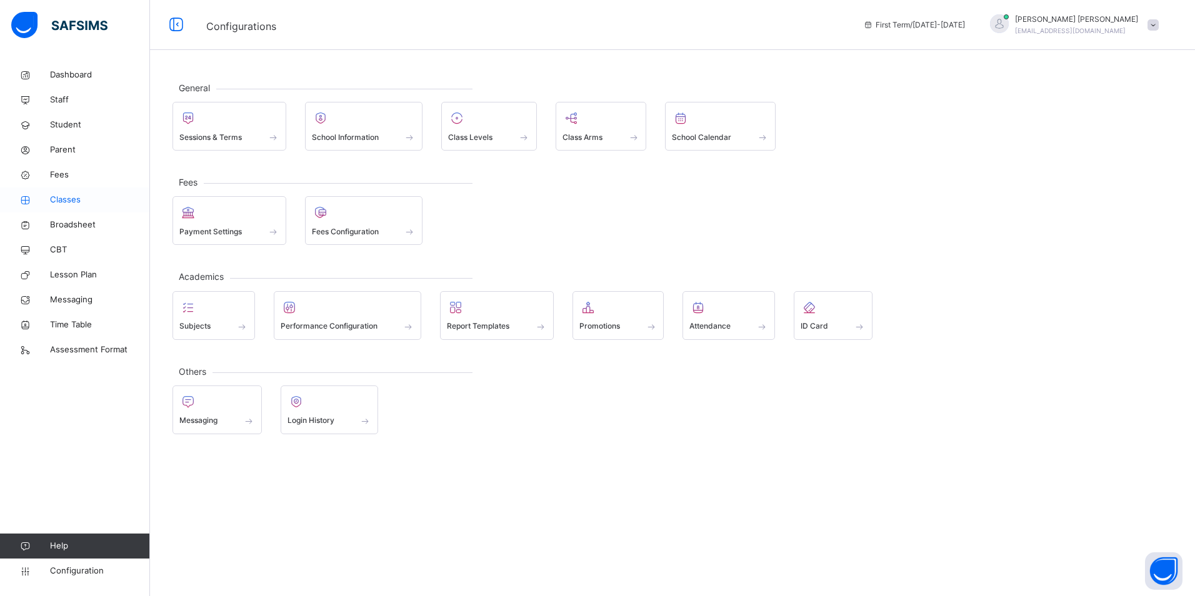
click at [63, 197] on span "Classes" at bounding box center [100, 200] width 100 height 12
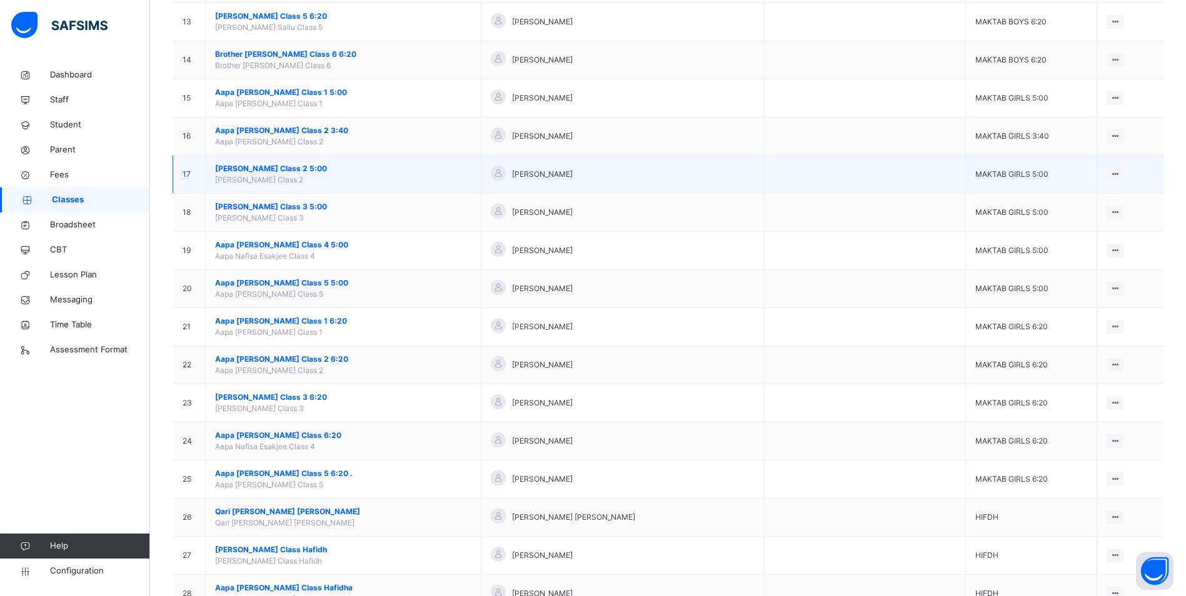
scroll to position [625, 0]
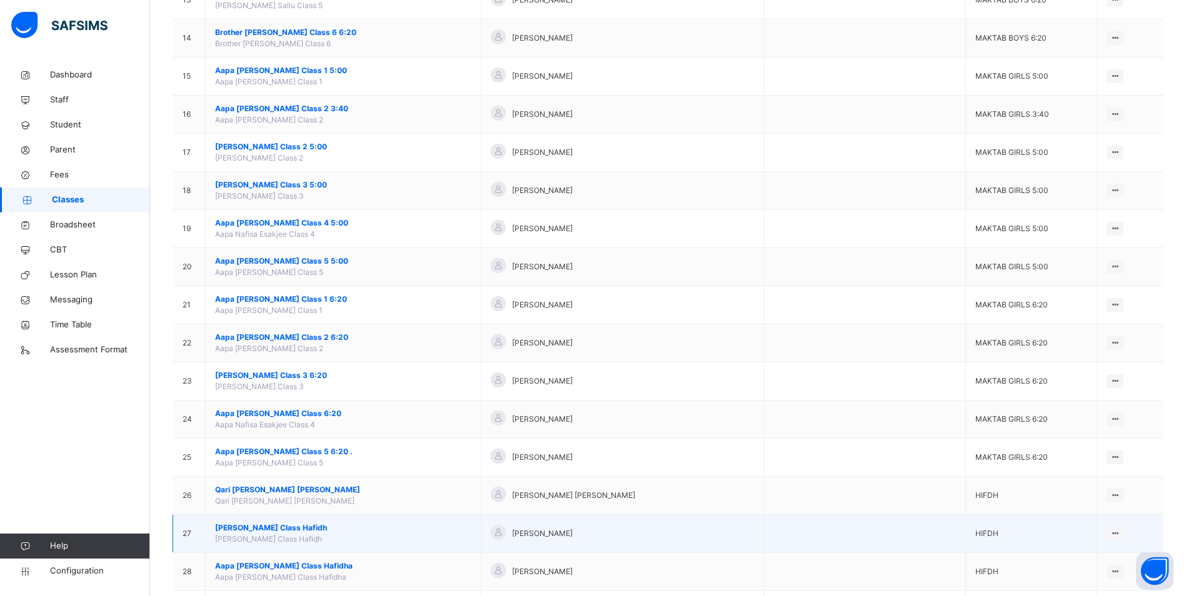
click at [328, 528] on span "[PERSON_NAME] Class Hafidh" at bounding box center [343, 527] width 256 height 11
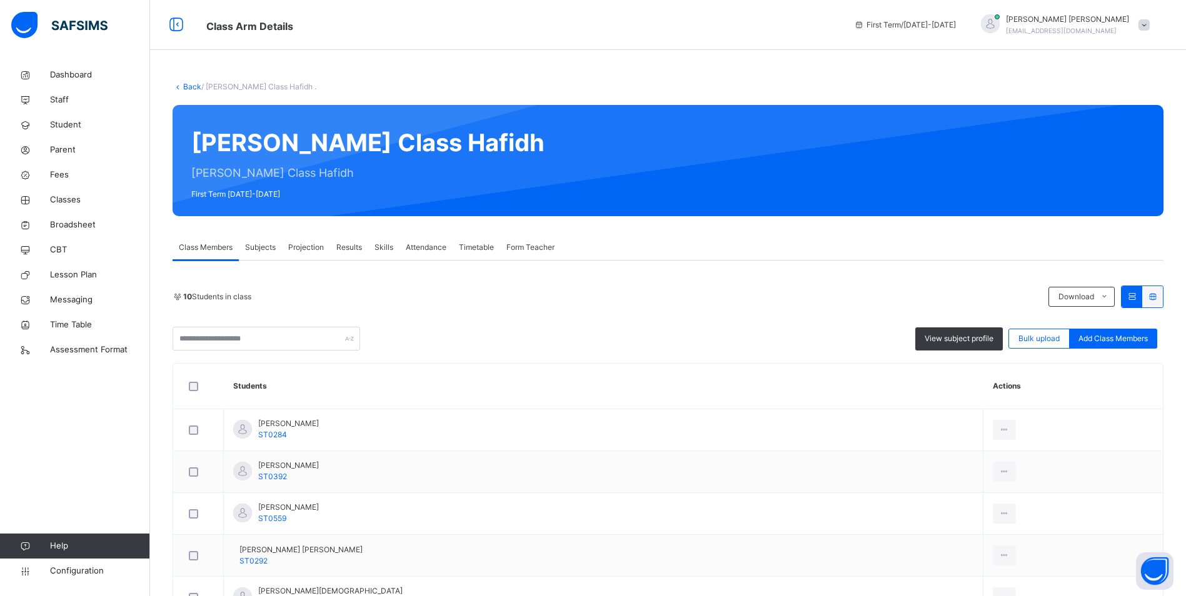
click at [437, 246] on span "Attendance" at bounding box center [426, 247] width 41 height 11
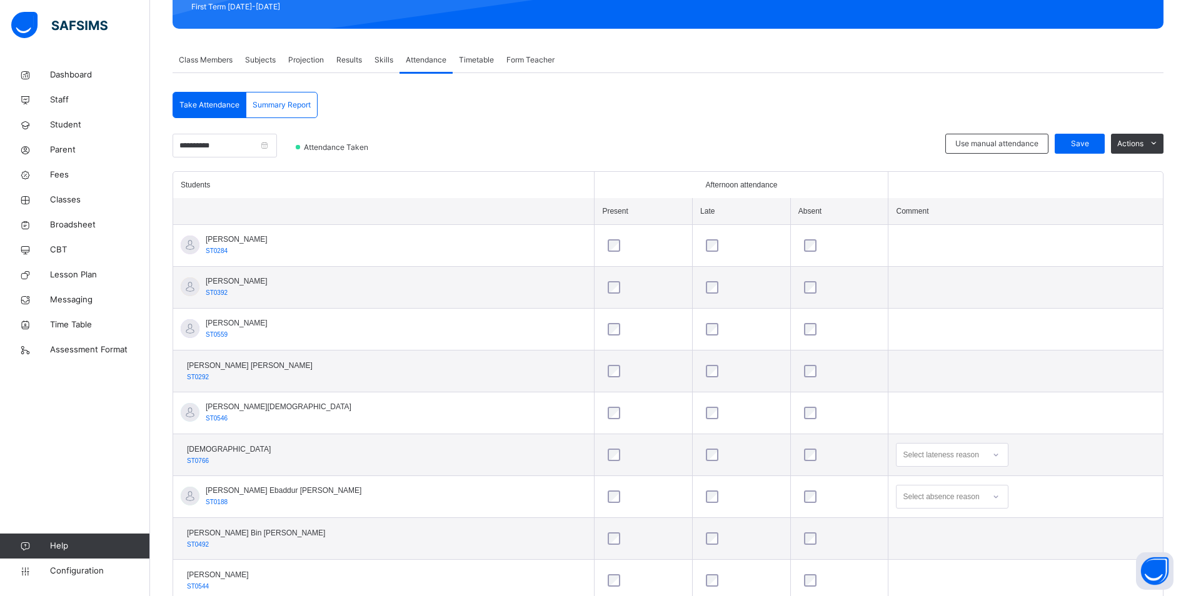
scroll to position [269, 0]
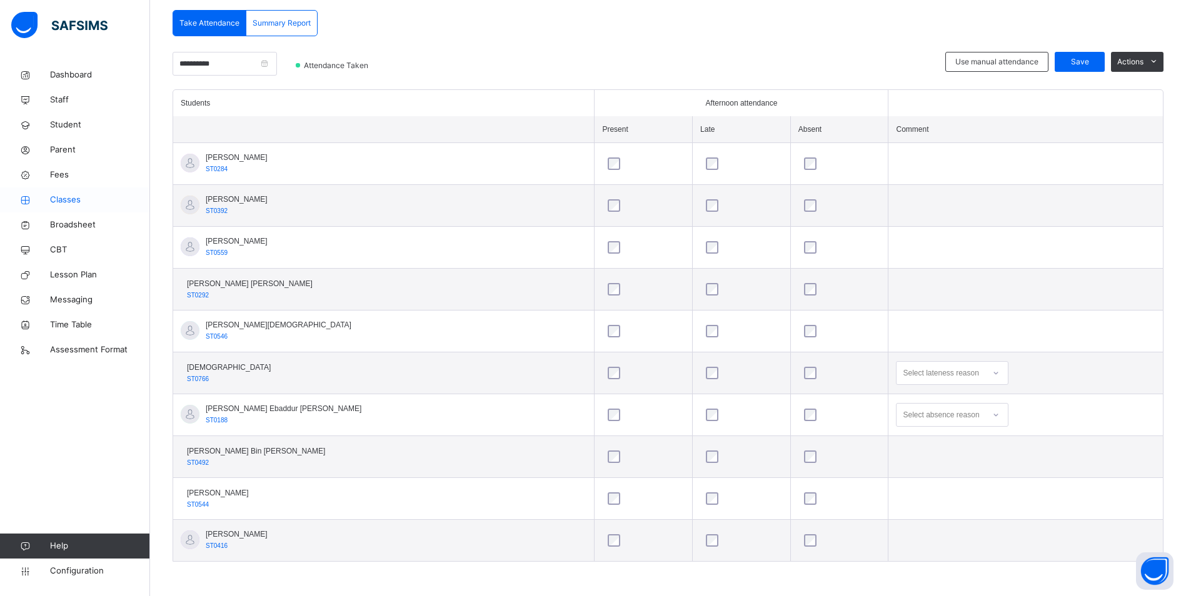
click at [78, 203] on span "Classes" at bounding box center [100, 200] width 100 height 12
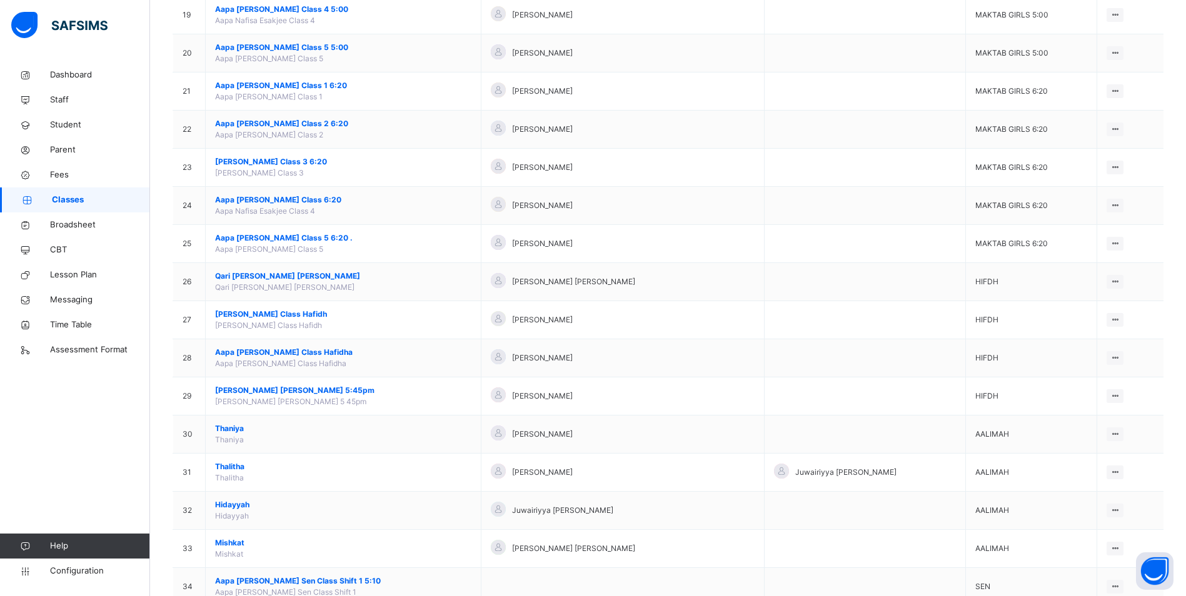
scroll to position [875, 0]
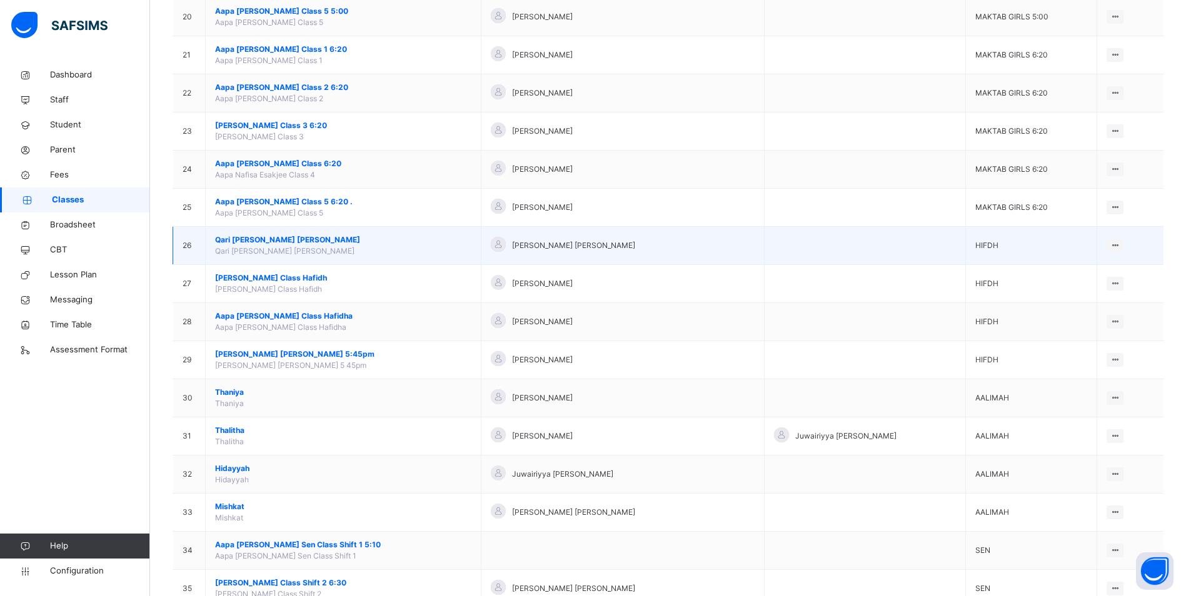
click at [277, 239] on span "Qari [PERSON_NAME] [PERSON_NAME]" at bounding box center [343, 239] width 256 height 11
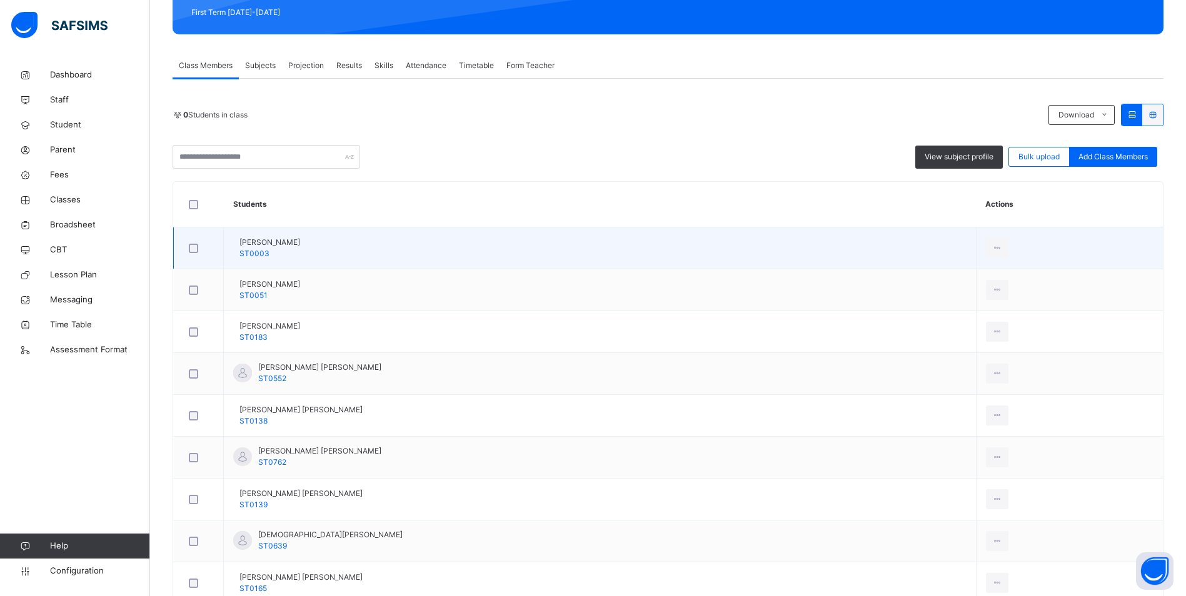
scroll to position [62, 0]
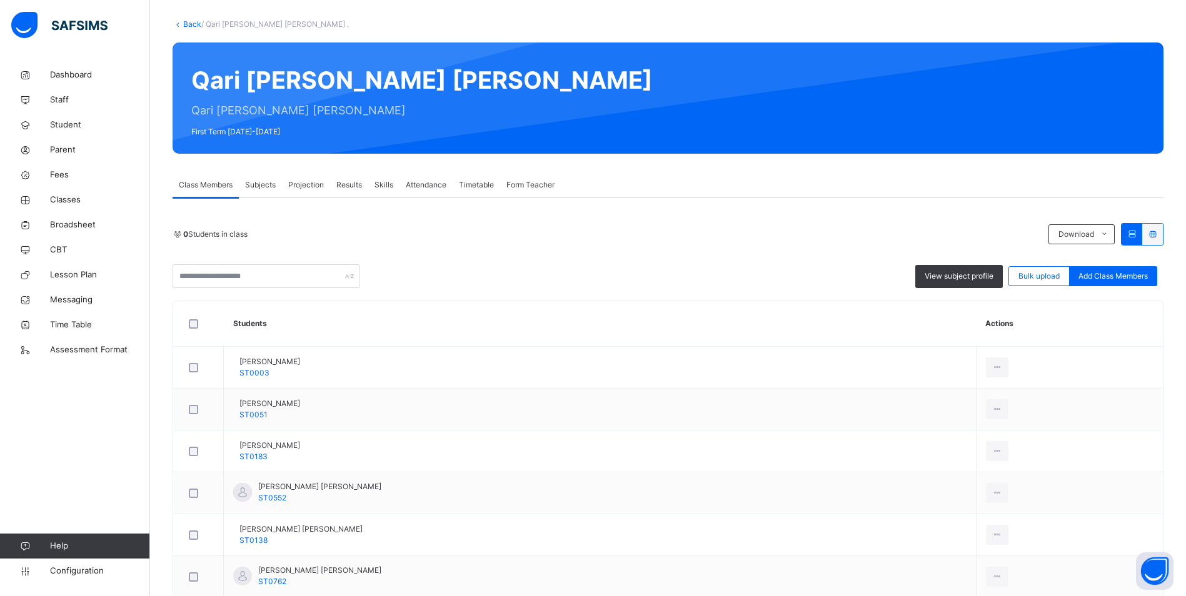
click at [426, 184] on span "Attendance" at bounding box center [426, 184] width 41 height 11
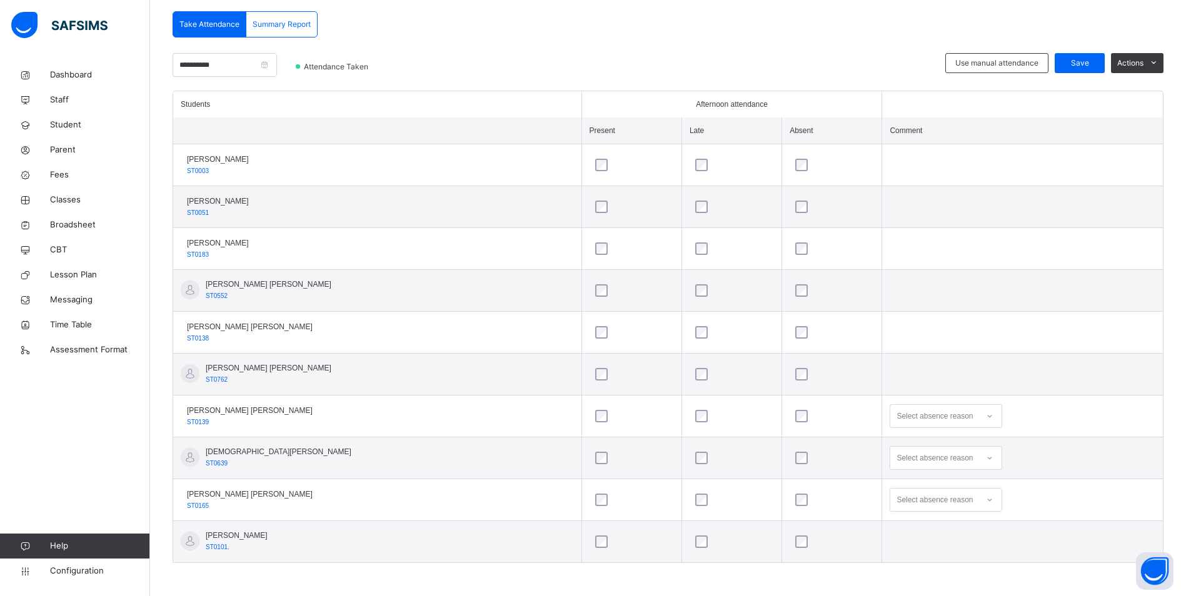
scroll to position [269, 0]
click at [986, 457] on icon at bounding box center [989, 457] width 7 height 12
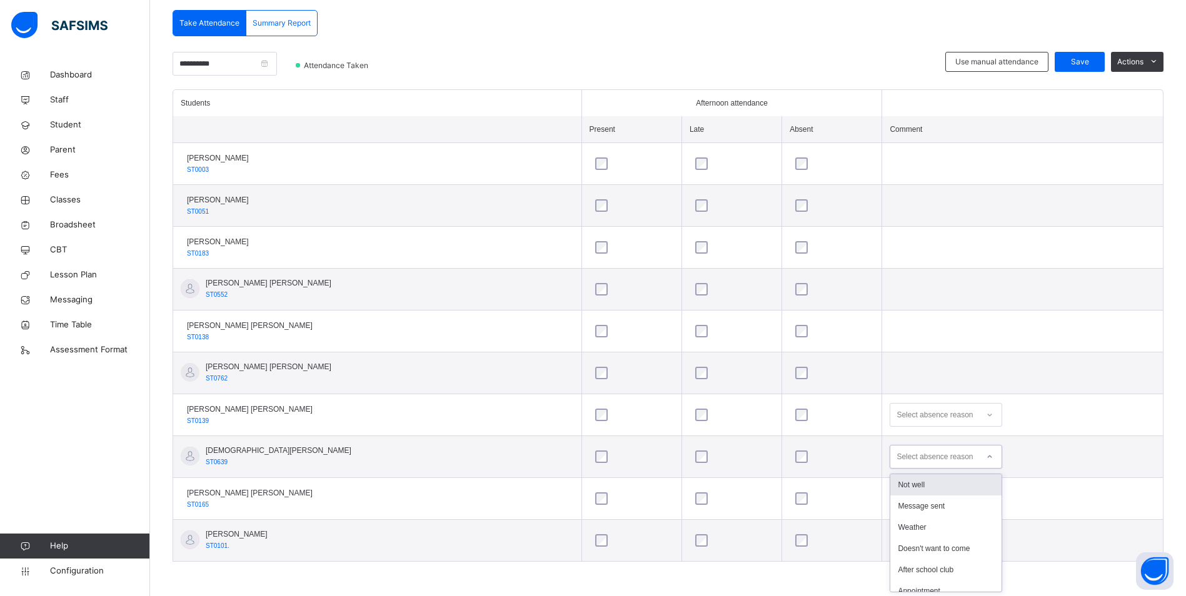
click at [919, 479] on div "Not well" at bounding box center [945, 484] width 111 height 21
click at [986, 417] on icon at bounding box center [989, 415] width 7 height 12
click at [930, 445] on div "Not well" at bounding box center [945, 442] width 111 height 21
click at [1077, 57] on span "Save" at bounding box center [1079, 61] width 31 height 11
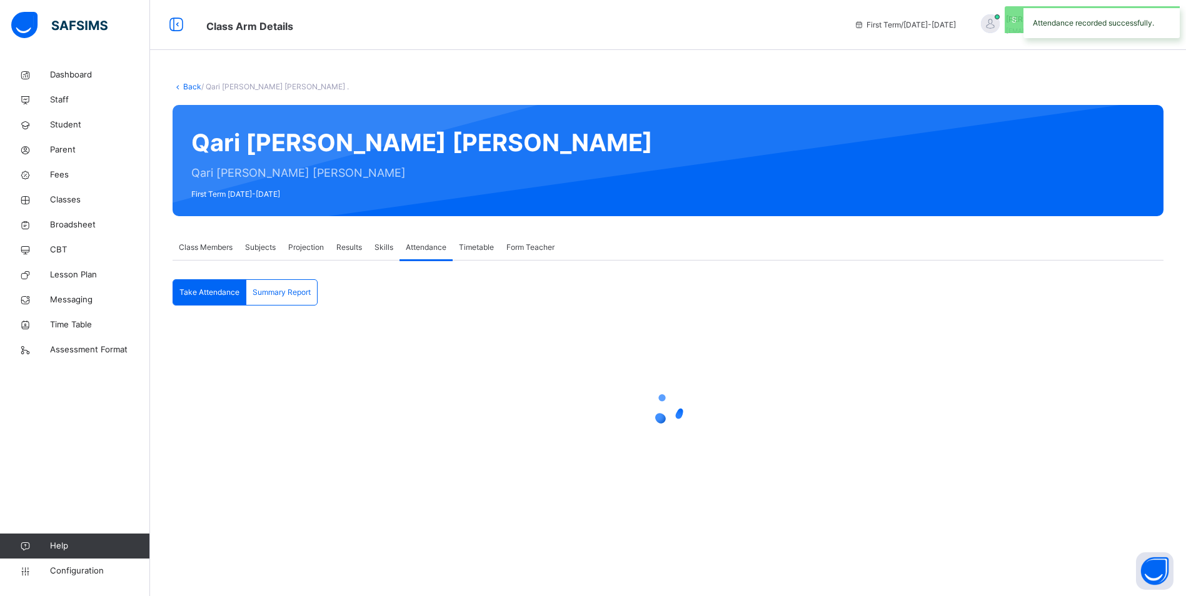
scroll to position [0, 0]
